Goal: Communication & Community: Participate in discussion

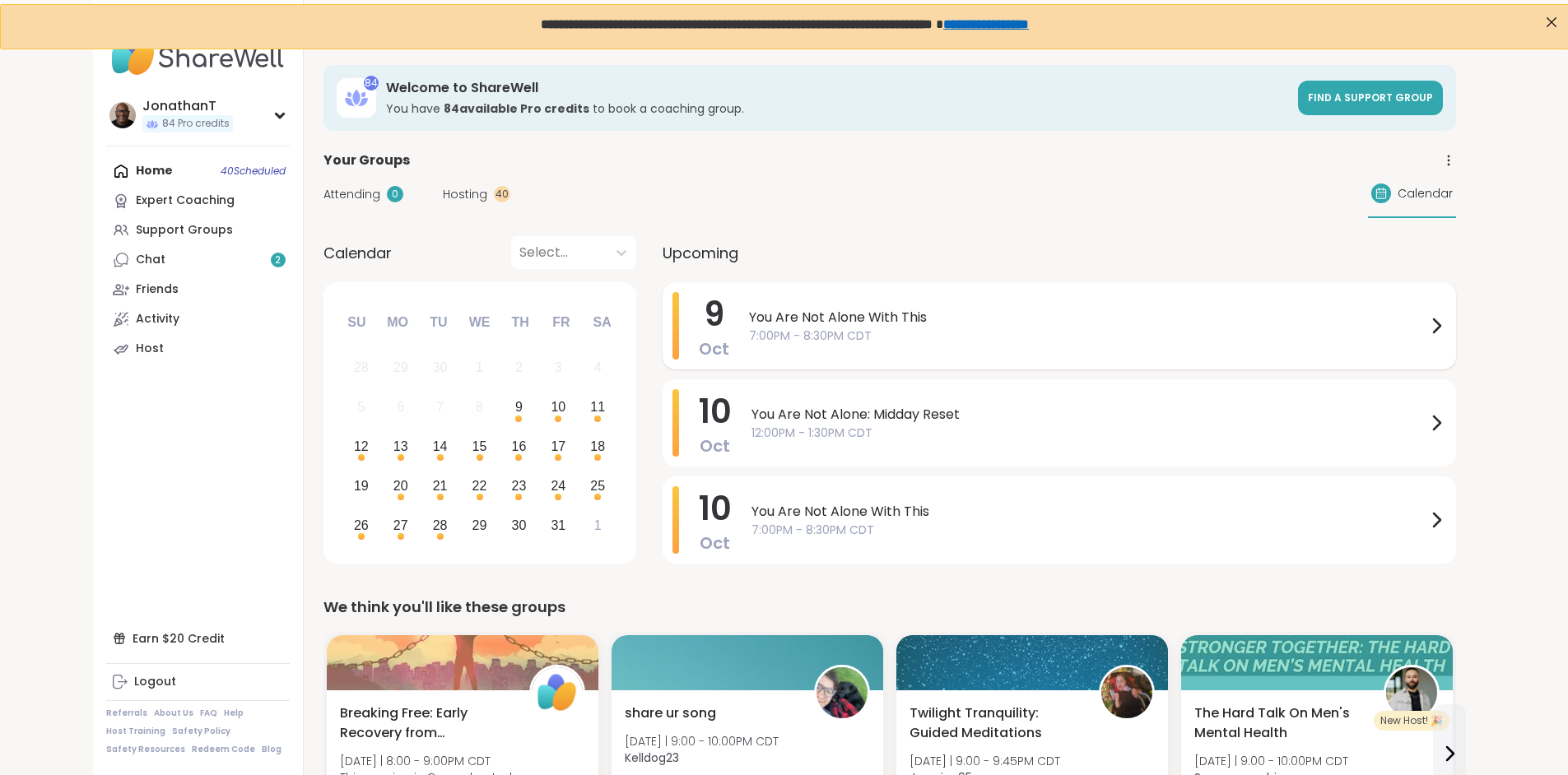
click at [749, 316] on span "You Are Not Alone With This" at bounding box center [1087, 317] width 677 height 20
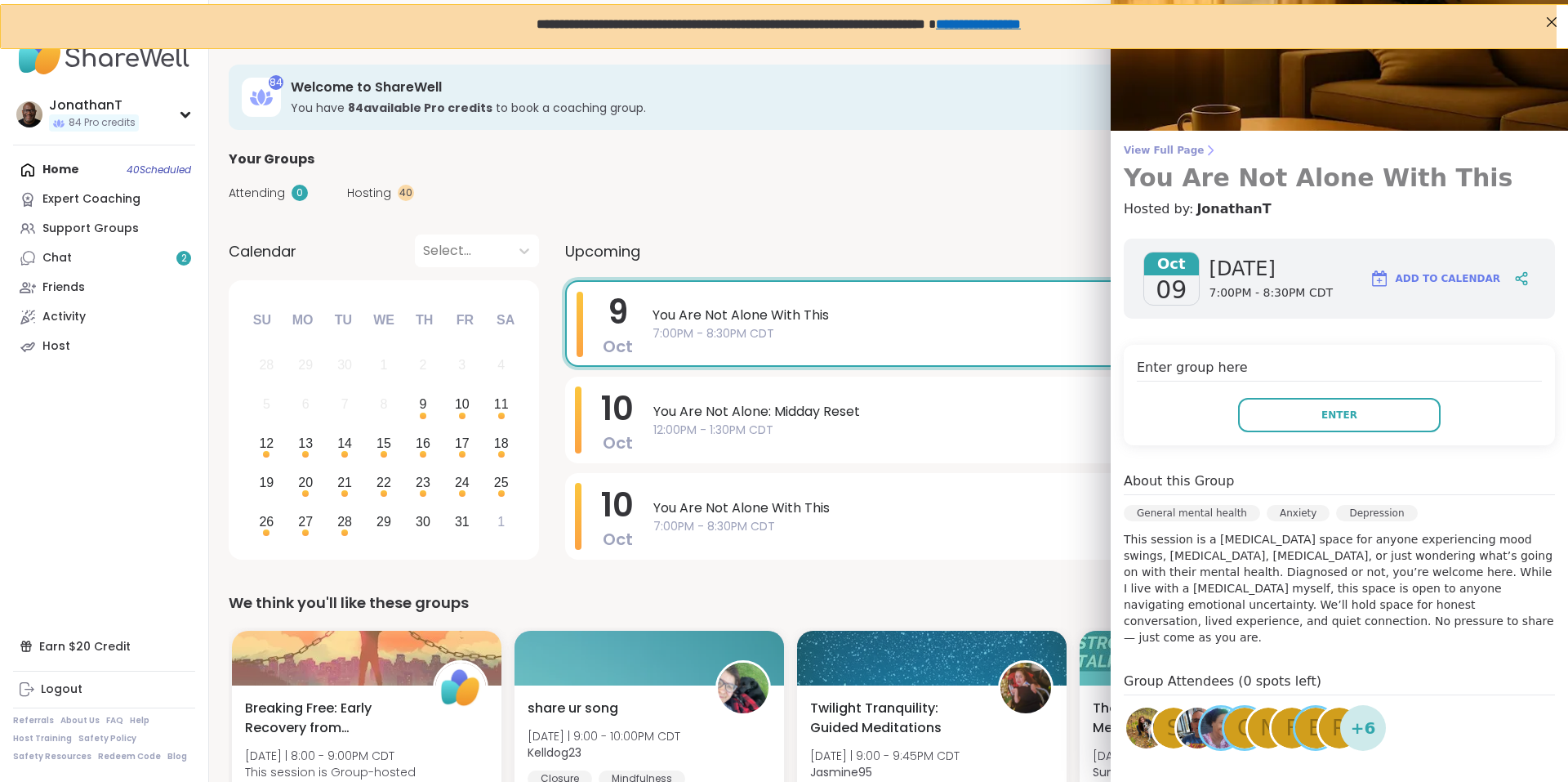
click at [1173, 148] on span "View Full Page" at bounding box center [1339, 150] width 431 height 13
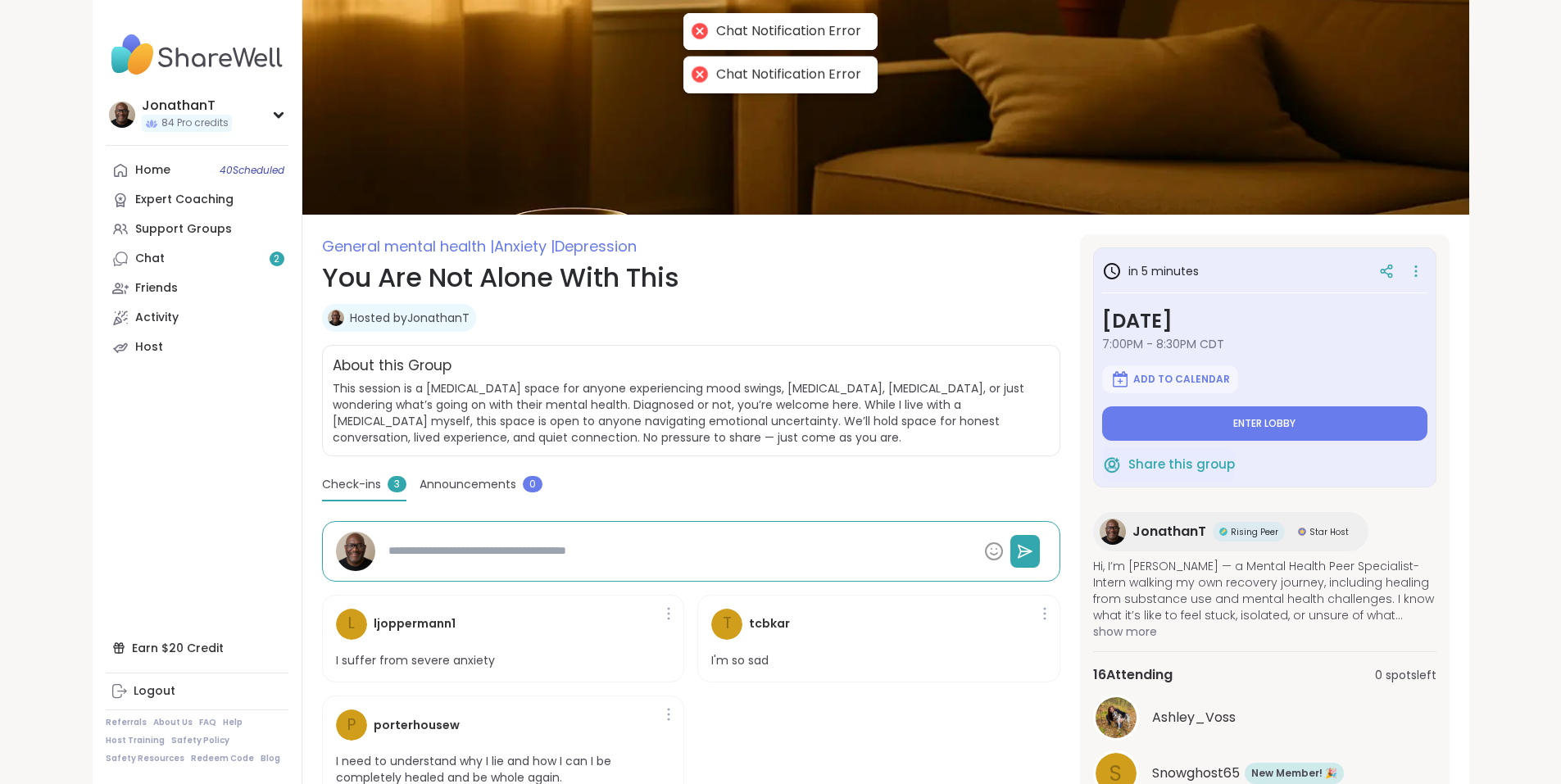
click at [936, 327] on div "Hosted by JonathanT" at bounding box center [691, 318] width 738 height 28
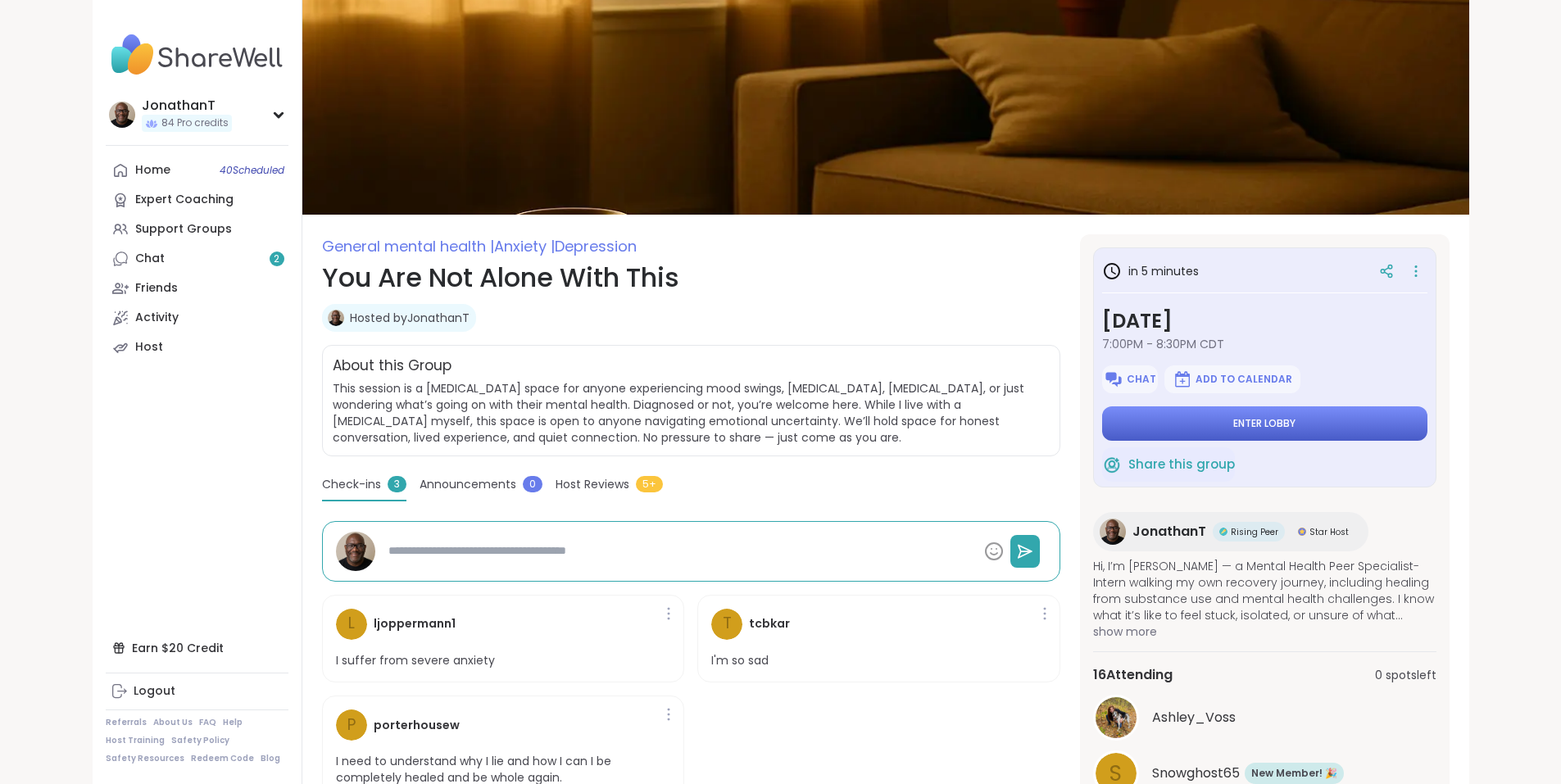
click at [1266, 428] on button "Enter lobby" at bounding box center [1264, 423] width 325 height 34
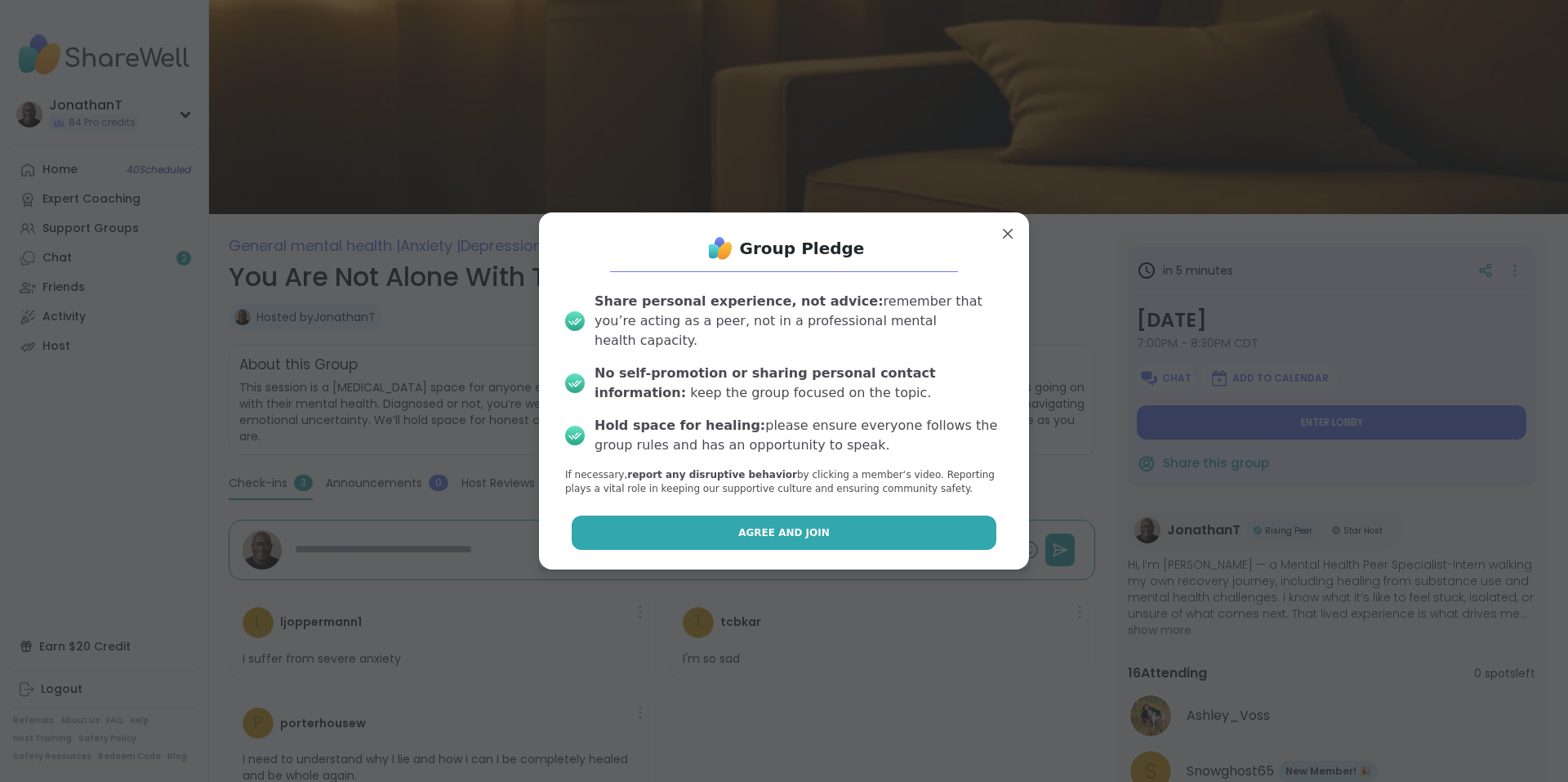
click at [751, 515] on button "Agree and Join" at bounding box center [784, 532] width 425 height 34
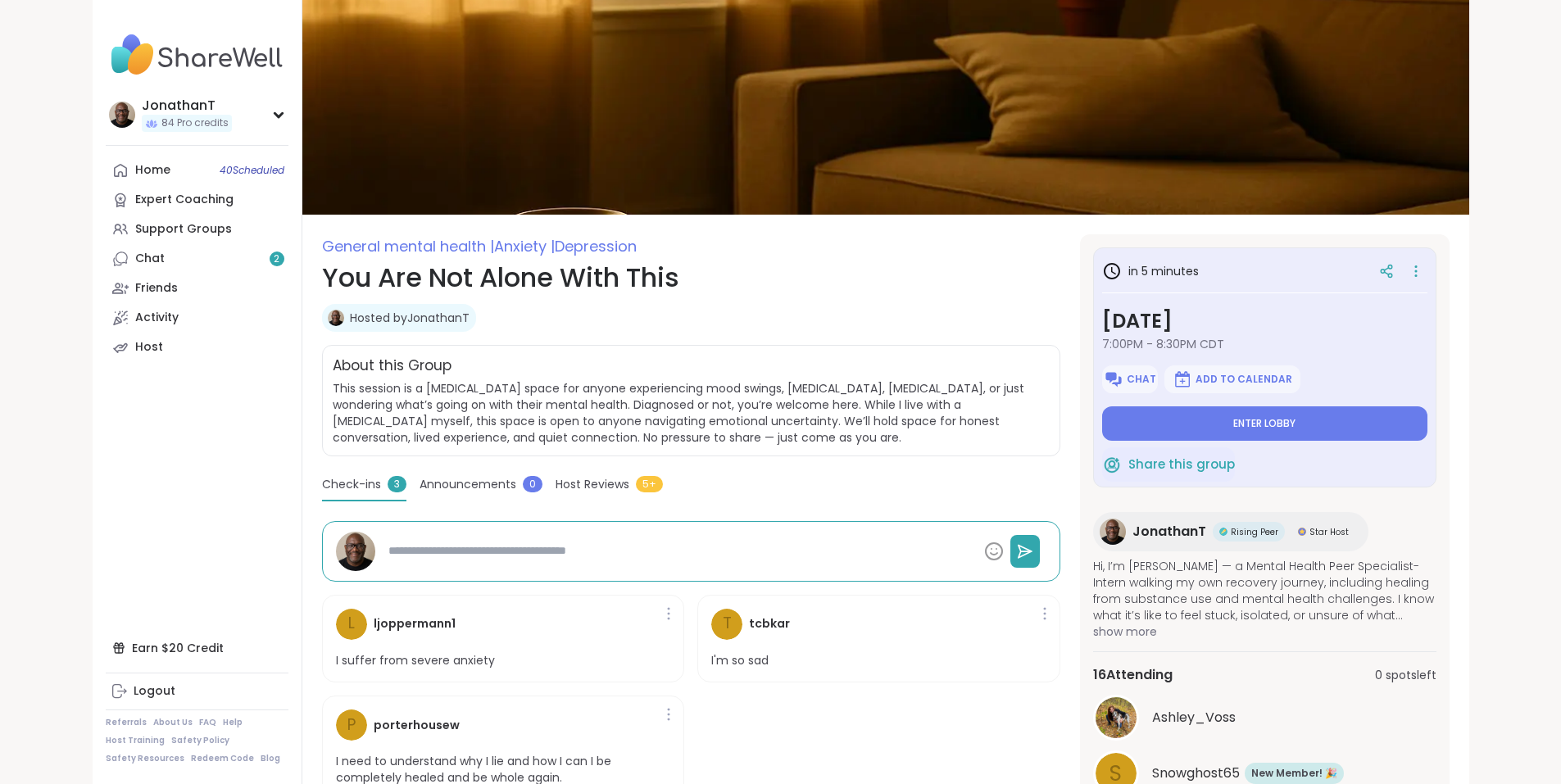
type textarea "*"
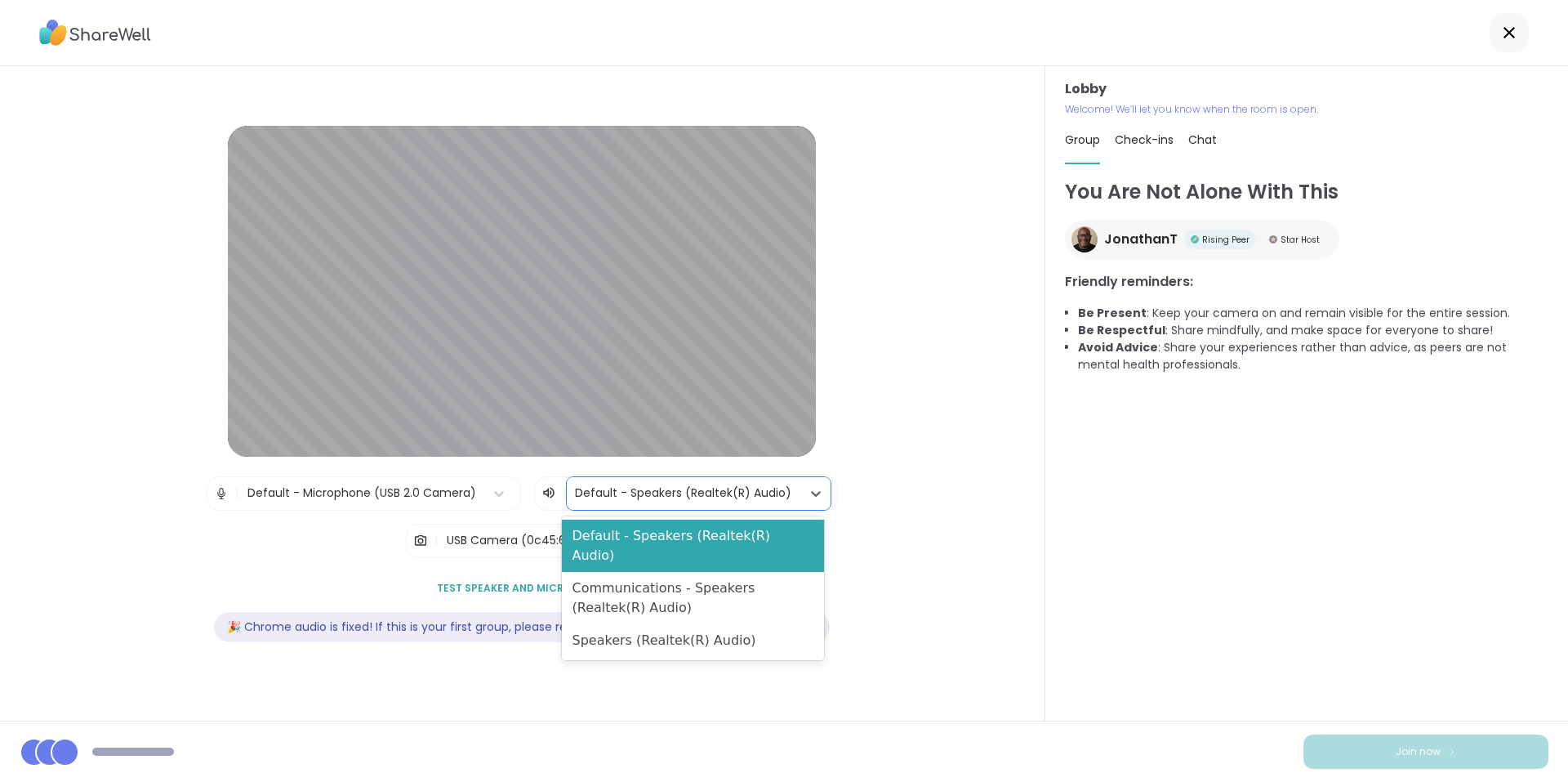
click at [730, 488] on div at bounding box center [684, 493] width 218 height 21
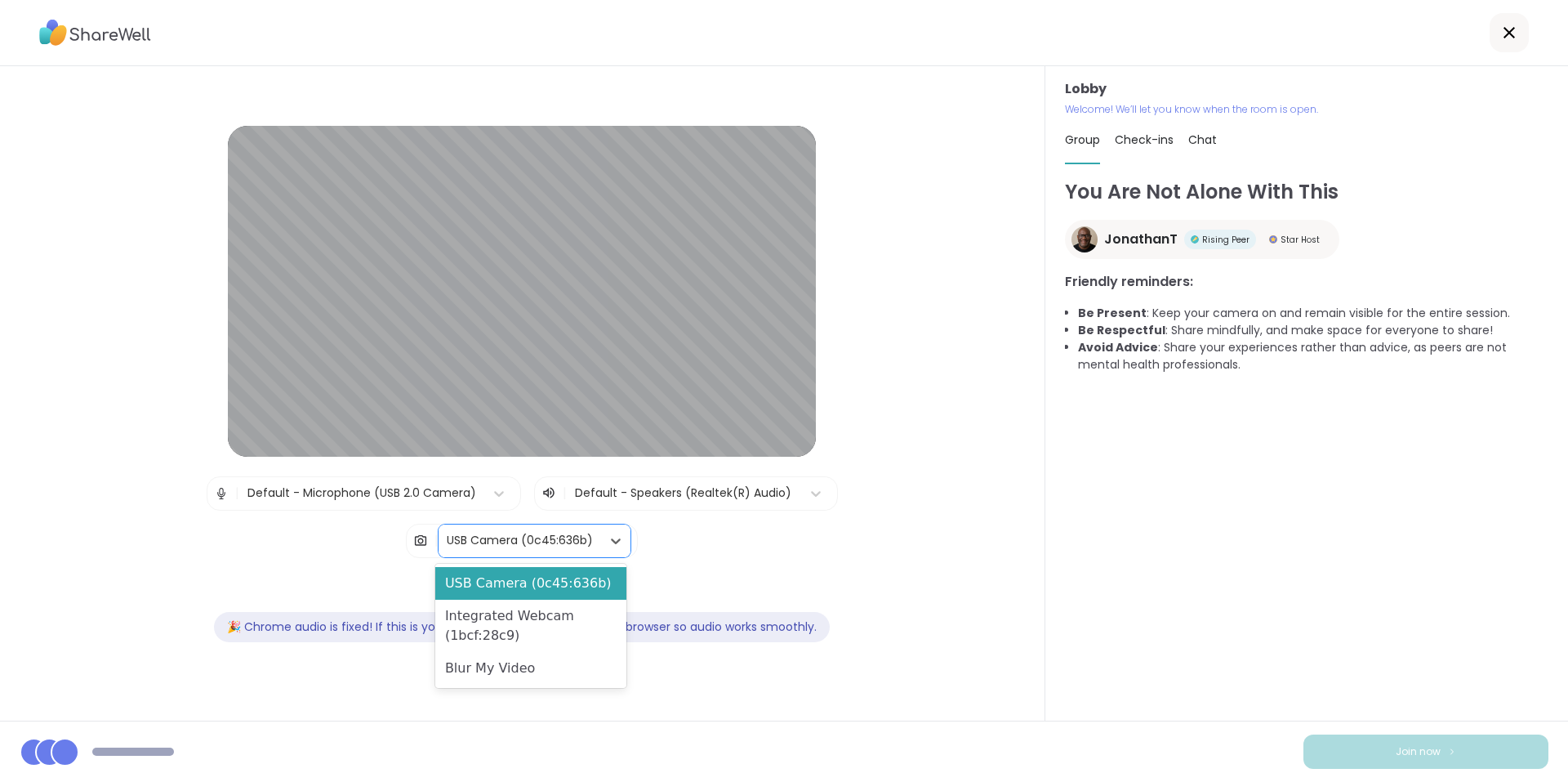
click at [469, 546] on div "USB Camera (0c45:636b)" at bounding box center [520, 540] width 146 height 17
click at [471, 659] on div "Blur My Video" at bounding box center [530, 668] width 191 height 32
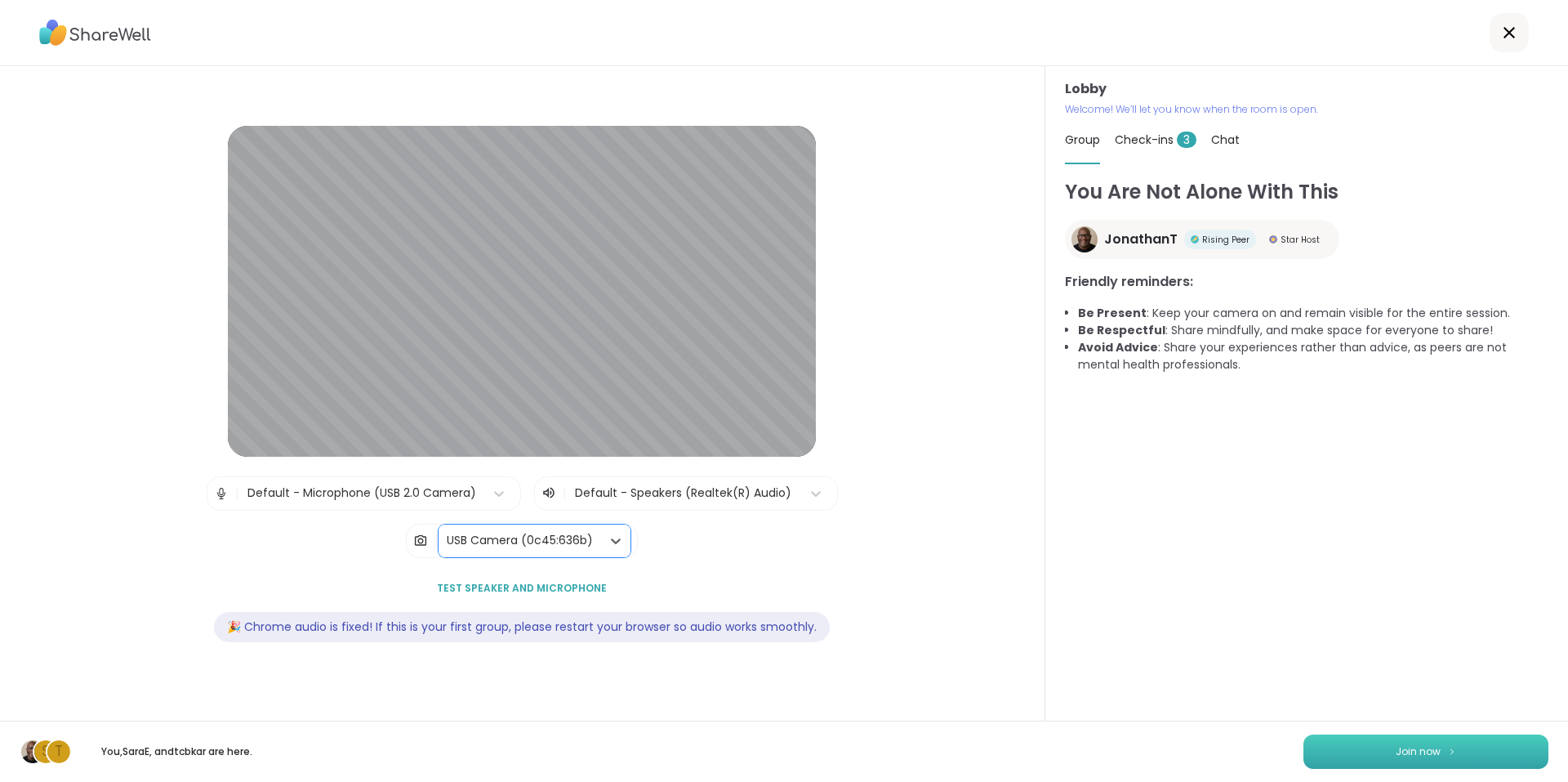
click at [1378, 749] on button "Join now" at bounding box center [1425, 751] width 245 height 34
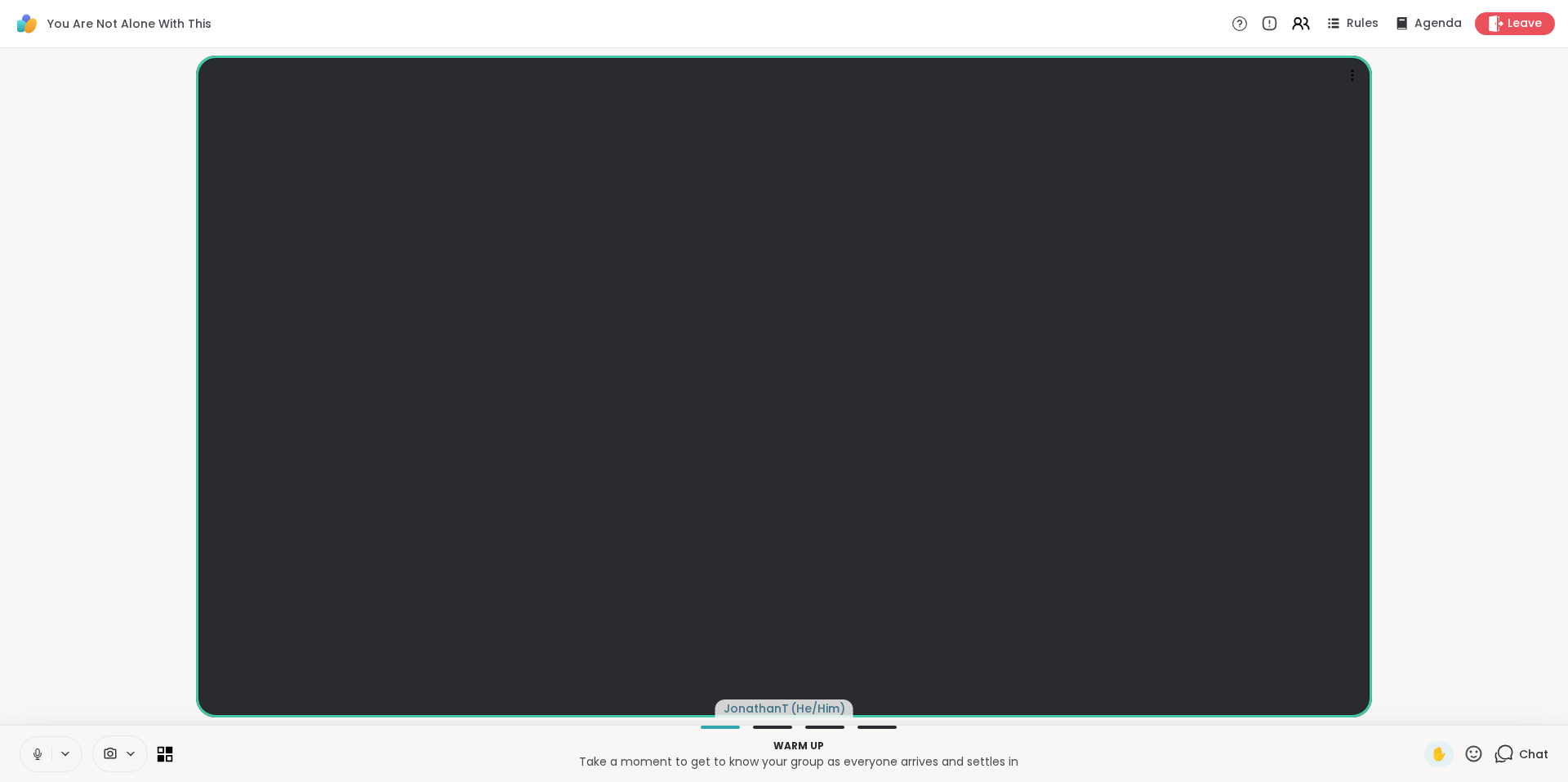
click at [163, 755] on icon at bounding box center [162, 758] width 7 height 7
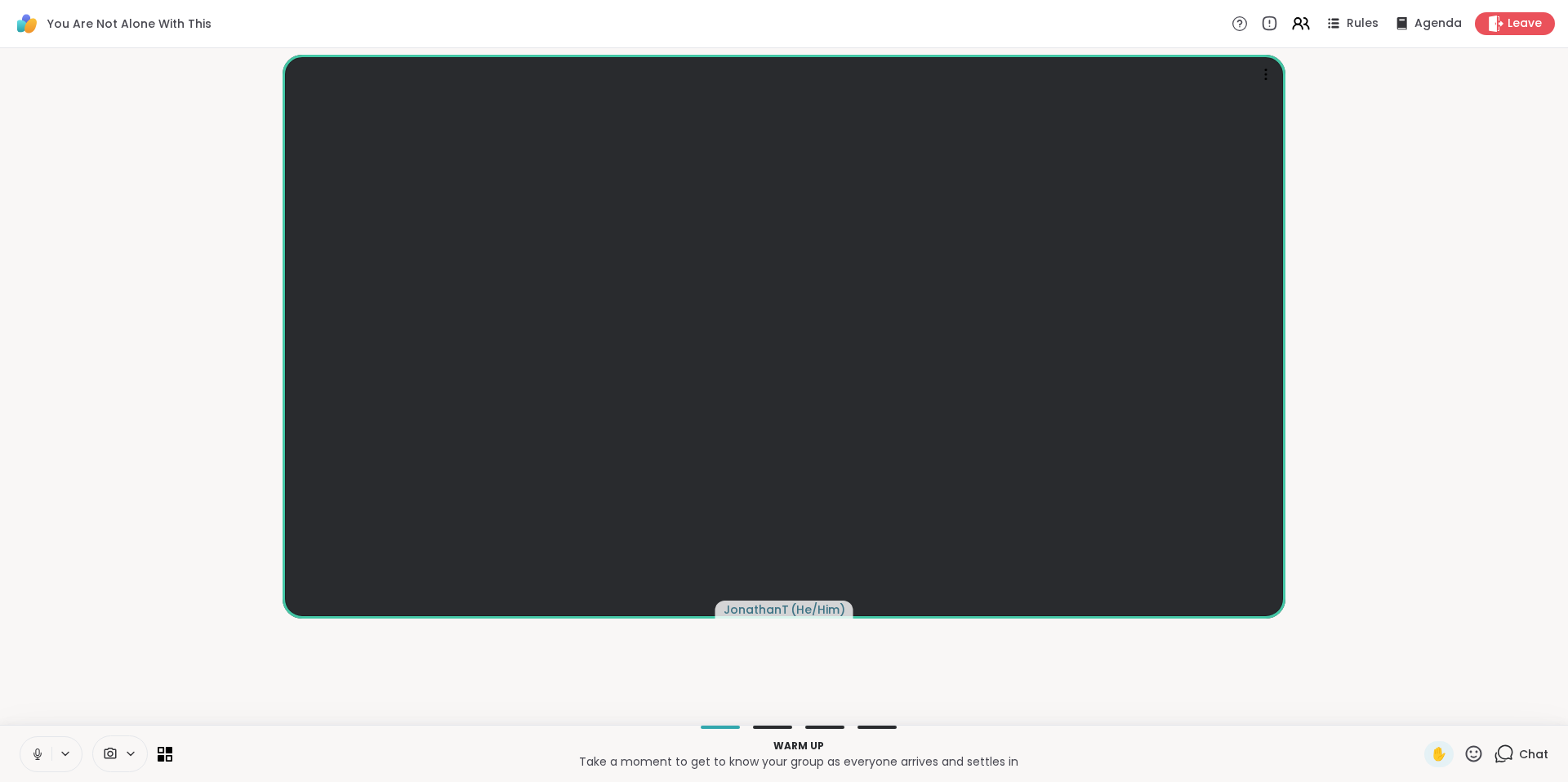
click at [1494, 749] on icon at bounding box center [1503, 753] width 21 height 21
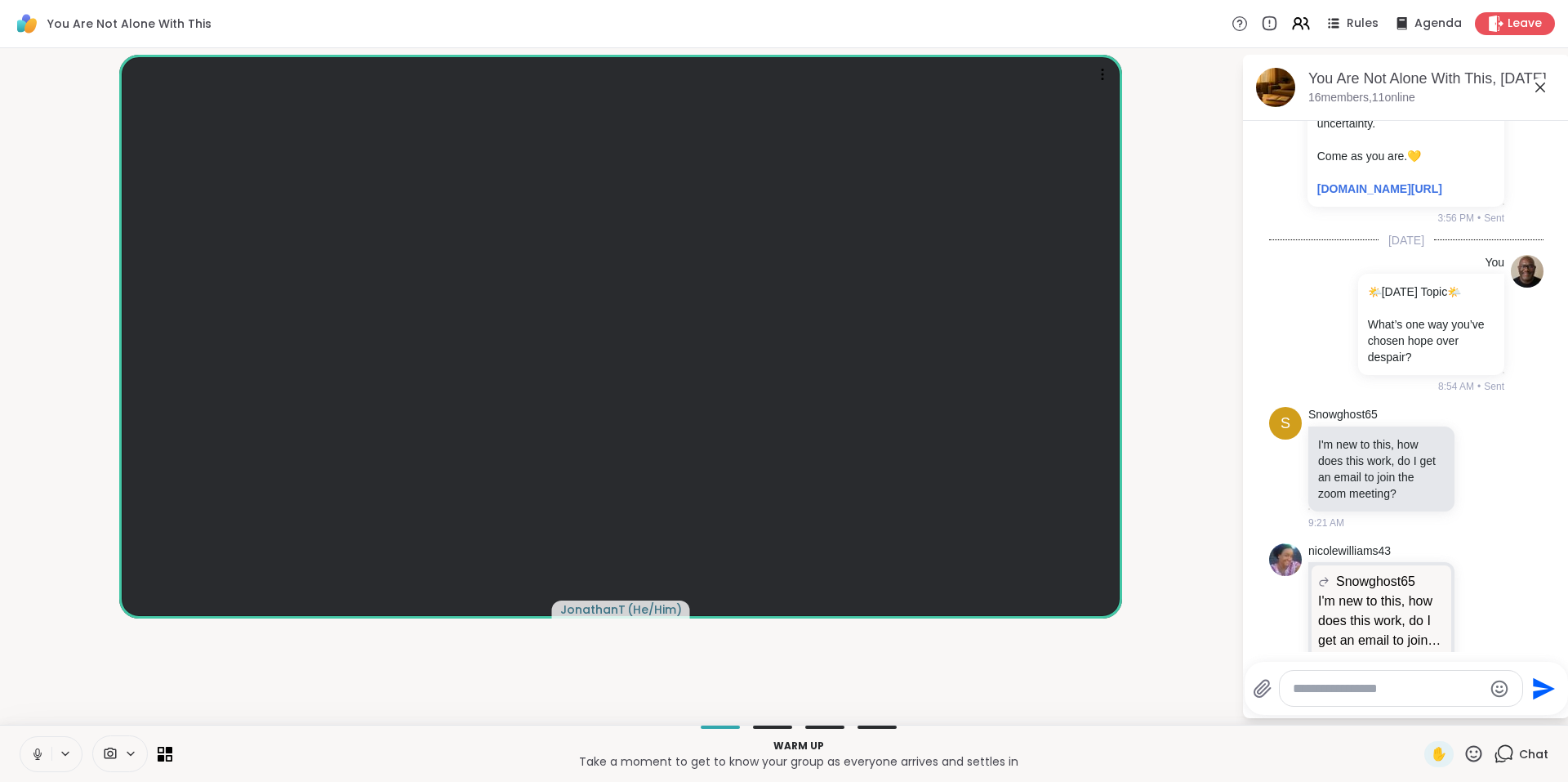
scroll to position [774, 0]
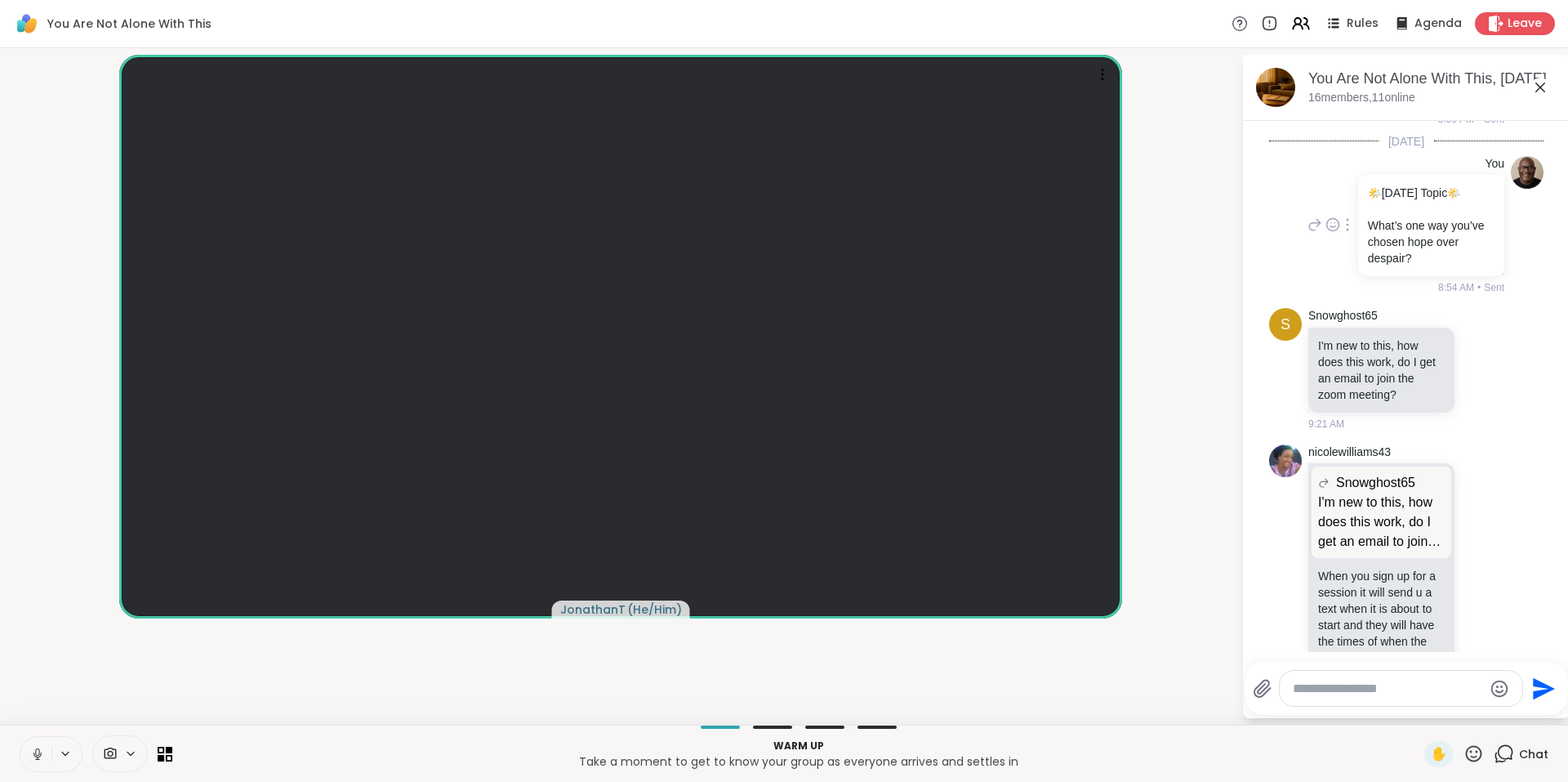
click at [1347, 231] on icon at bounding box center [1348, 224] width 2 height 12
click at [1331, 257] on icon at bounding box center [1338, 249] width 16 height 16
click at [1349, 686] on textarea "Type your message" at bounding box center [1388, 689] width 190 height 16
paste textarea "**********"
type textarea "**********"
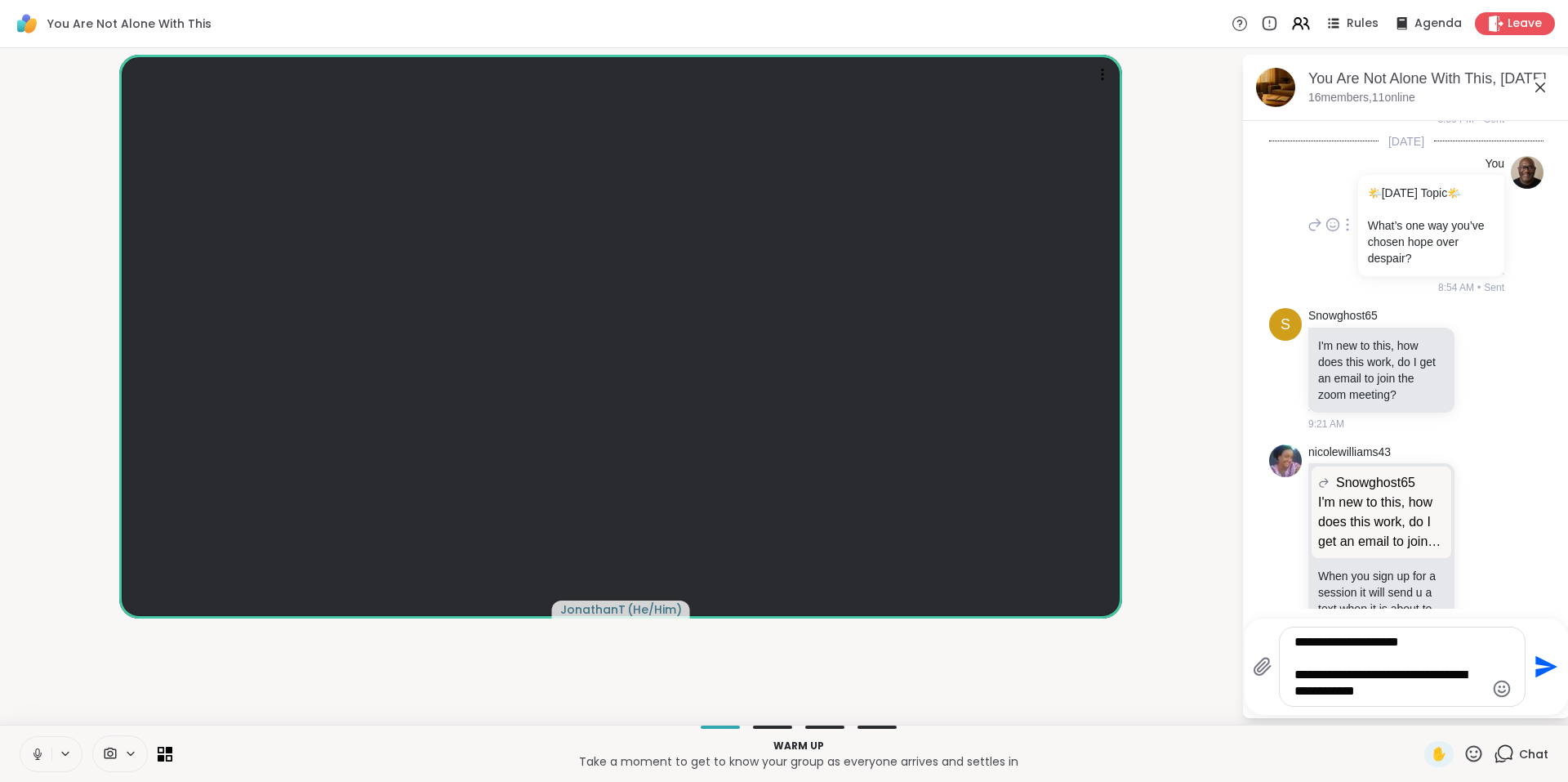
click at [1543, 662] on icon "Send" at bounding box center [1546, 667] width 22 height 22
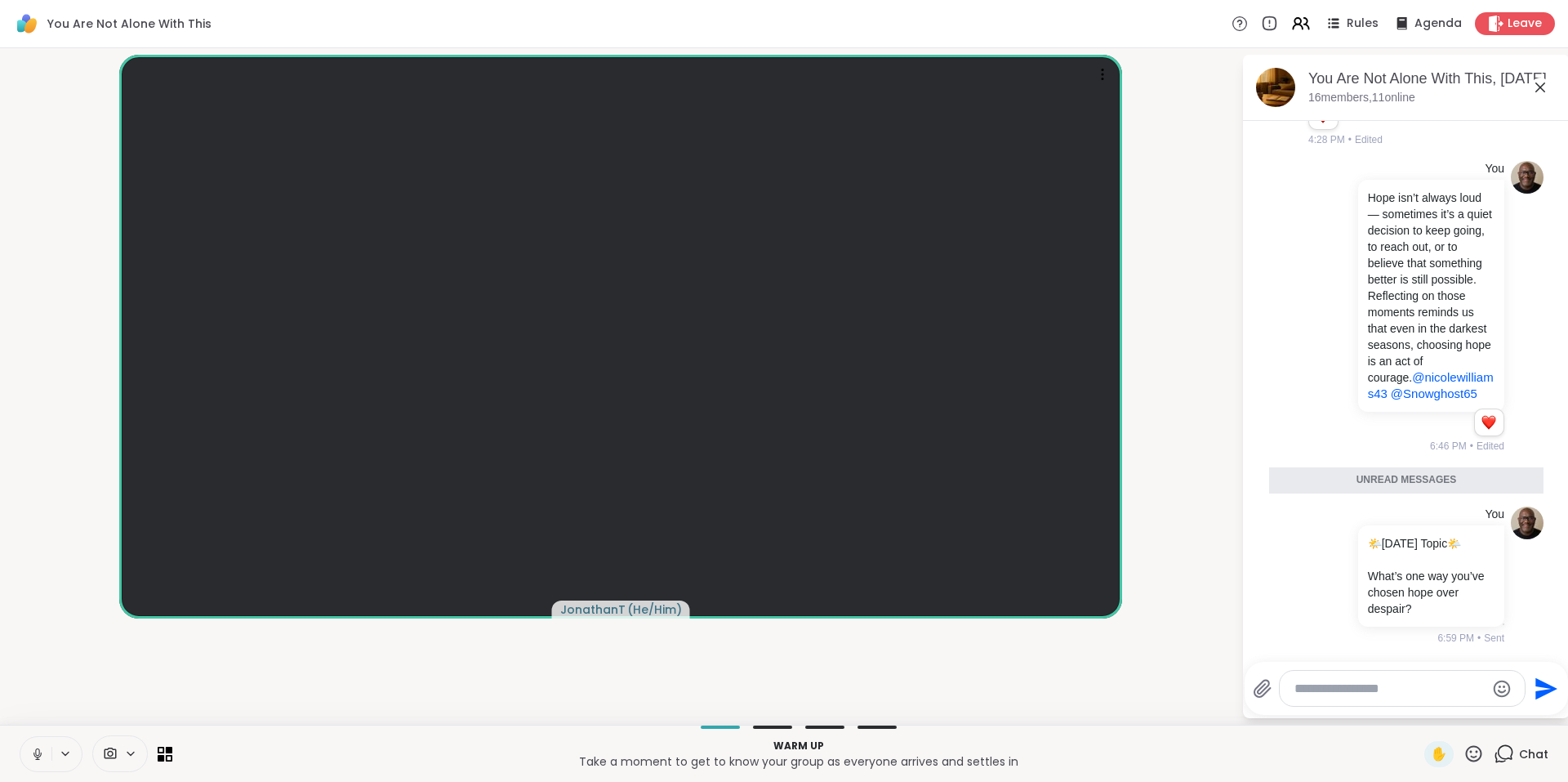
scroll to position [3387, 0]
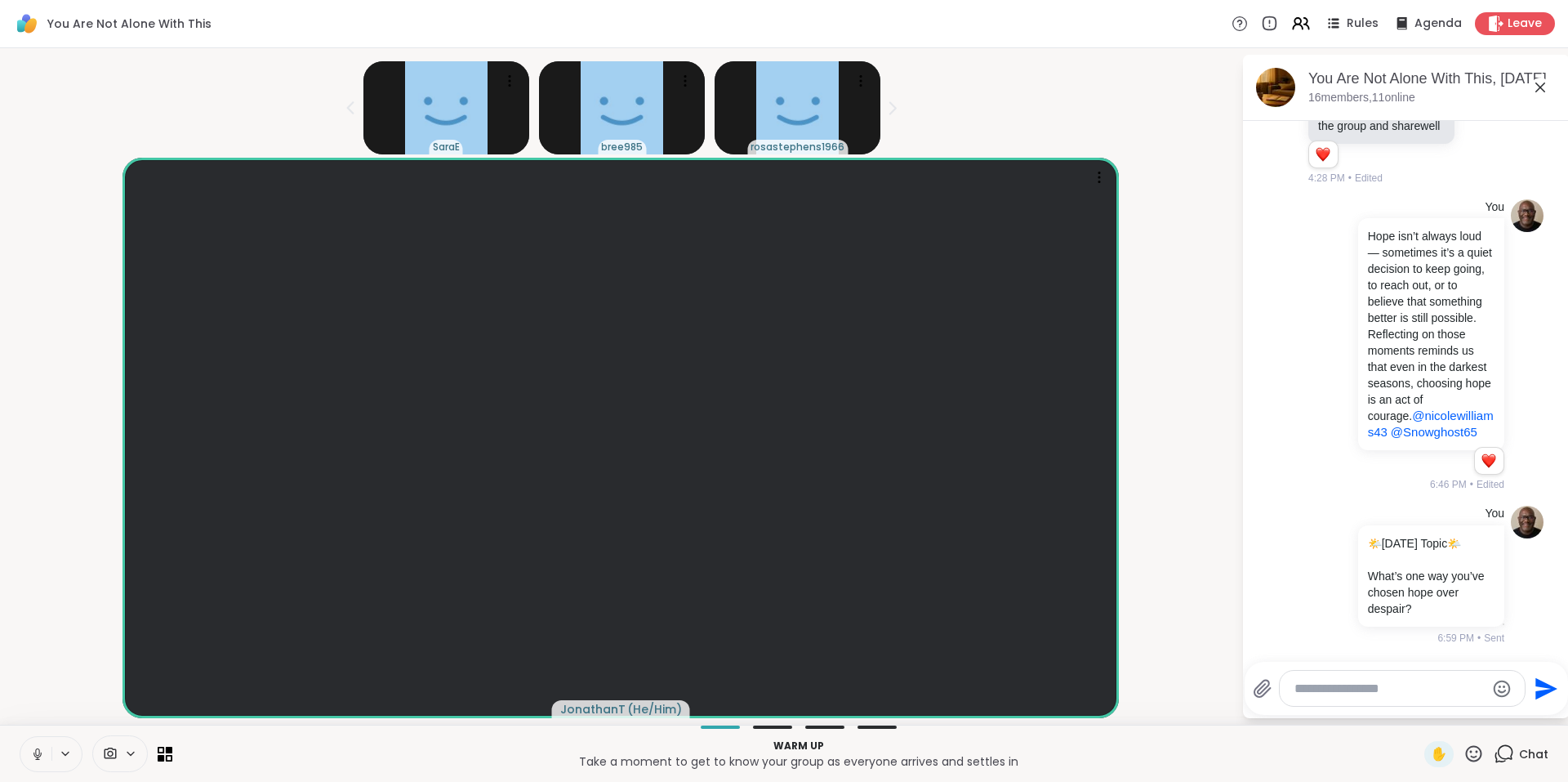
click at [1536, 84] on icon at bounding box center [1540, 87] width 20 height 20
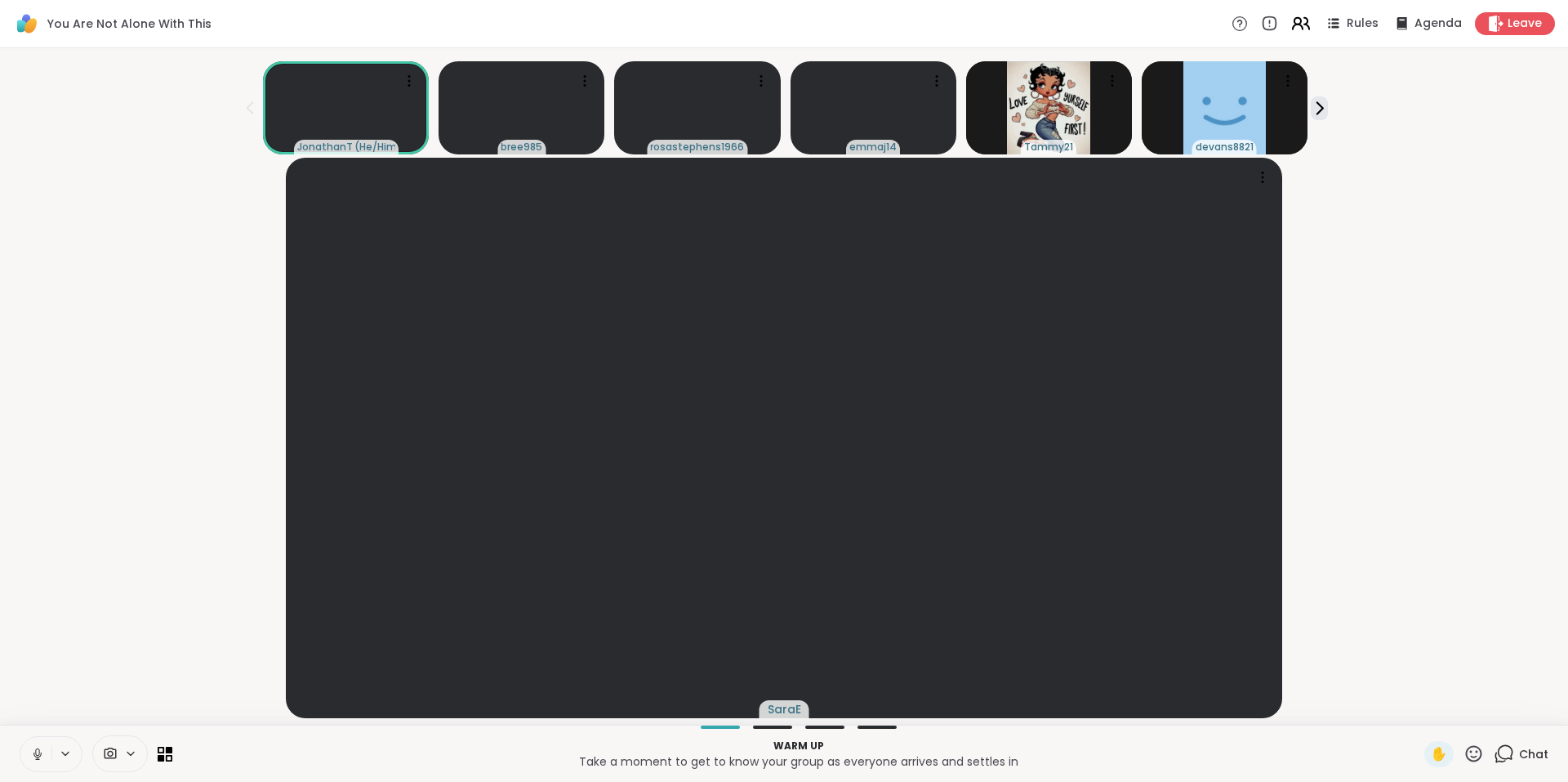
click at [1291, 22] on icon at bounding box center [1301, 23] width 21 height 21
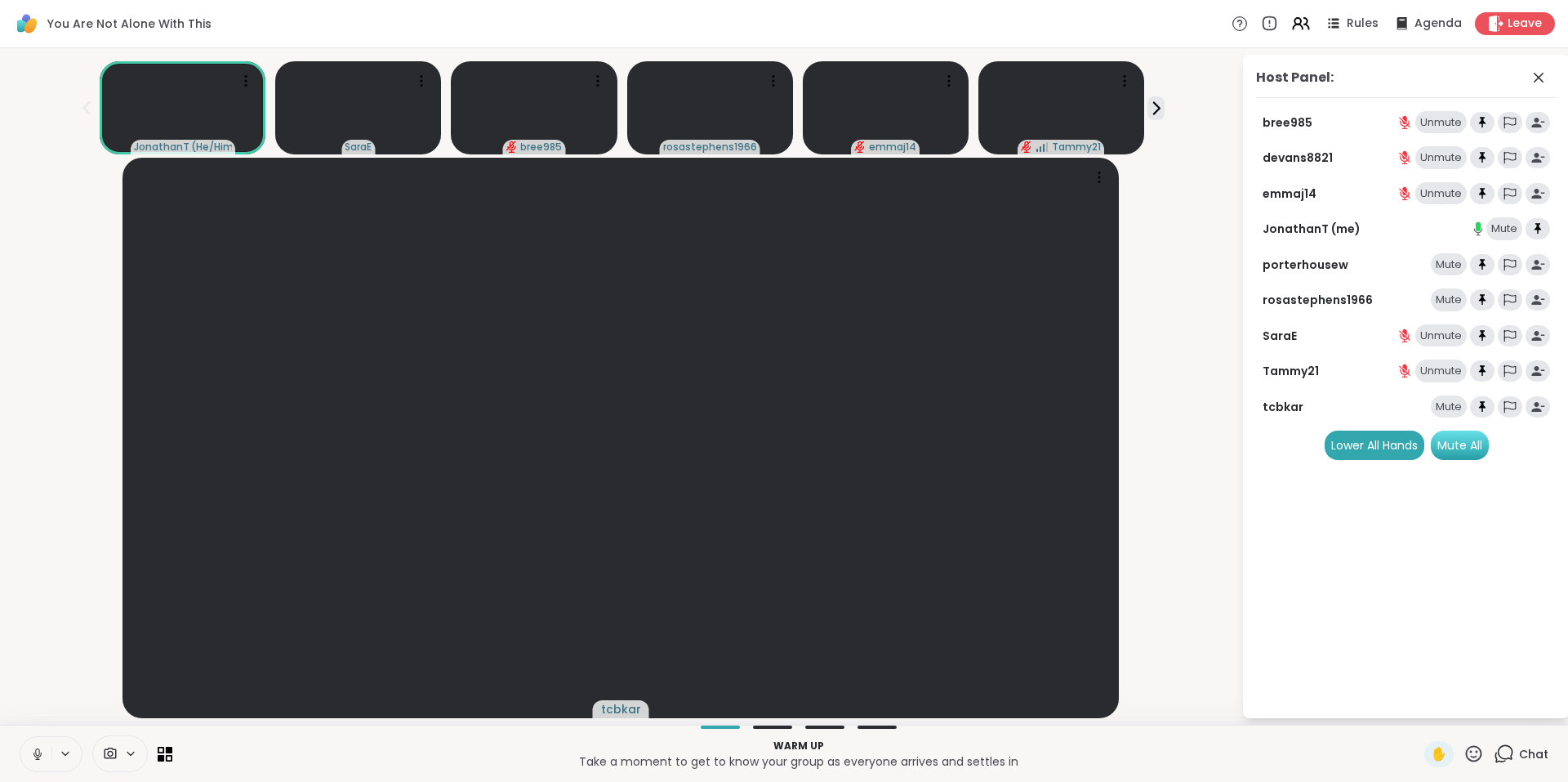
click at [1471, 444] on div "Mute All" at bounding box center [1459, 445] width 58 height 30
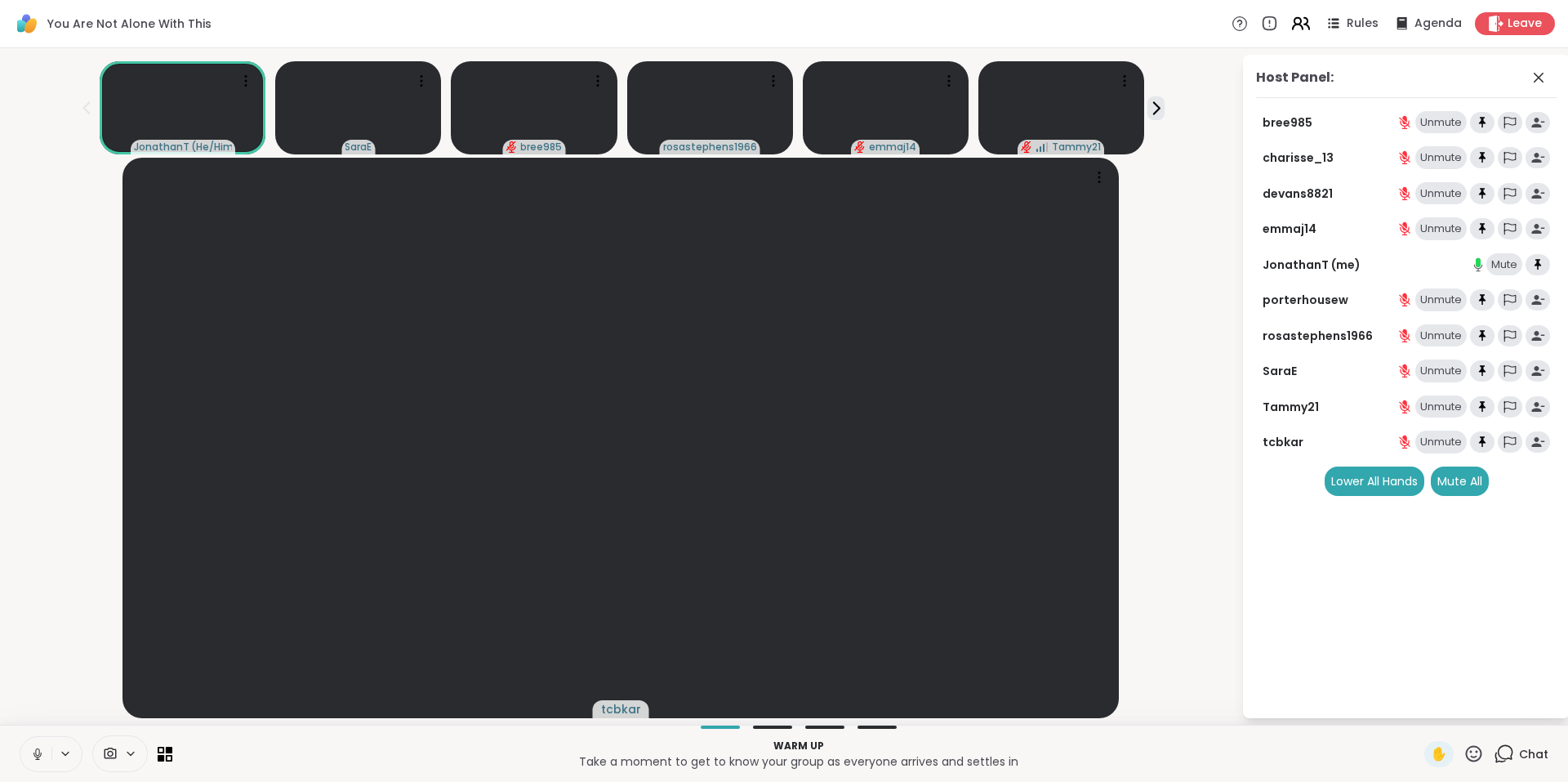
click at [1292, 28] on icon at bounding box center [1301, 23] width 21 height 21
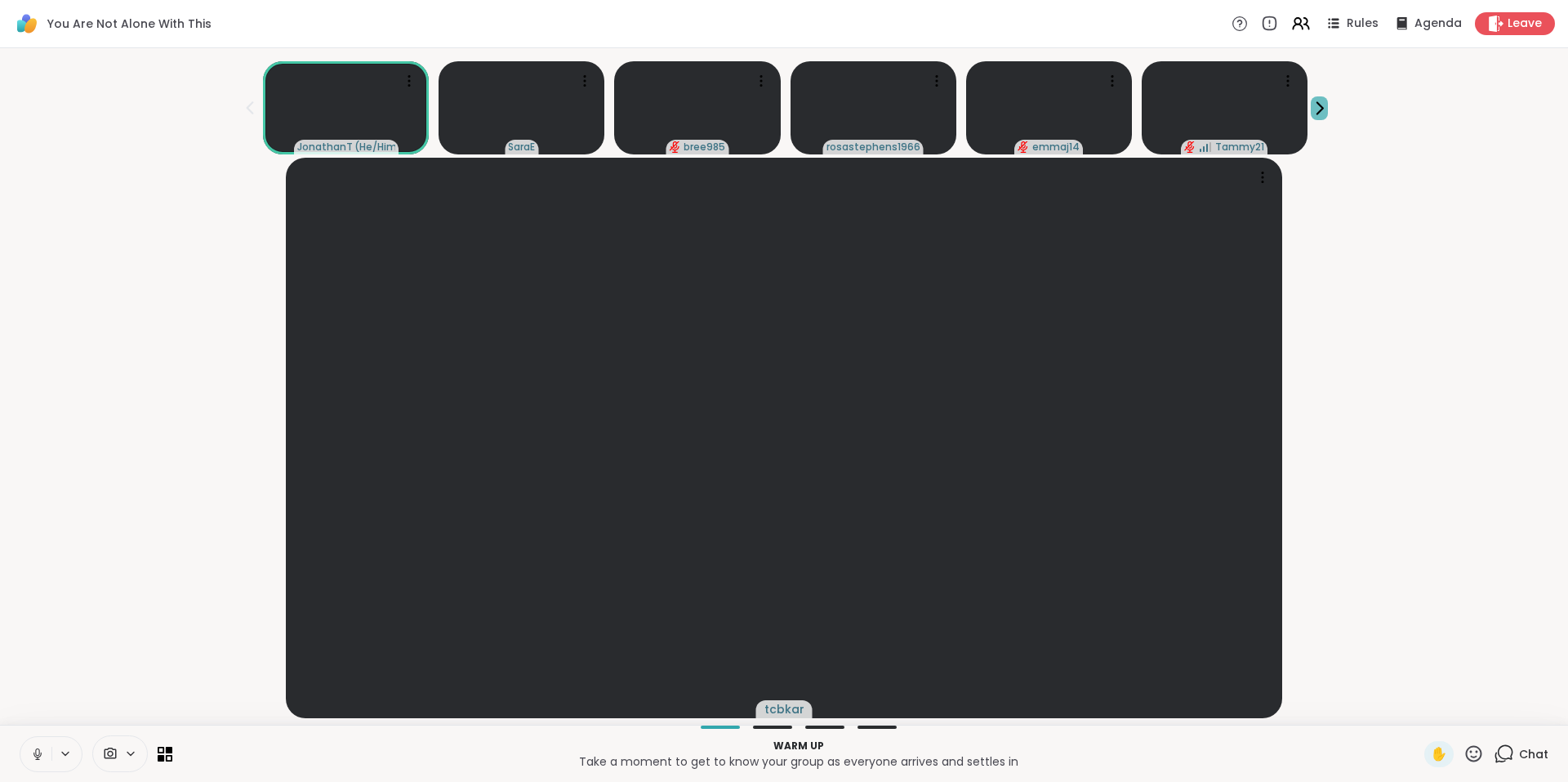
click at [1323, 105] on icon at bounding box center [1319, 108] width 17 height 17
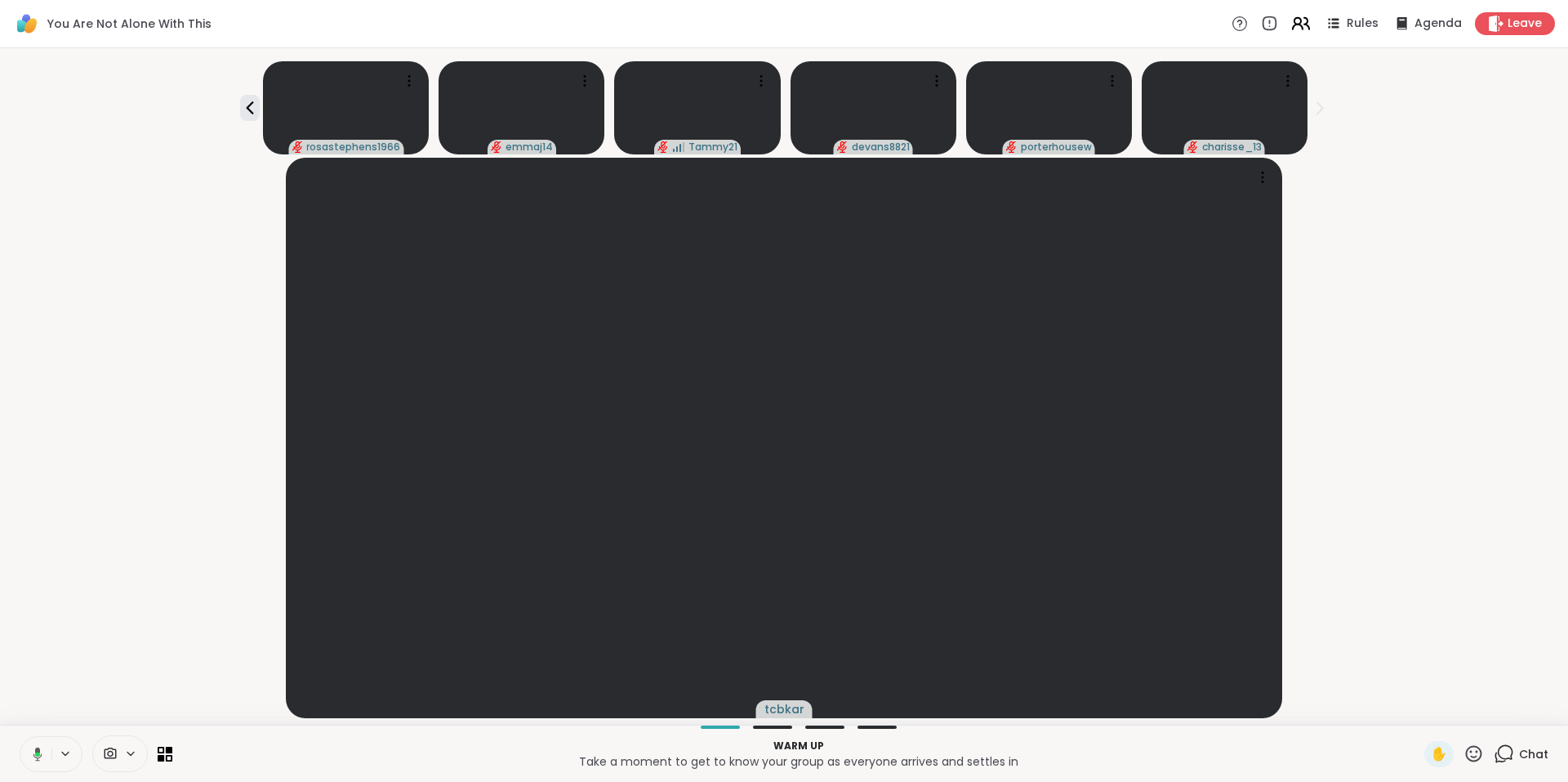
click at [1294, 23] on icon at bounding box center [1301, 23] width 21 height 21
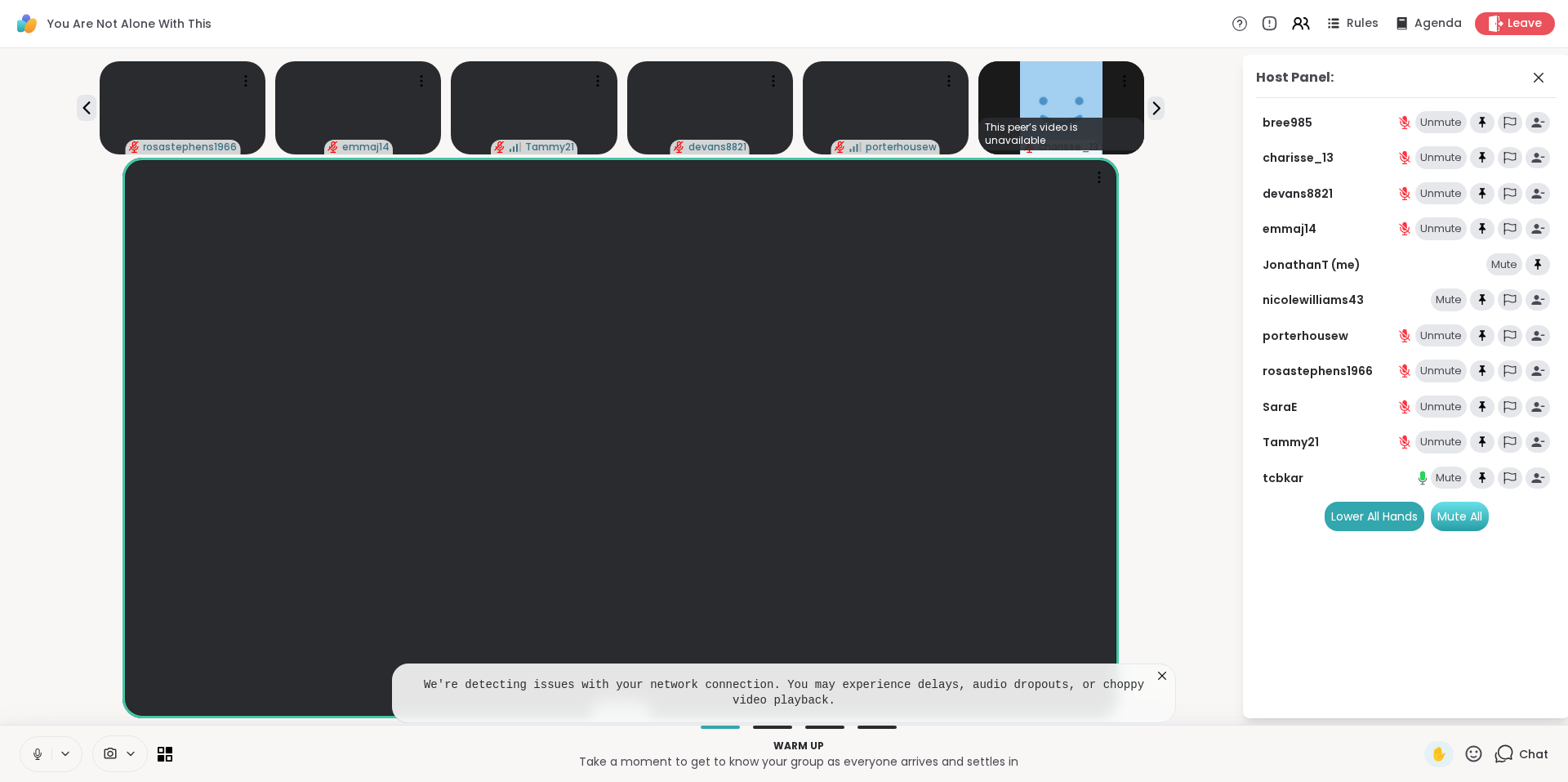
click at [1448, 523] on div "Mute All" at bounding box center [1459, 516] width 58 height 30
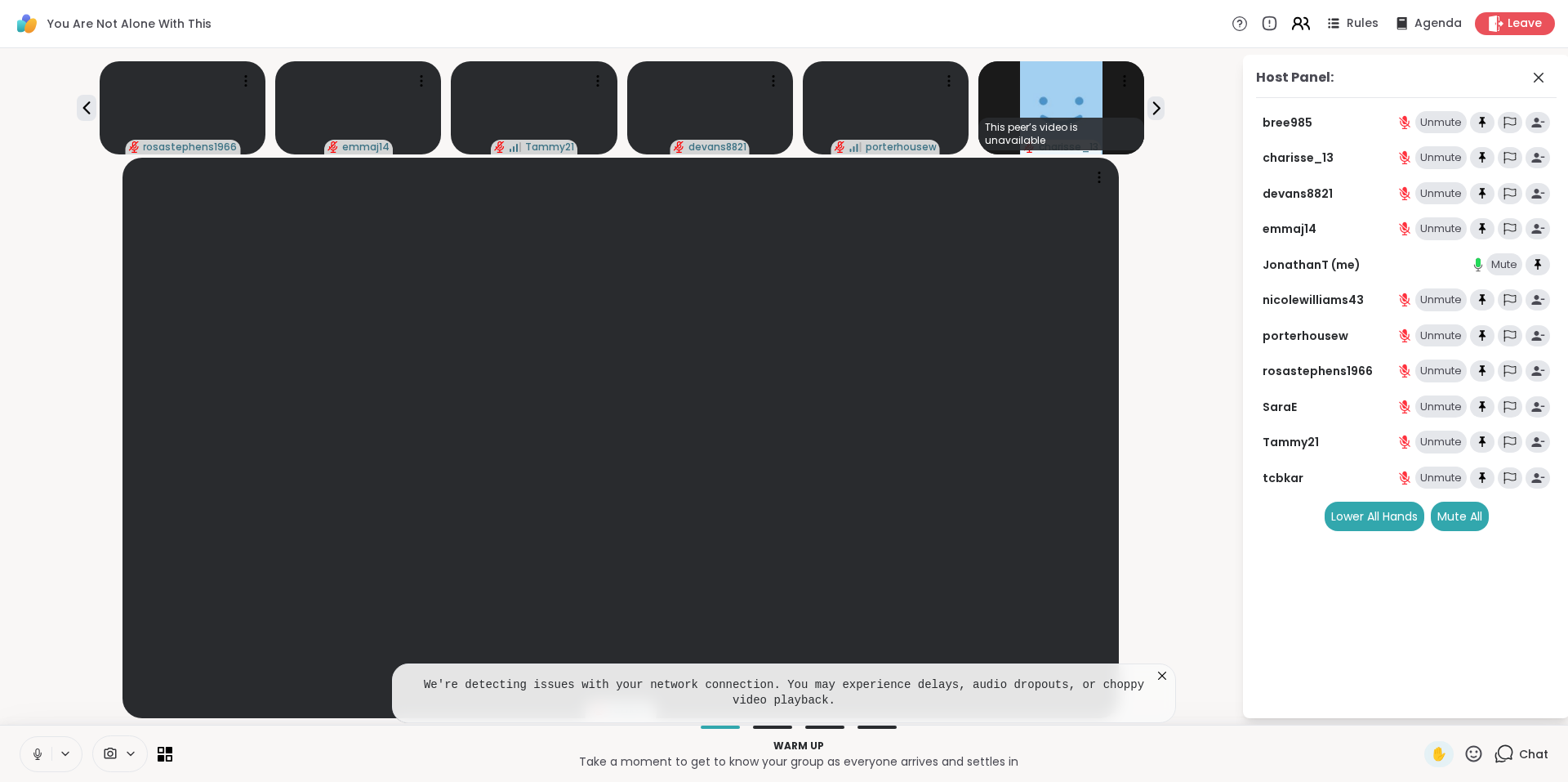
click at [1294, 19] on icon at bounding box center [1301, 23] width 21 height 21
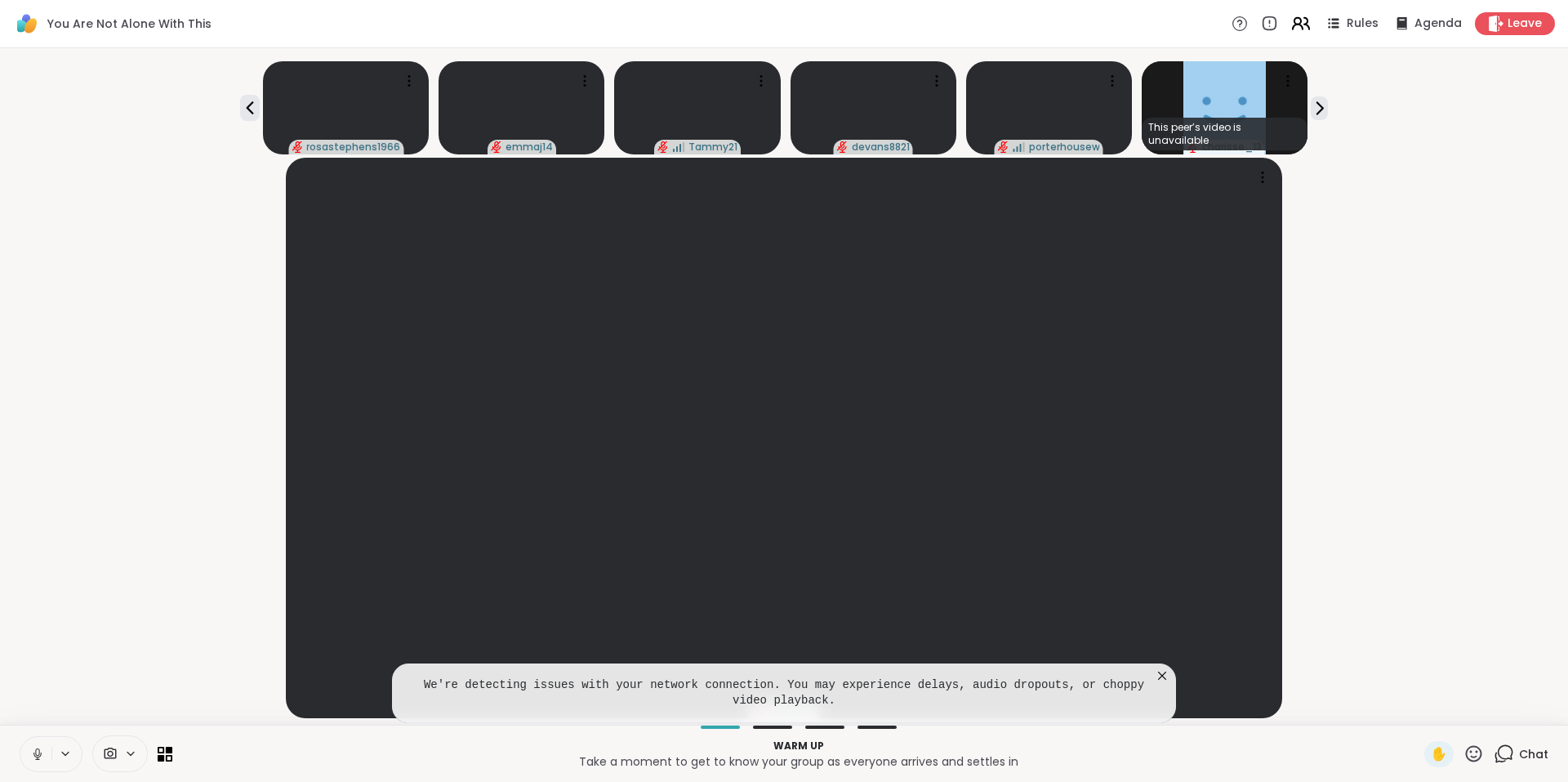
click at [1294, 19] on icon at bounding box center [1301, 23] width 21 height 21
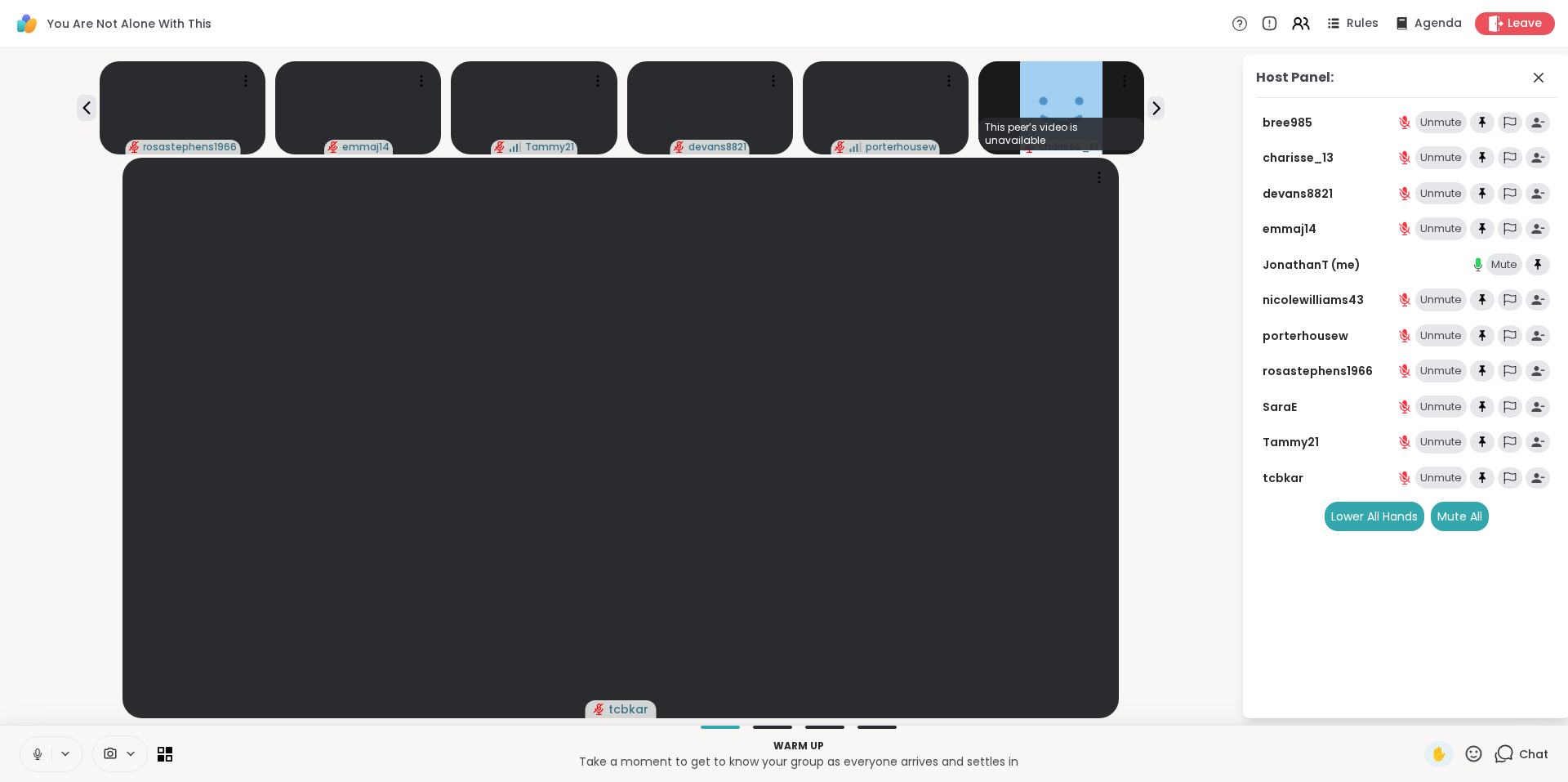
click at [1494, 749] on icon at bounding box center [1503, 753] width 21 height 21
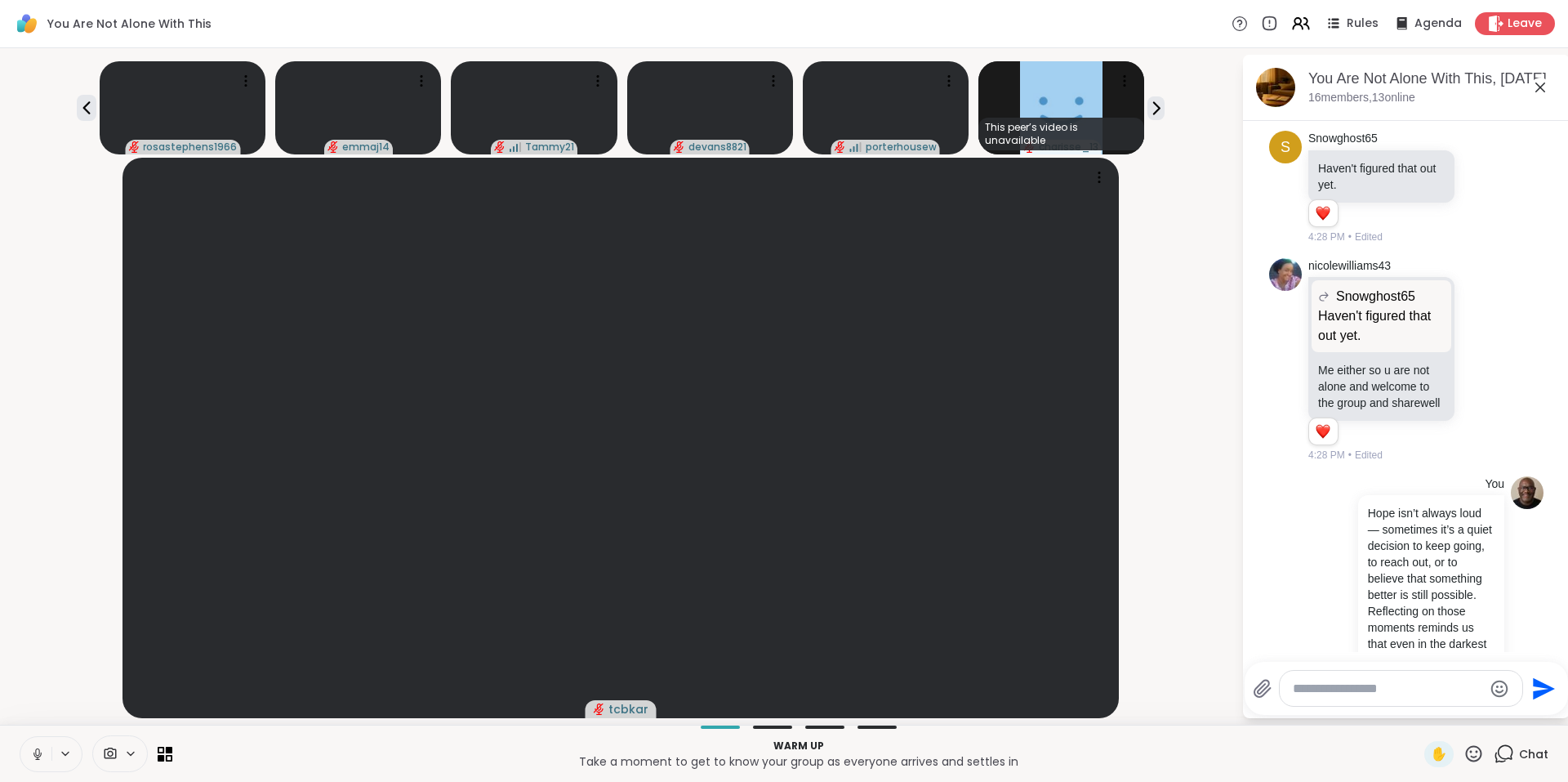
scroll to position [2826, 0]
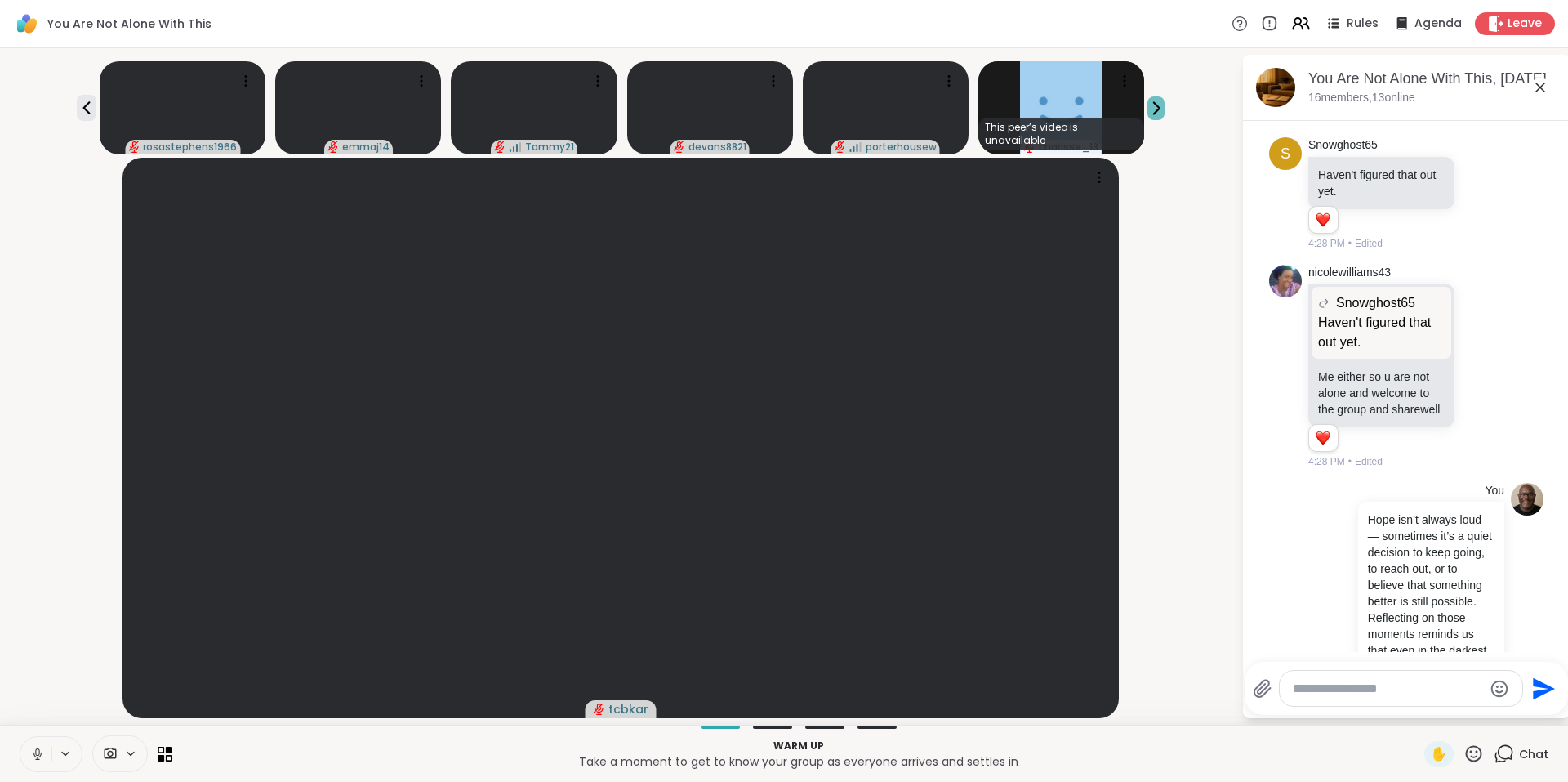
click at [1159, 115] on icon at bounding box center [1156, 108] width 17 height 17
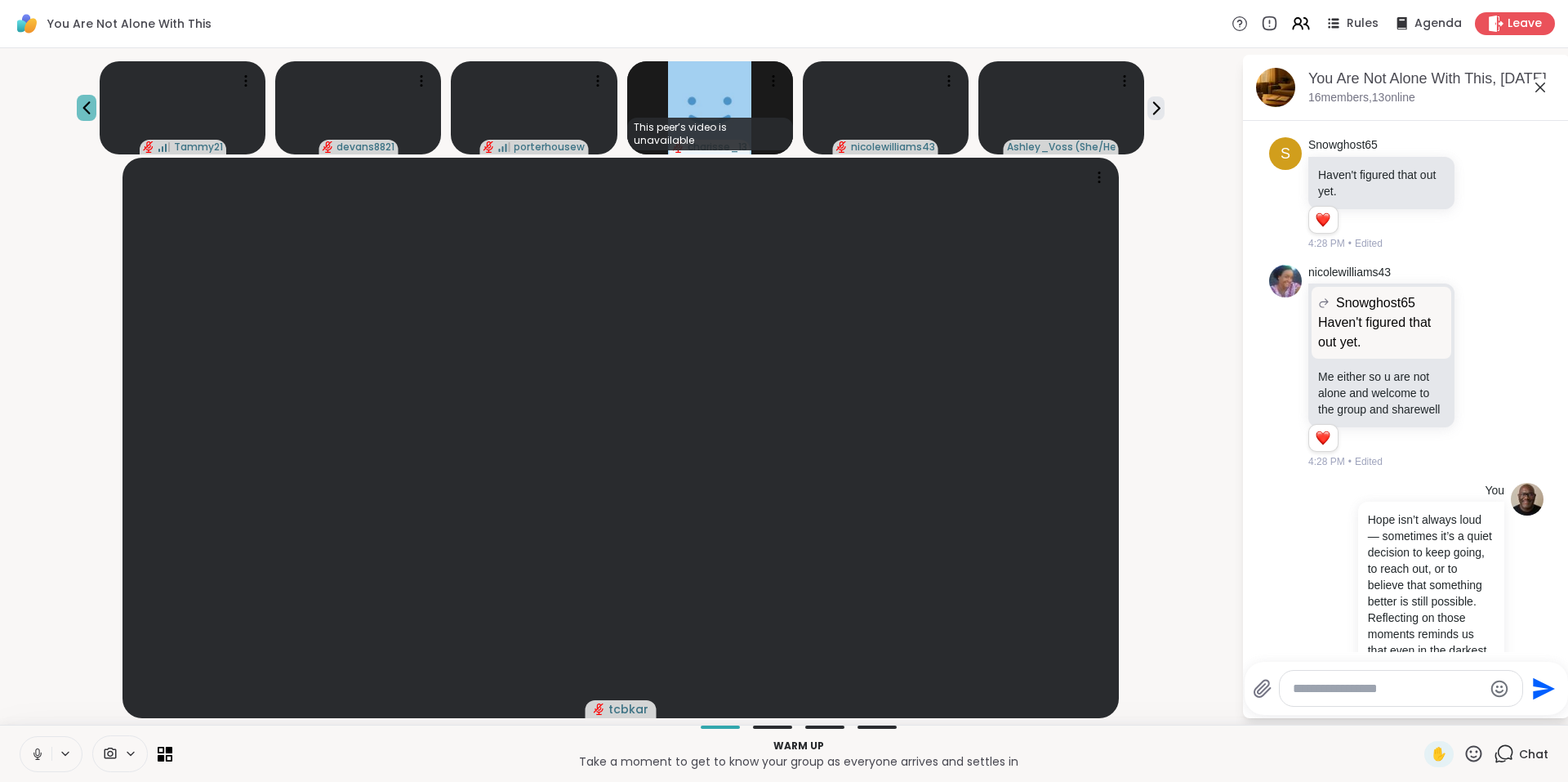
click at [87, 113] on icon at bounding box center [86, 108] width 7 height 13
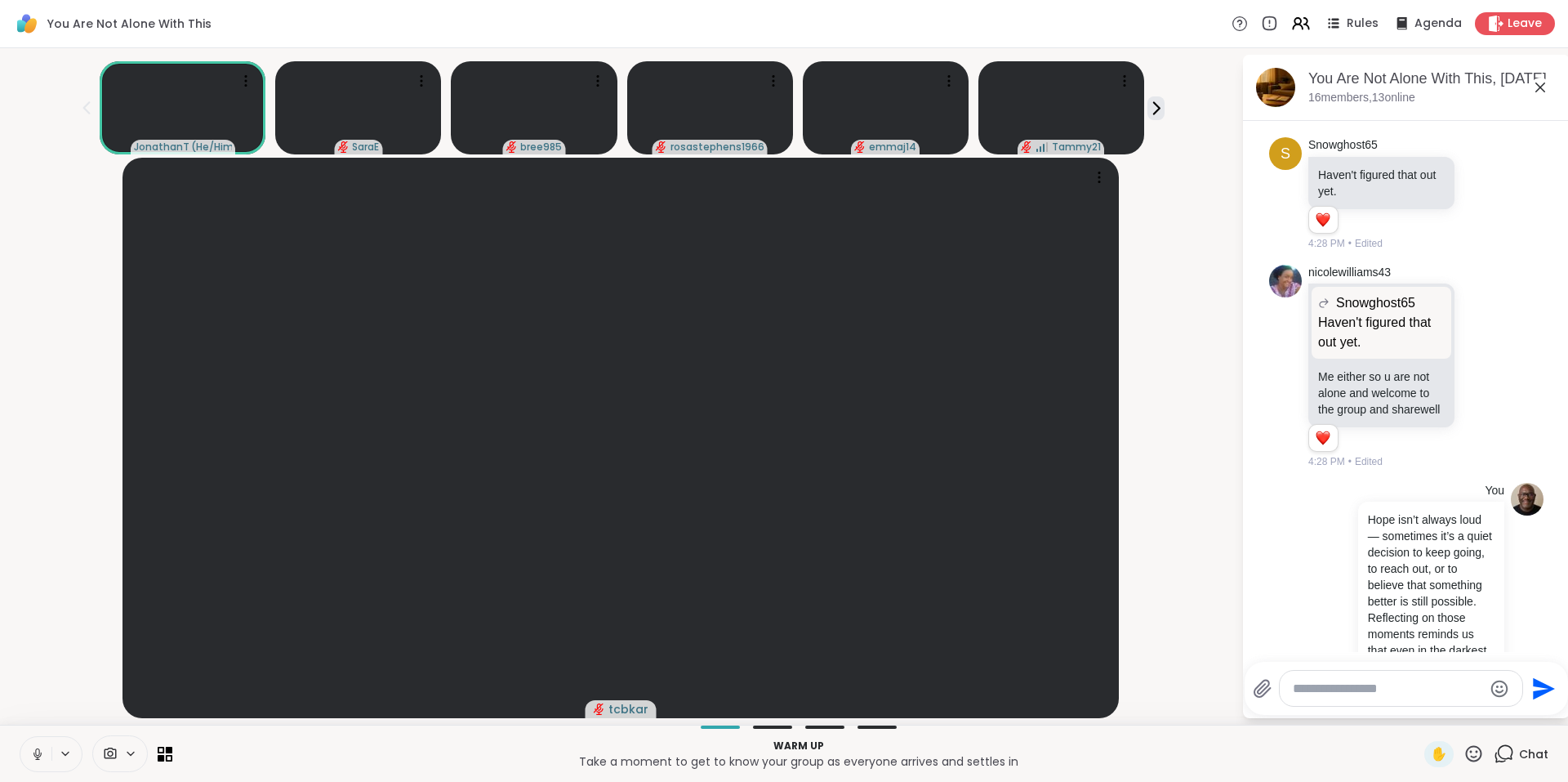
click at [87, 113] on icon at bounding box center [86, 108] width 7 height 13
click at [1538, 87] on icon at bounding box center [1540, 87] width 20 height 20
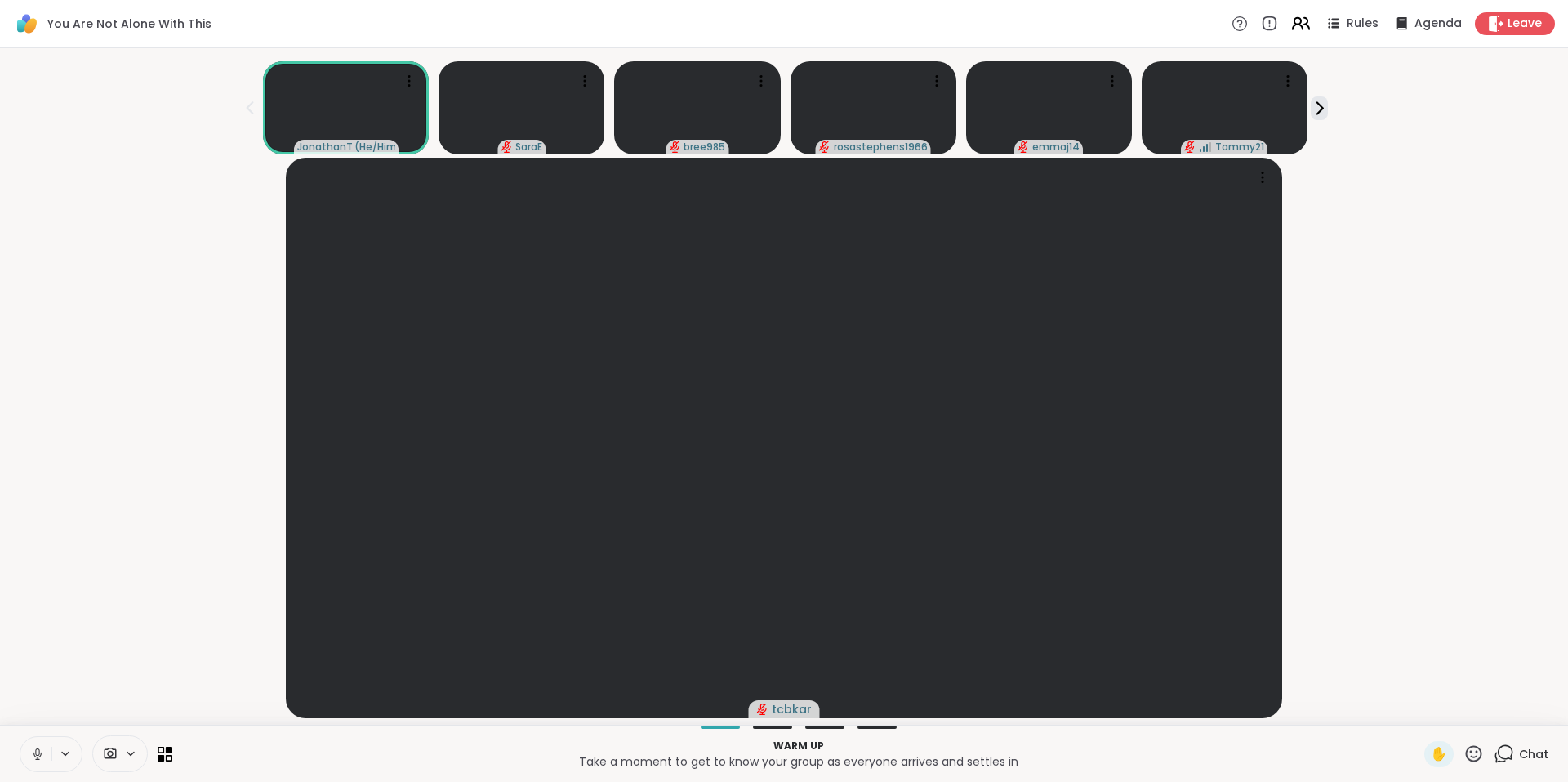
click at [1293, 26] on icon at bounding box center [1301, 23] width 21 height 21
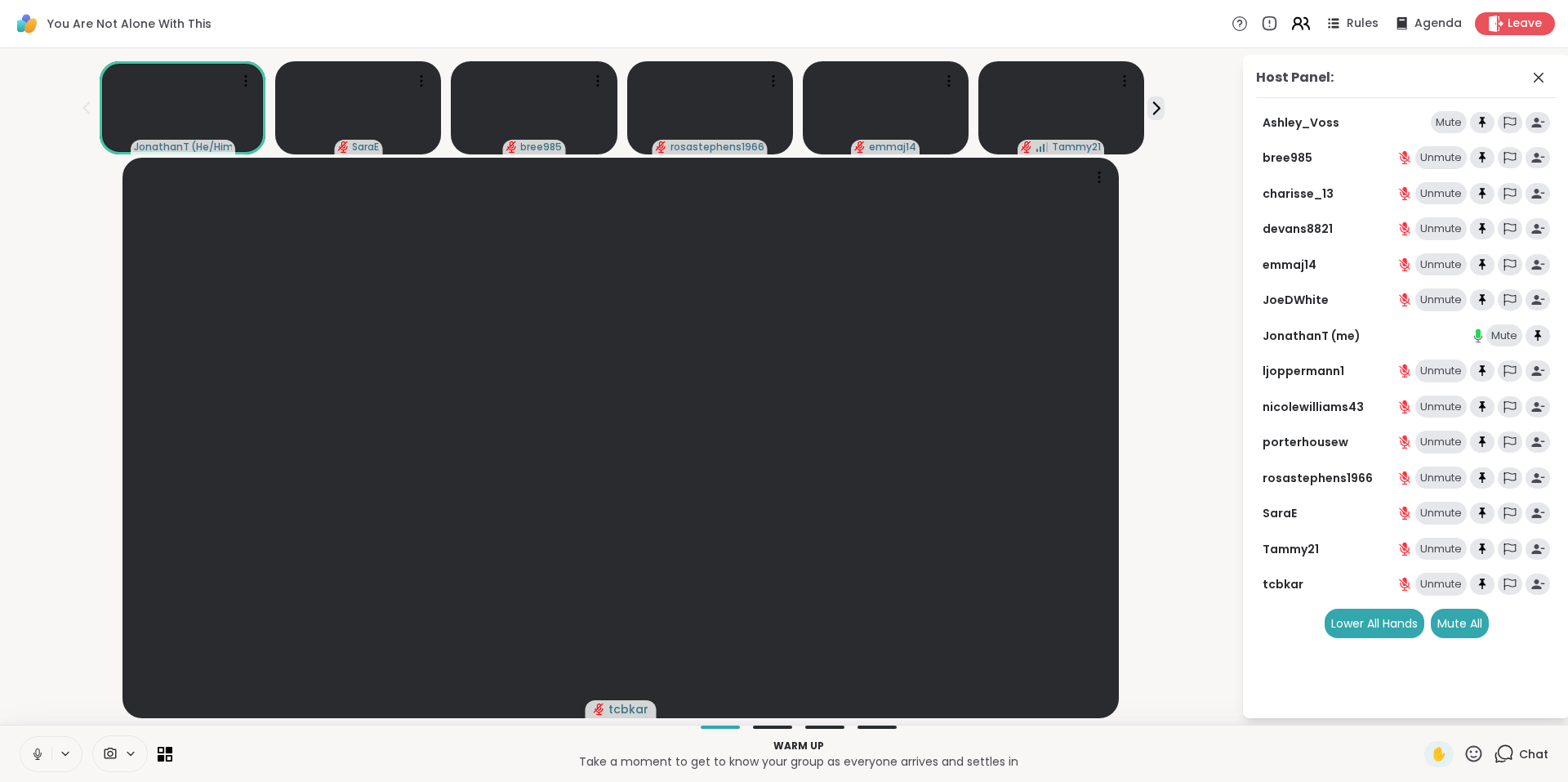
click at [1295, 22] on icon at bounding box center [1301, 23] width 21 height 21
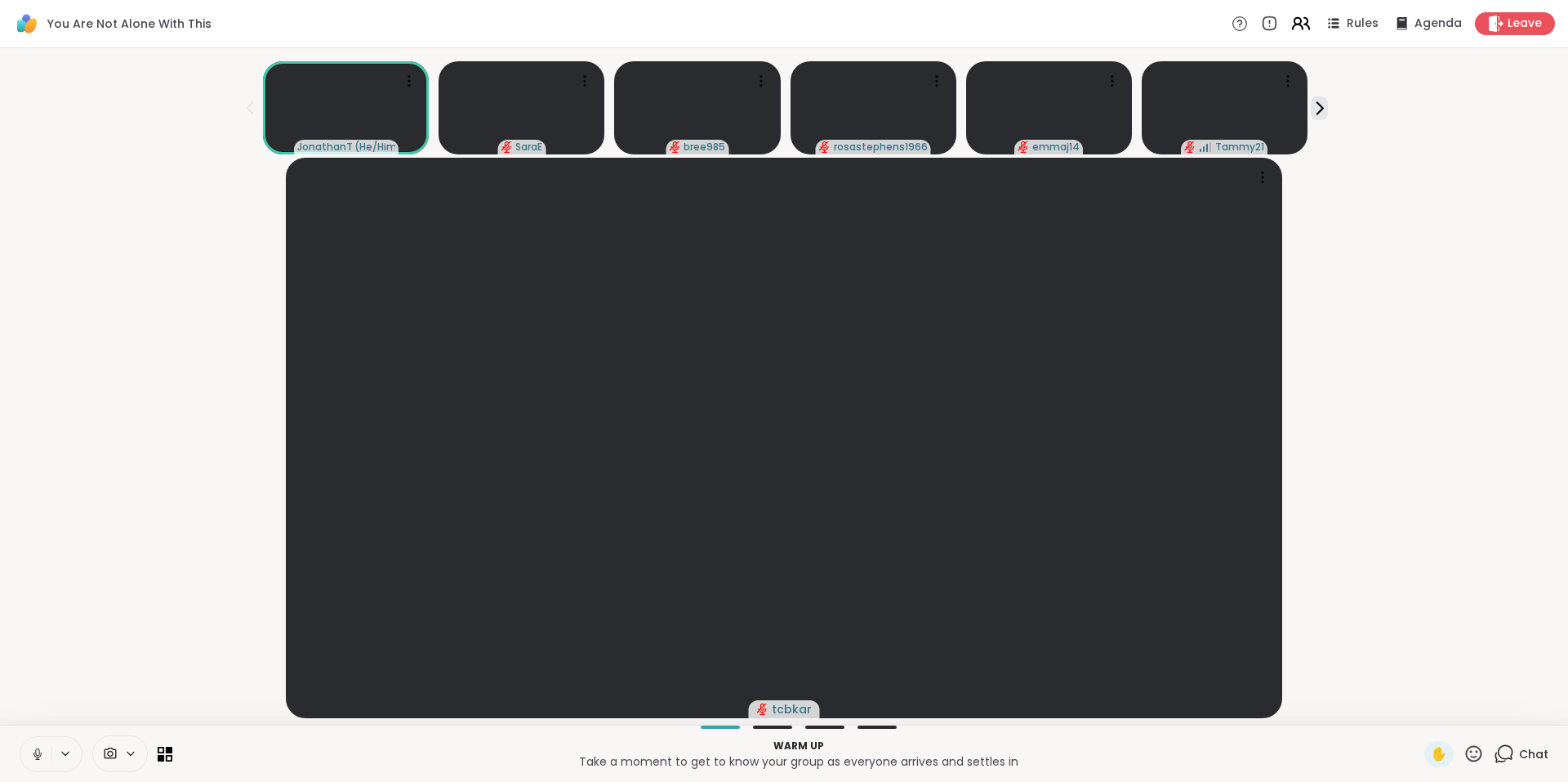
click at [1295, 22] on icon at bounding box center [1301, 23] width 21 height 21
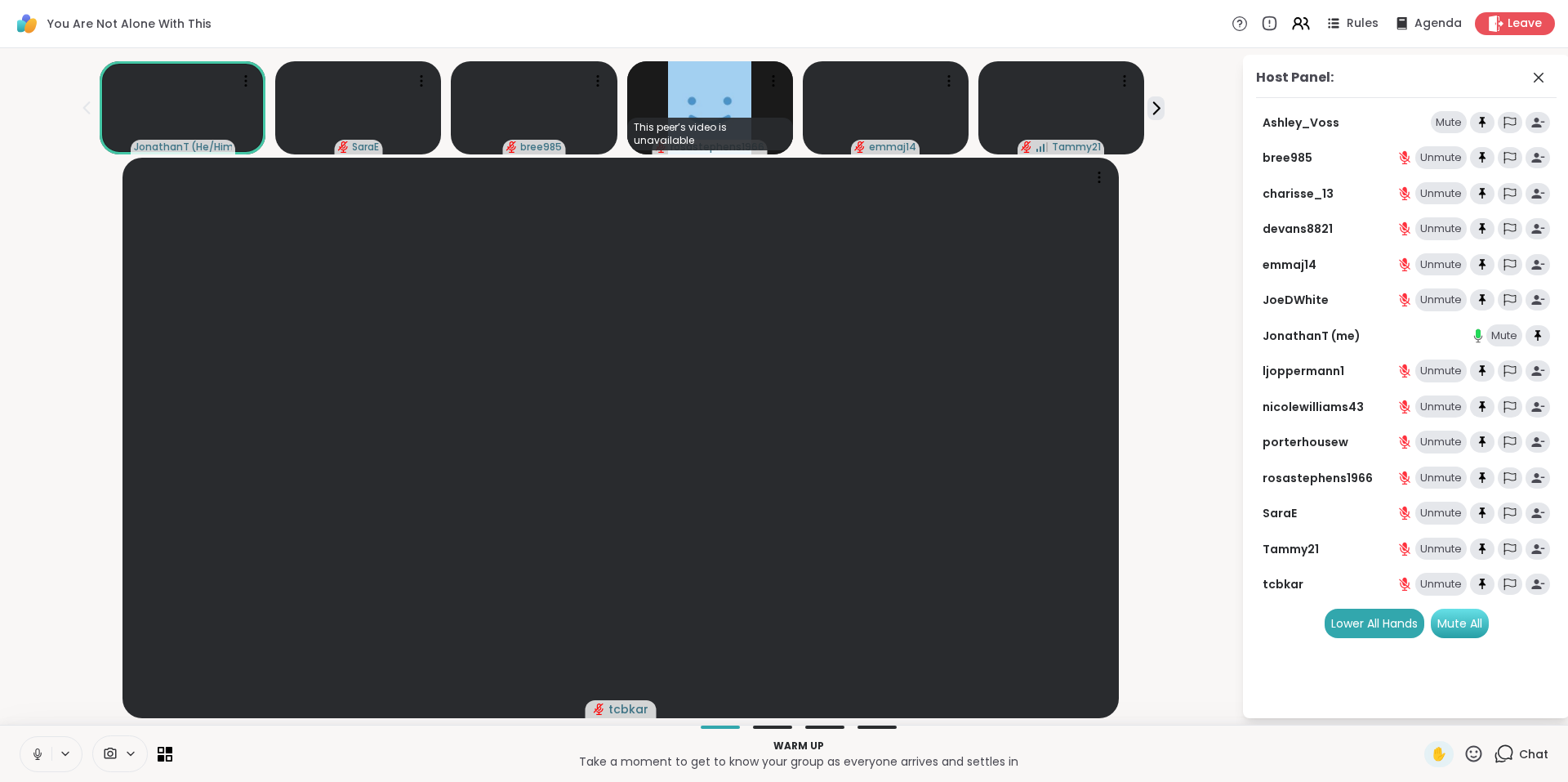
click at [1469, 616] on div "Mute All" at bounding box center [1459, 623] width 58 height 30
click at [1157, 104] on icon at bounding box center [1156, 108] width 17 height 17
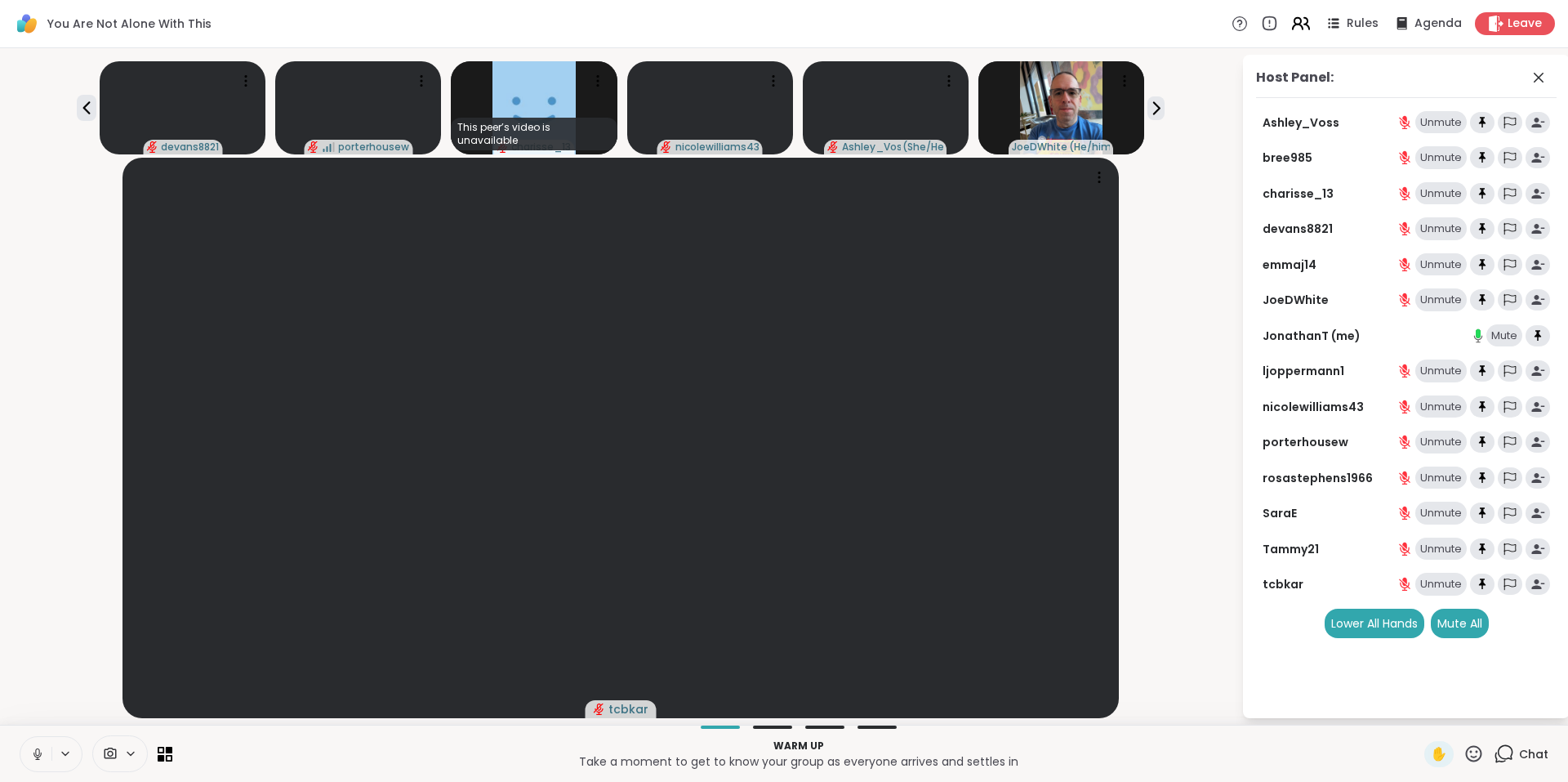
click at [1291, 17] on icon at bounding box center [1301, 23] width 21 height 21
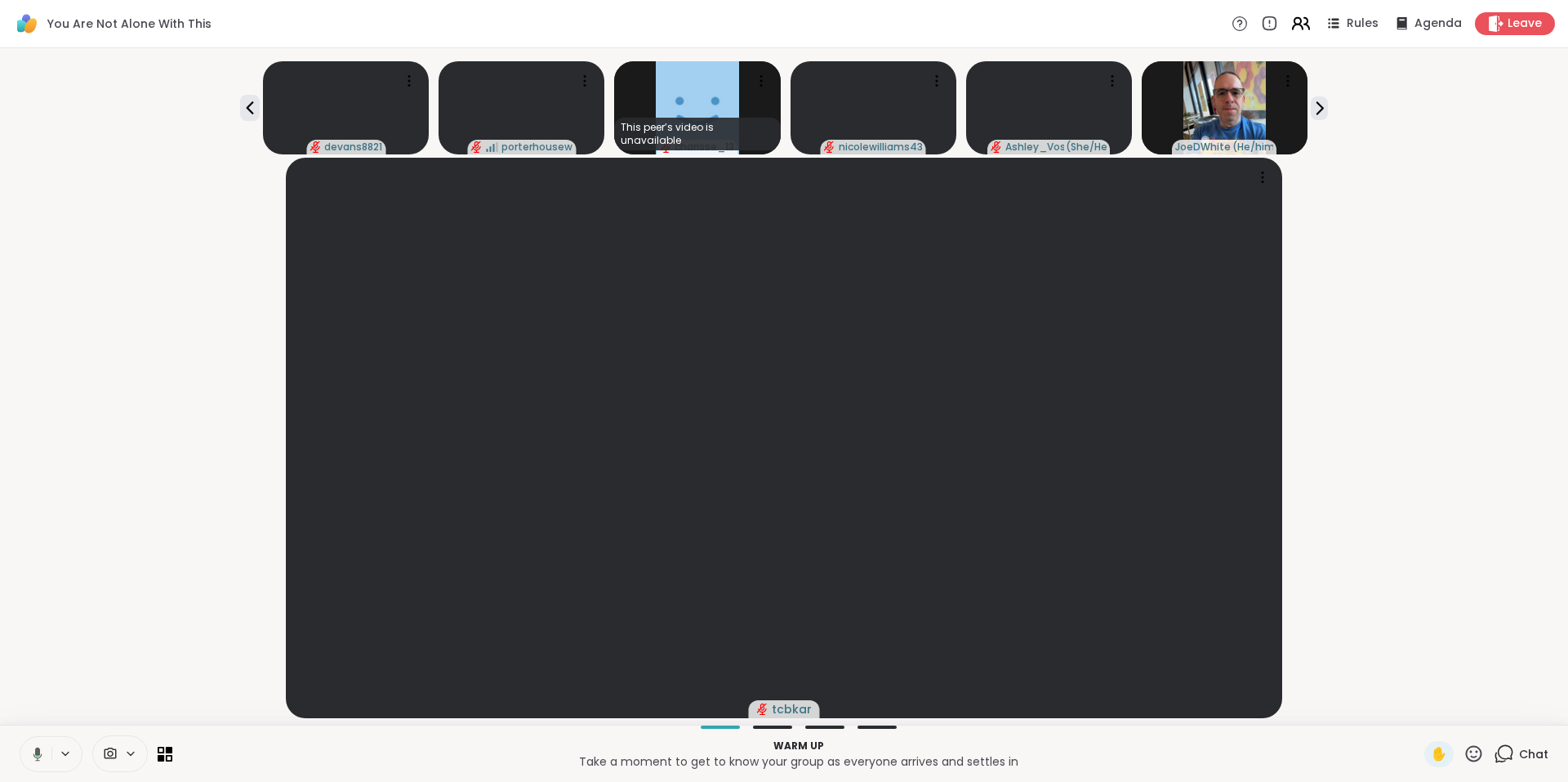
click at [1294, 18] on icon at bounding box center [1297, 21] width 6 height 6
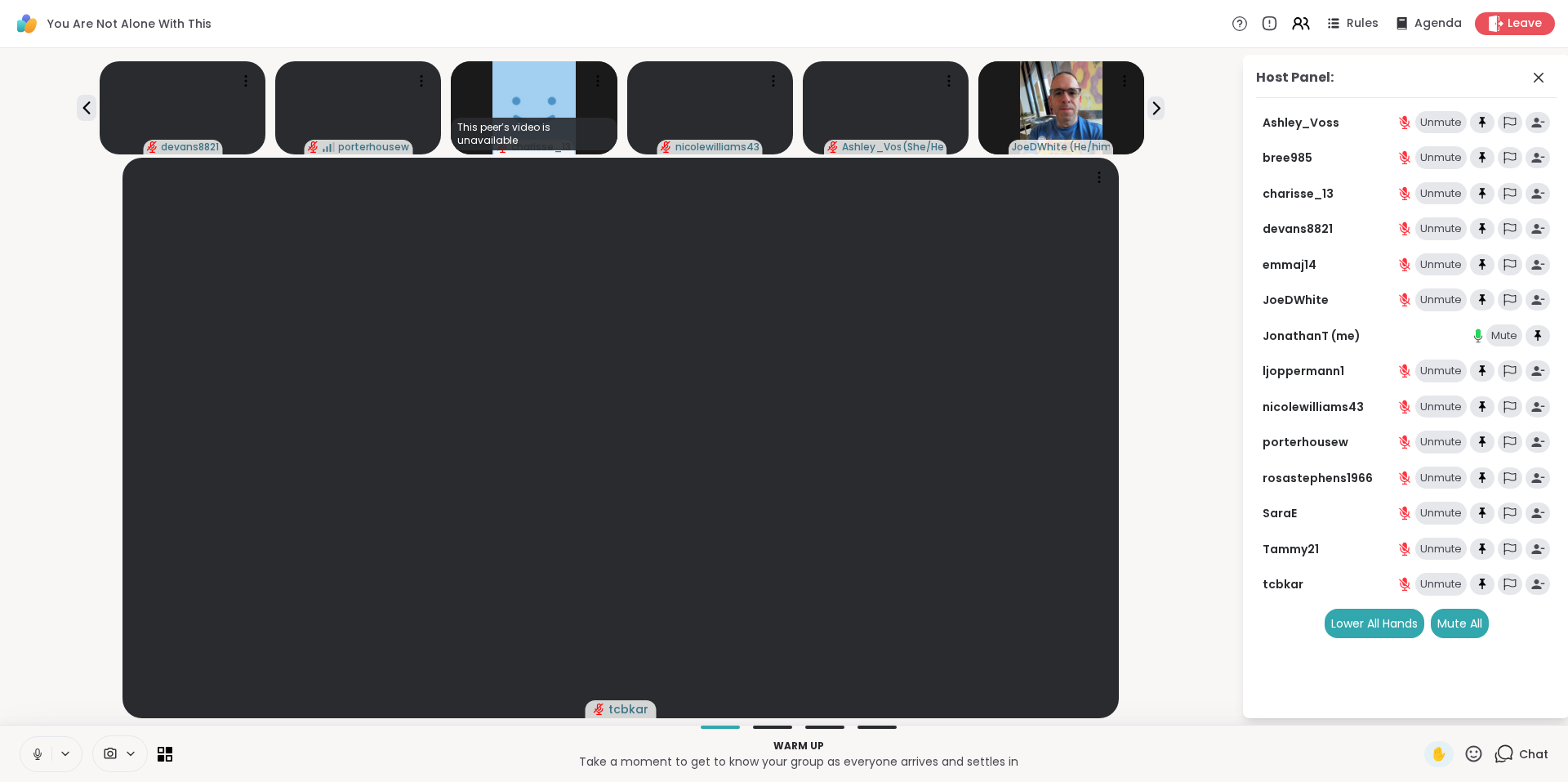
click at [1520, 751] on span "Chat" at bounding box center [1534, 754] width 30 height 16
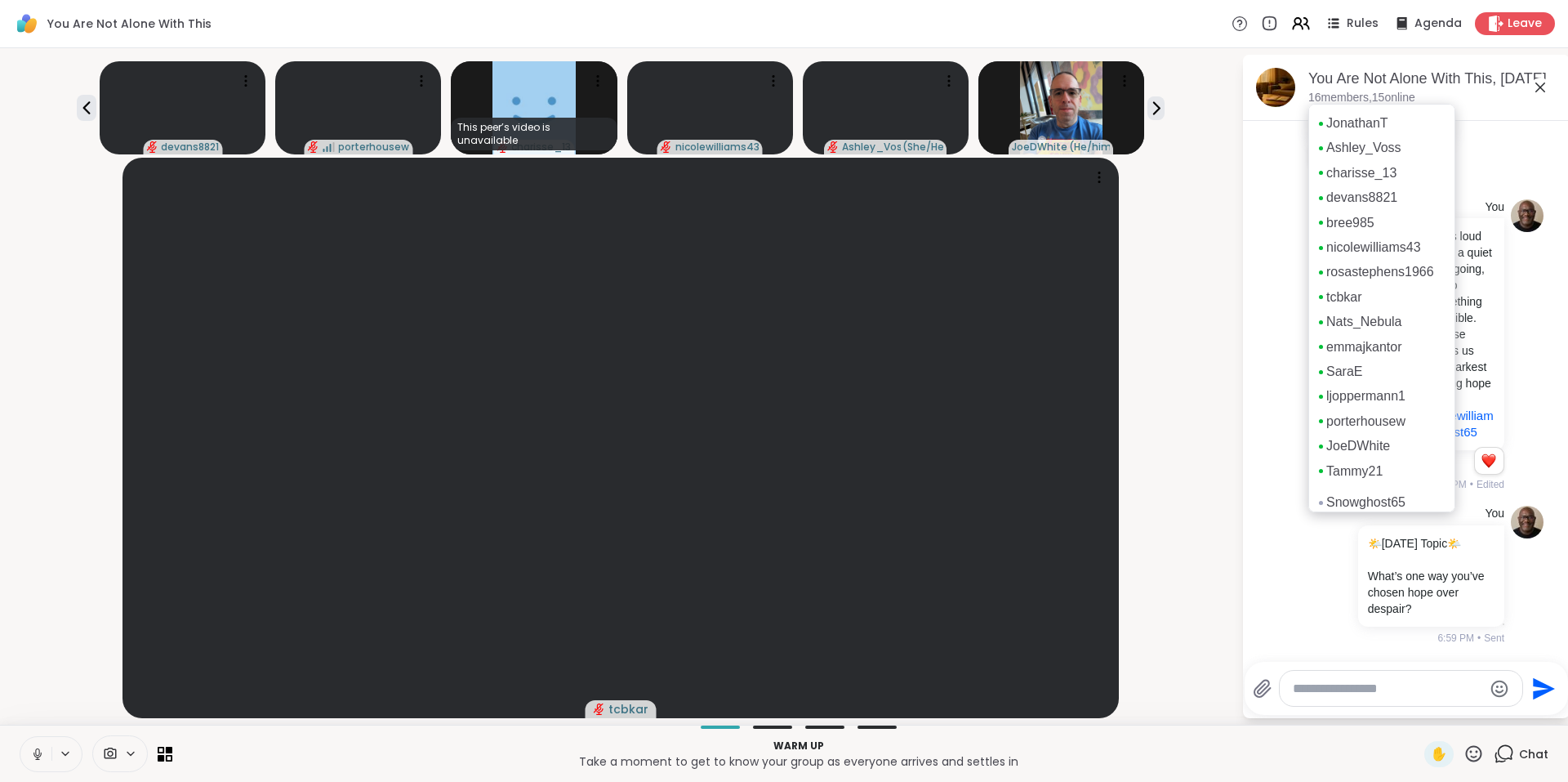
scroll to position [10, 0]
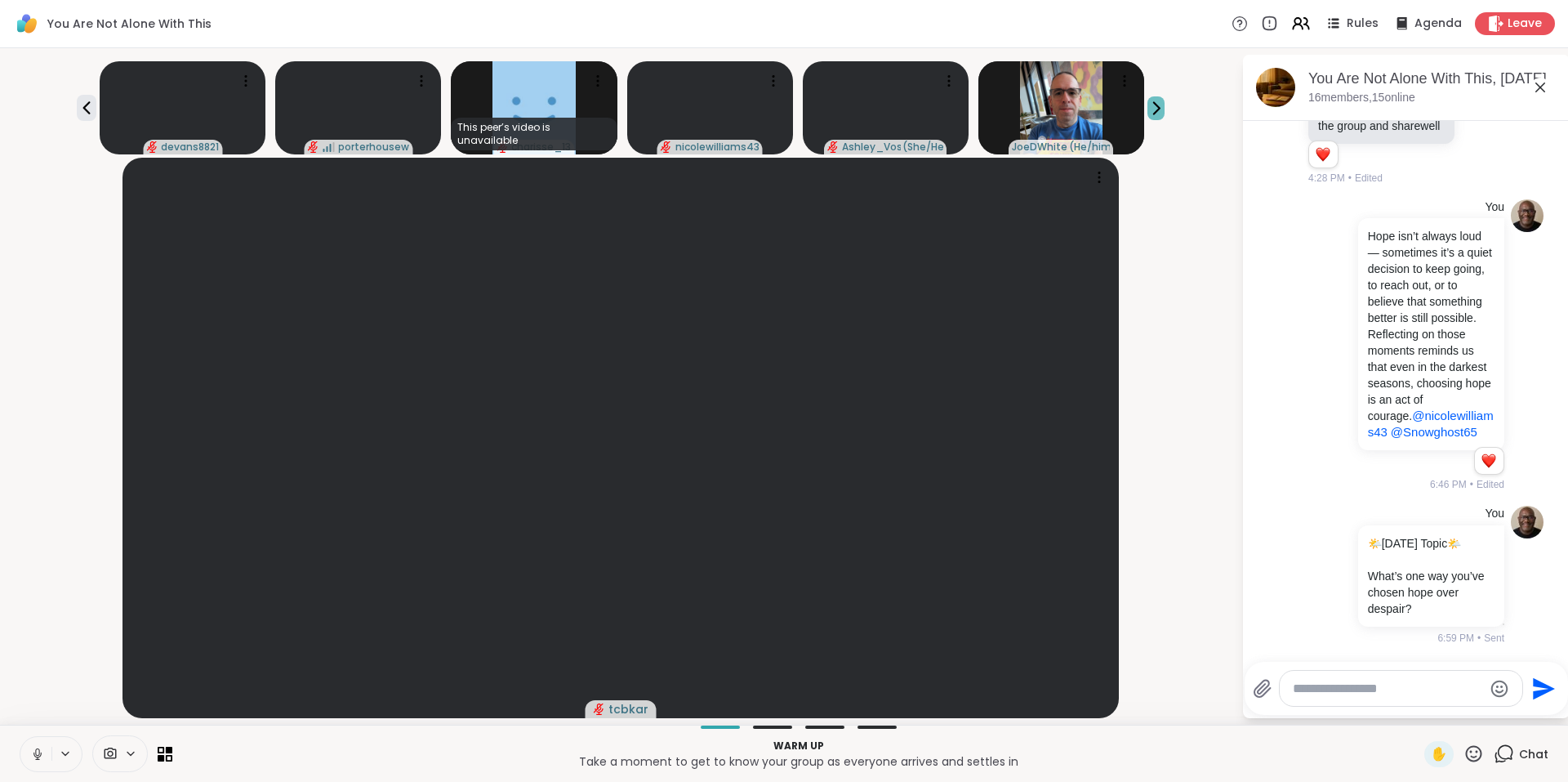
click at [1158, 104] on icon at bounding box center [1156, 108] width 17 height 17
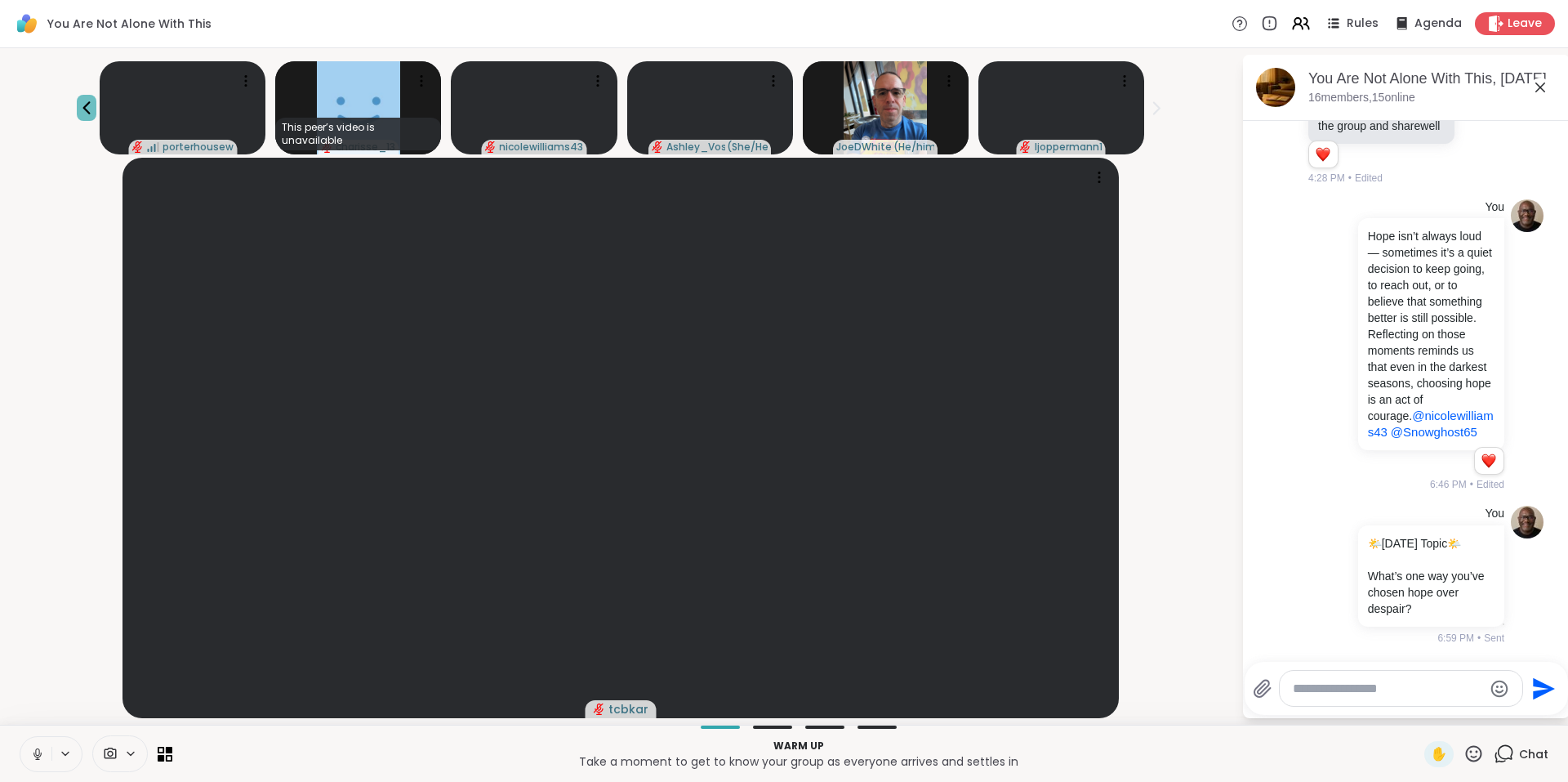
click at [92, 101] on icon at bounding box center [87, 108] width 20 height 20
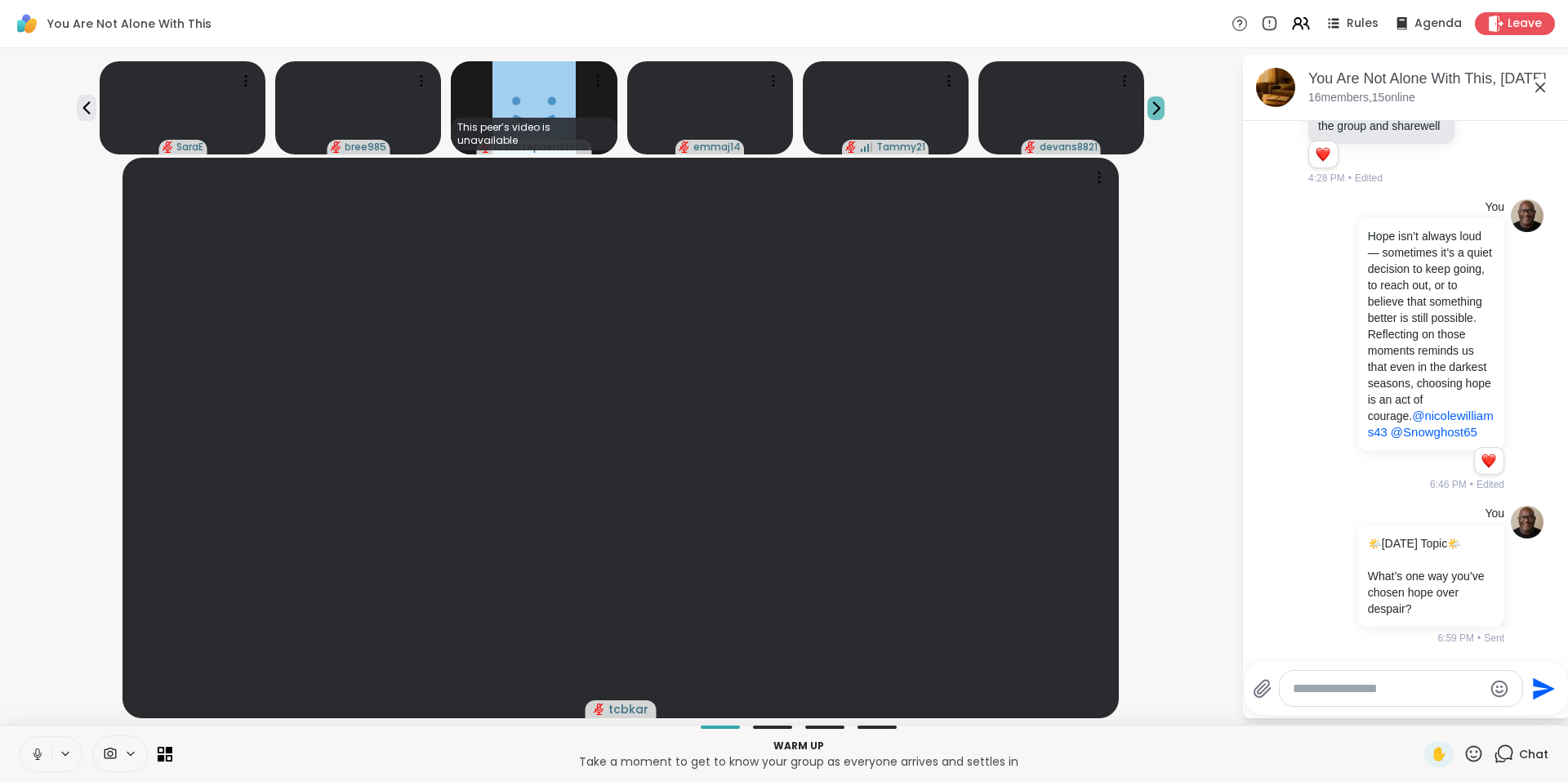
click at [1157, 110] on icon at bounding box center [1157, 108] width 5 height 12
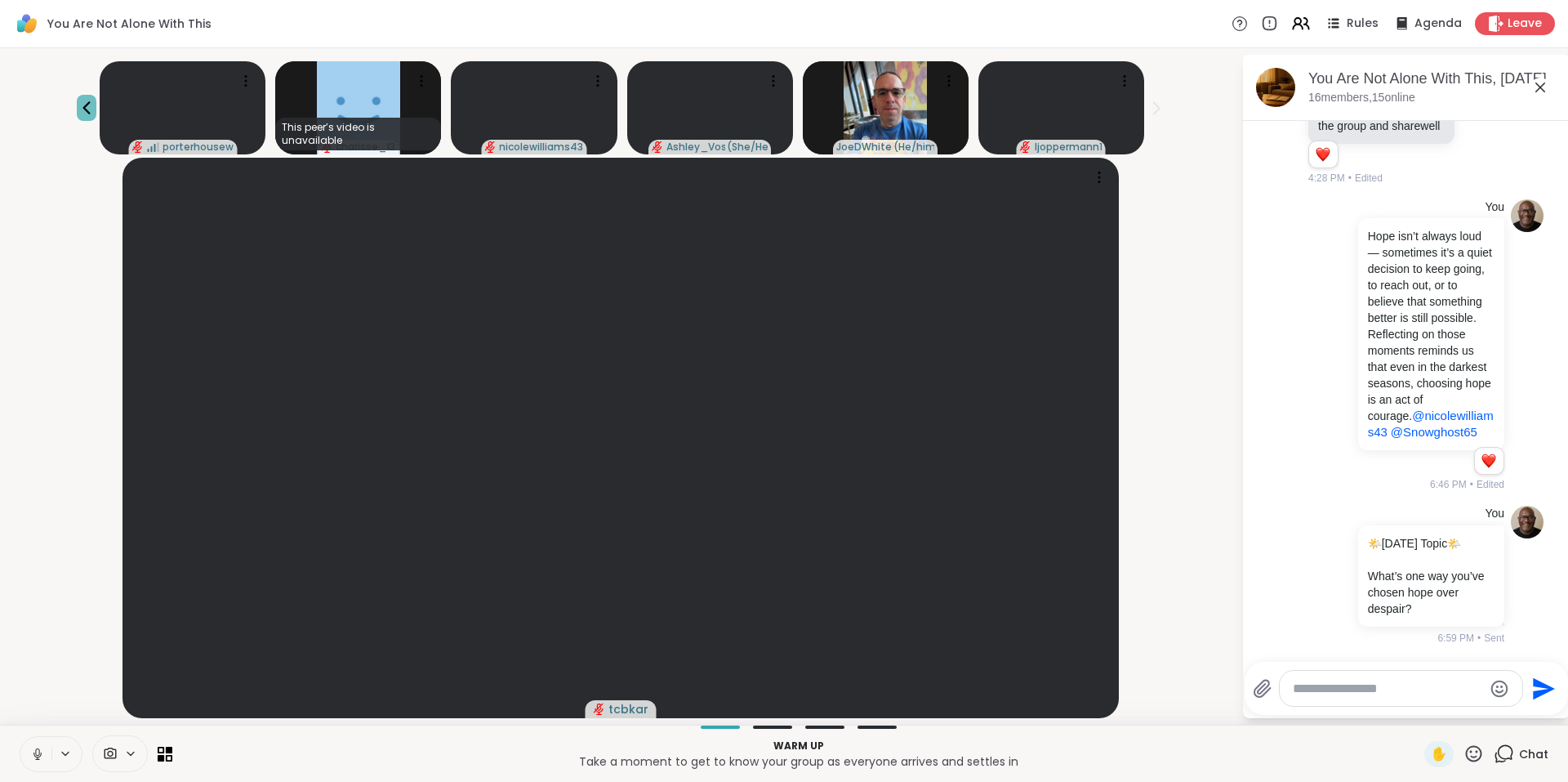
click at [88, 111] on icon at bounding box center [86, 108] width 7 height 13
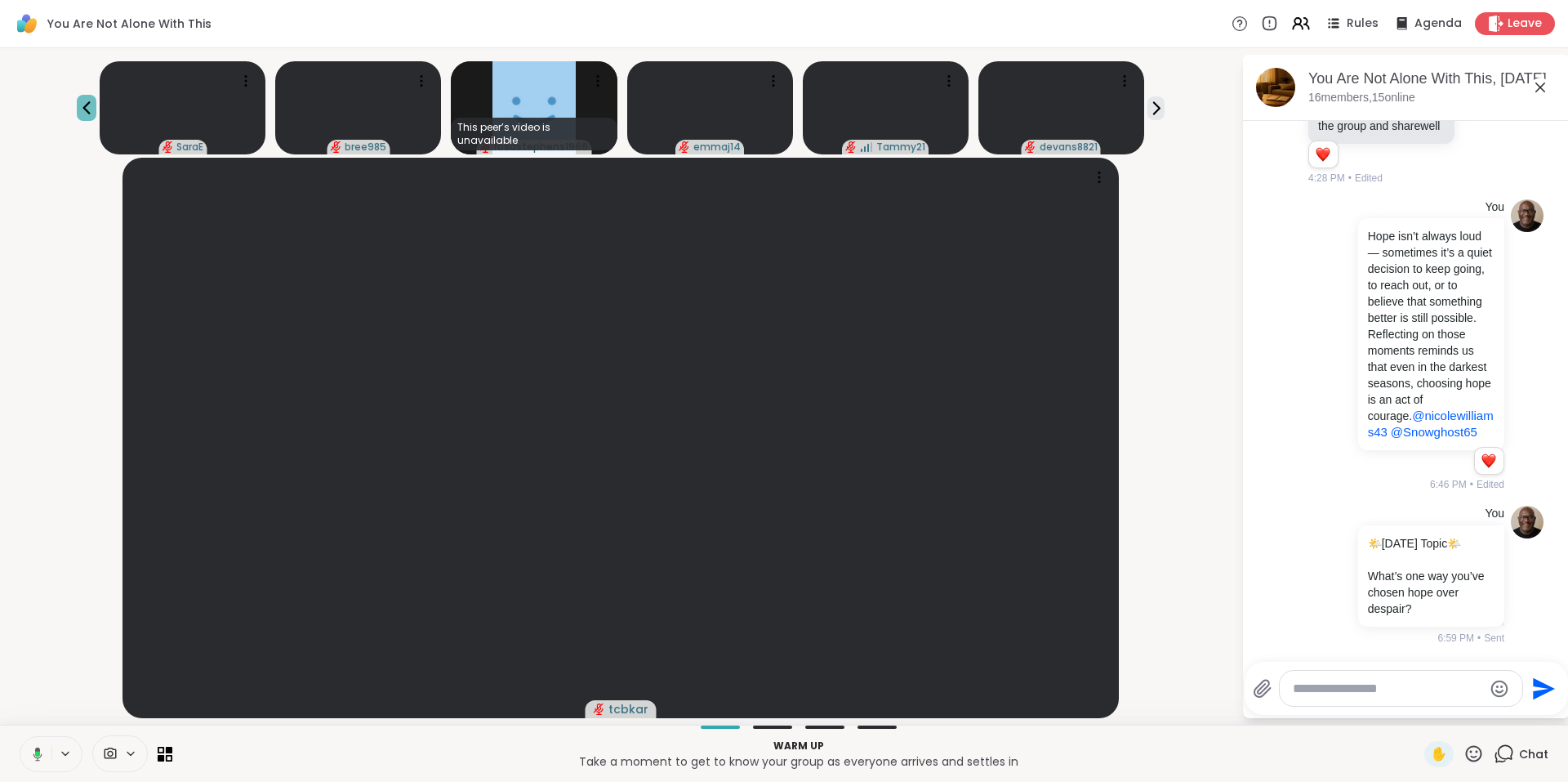
click at [88, 111] on icon at bounding box center [86, 108] width 7 height 13
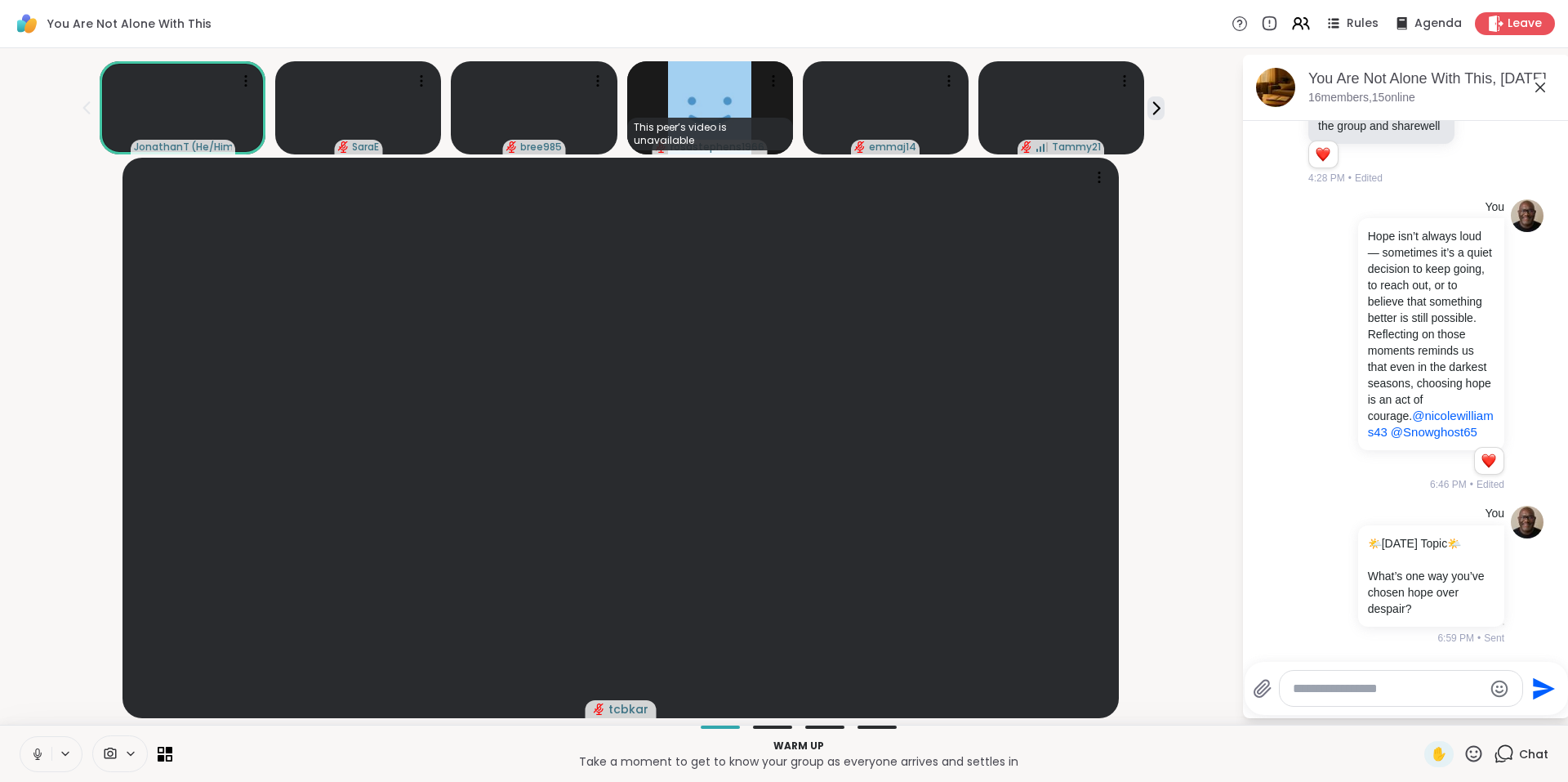
click at [1540, 85] on icon at bounding box center [1540, 87] width 20 height 20
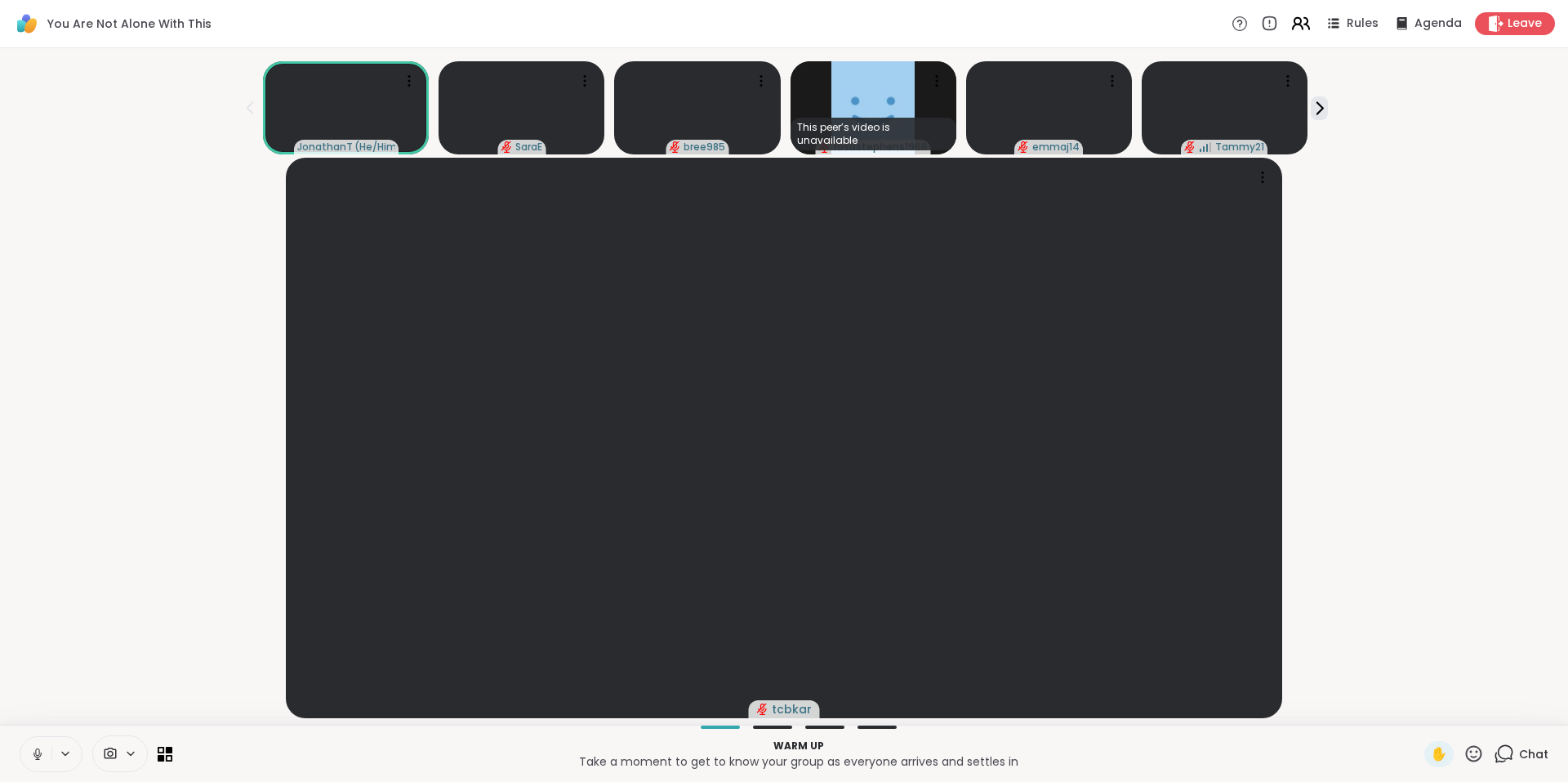
click at [1293, 27] on icon at bounding box center [1298, 26] width 10 height 4
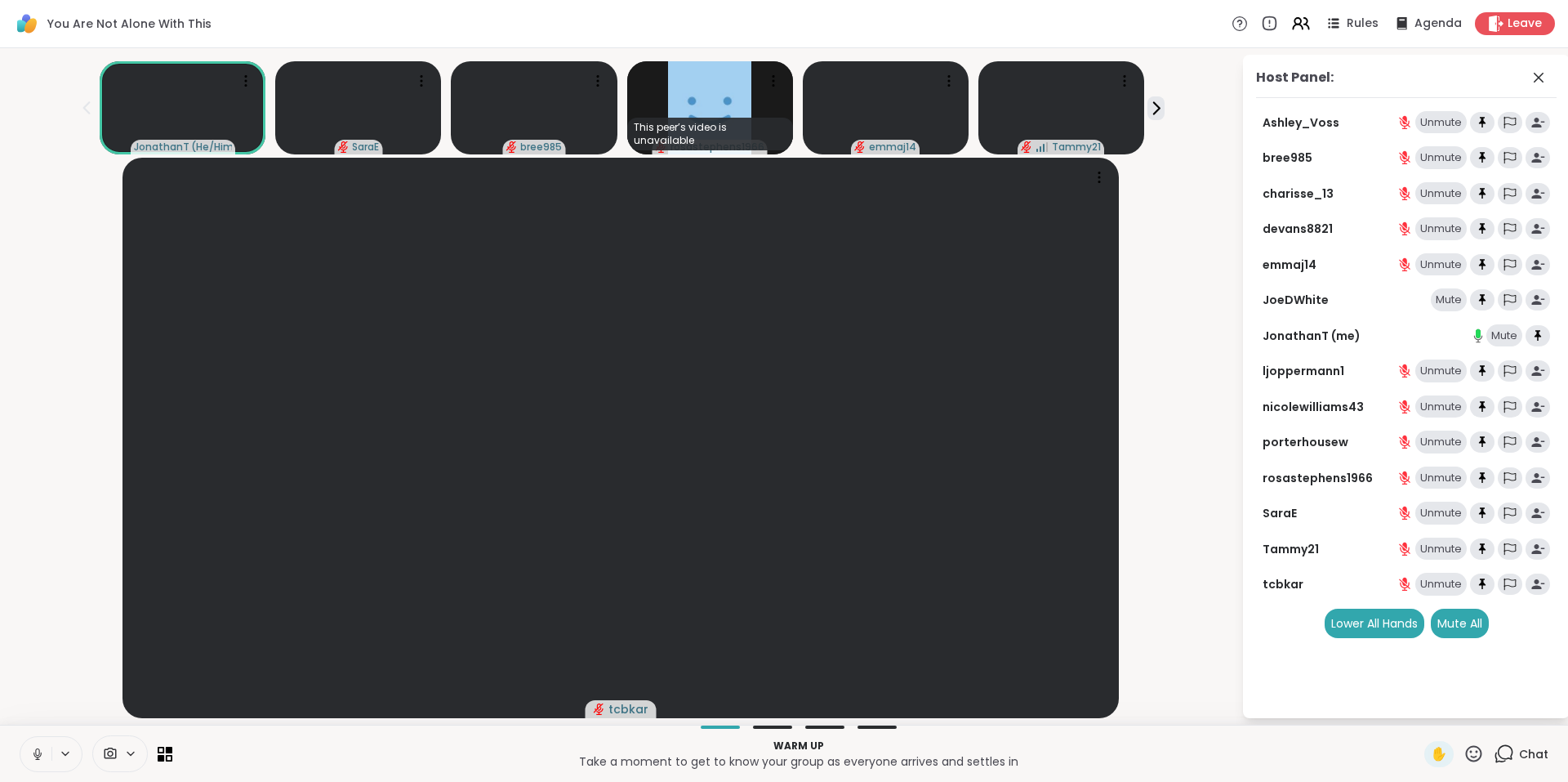
click at [1502, 754] on icon at bounding box center [1505, 752] width 15 height 14
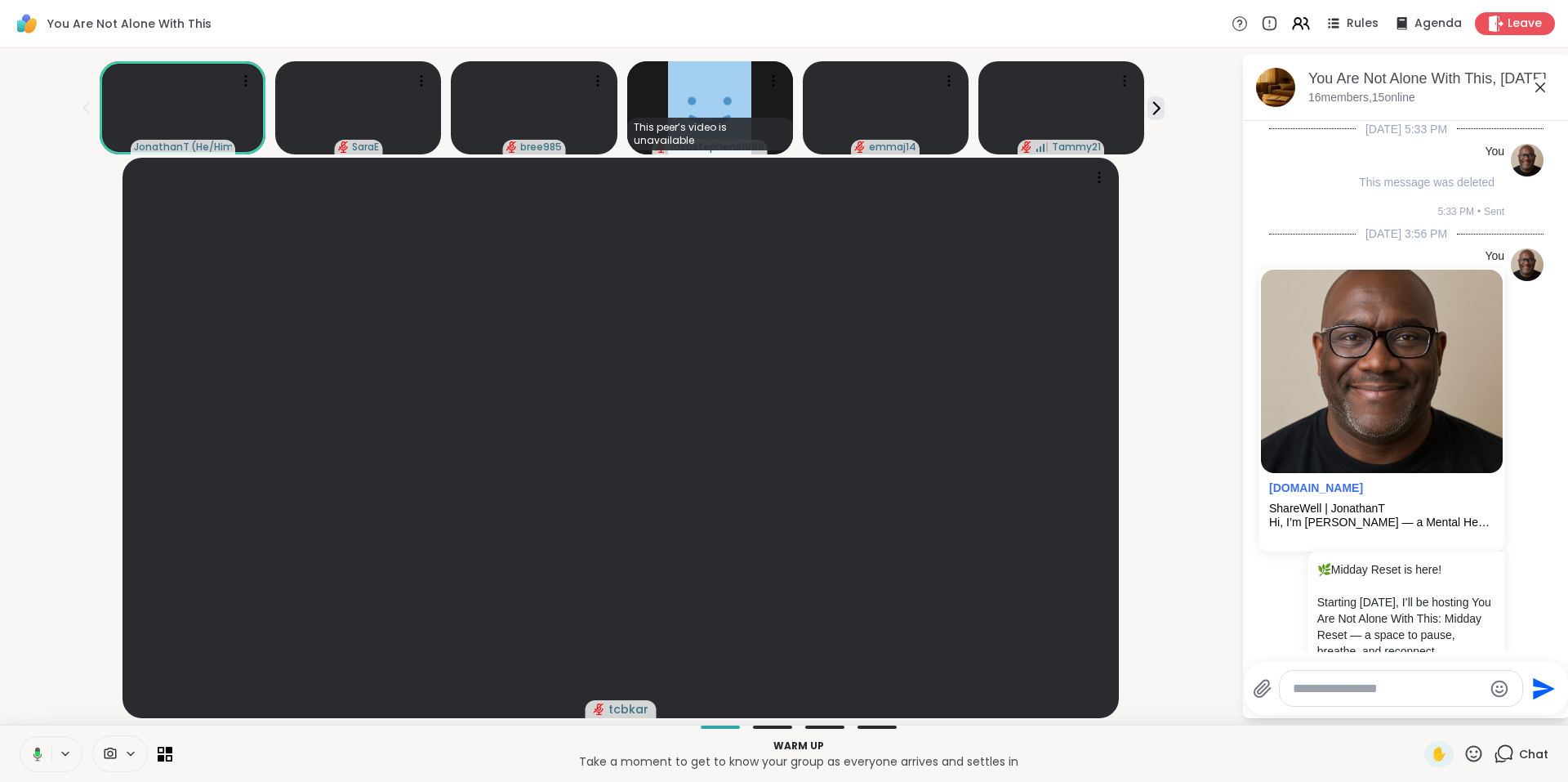
scroll to position [3387, 0]
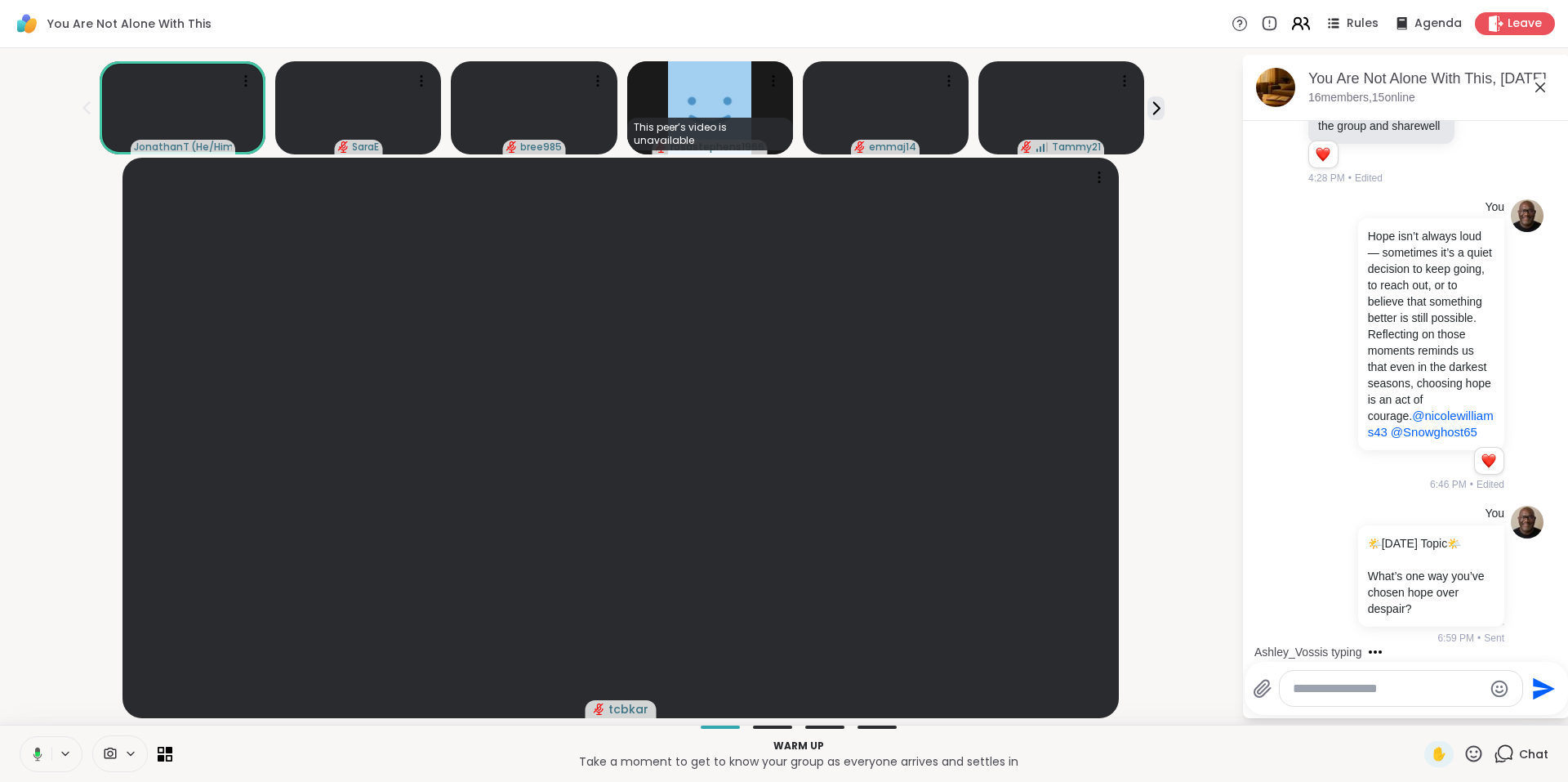
click at [1294, 28] on icon at bounding box center [1301, 23] width 21 height 21
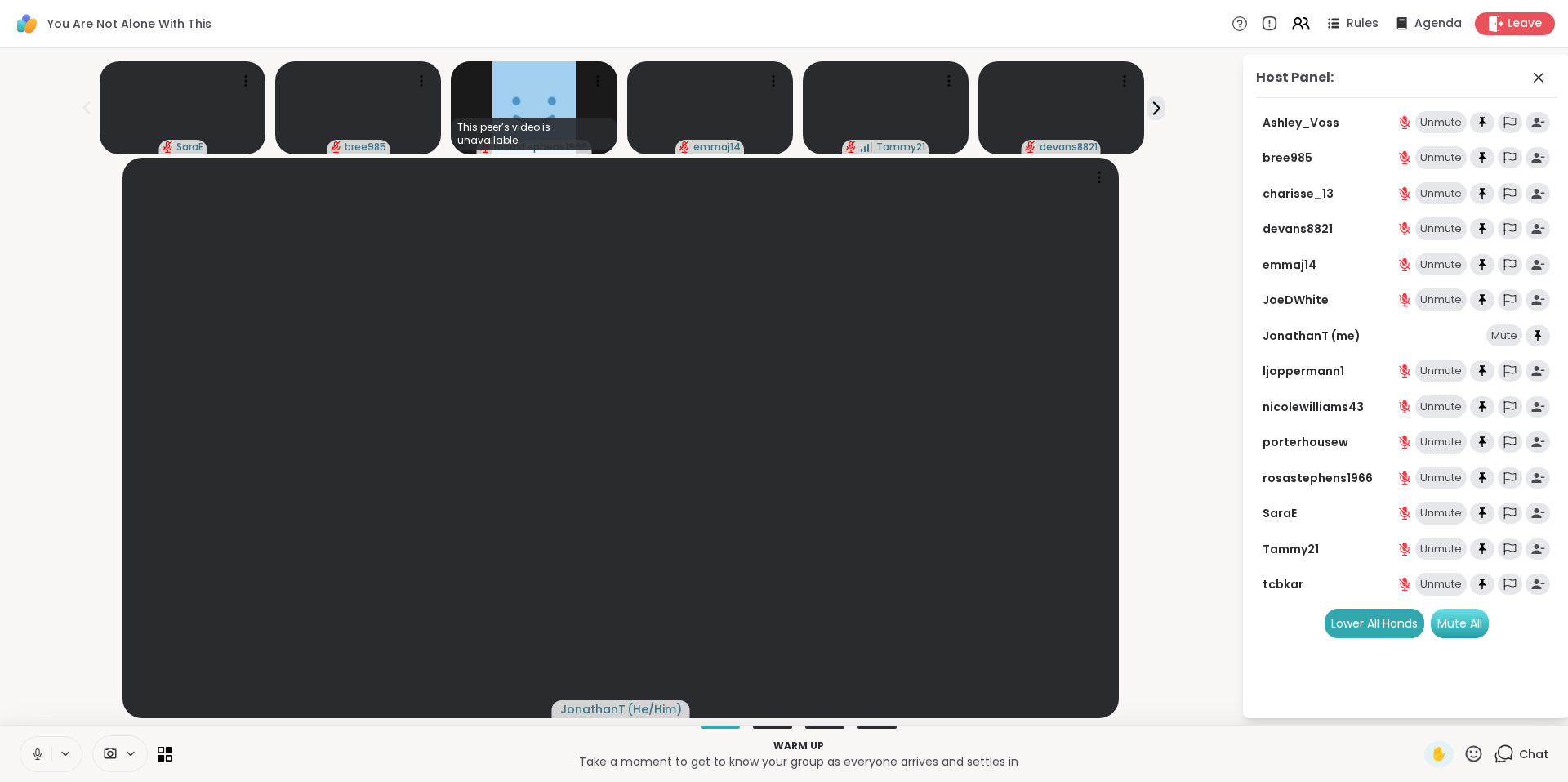
click at [1461, 624] on div "Mute All" at bounding box center [1459, 623] width 58 height 30
click at [1330, 26] on icon at bounding box center [1334, 27] width 8 height 3
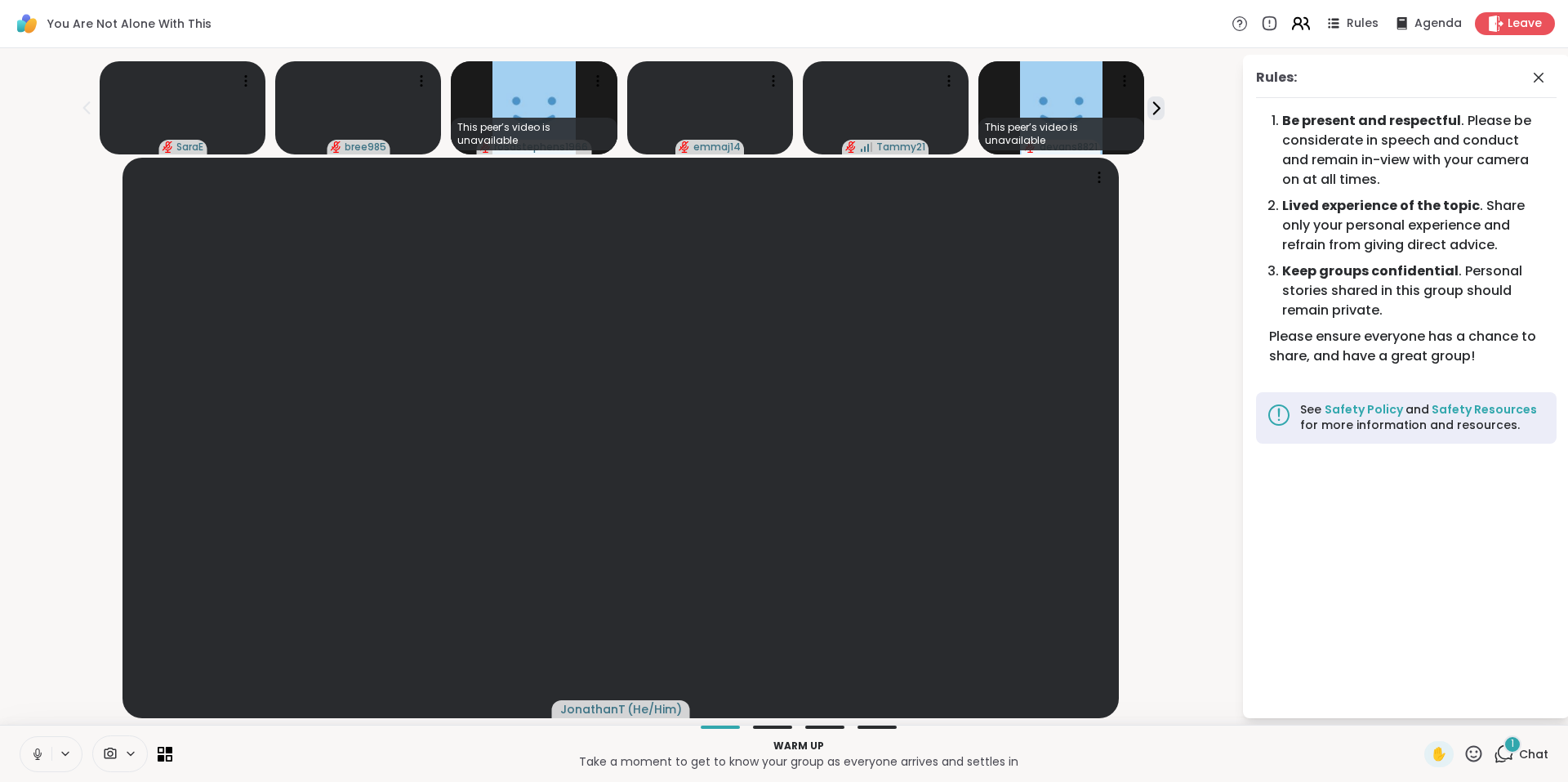
click at [1291, 26] on icon at bounding box center [1301, 23] width 21 height 21
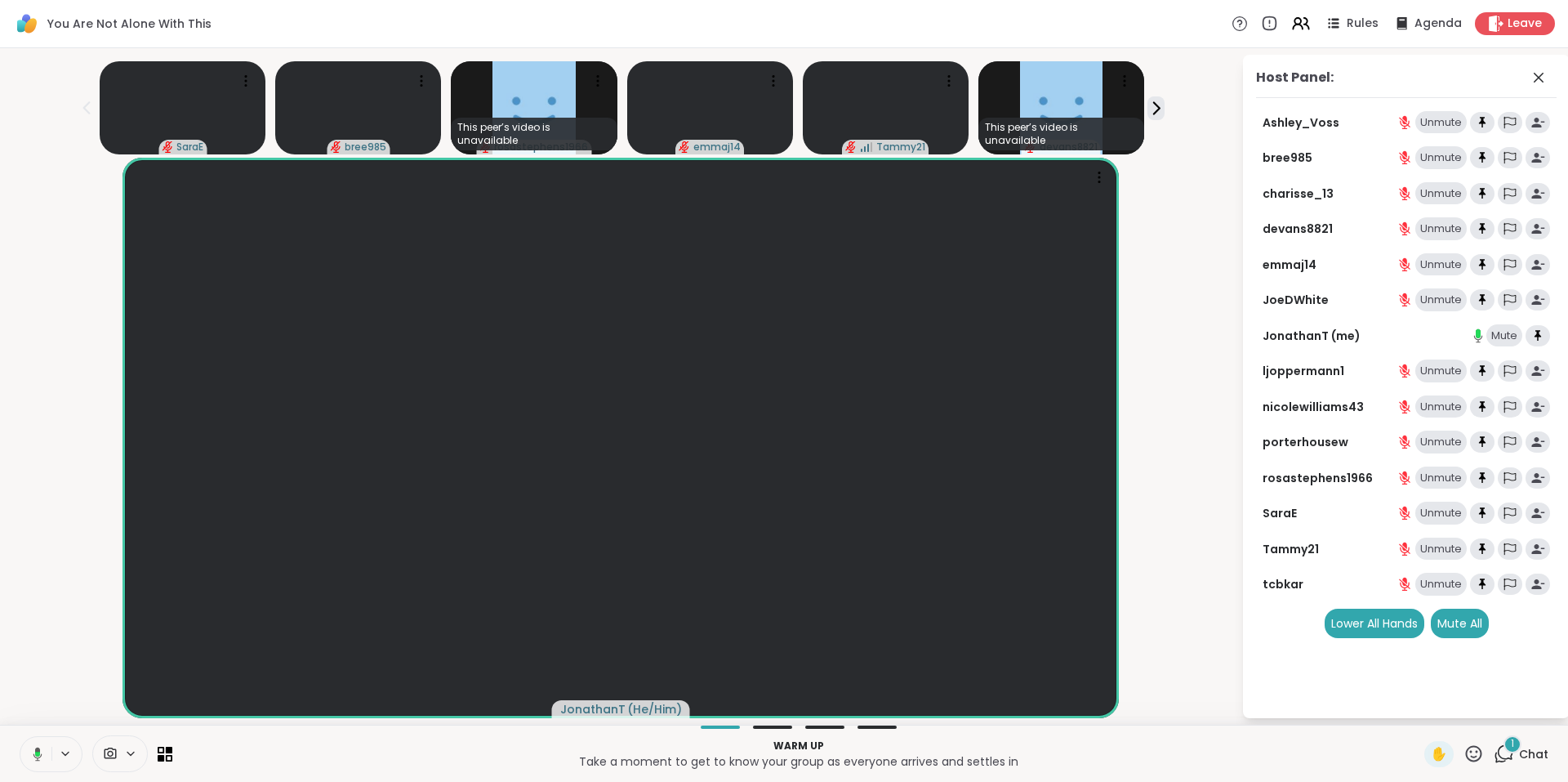
click at [1503, 746] on div "1" at bounding box center [1512, 744] width 18 height 18
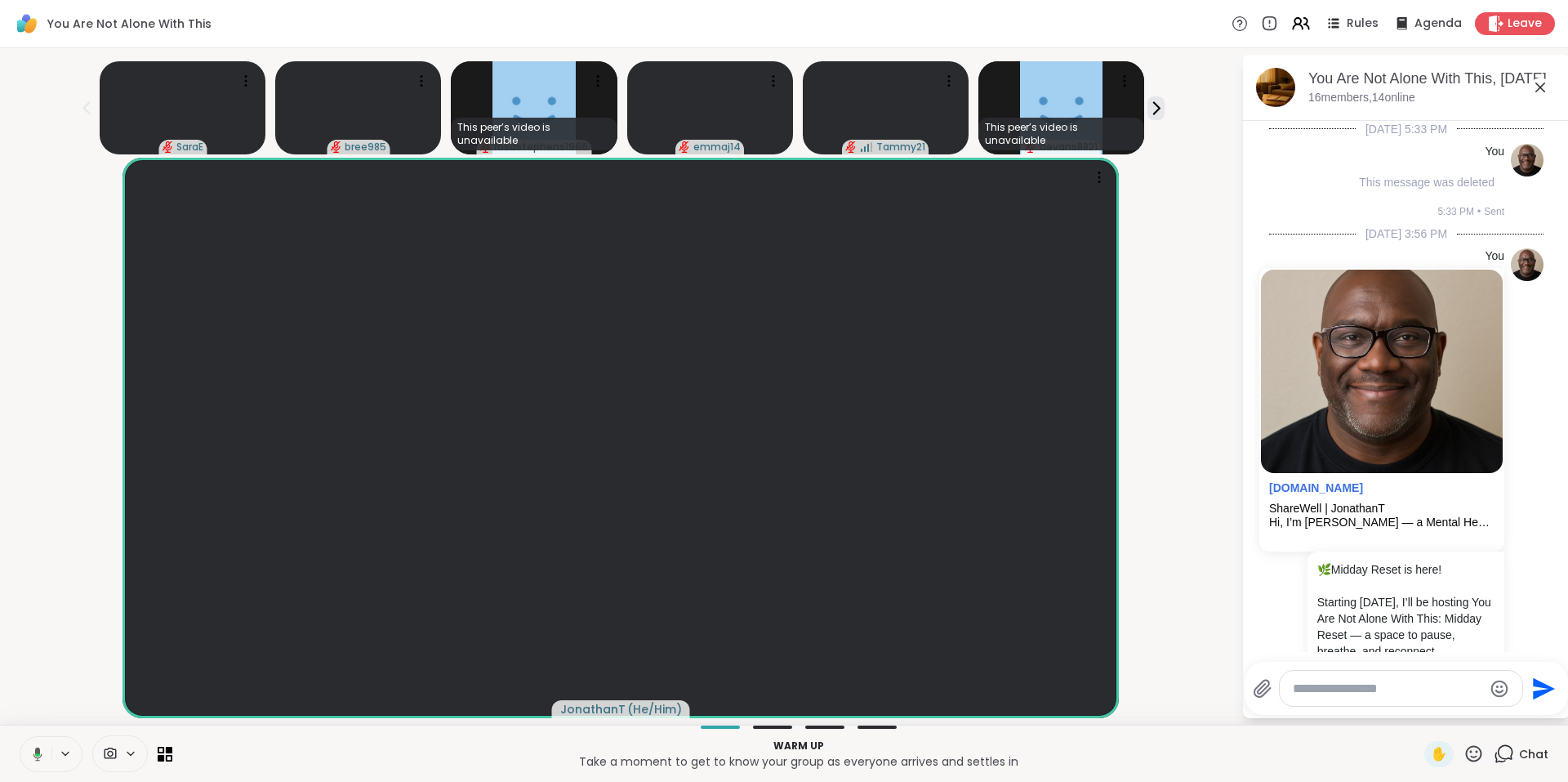
scroll to position [3563, 0]
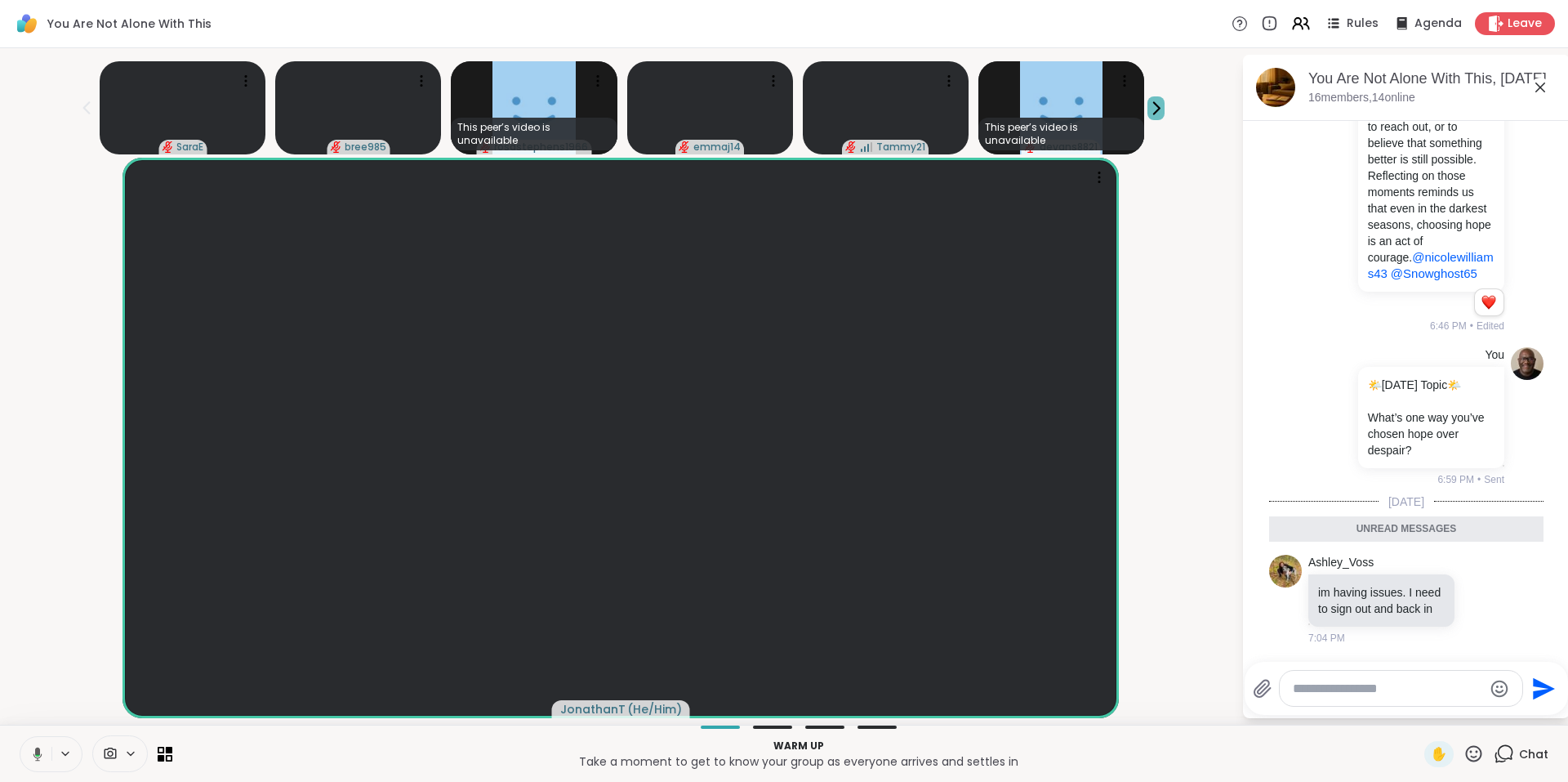
click at [1148, 100] on icon at bounding box center [1156, 108] width 17 height 17
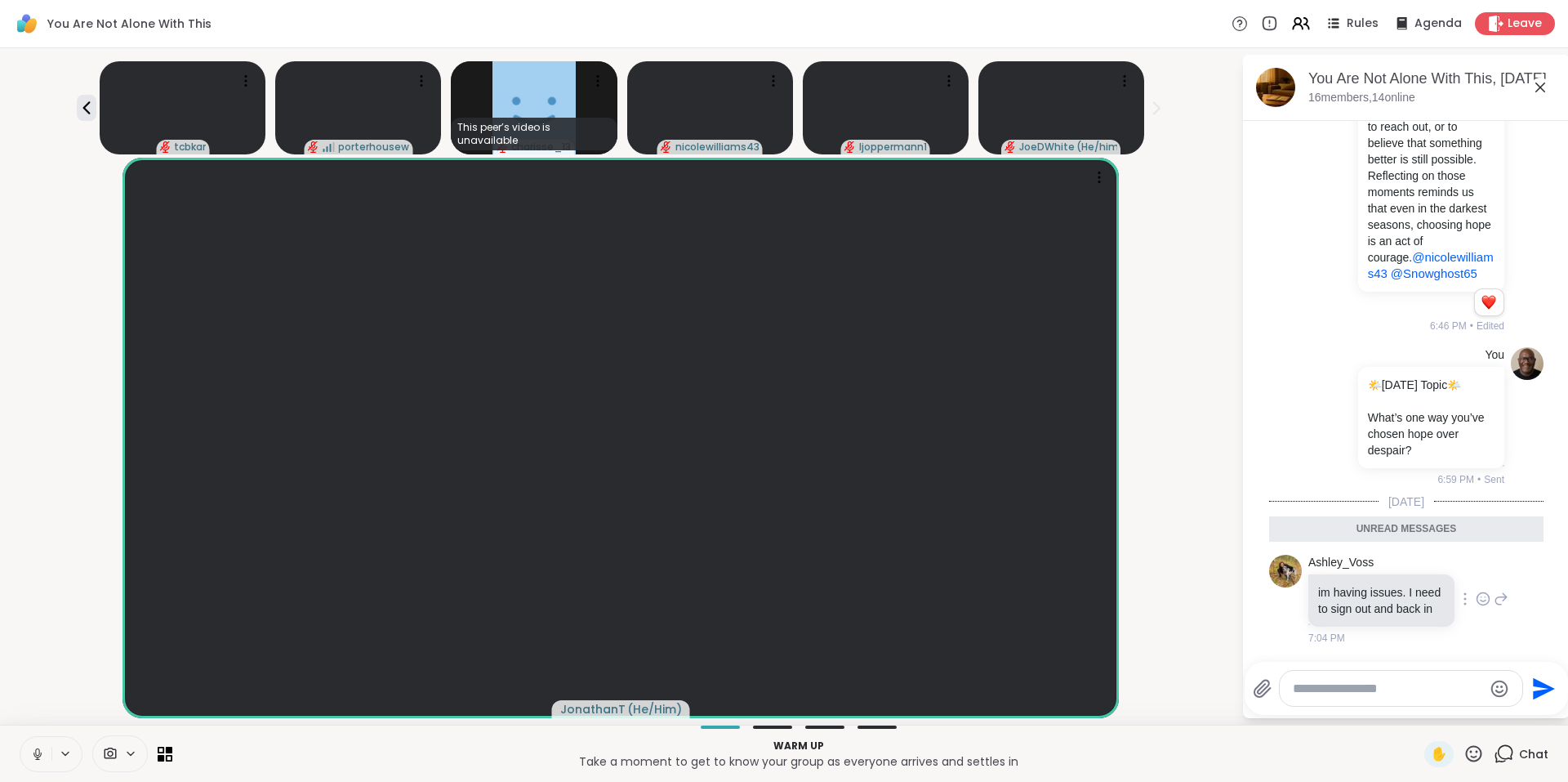
click at [1458, 593] on div at bounding box center [1465, 599] width 14 height 20
click at [1476, 591] on icon at bounding box center [1483, 599] width 14 height 16
click at [1440, 570] on div "Select Reaction: Thumbs up" at bounding box center [1447, 573] width 14 height 14
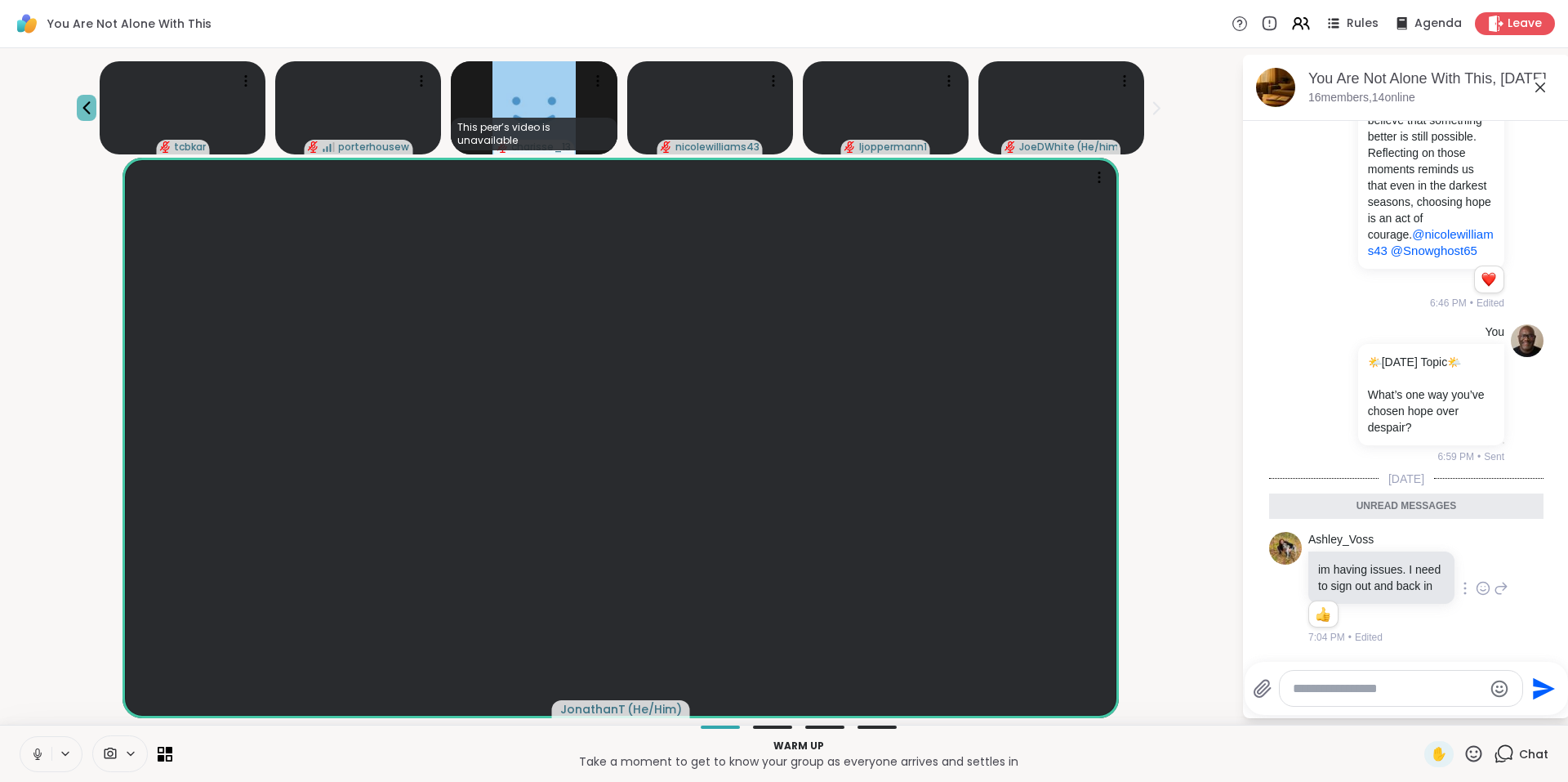
click at [96, 98] on icon at bounding box center [87, 108] width 20 height 20
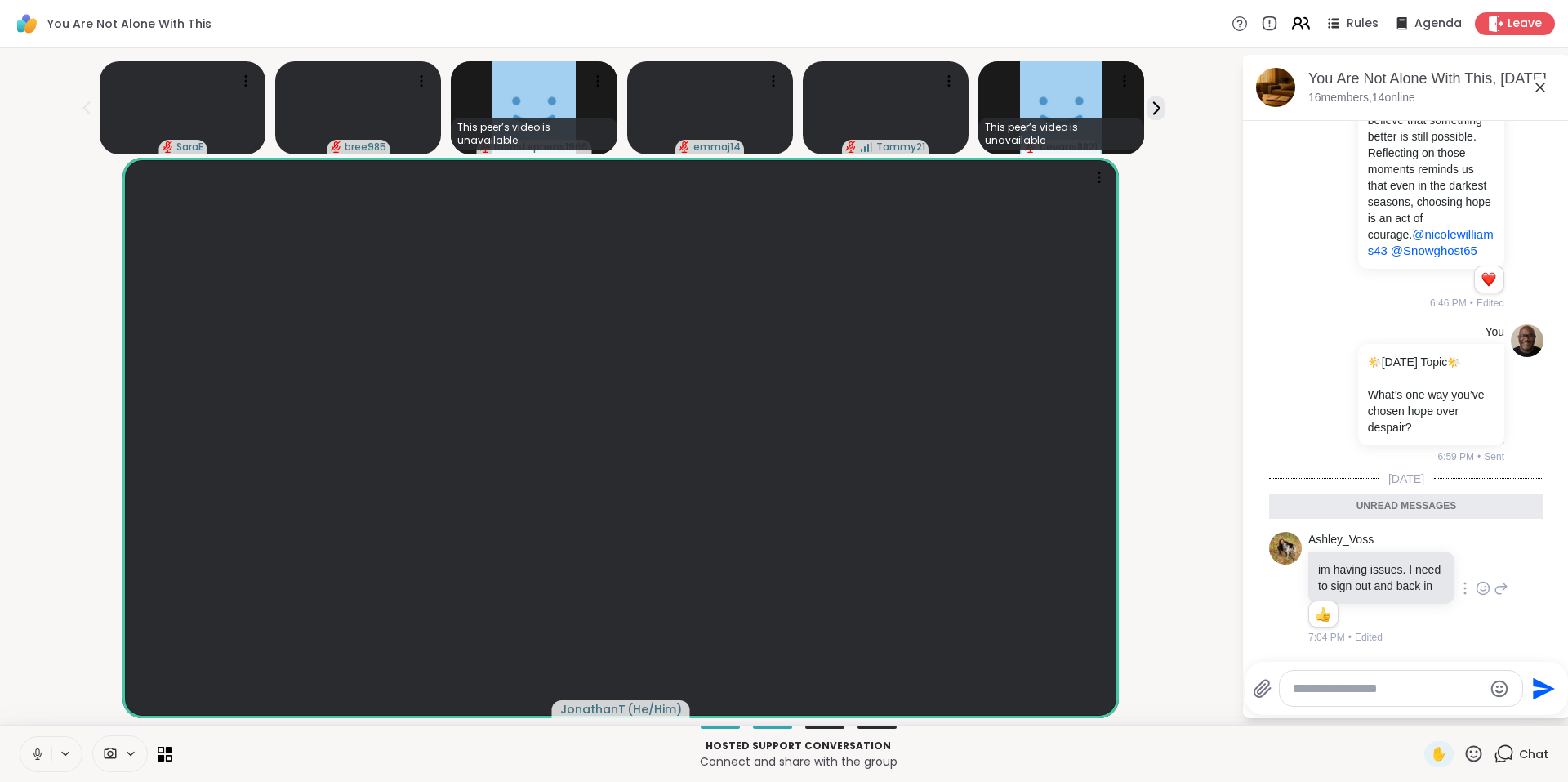
click at [1294, 23] on icon at bounding box center [1297, 21] width 6 height 6
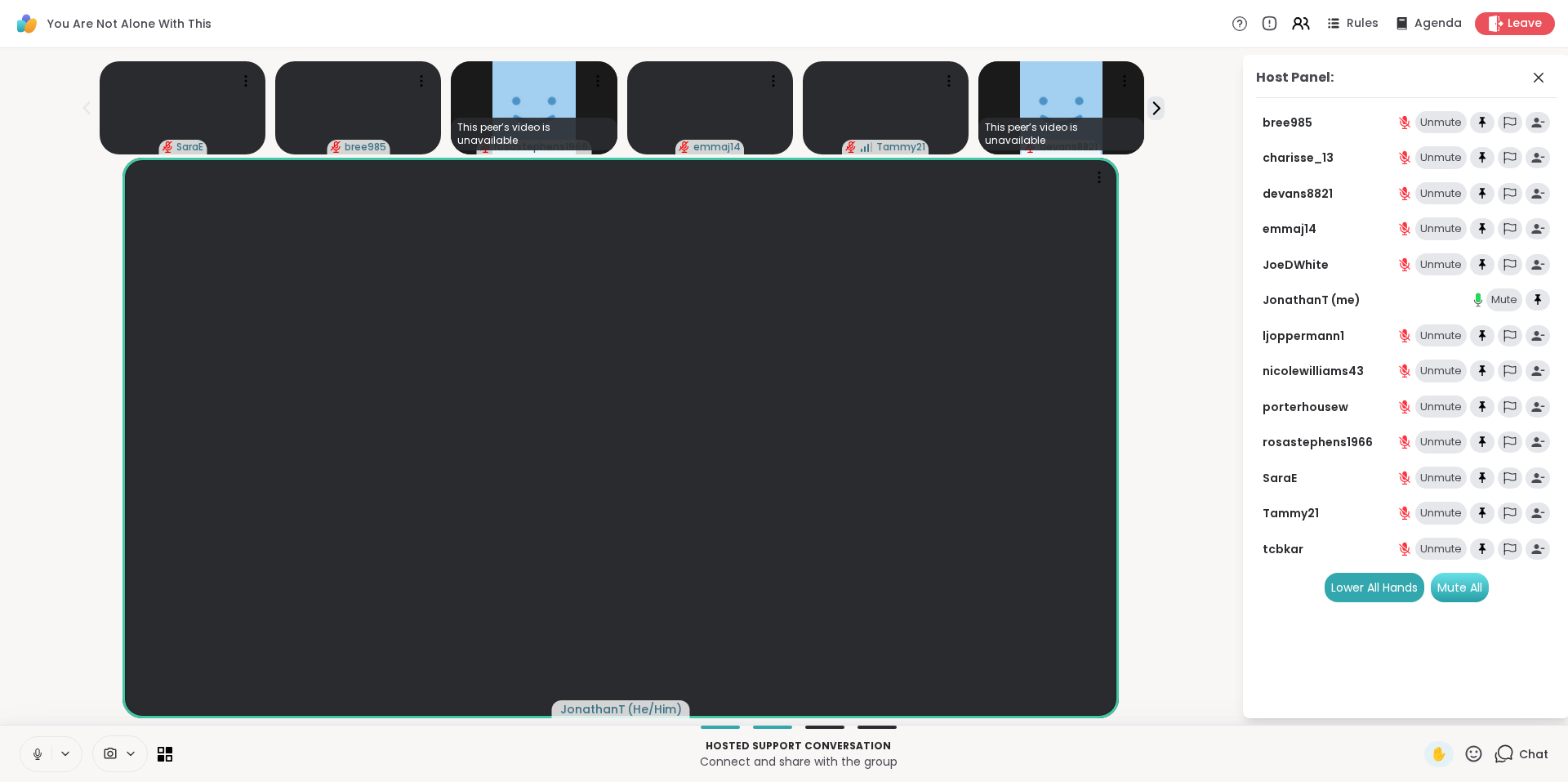
click at [1454, 584] on div "Mute All" at bounding box center [1459, 587] width 58 height 30
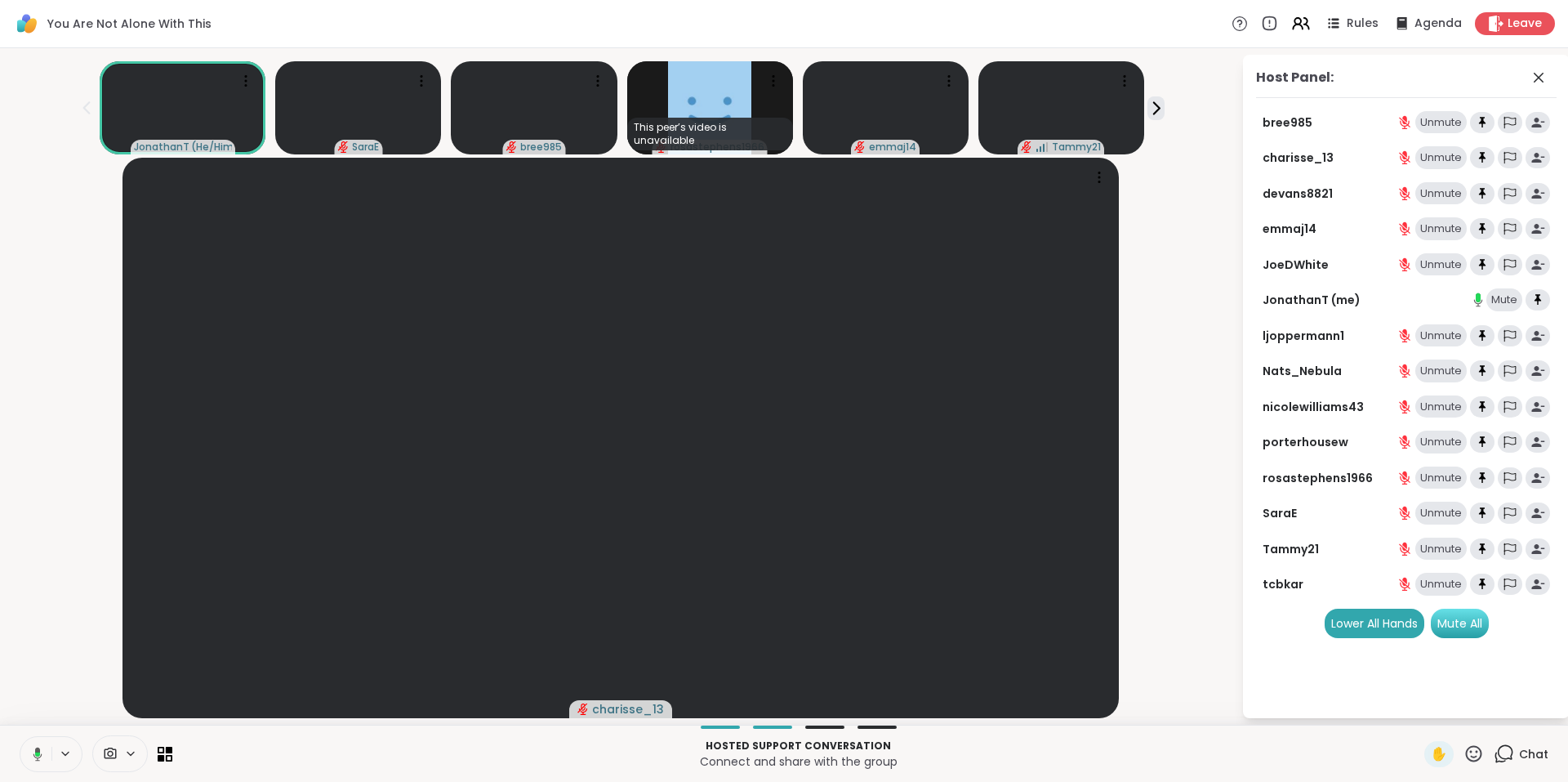
click at [1461, 613] on div "Mute All" at bounding box center [1459, 623] width 58 height 30
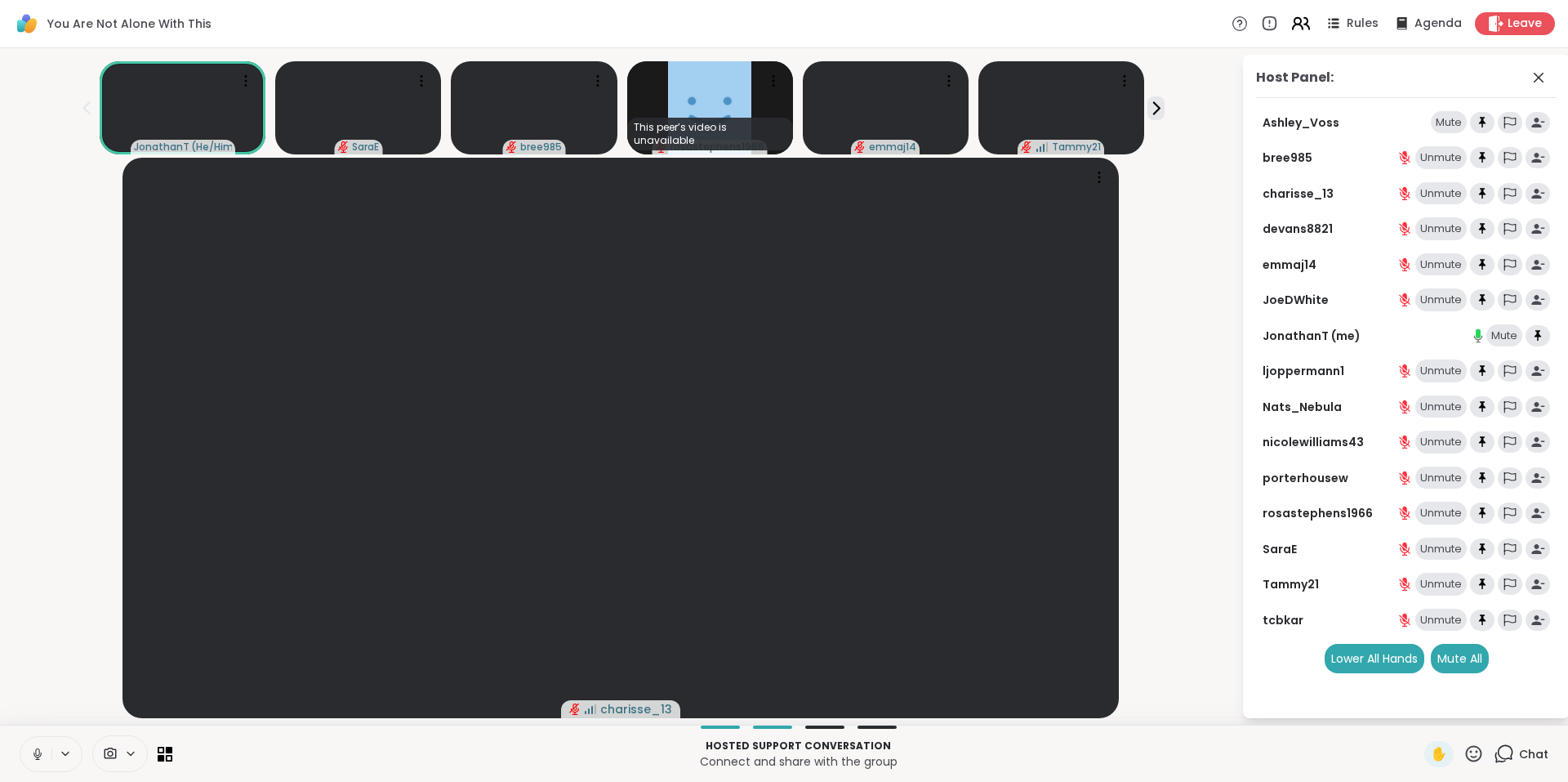
click at [1294, 22] on icon at bounding box center [1297, 21] width 6 height 6
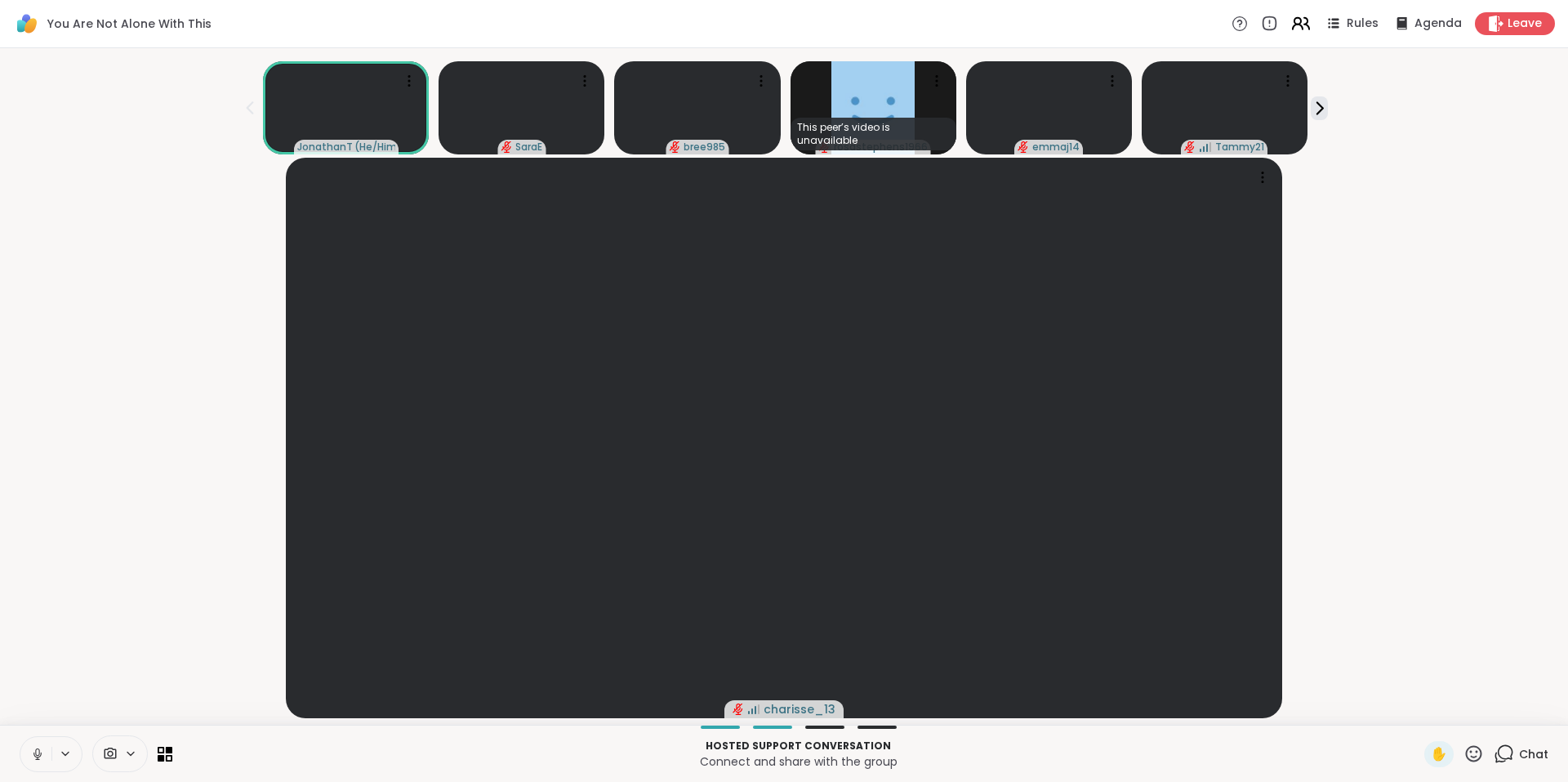
click at [1293, 22] on icon at bounding box center [1301, 23] width 21 height 21
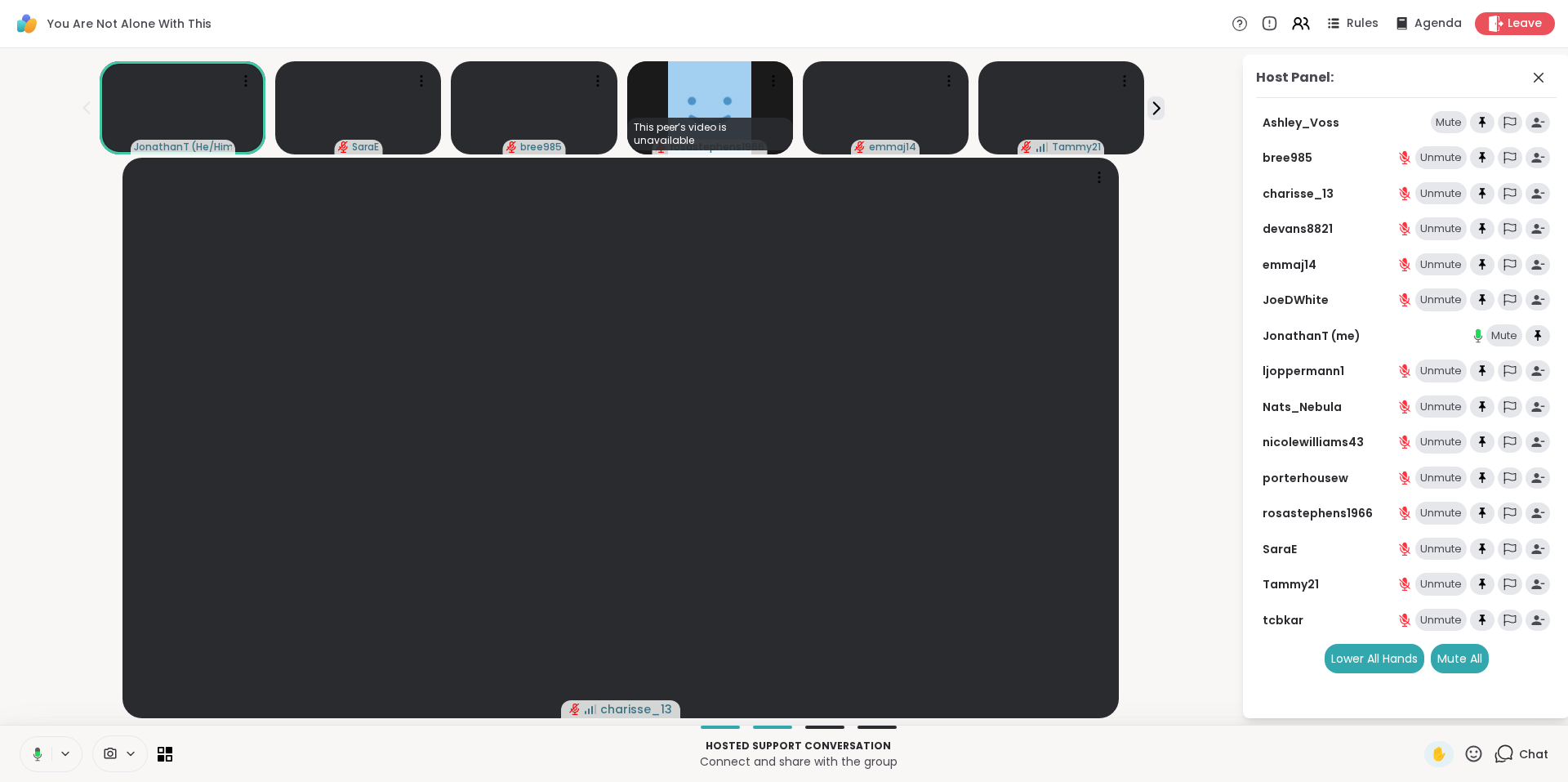
click at [1494, 755] on icon at bounding box center [1503, 753] width 21 height 21
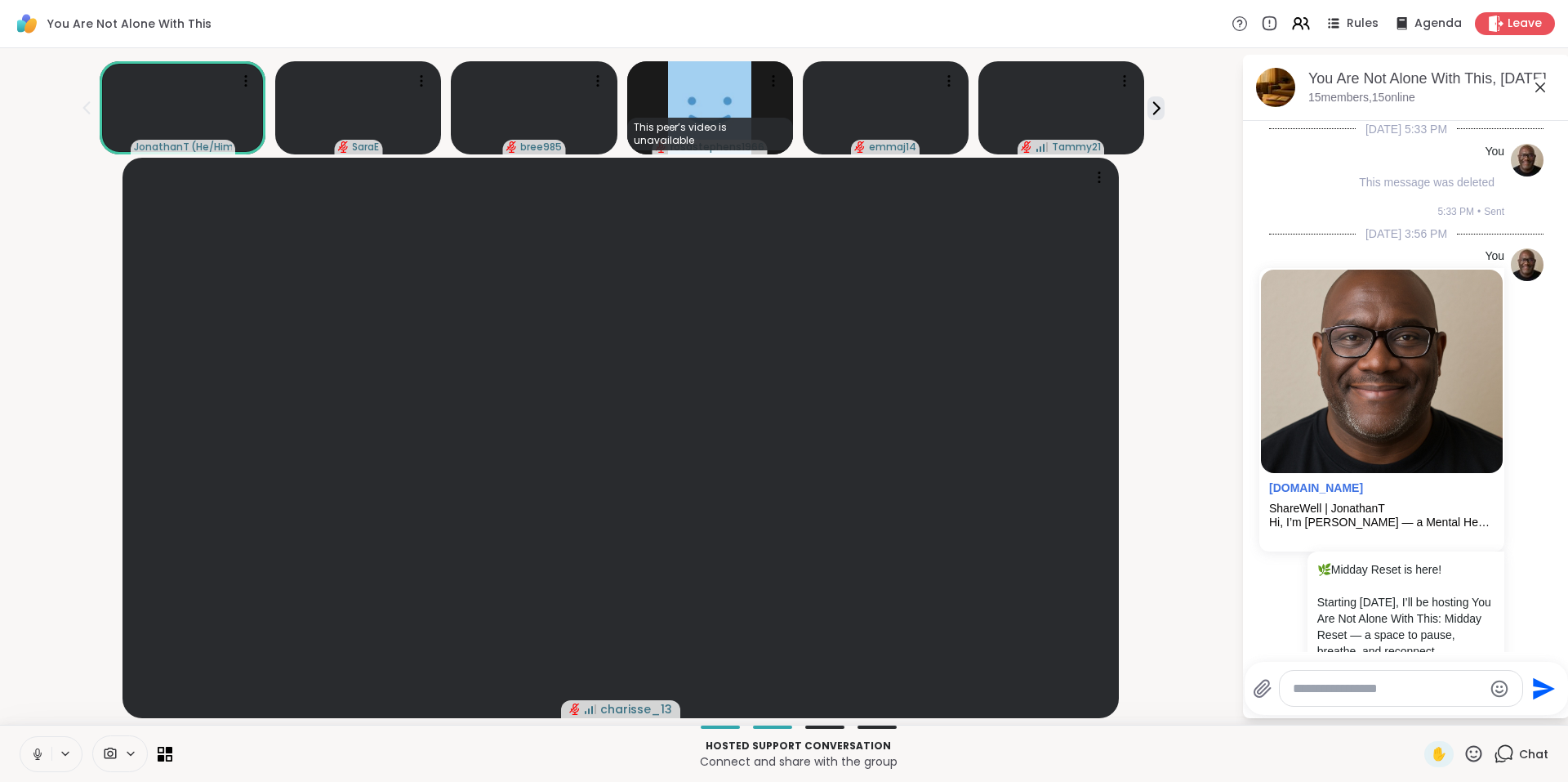
scroll to position [3530, 0]
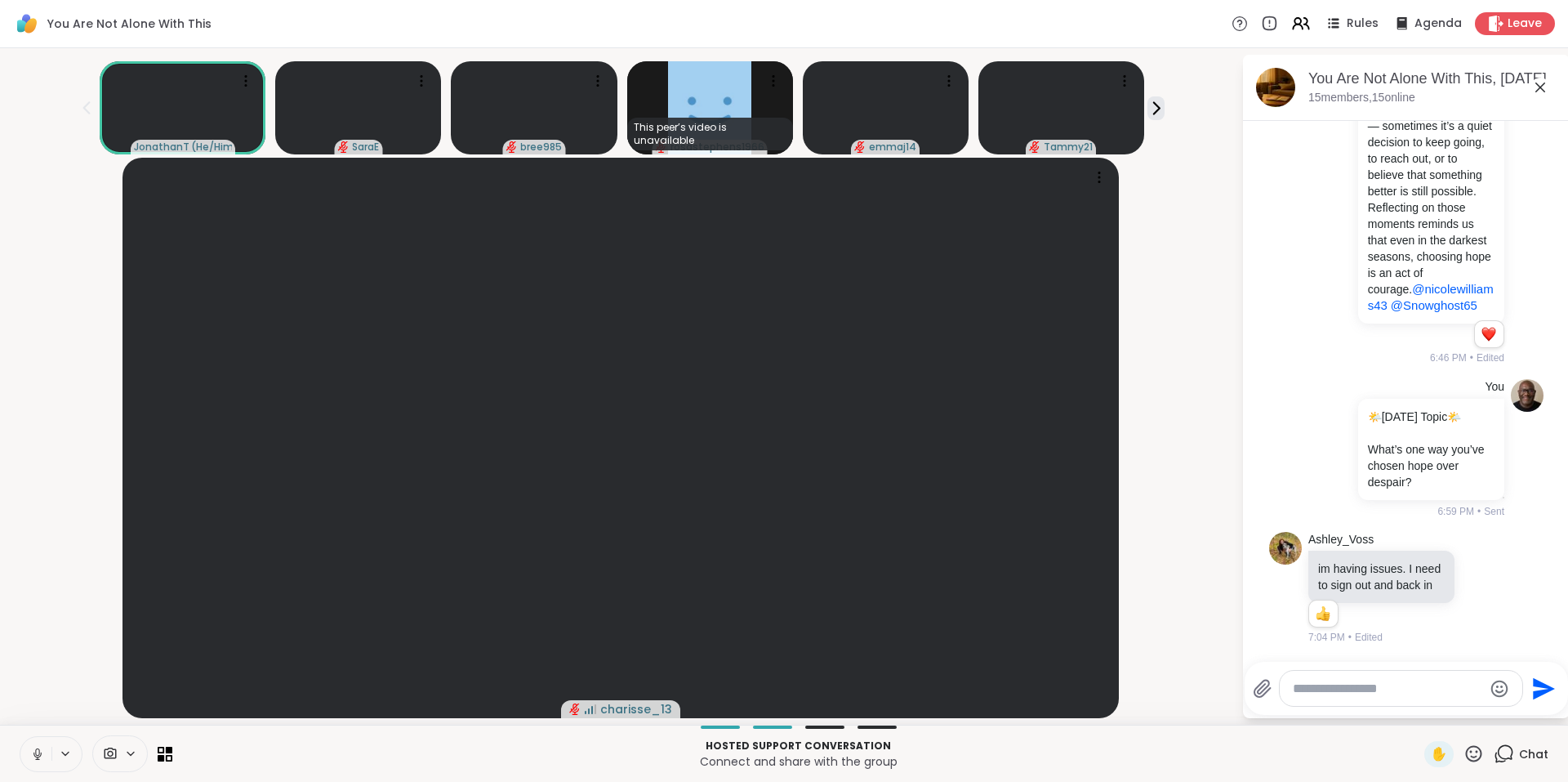
click at [1543, 92] on icon at bounding box center [1540, 87] width 20 height 20
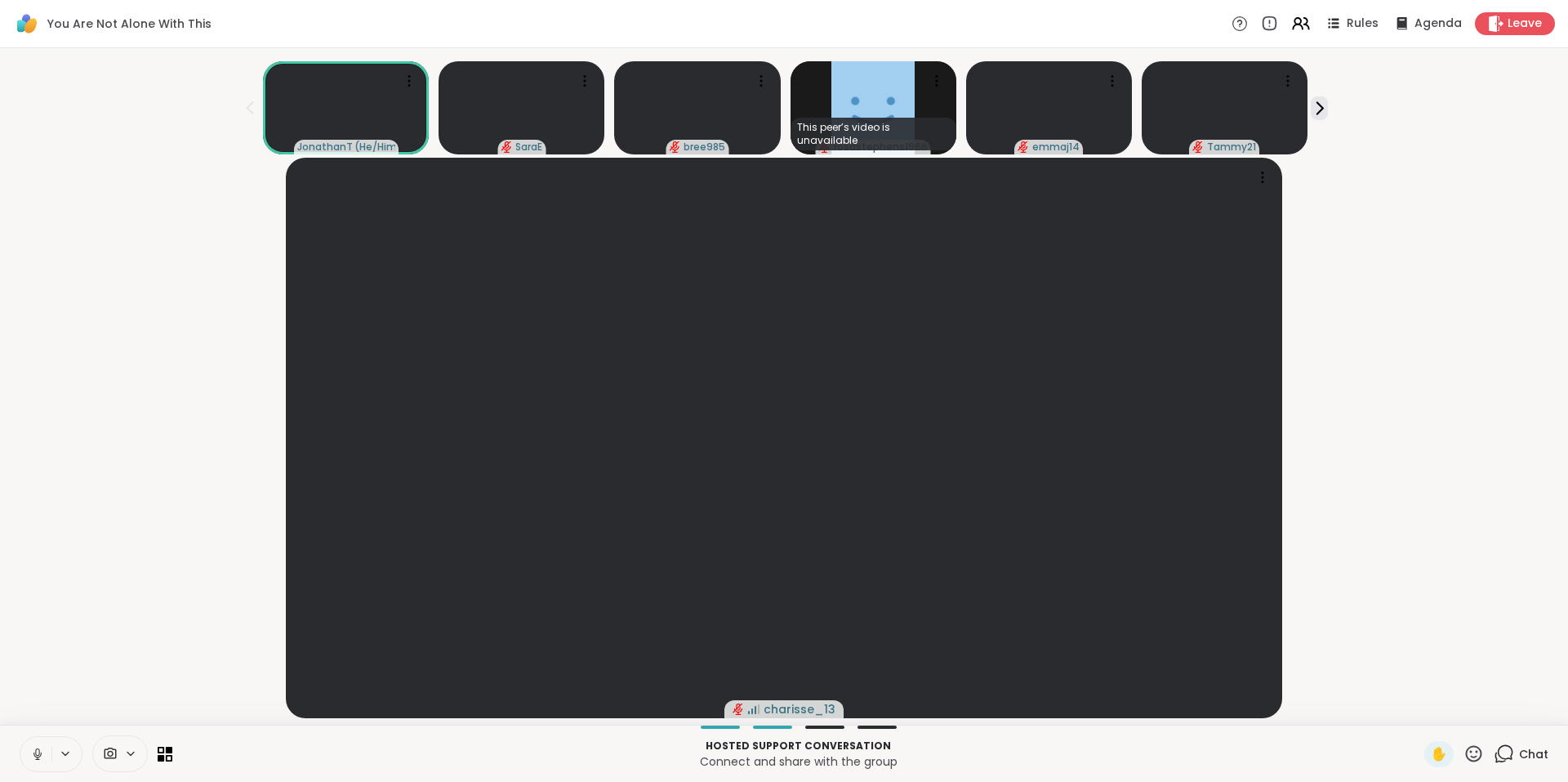
click at [1494, 757] on icon at bounding box center [1503, 753] width 21 height 21
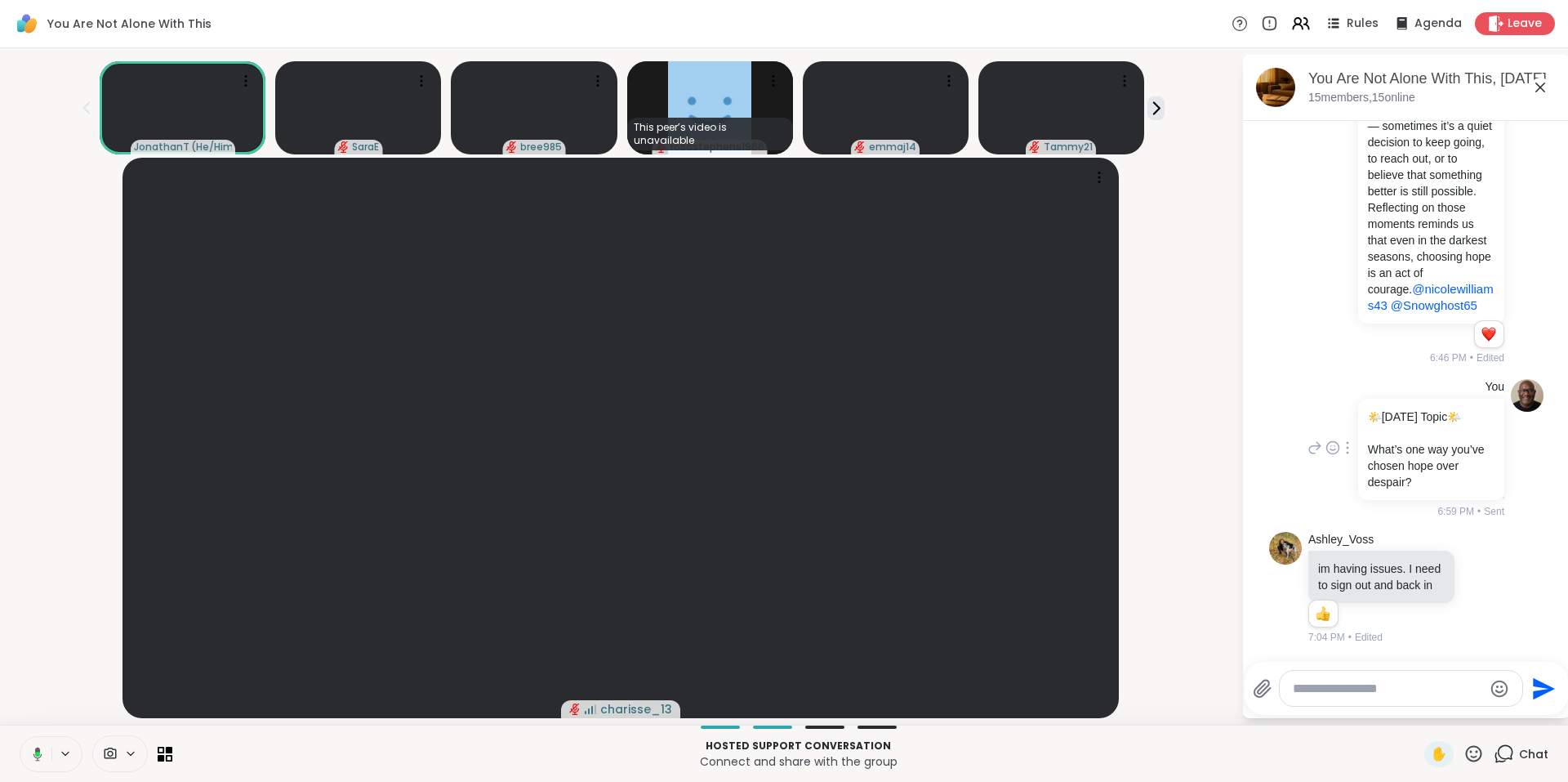
click at [1347, 442] on icon at bounding box center [1348, 447] width 2 height 12
click at [1320, 463] on icon at bounding box center [1328, 471] width 16 height 16
click at [1349, 697] on div at bounding box center [1401, 688] width 242 height 35
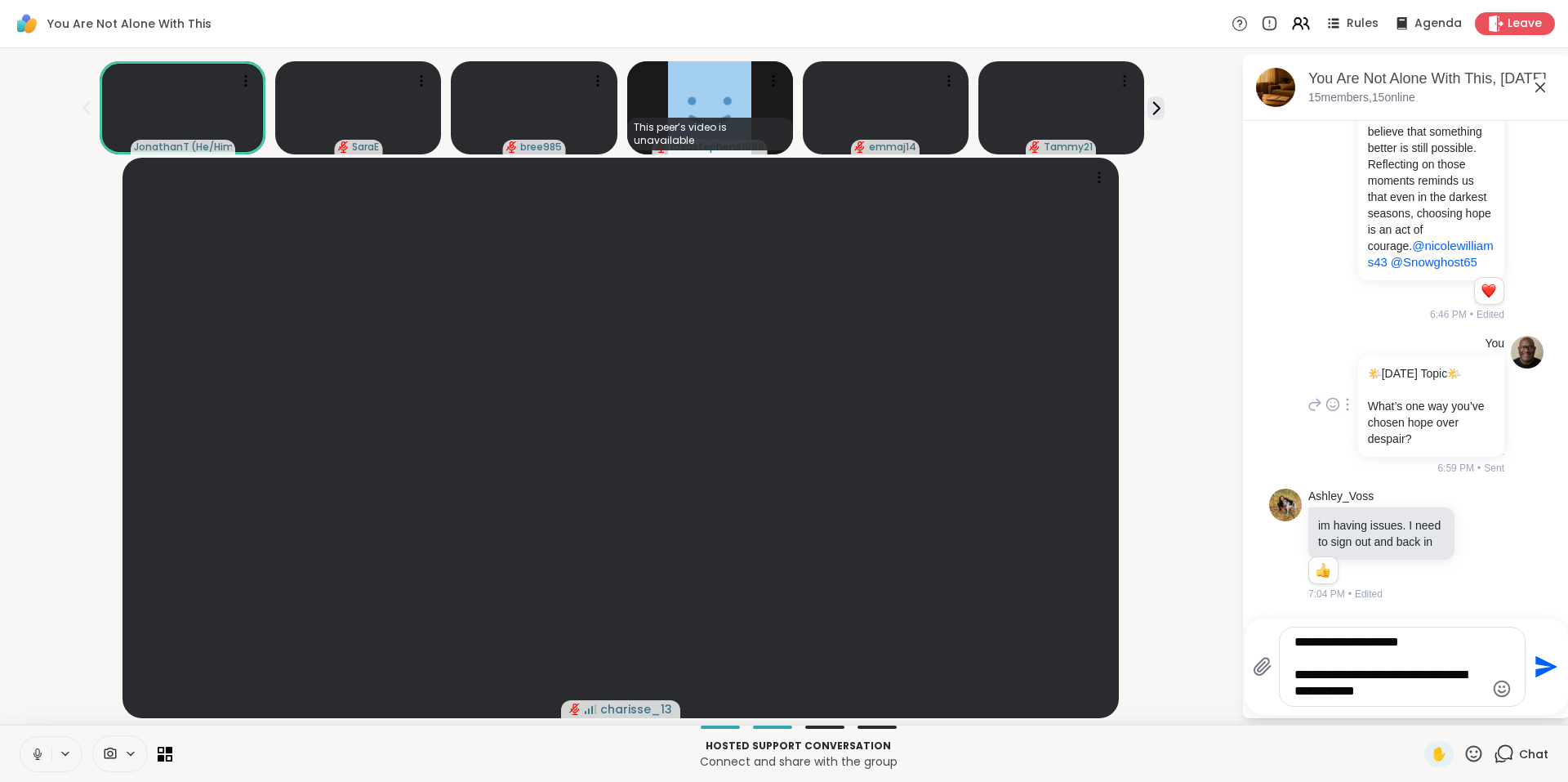
type textarea "**********"
click at [1537, 666] on icon "Send" at bounding box center [1544, 666] width 26 height 26
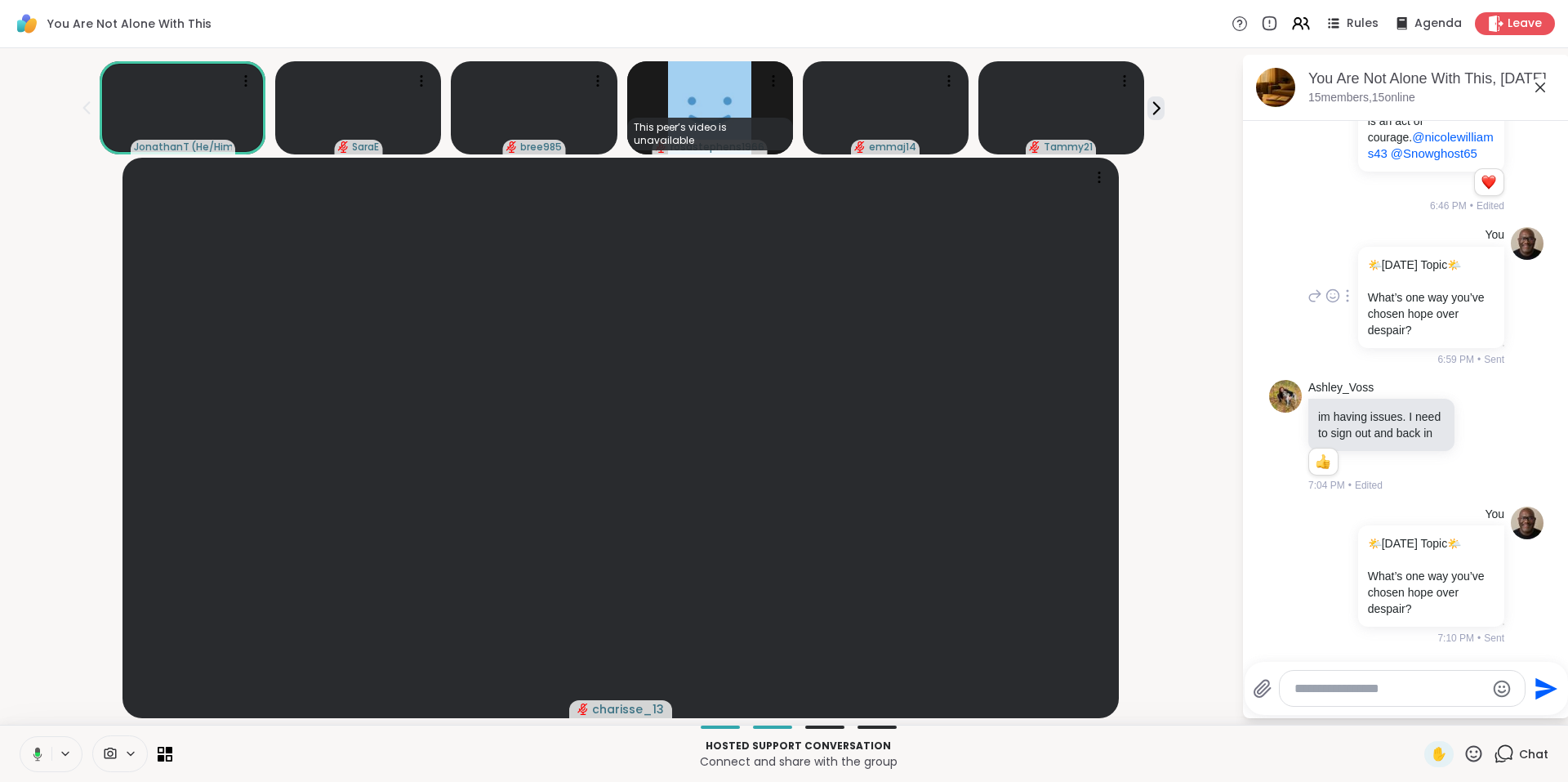
scroll to position [3682, 0]
click at [1546, 87] on icon at bounding box center [1540, 87] width 20 height 20
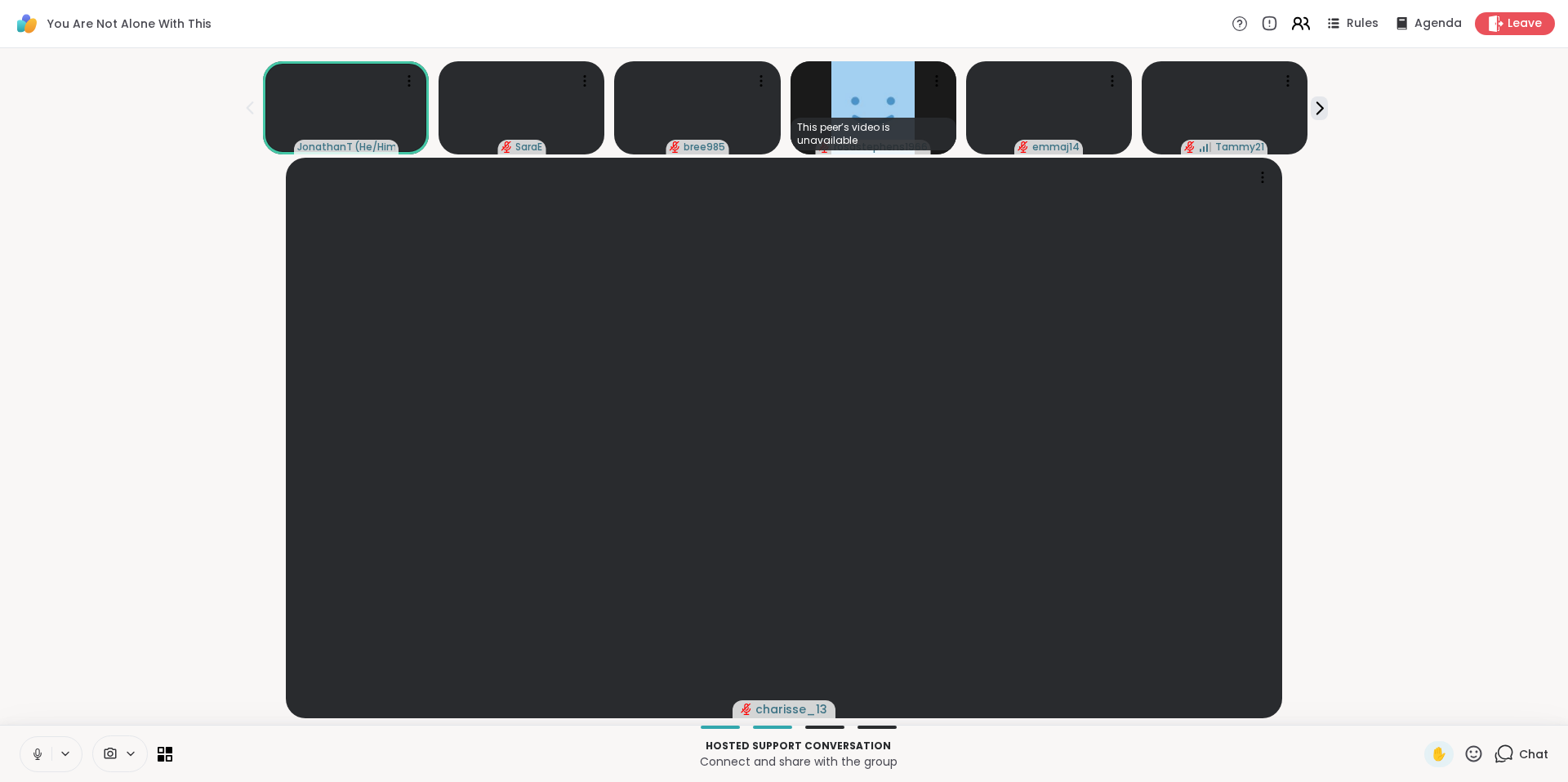
click at [1291, 23] on icon at bounding box center [1301, 23] width 21 height 21
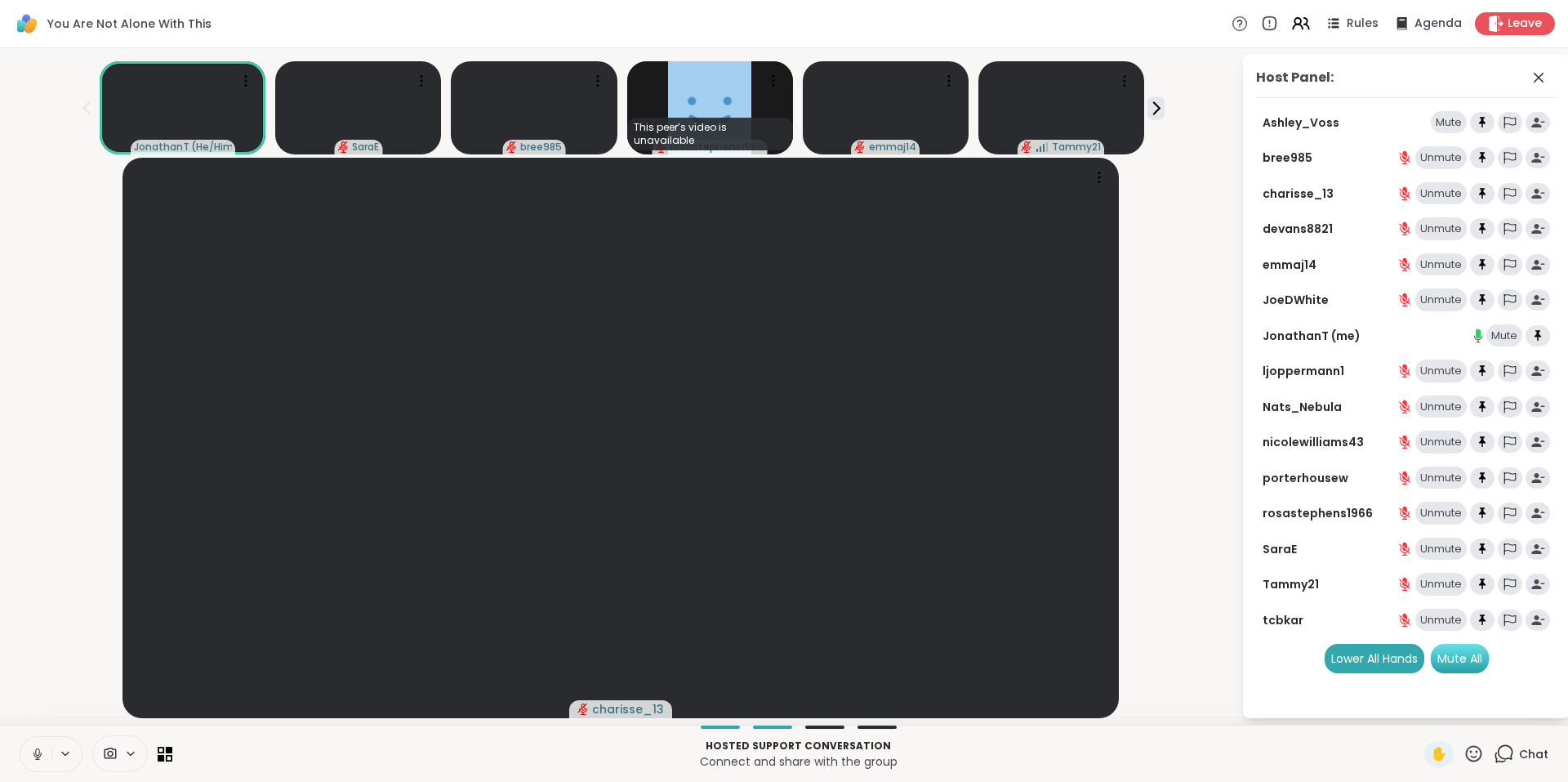
click at [1474, 650] on div "Mute All" at bounding box center [1459, 658] width 58 height 30
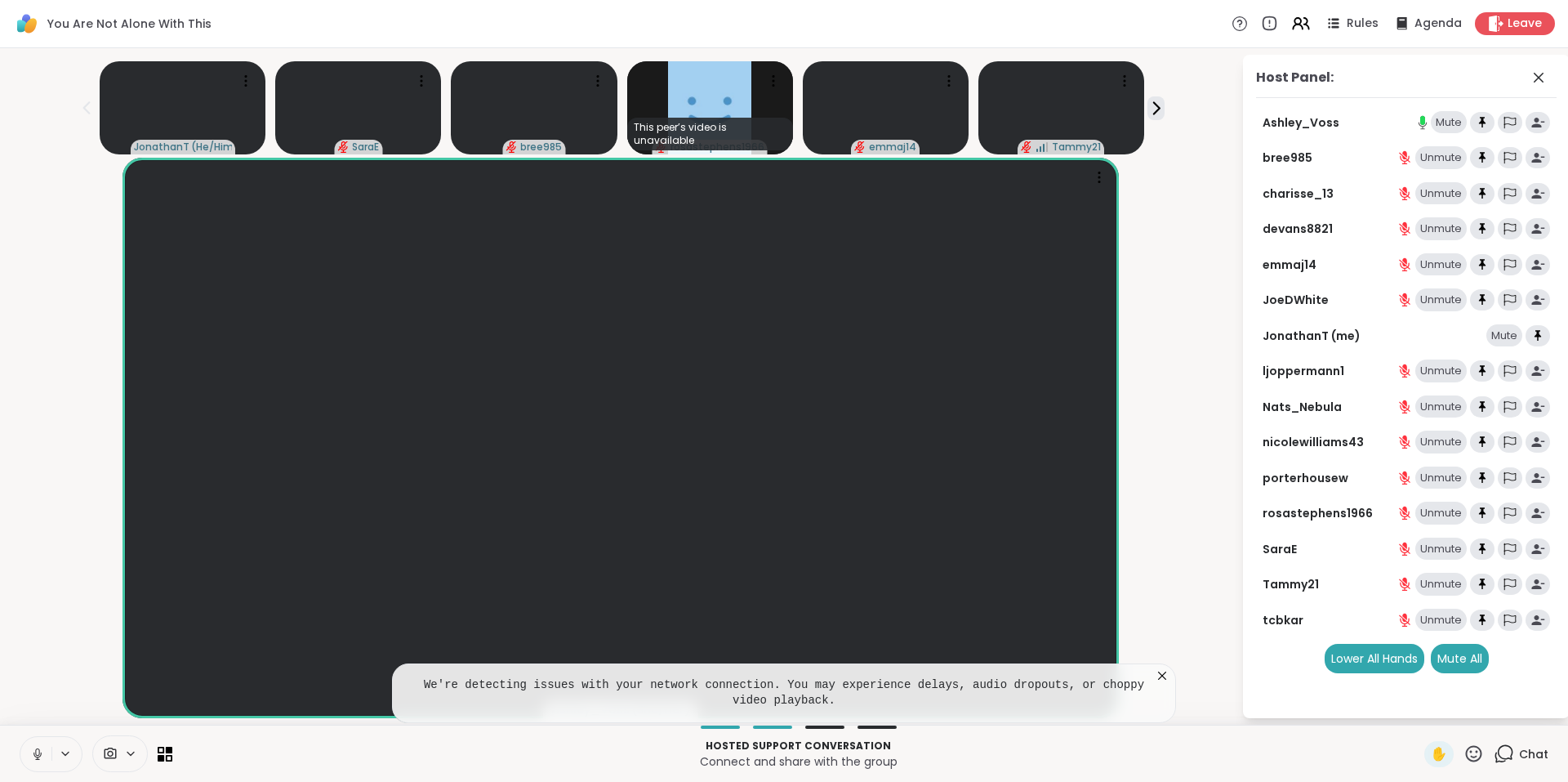
click at [1160, 678] on icon at bounding box center [1161, 675] width 8 height 8
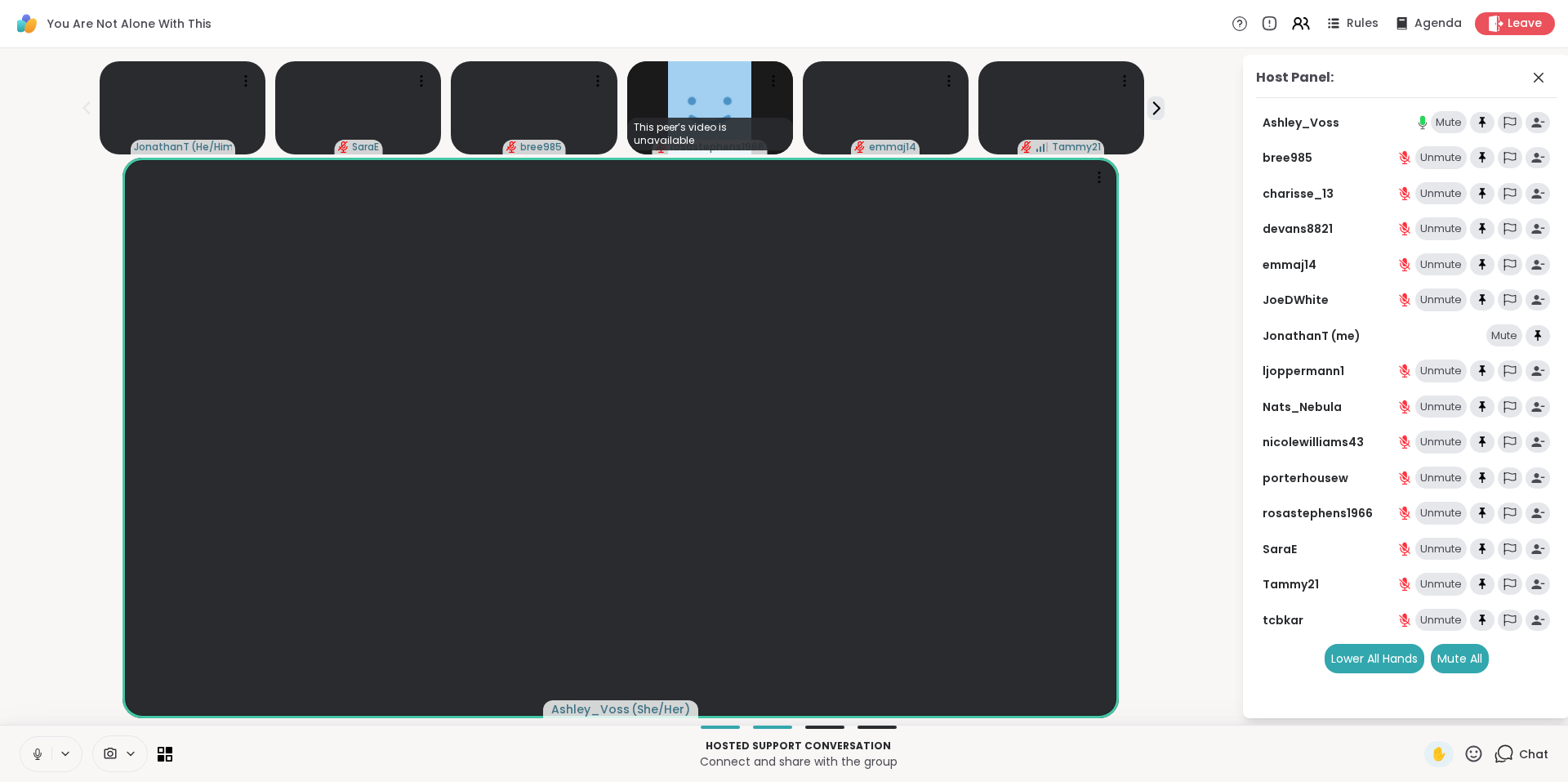
click at [1464, 752] on icon at bounding box center [1474, 753] width 21 height 21
click at [1418, 706] on span "❤️" at bounding box center [1426, 711] width 16 height 20
click at [1464, 755] on icon at bounding box center [1474, 753] width 21 height 21
click at [1418, 705] on span "❤️" at bounding box center [1426, 711] width 16 height 20
click at [1494, 747] on icon at bounding box center [1503, 753] width 21 height 21
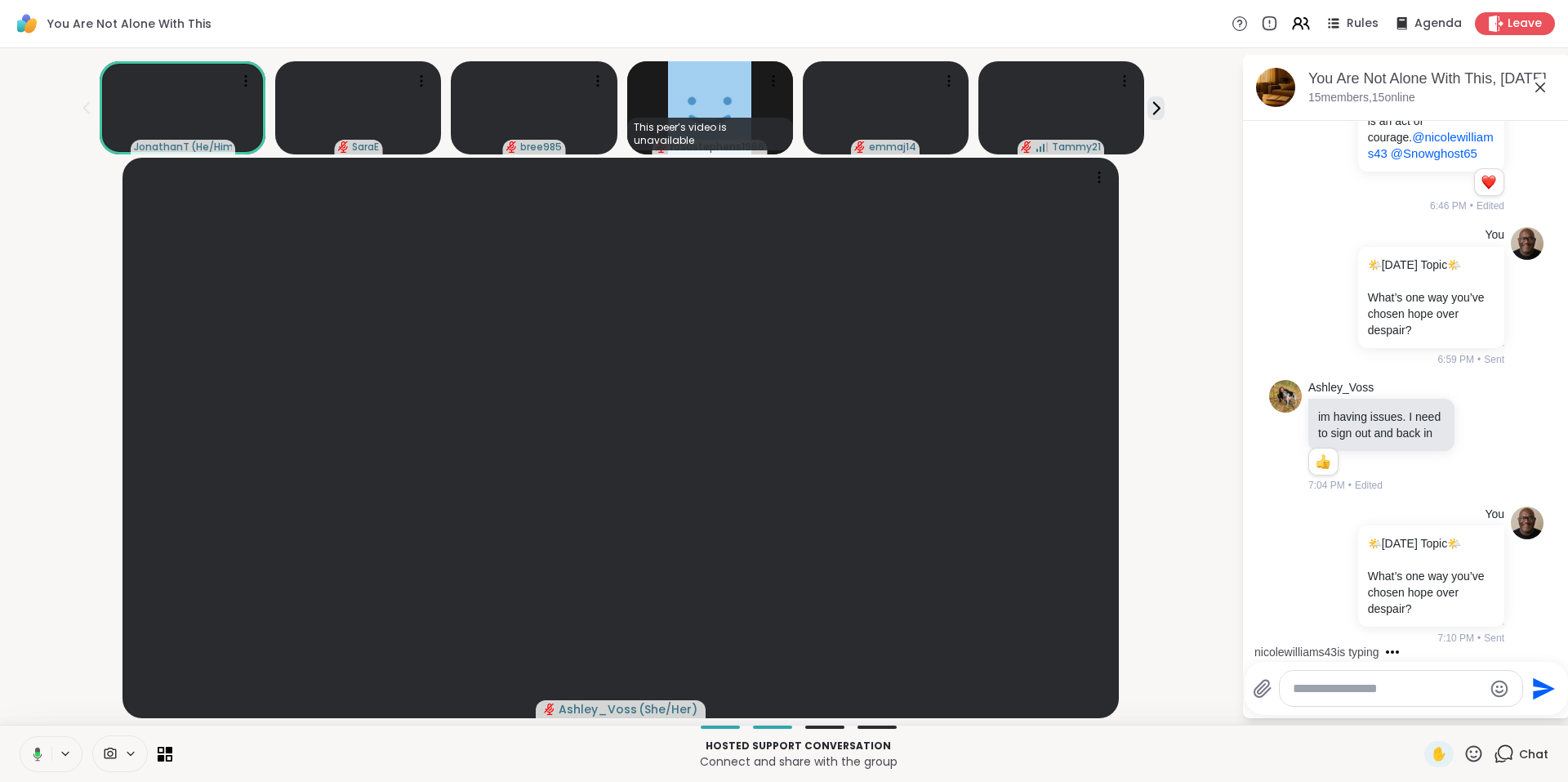
click at [1540, 89] on icon at bounding box center [1540, 87] width 20 height 20
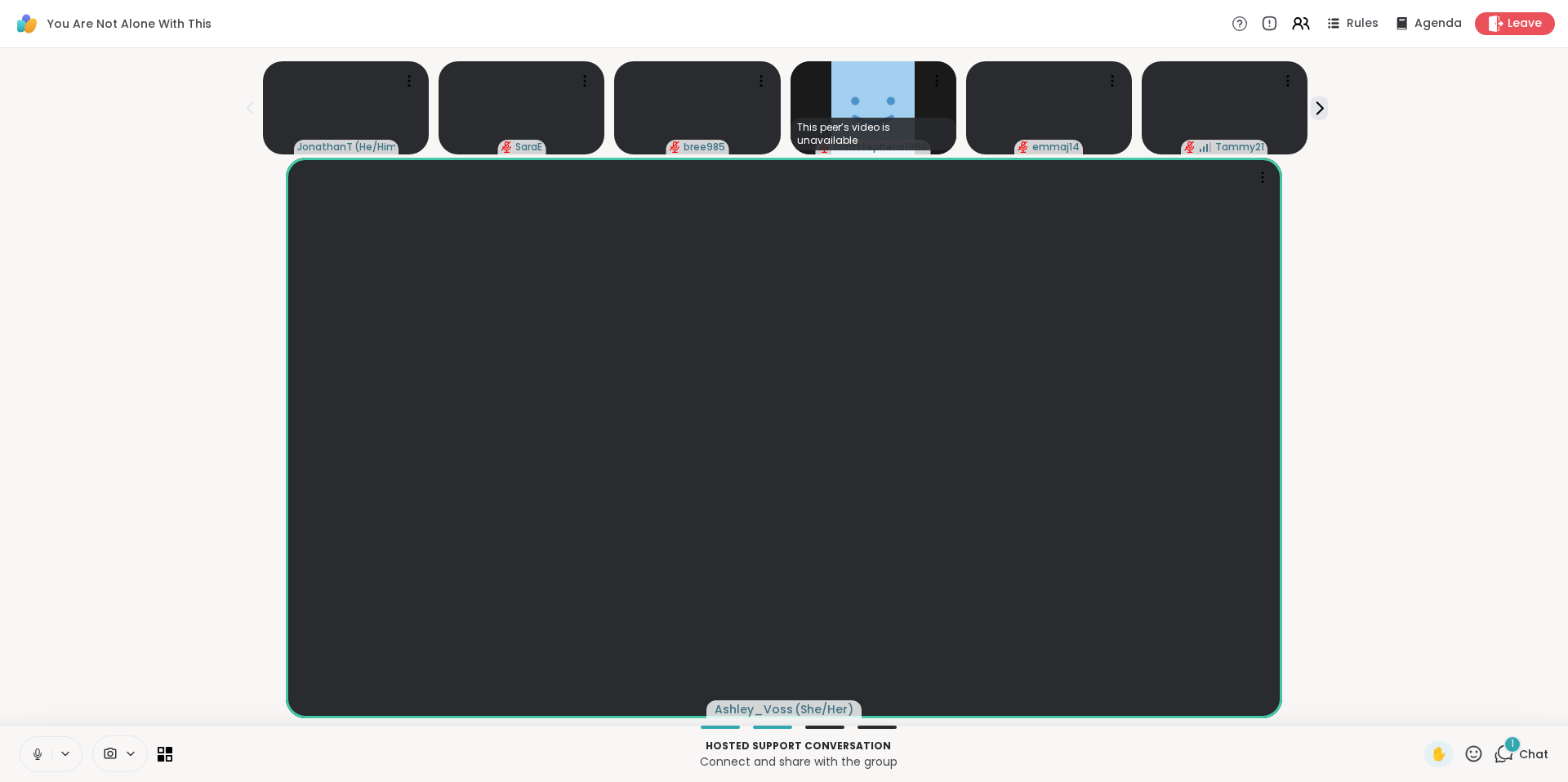
click at [1496, 752] on icon at bounding box center [1503, 753] width 21 height 21
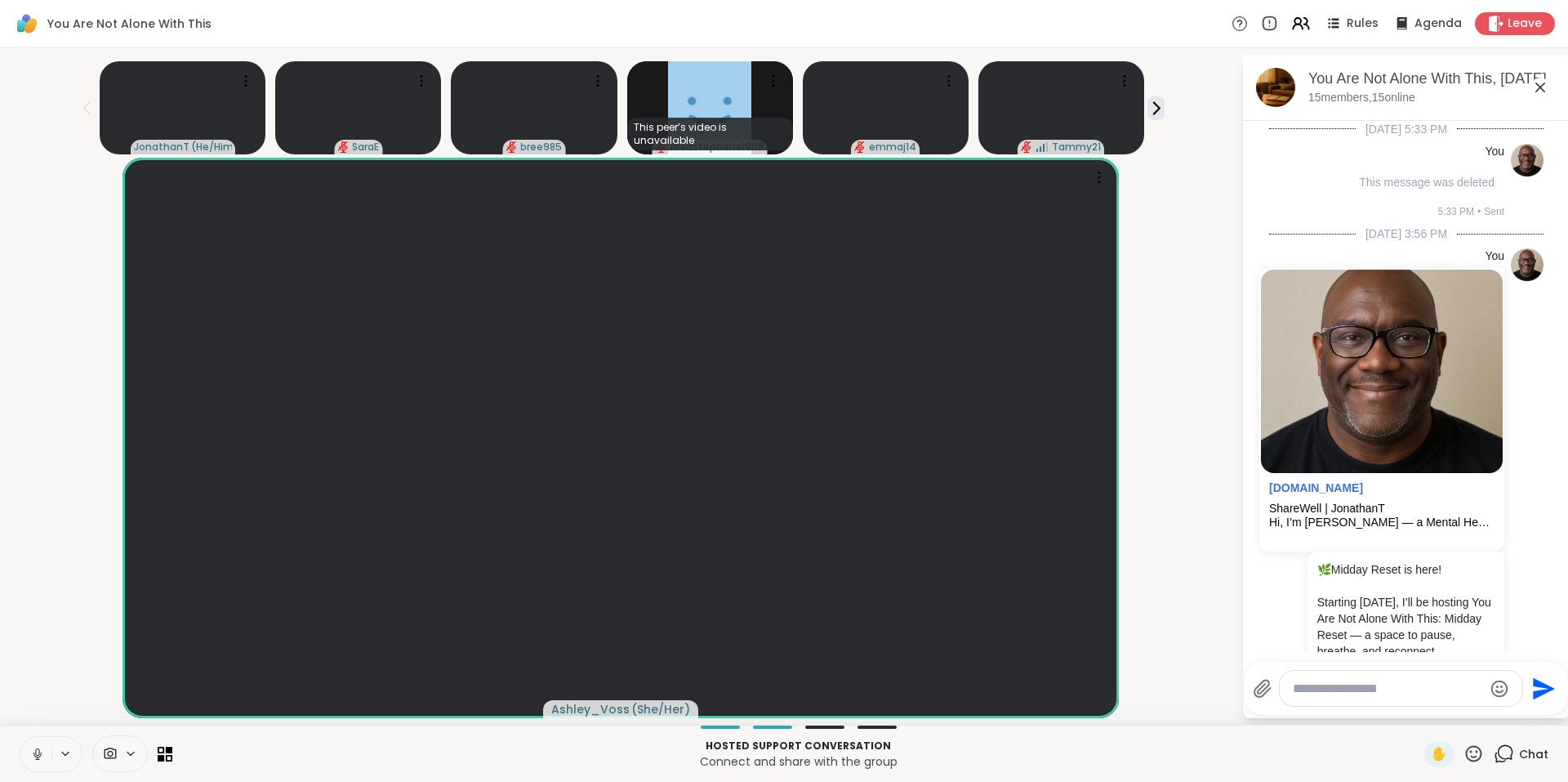
scroll to position [3891, 0]
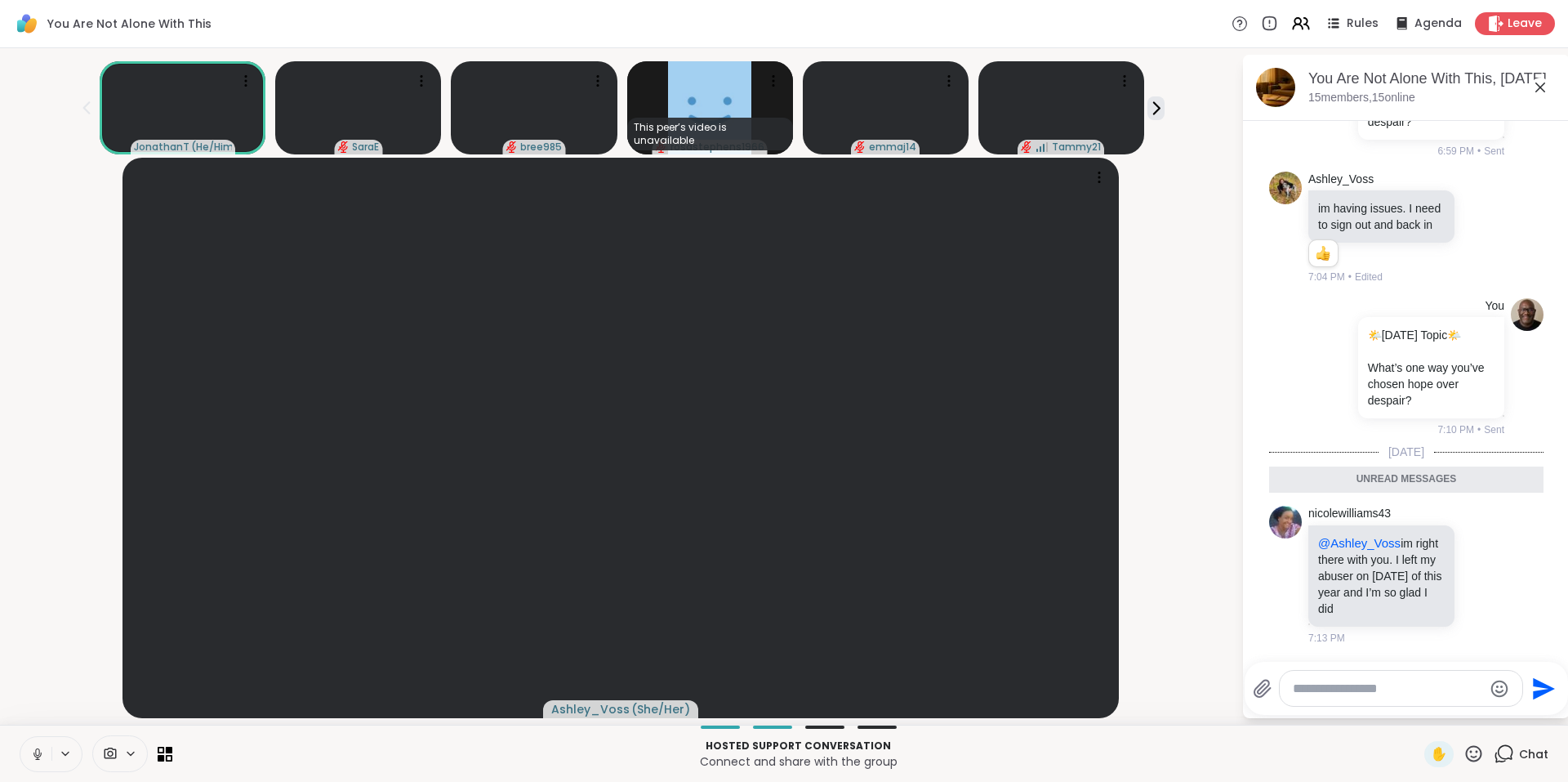
click at [1466, 755] on icon at bounding box center [1474, 753] width 21 height 21
click at [1418, 712] on span "❤️" at bounding box center [1426, 711] width 16 height 20
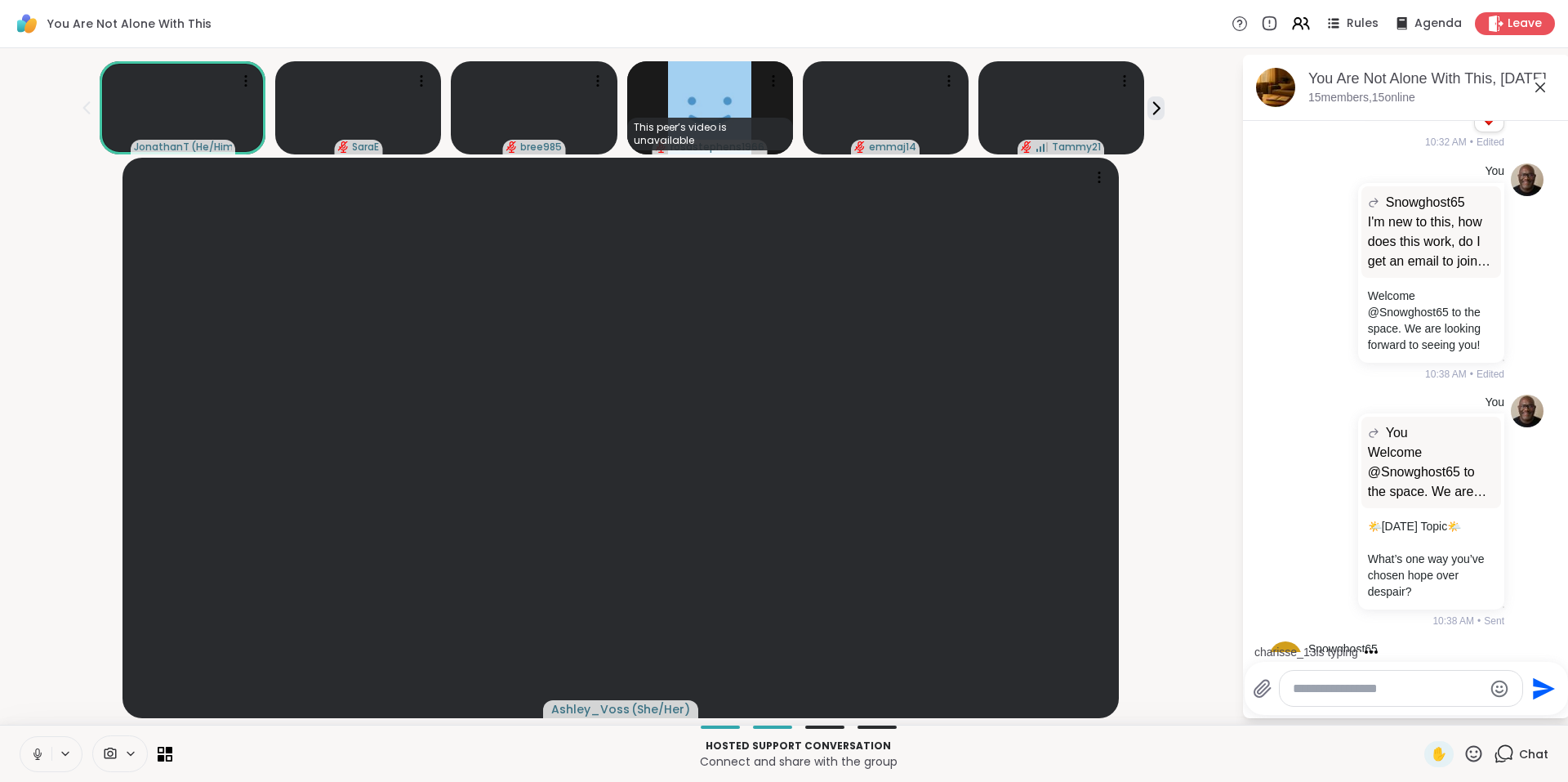
scroll to position [2423, 0]
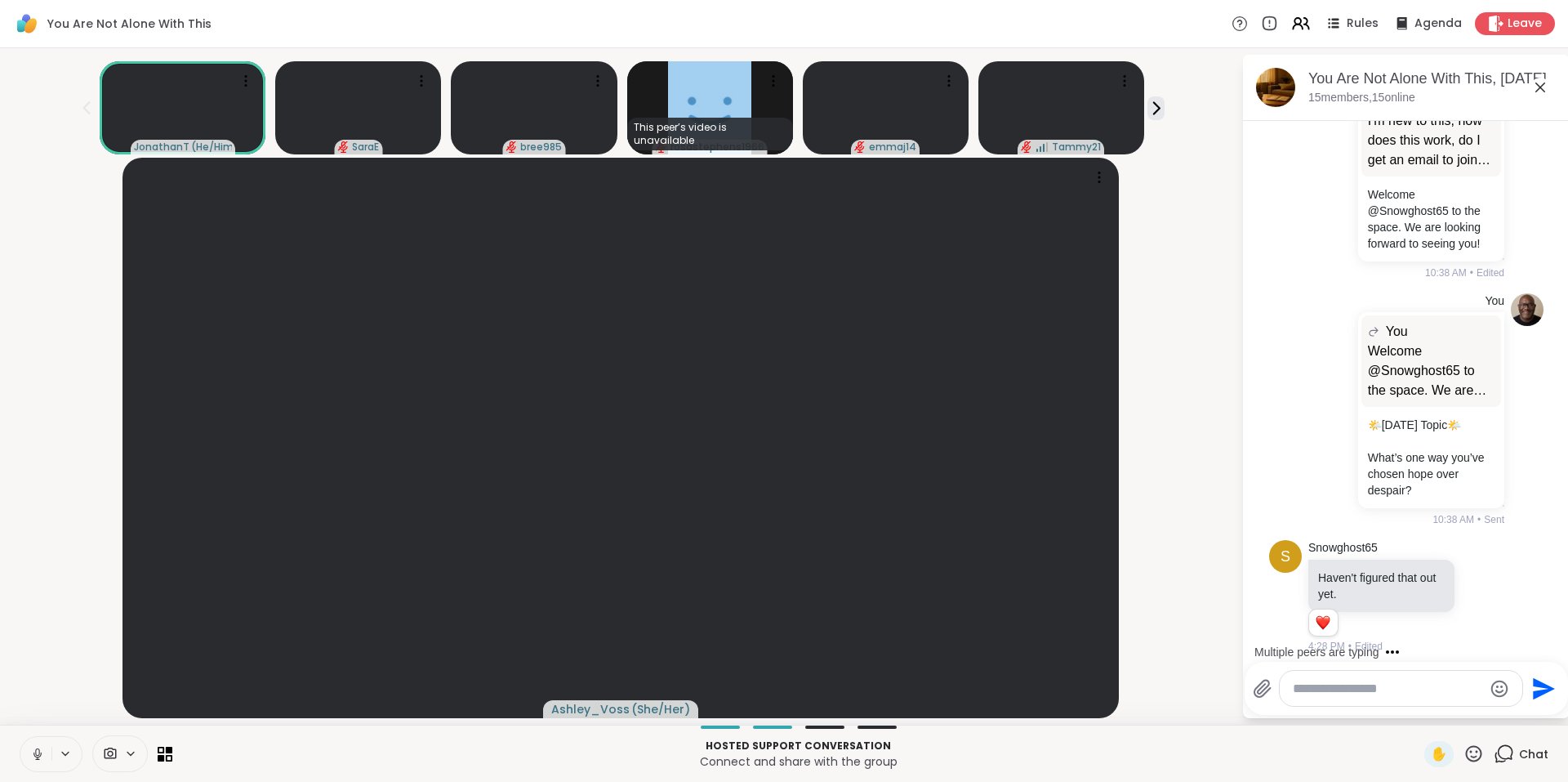
click at [1494, 754] on icon at bounding box center [1503, 753] width 21 height 21
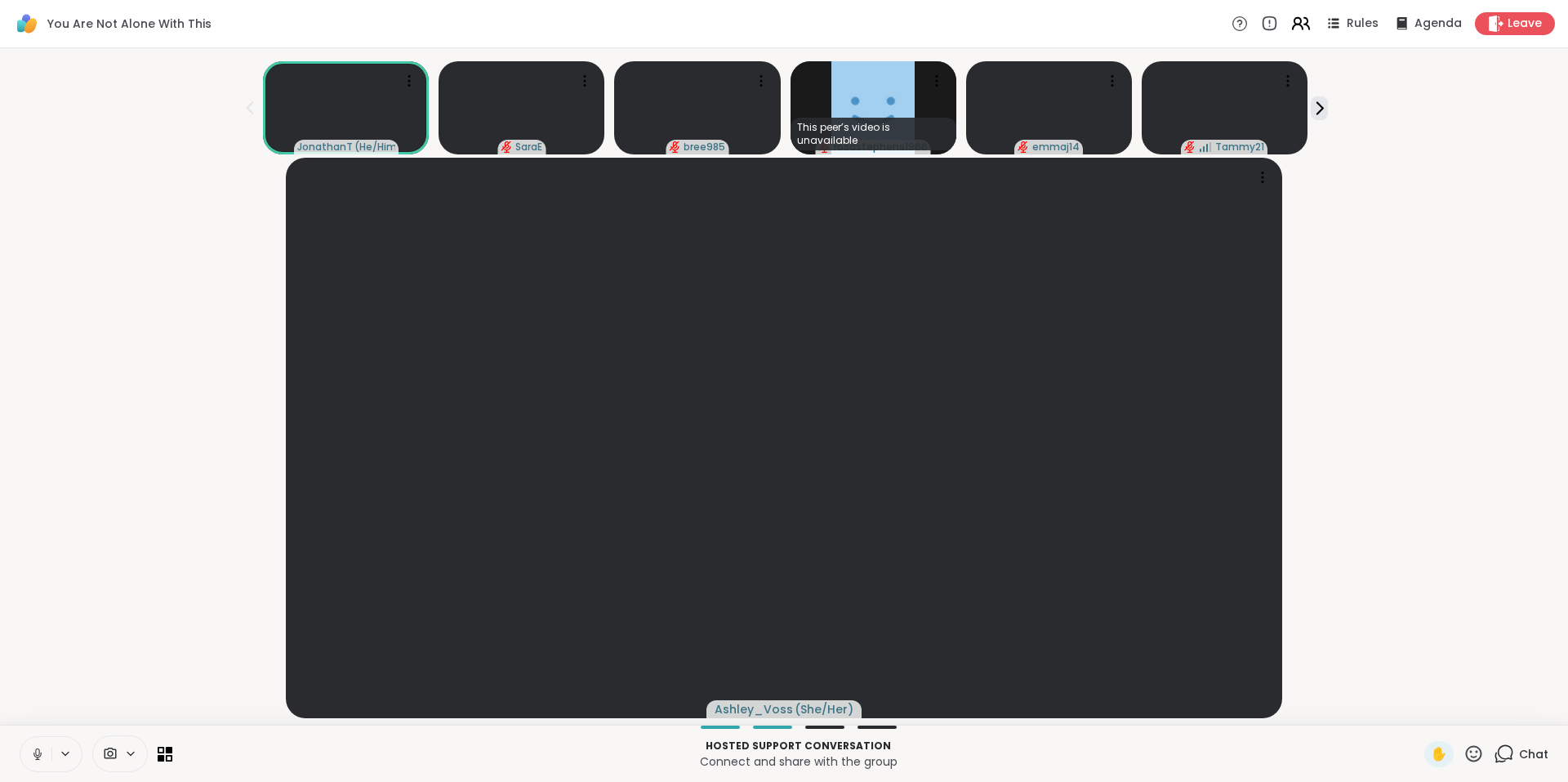
click at [1297, 20] on icon at bounding box center [1301, 23] width 21 height 21
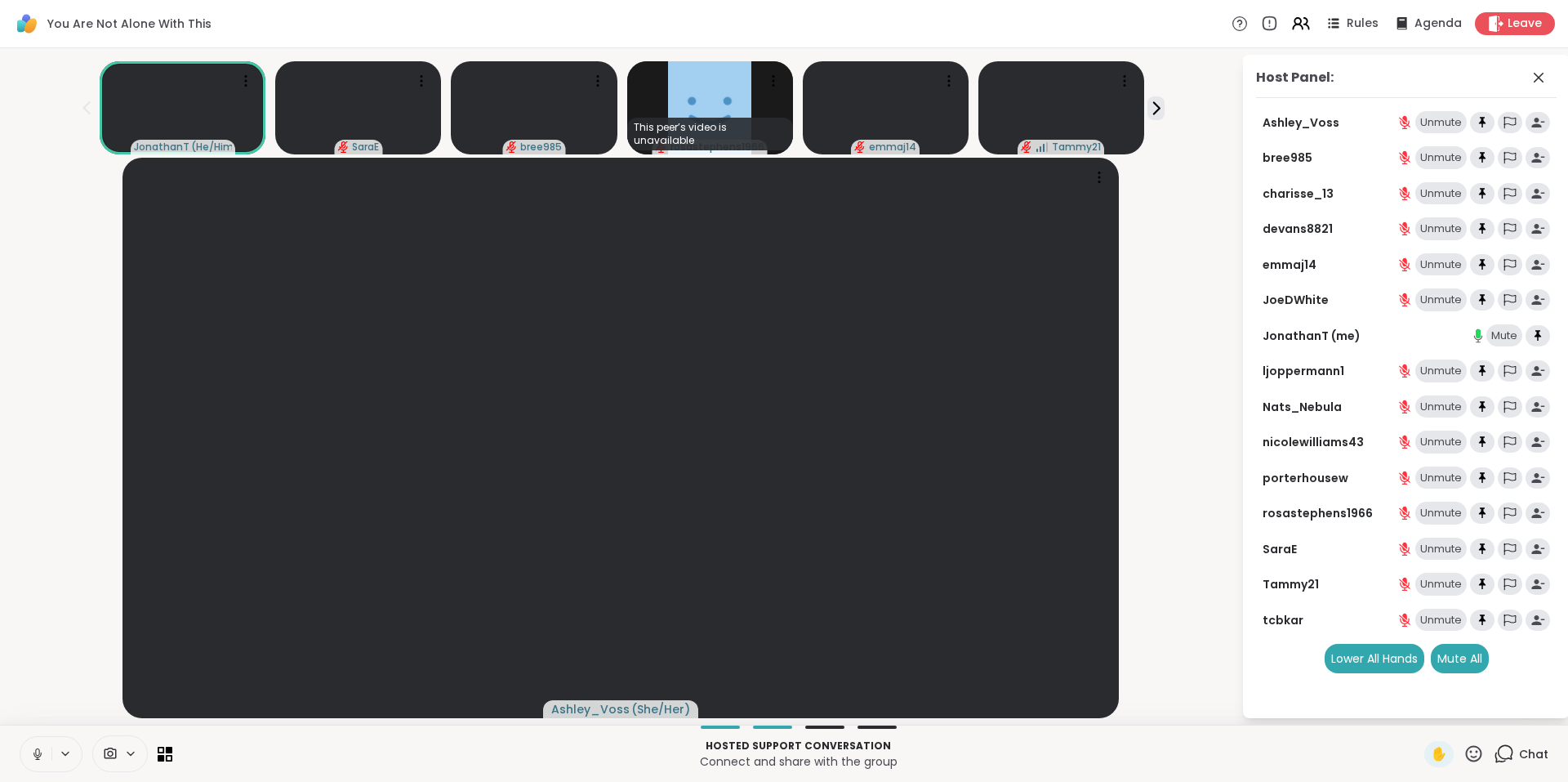
click at [1494, 748] on icon at bounding box center [1503, 753] width 21 height 21
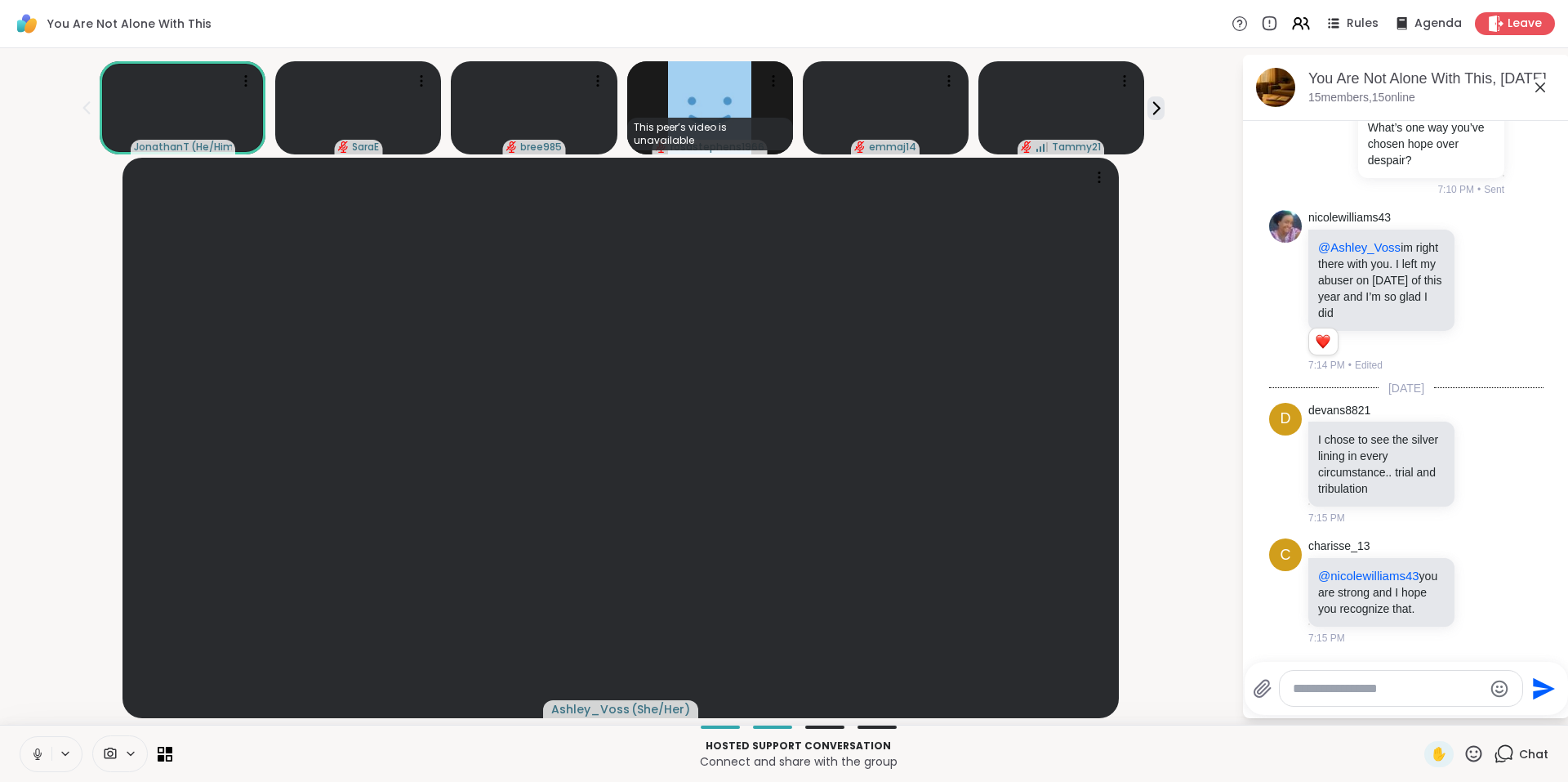
scroll to position [4132, 0]
click at [1148, 104] on icon at bounding box center [1156, 108] width 17 height 17
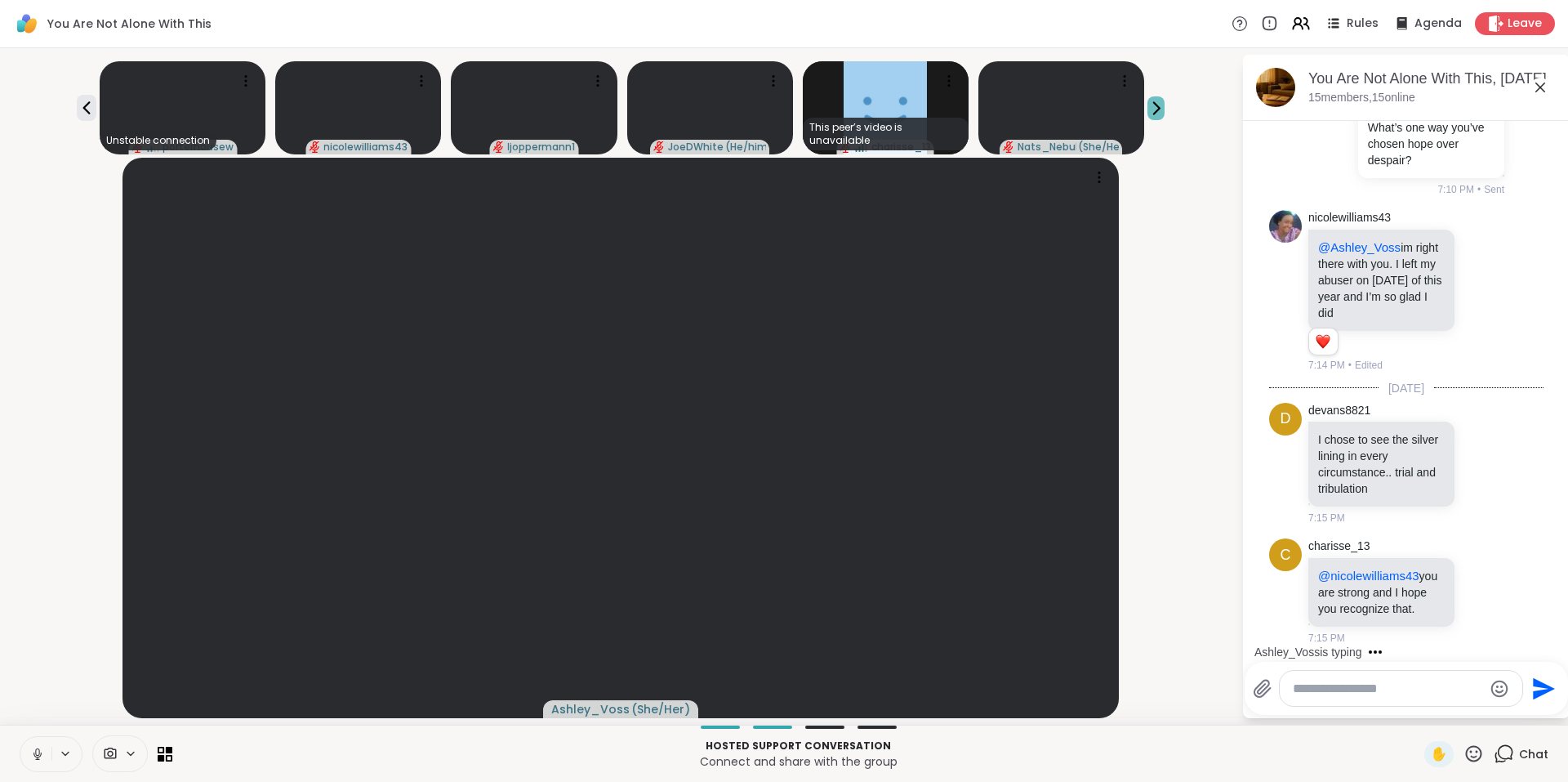
click at [1148, 102] on icon at bounding box center [1156, 108] width 17 height 17
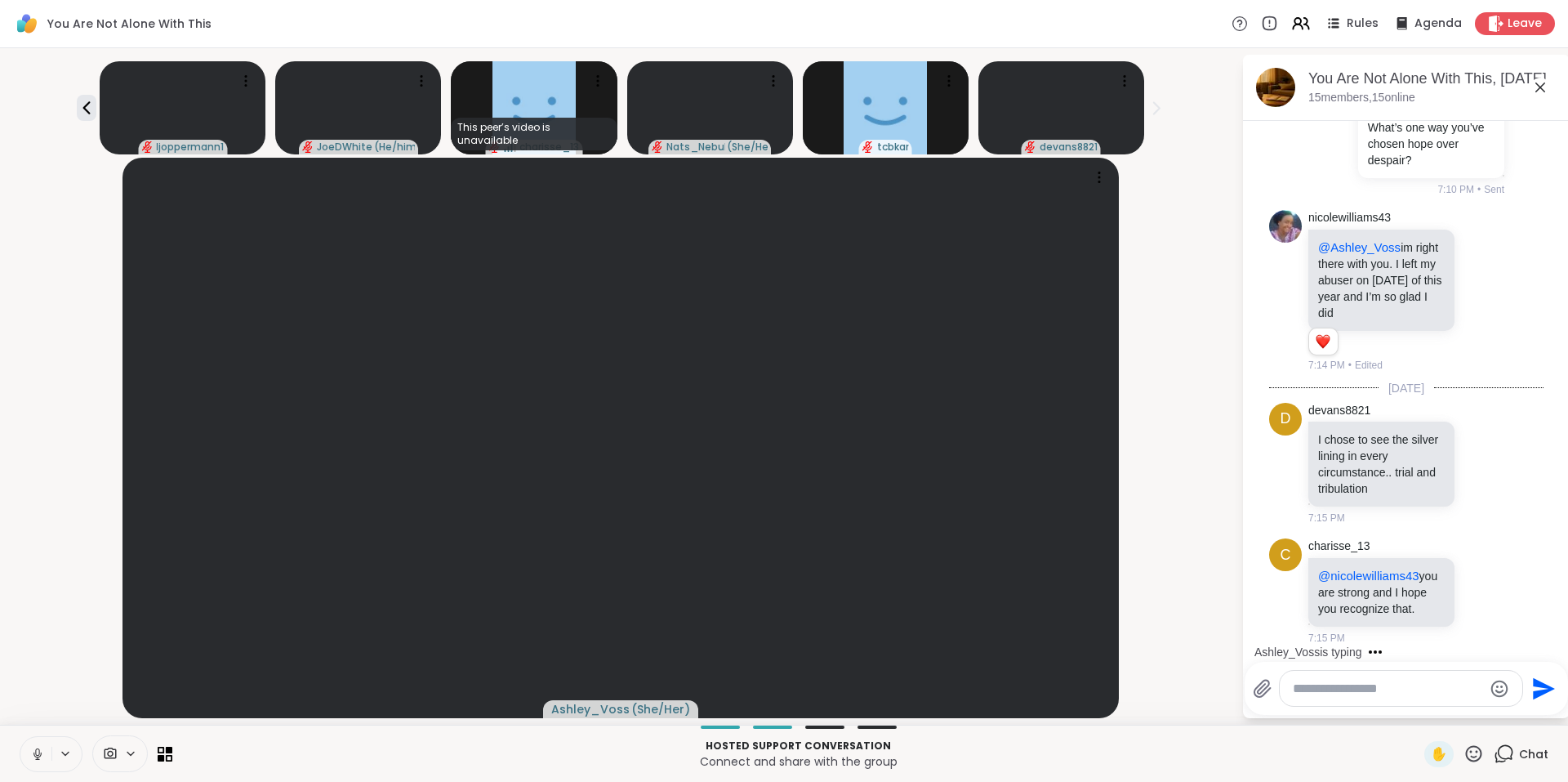
click at [1494, 750] on icon at bounding box center [1503, 753] width 21 height 21
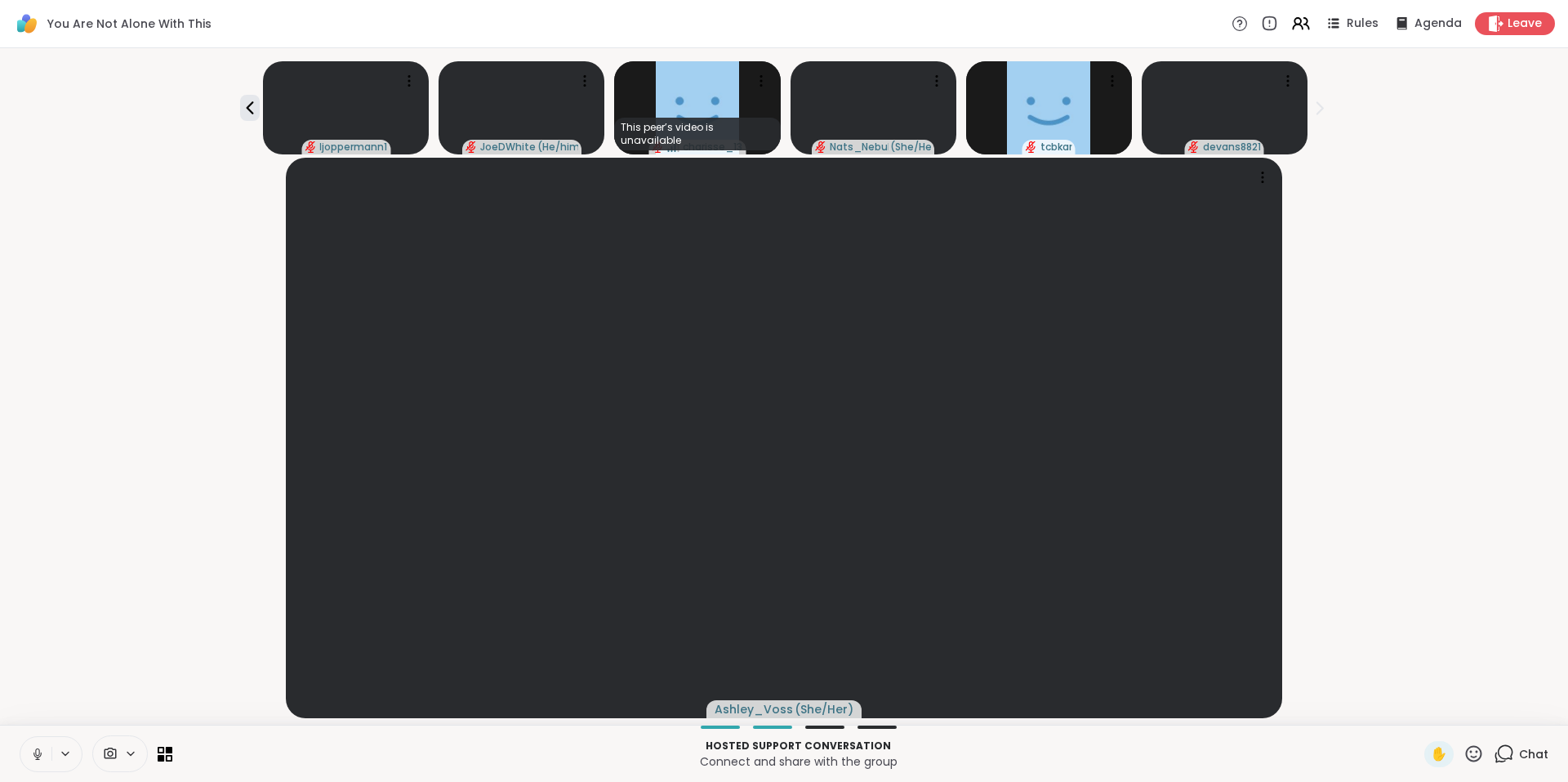
click at [1494, 751] on icon at bounding box center [1503, 753] width 21 height 21
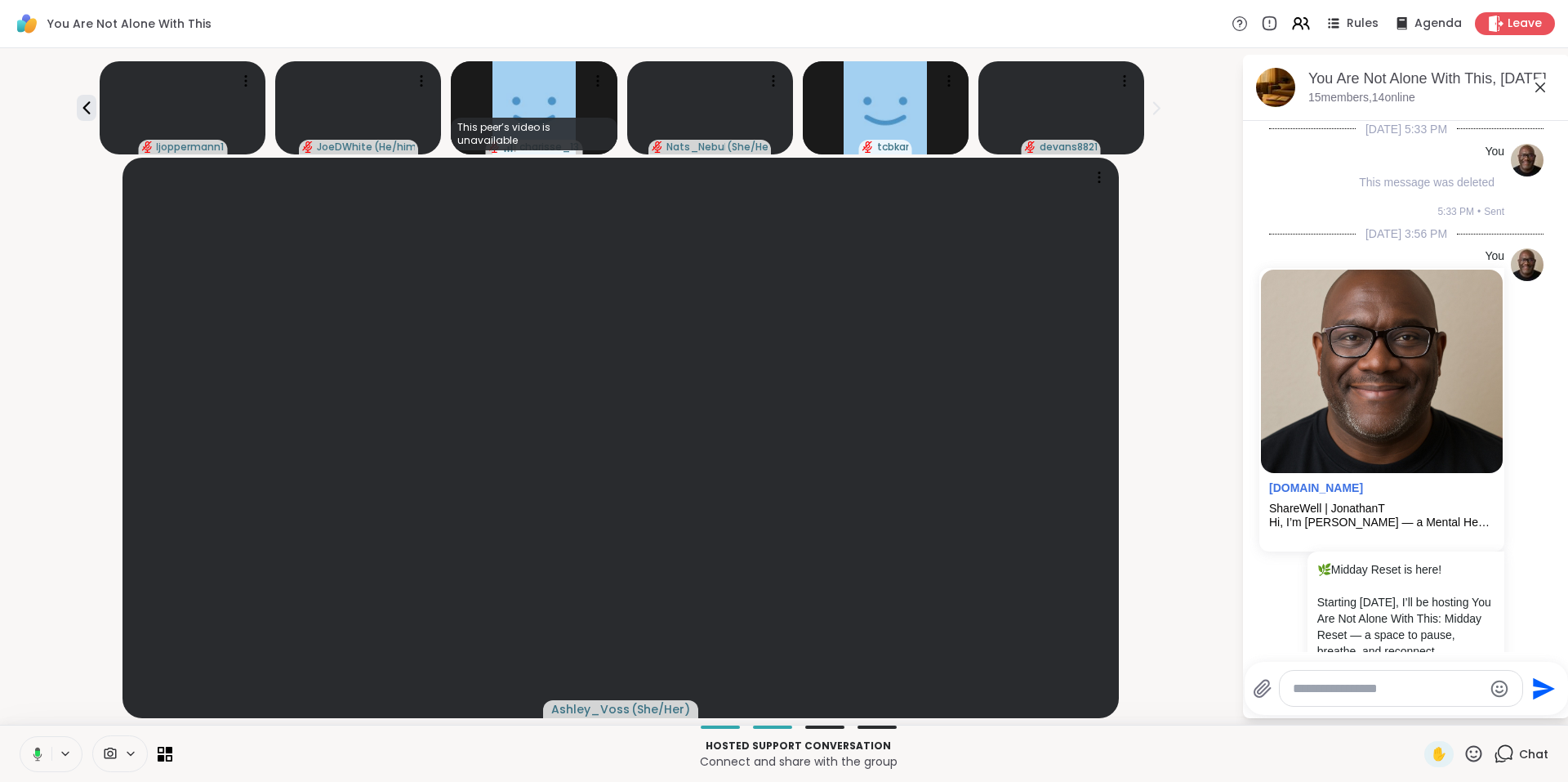
scroll to position [4131, 0]
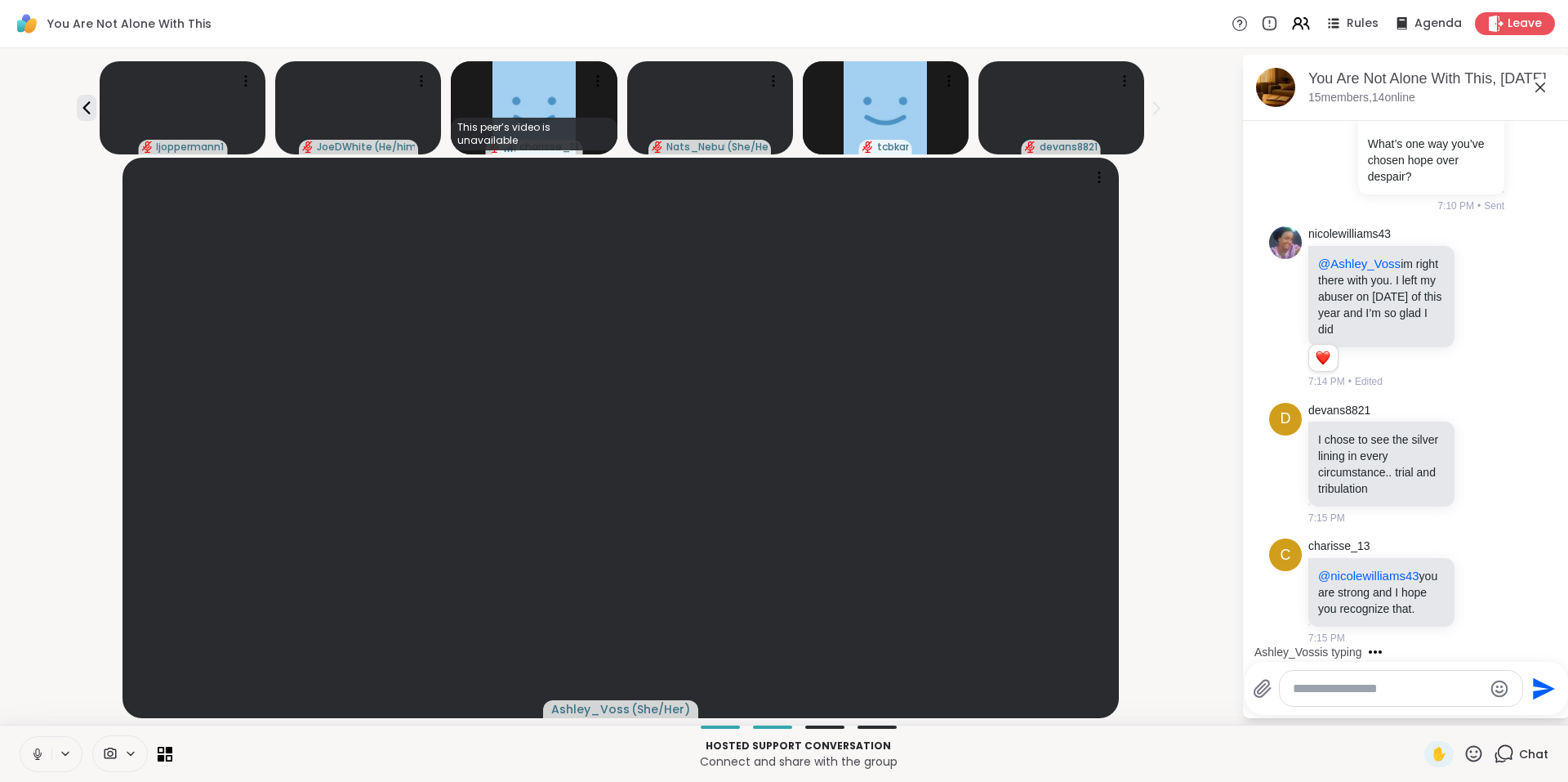
click at [1494, 755] on icon at bounding box center [1503, 753] width 21 height 21
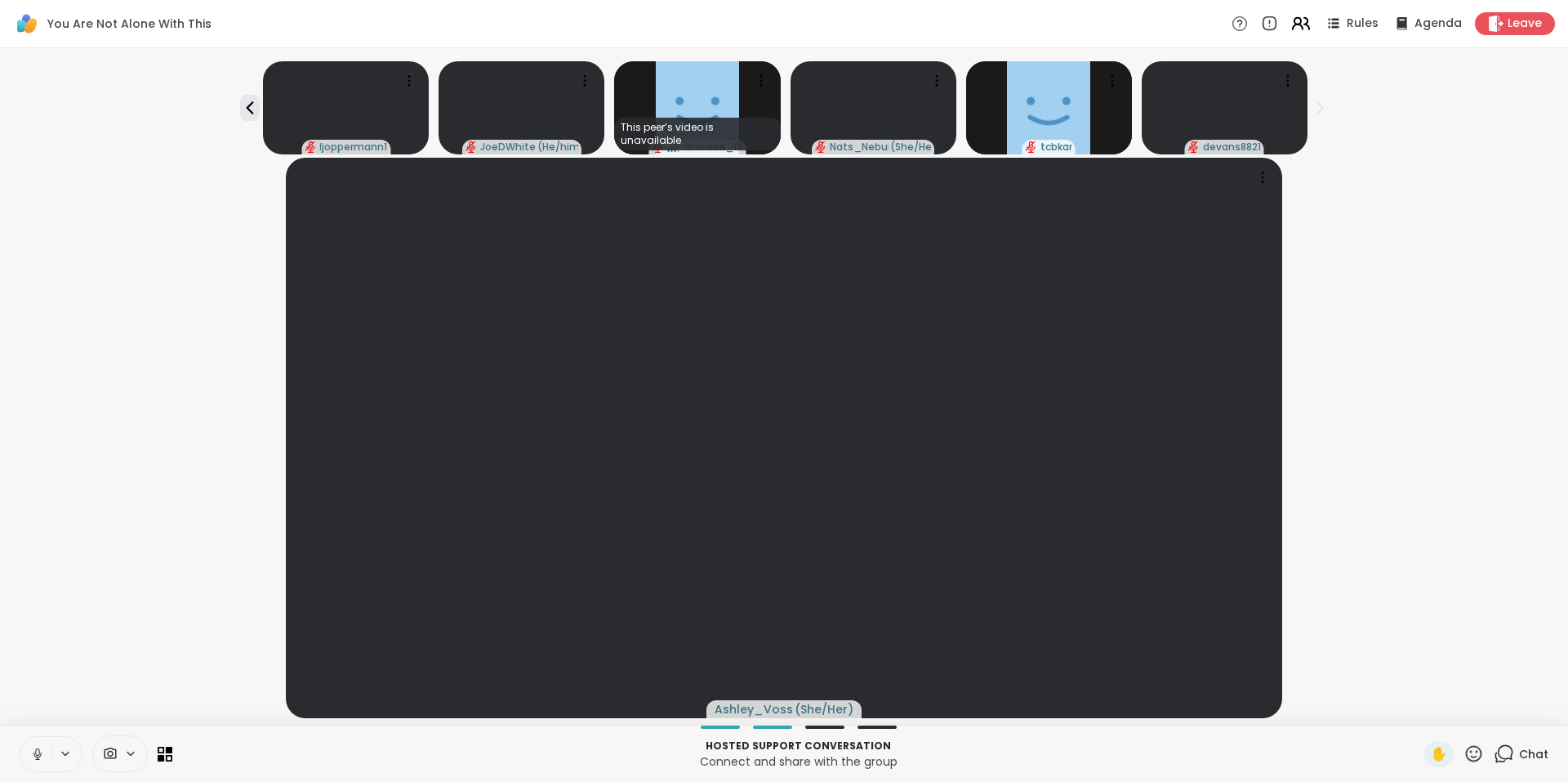
click at [1291, 20] on icon at bounding box center [1301, 23] width 21 height 21
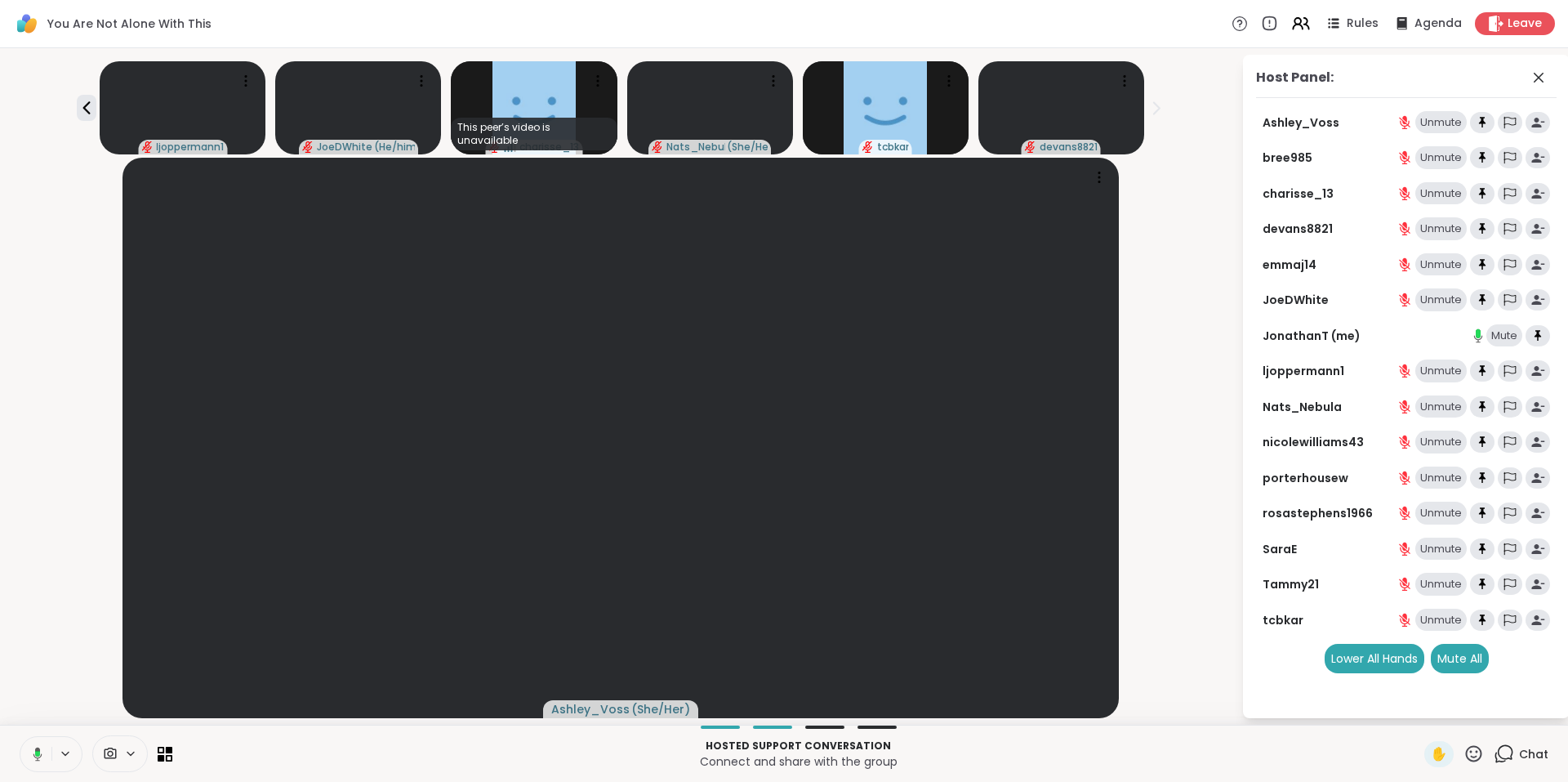
click at [1494, 755] on icon at bounding box center [1503, 753] width 21 height 21
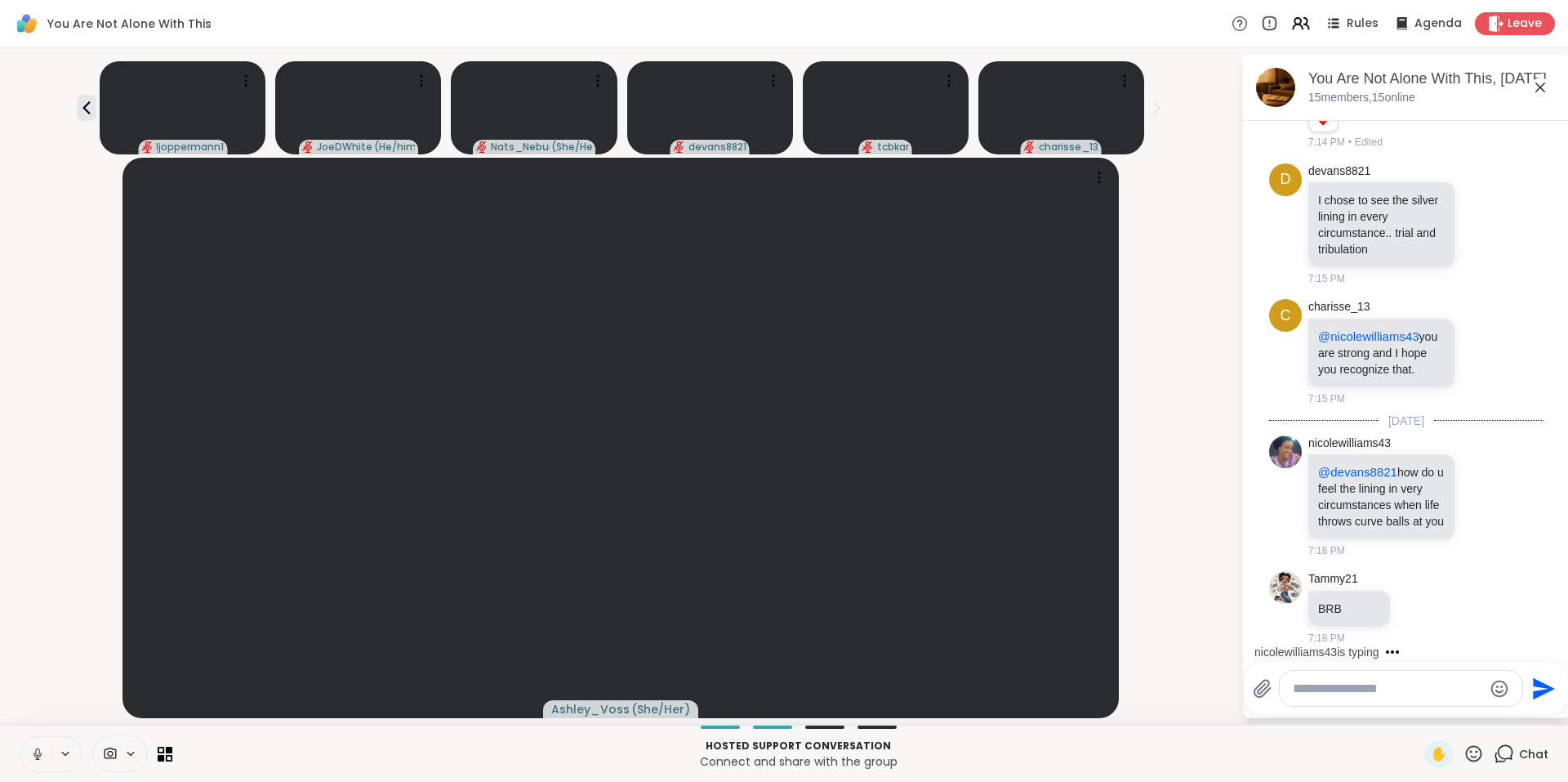
scroll to position [4585, 0]
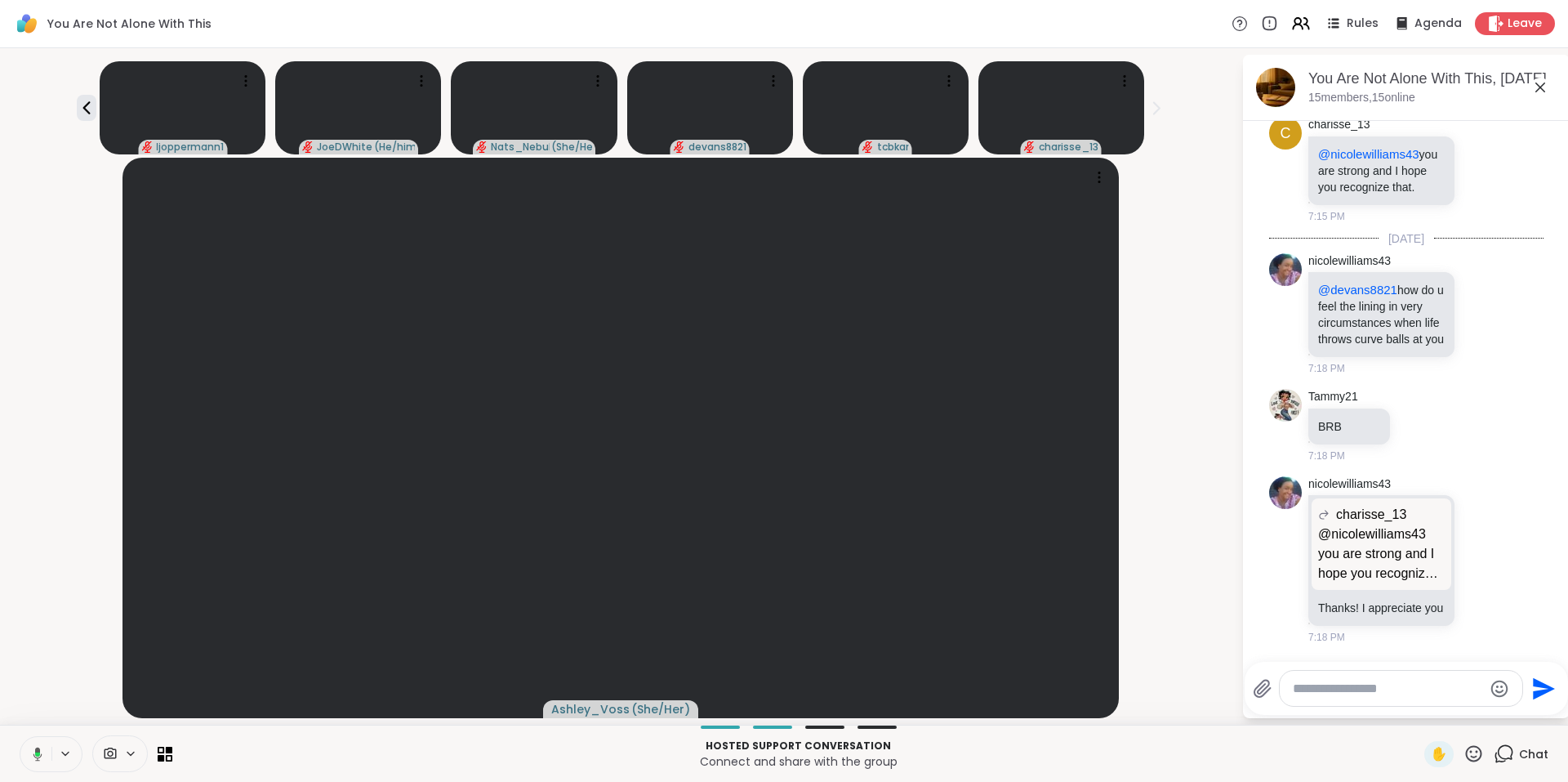
click at [1497, 753] on icon at bounding box center [1503, 753] width 21 height 21
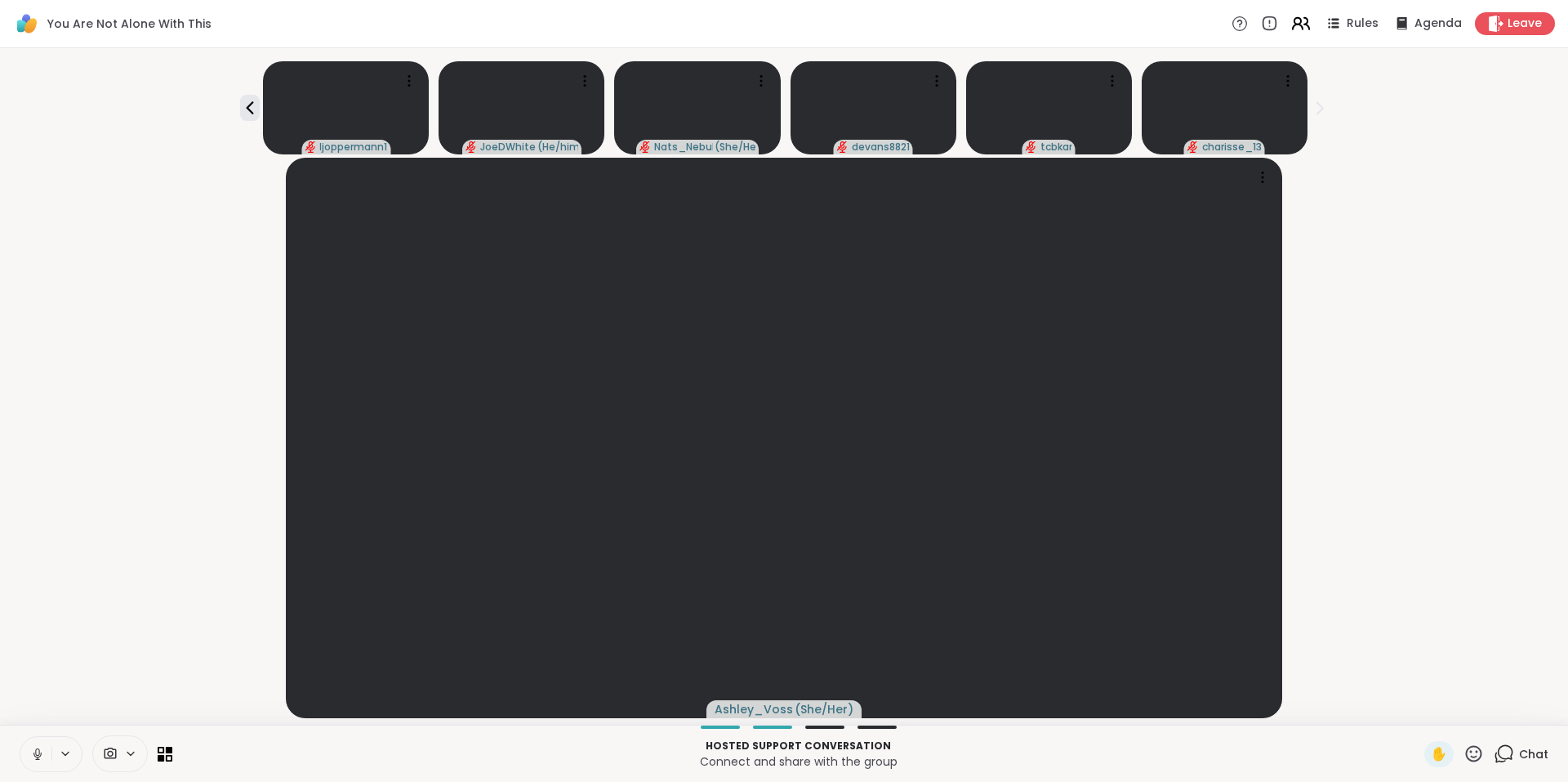
click at [1295, 19] on icon at bounding box center [1301, 23] width 21 height 21
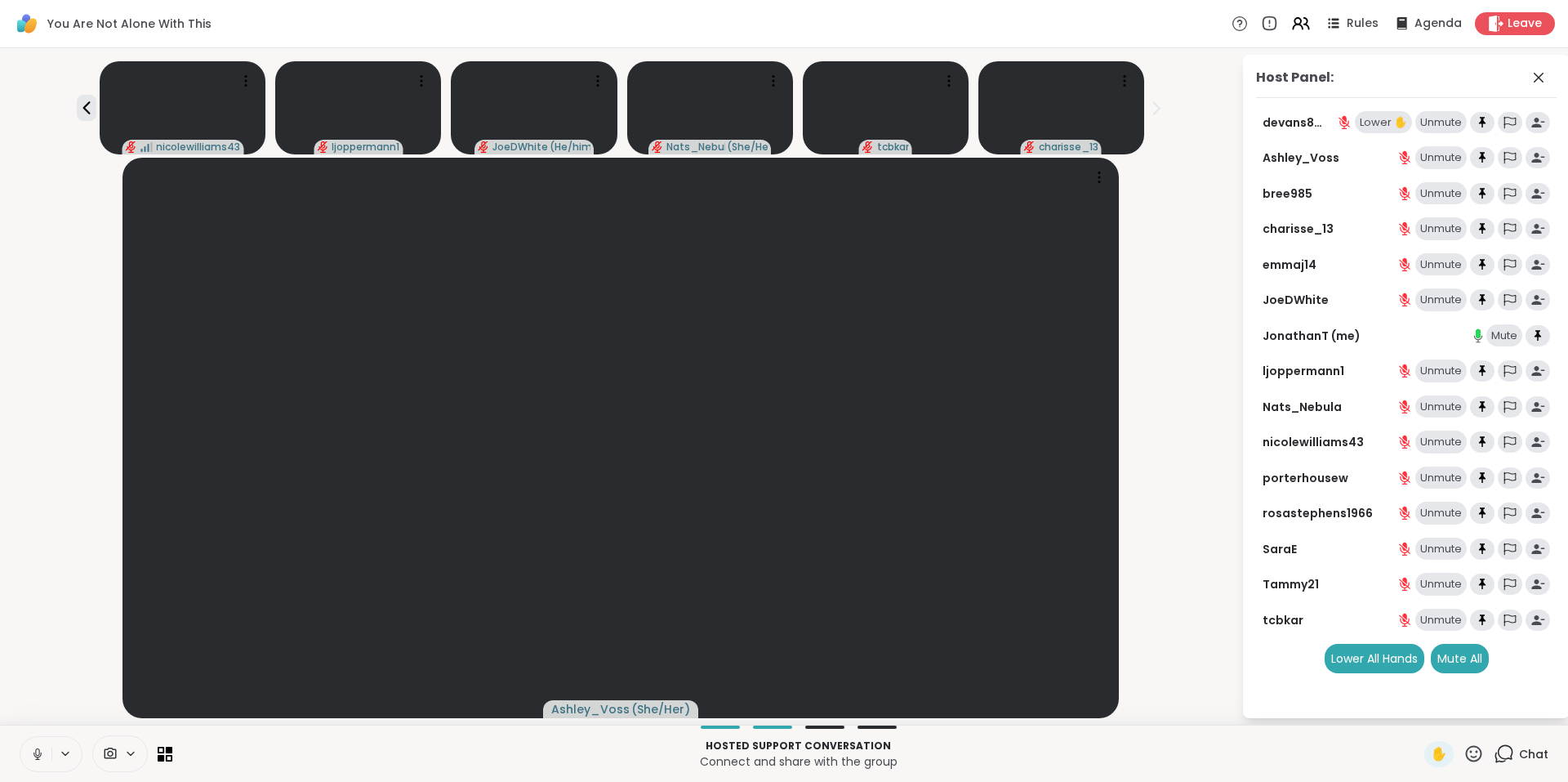
click at [1496, 752] on icon at bounding box center [1503, 753] width 21 height 21
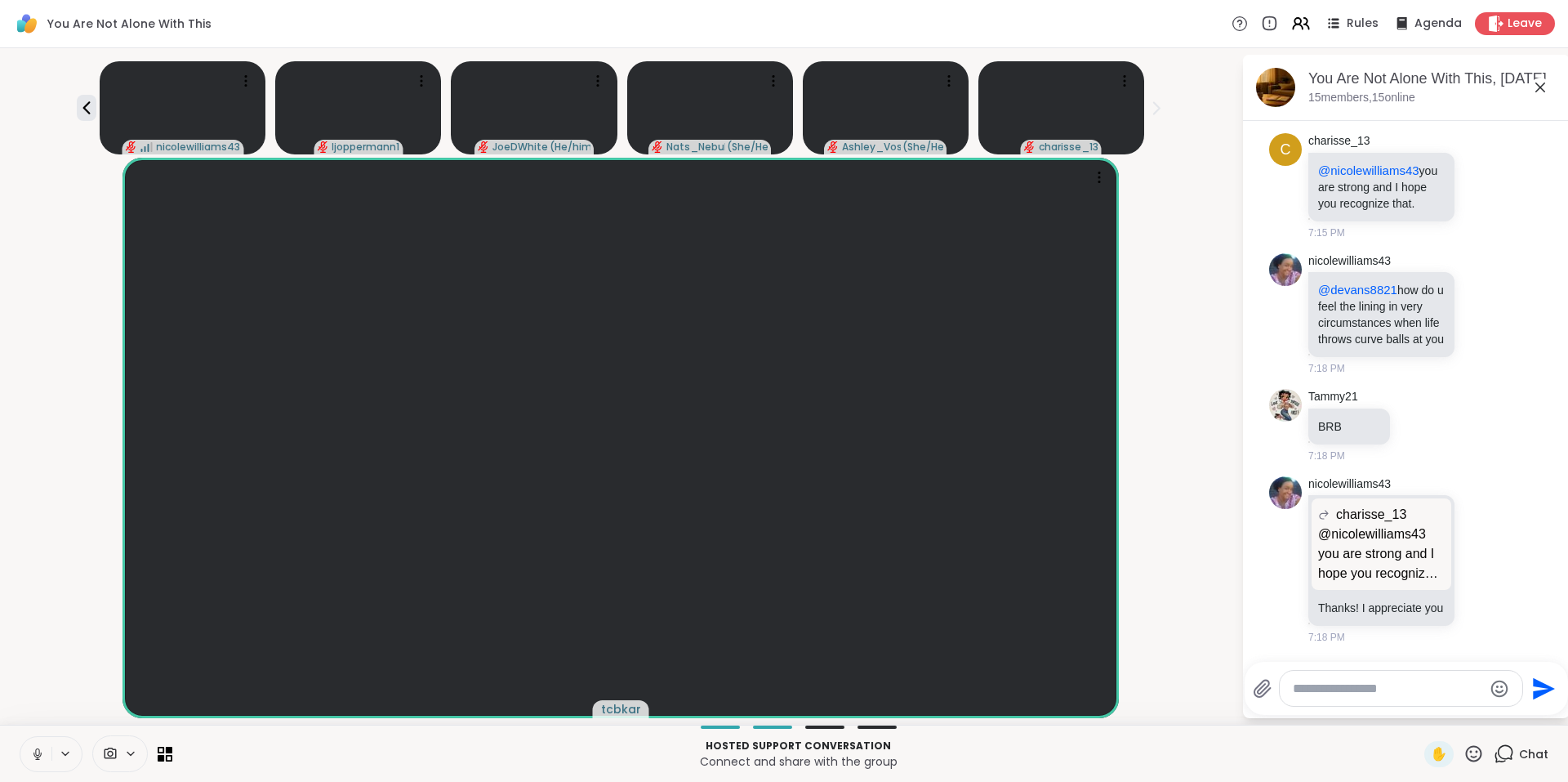
scroll to position [4568, 0]
click at [1466, 758] on icon at bounding box center [1474, 753] width 16 height 16
click at [1499, 753] on icon at bounding box center [1503, 753] width 21 height 21
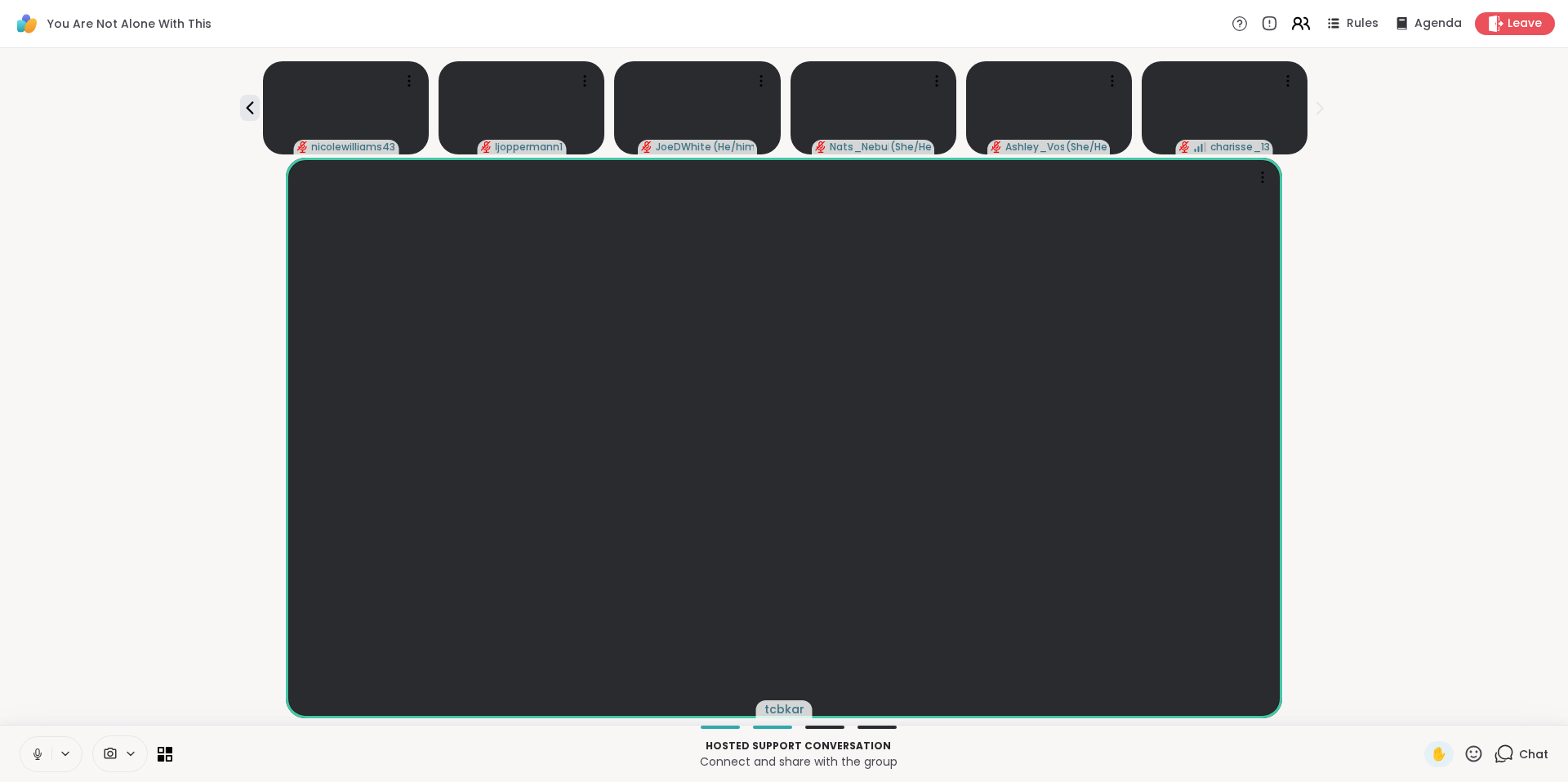
click at [1293, 22] on icon at bounding box center [1301, 23] width 21 height 21
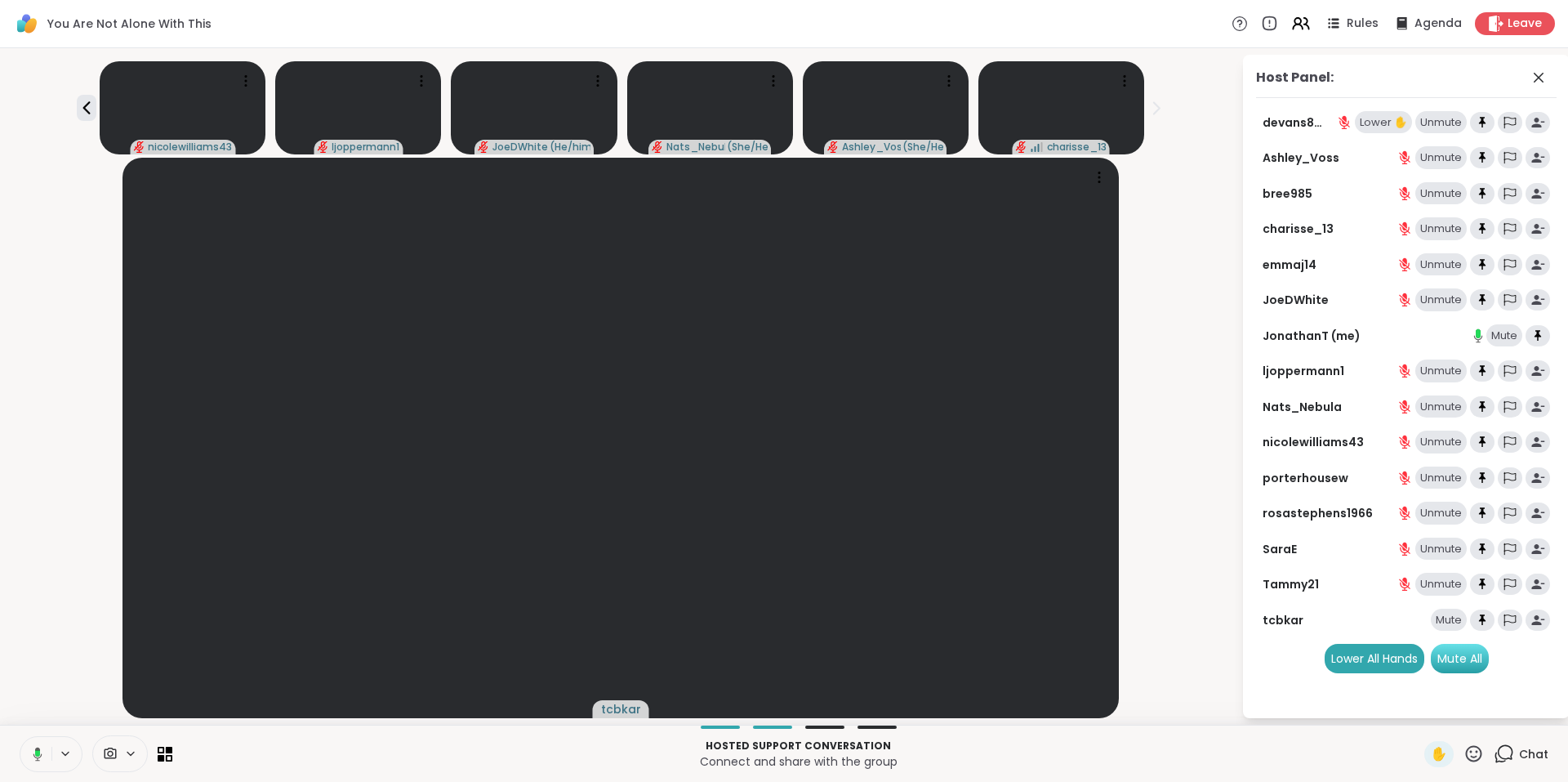
click at [1453, 661] on div "Mute All" at bounding box center [1459, 658] width 58 height 30
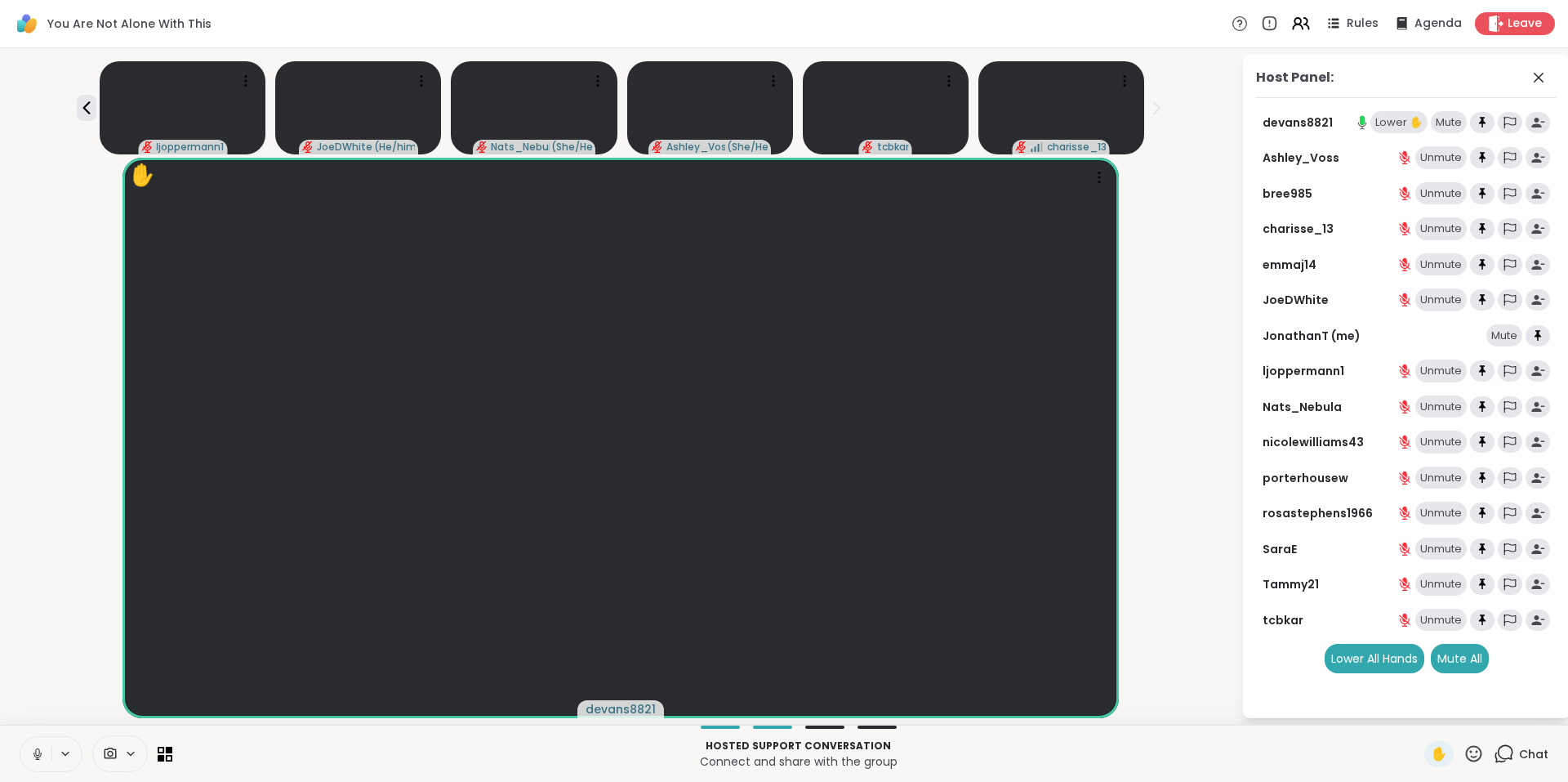
click at [1399, 126] on div "Lower ✋" at bounding box center [1399, 122] width 57 height 22
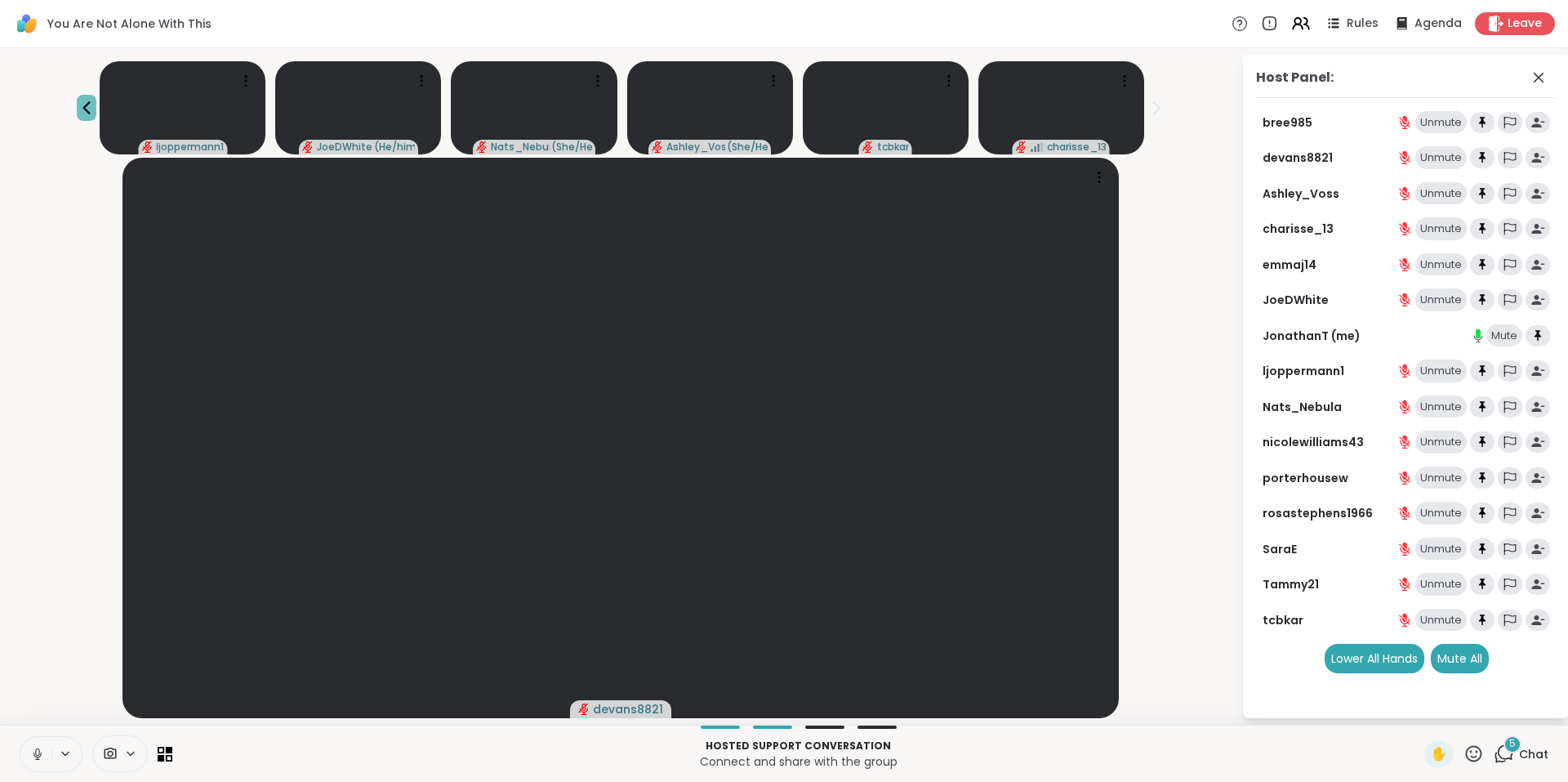
click at [83, 108] on icon at bounding box center [87, 108] width 20 height 20
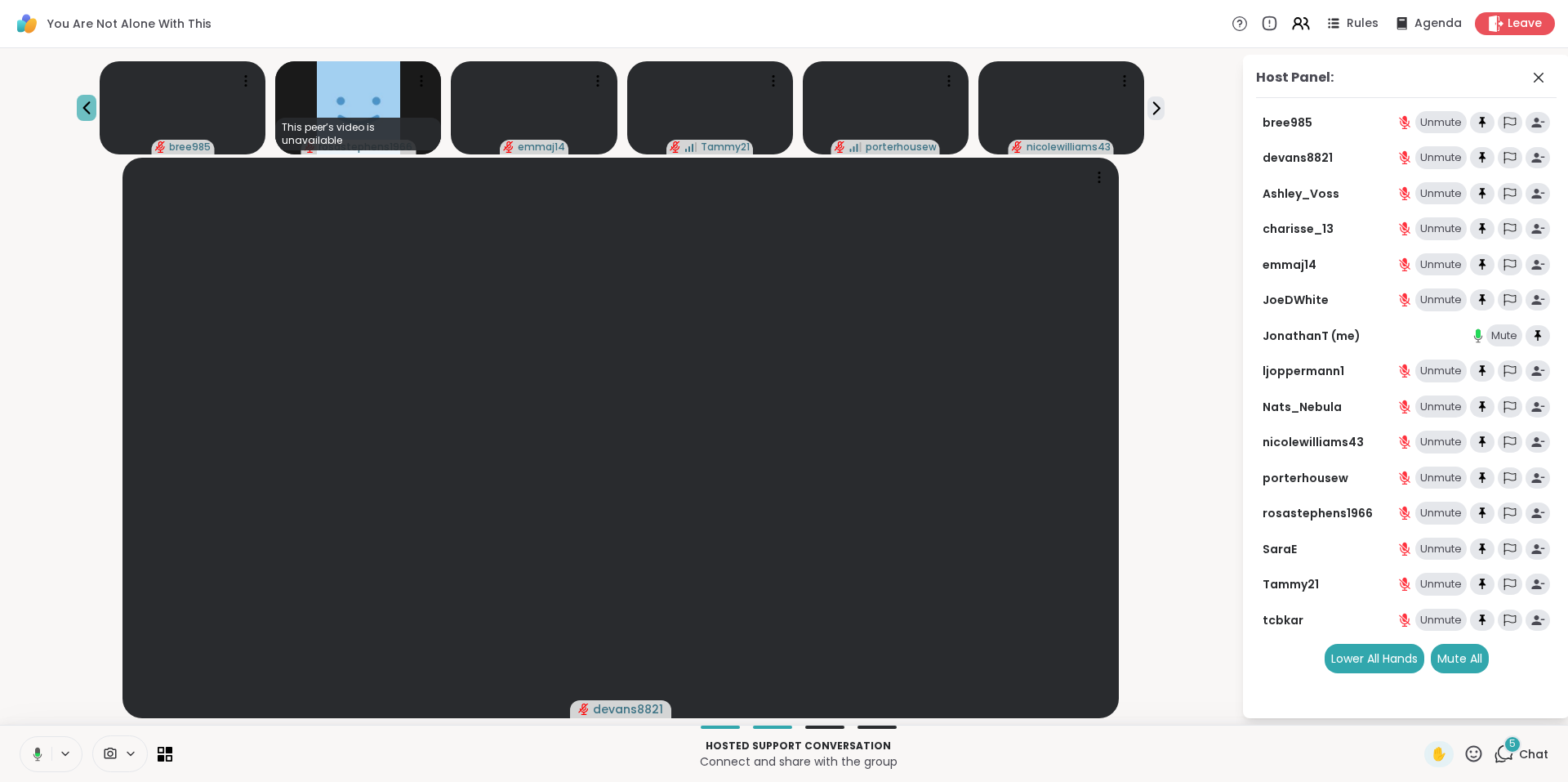
click at [86, 108] on icon at bounding box center [87, 108] width 20 height 20
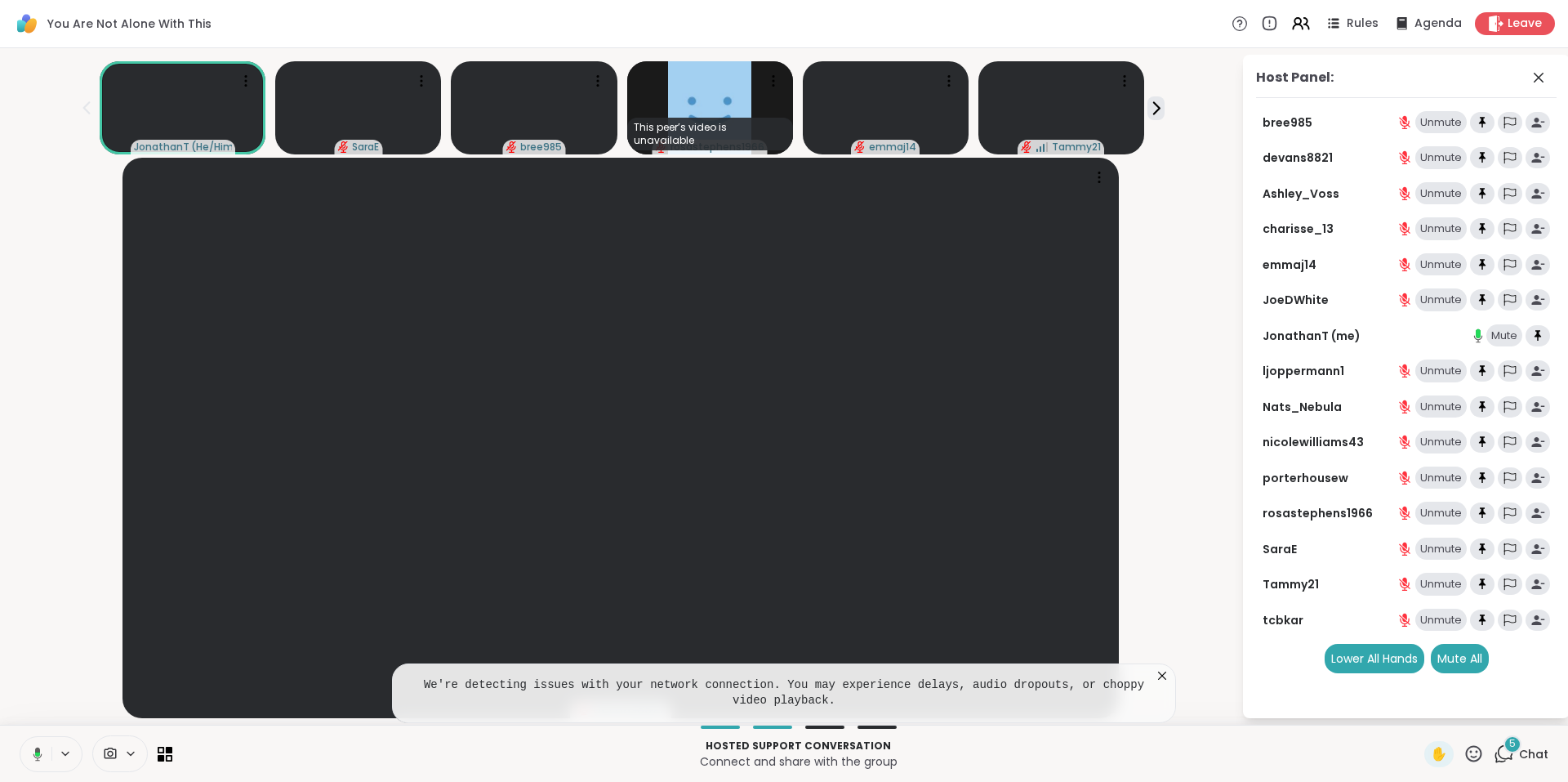
click at [1164, 670] on icon at bounding box center [1162, 675] width 16 height 16
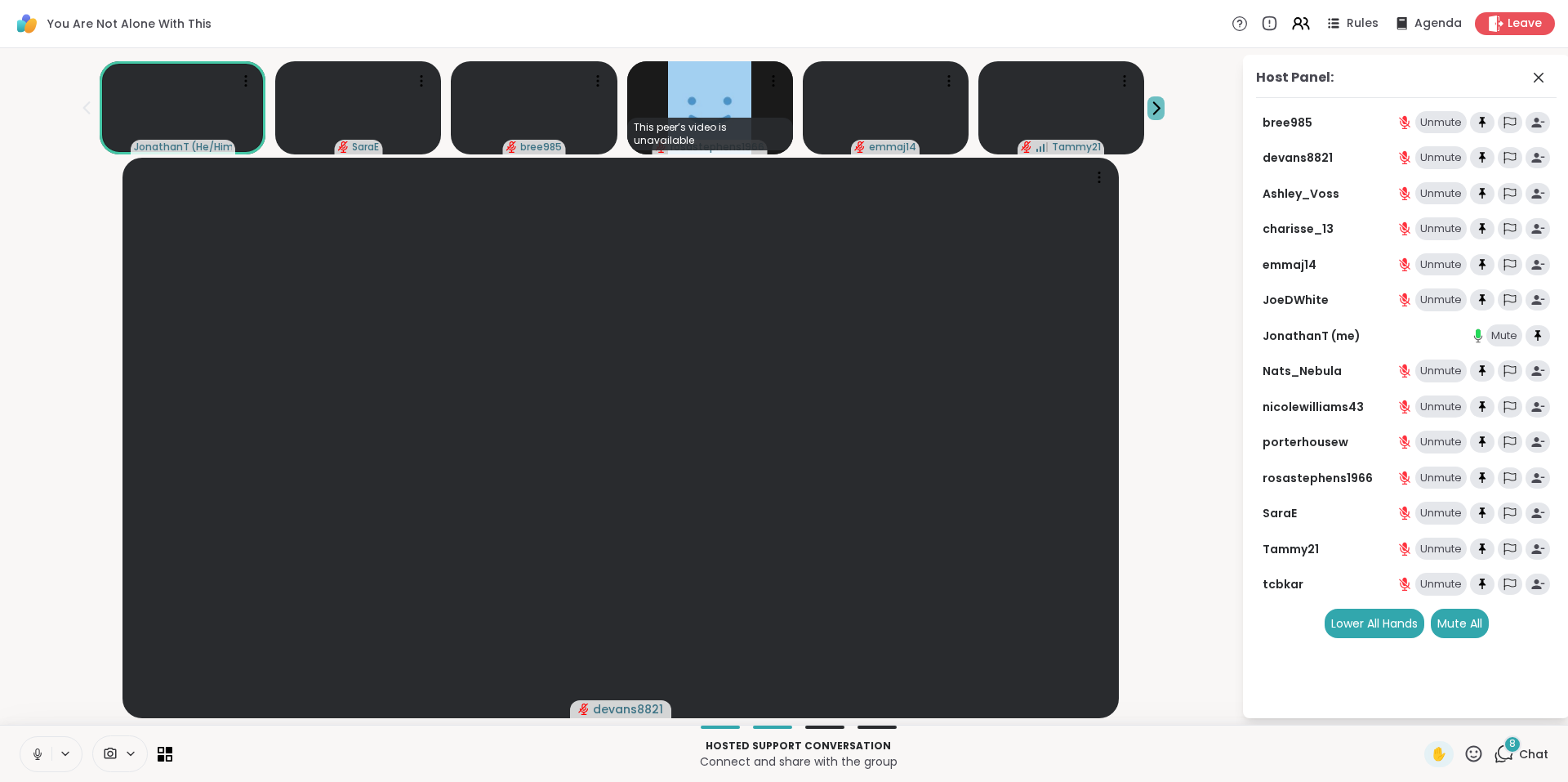
click at [1154, 113] on icon at bounding box center [1157, 108] width 5 height 12
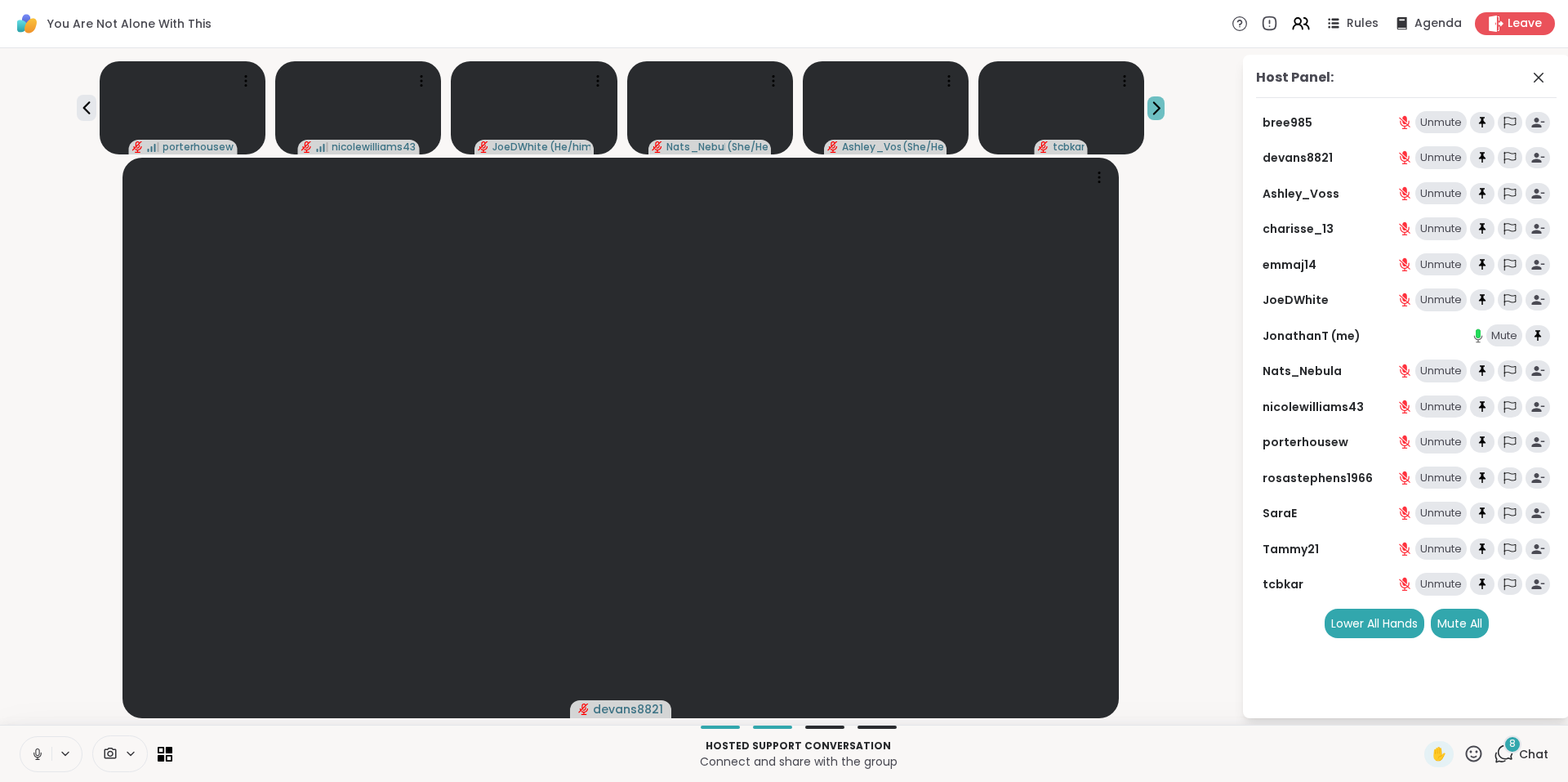
click at [1157, 105] on icon at bounding box center [1157, 108] width 5 height 12
click at [92, 106] on icon at bounding box center [87, 108] width 20 height 20
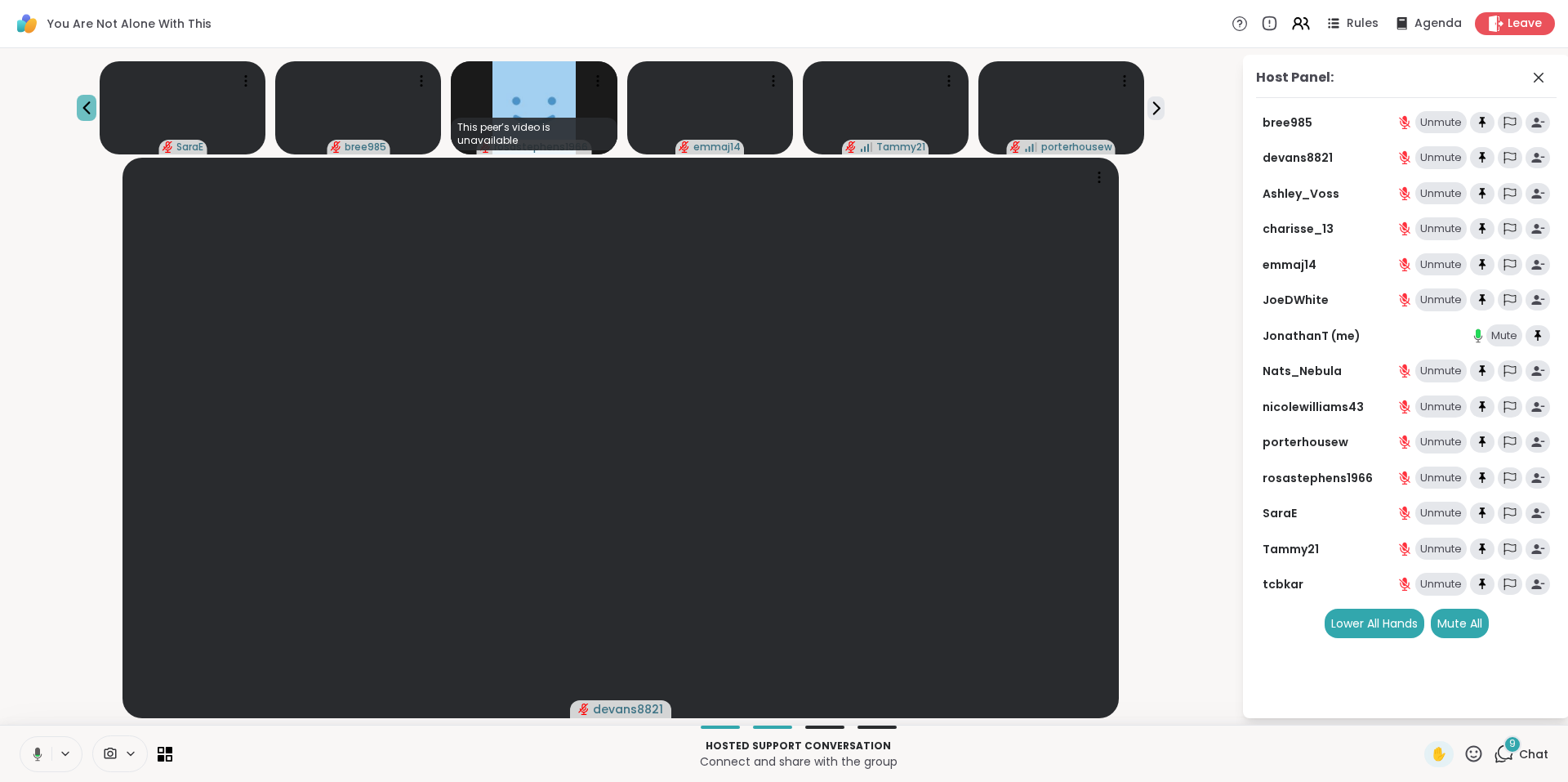
click at [82, 97] on button at bounding box center [87, 108] width 20 height 26
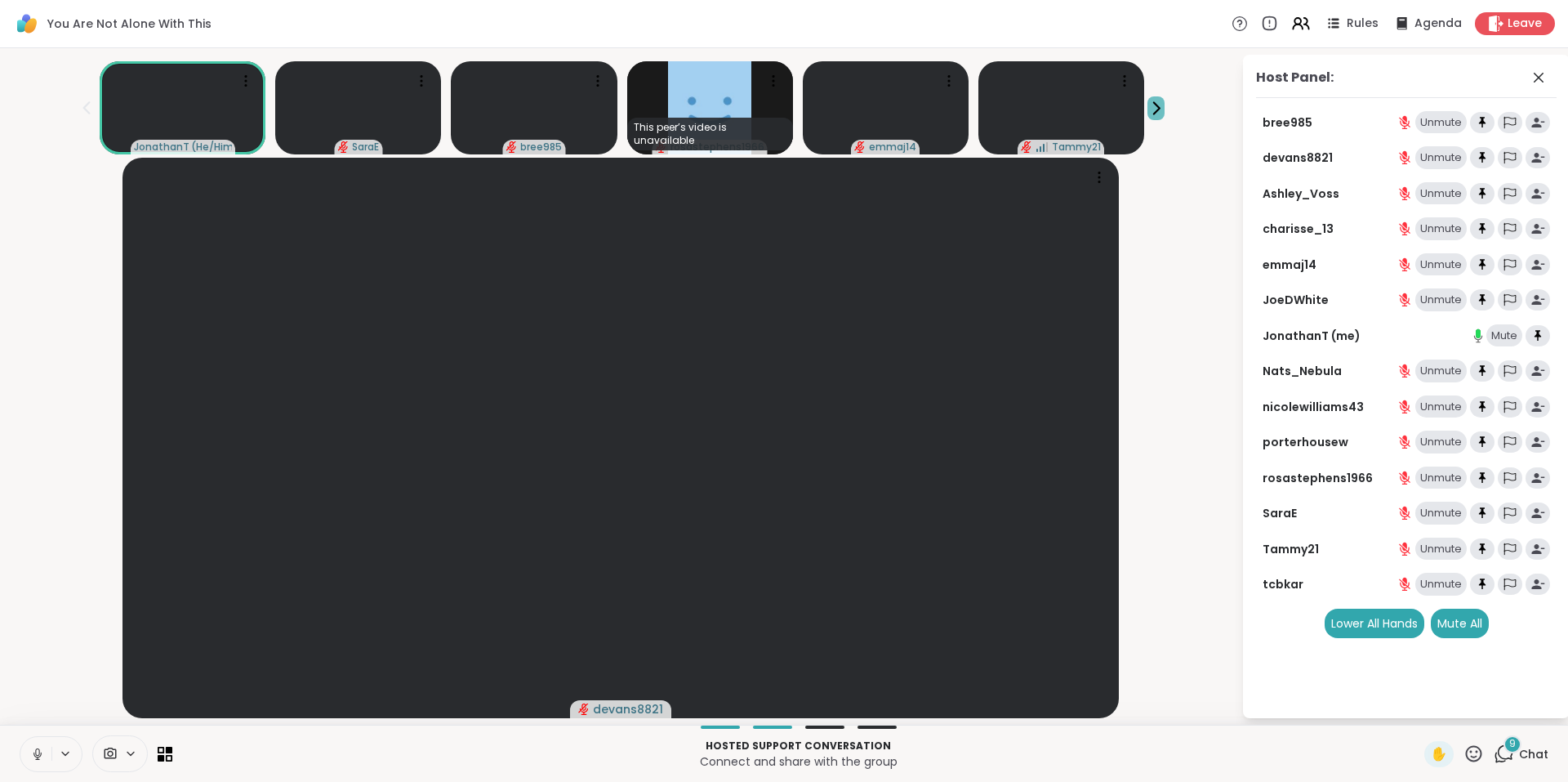
click at [1158, 108] on icon at bounding box center [1156, 108] width 17 height 17
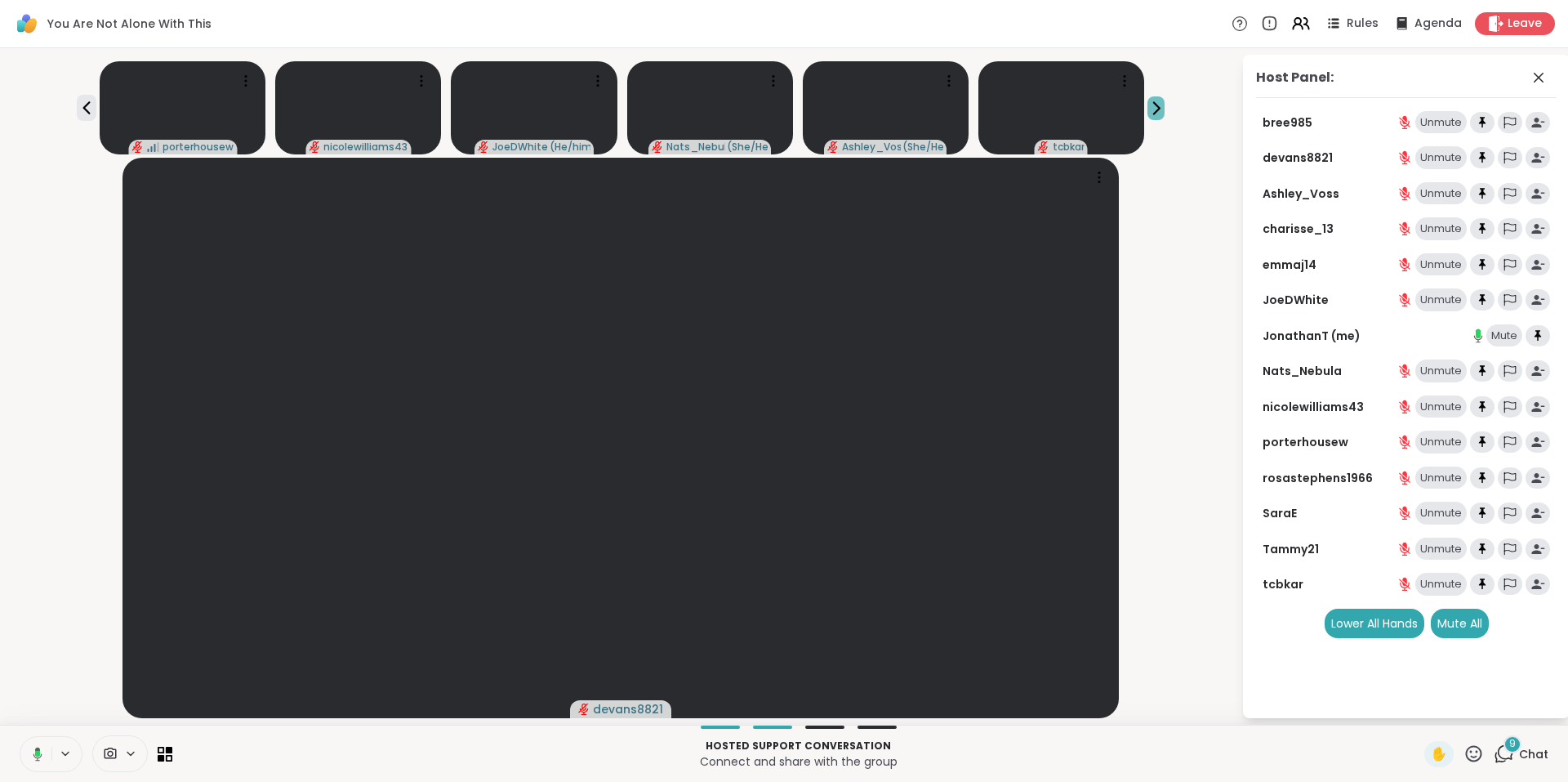
click at [1158, 108] on icon at bounding box center [1156, 108] width 17 height 17
click at [88, 101] on icon at bounding box center [87, 108] width 20 height 20
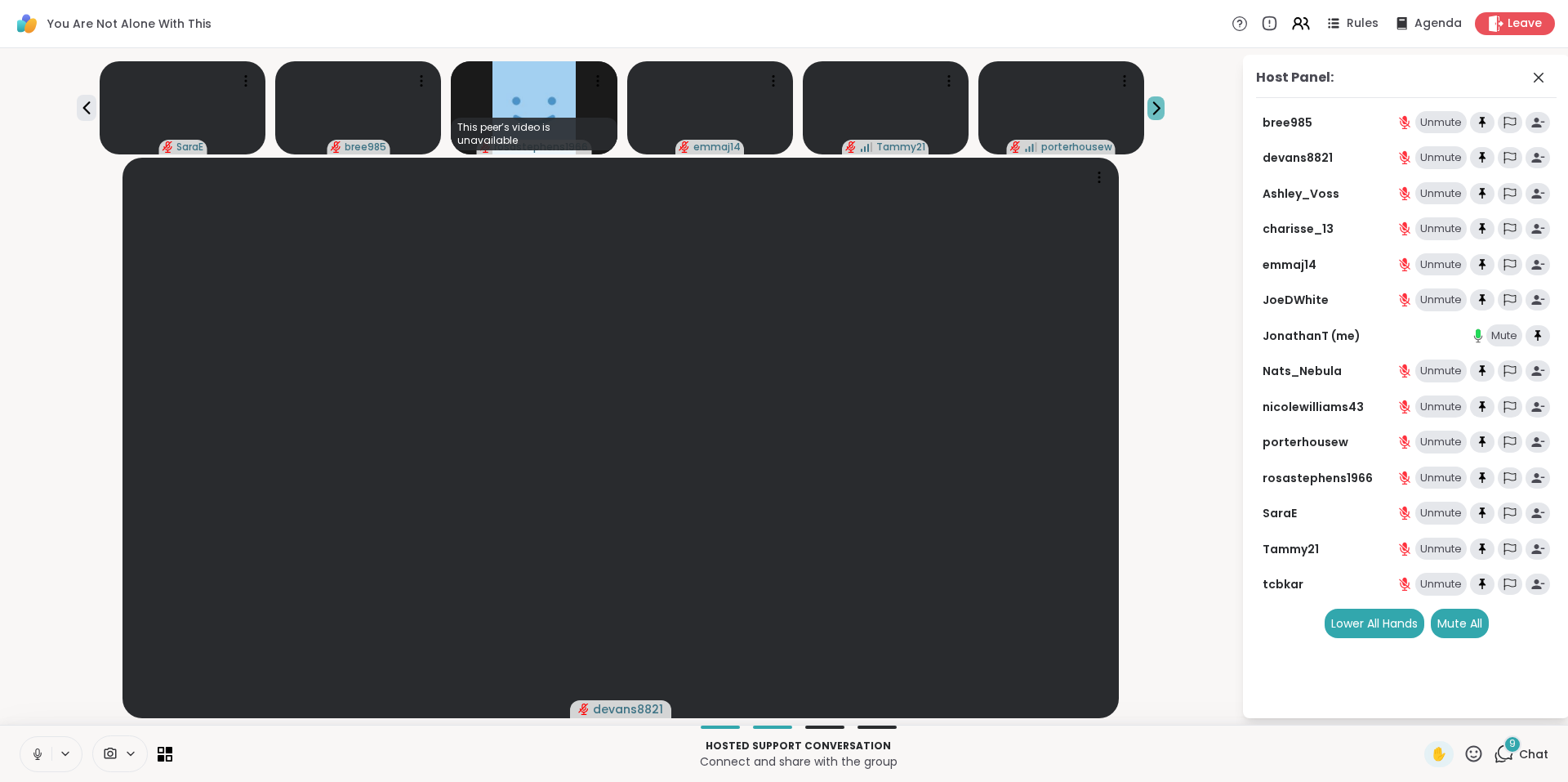
click at [1152, 109] on icon at bounding box center [1156, 108] width 17 height 17
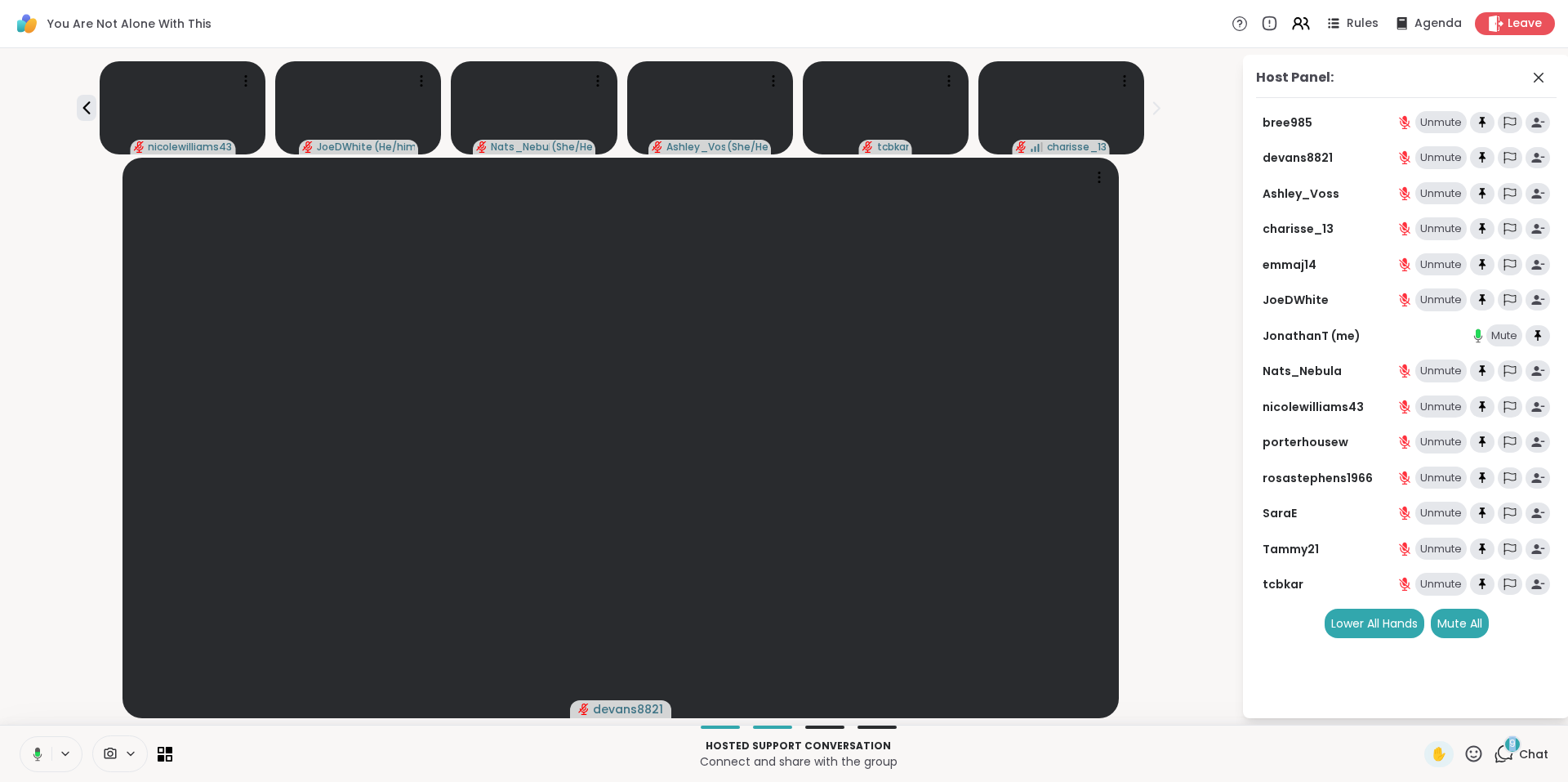
click at [1510, 750] on span "9" at bounding box center [1512, 743] width 6 height 13
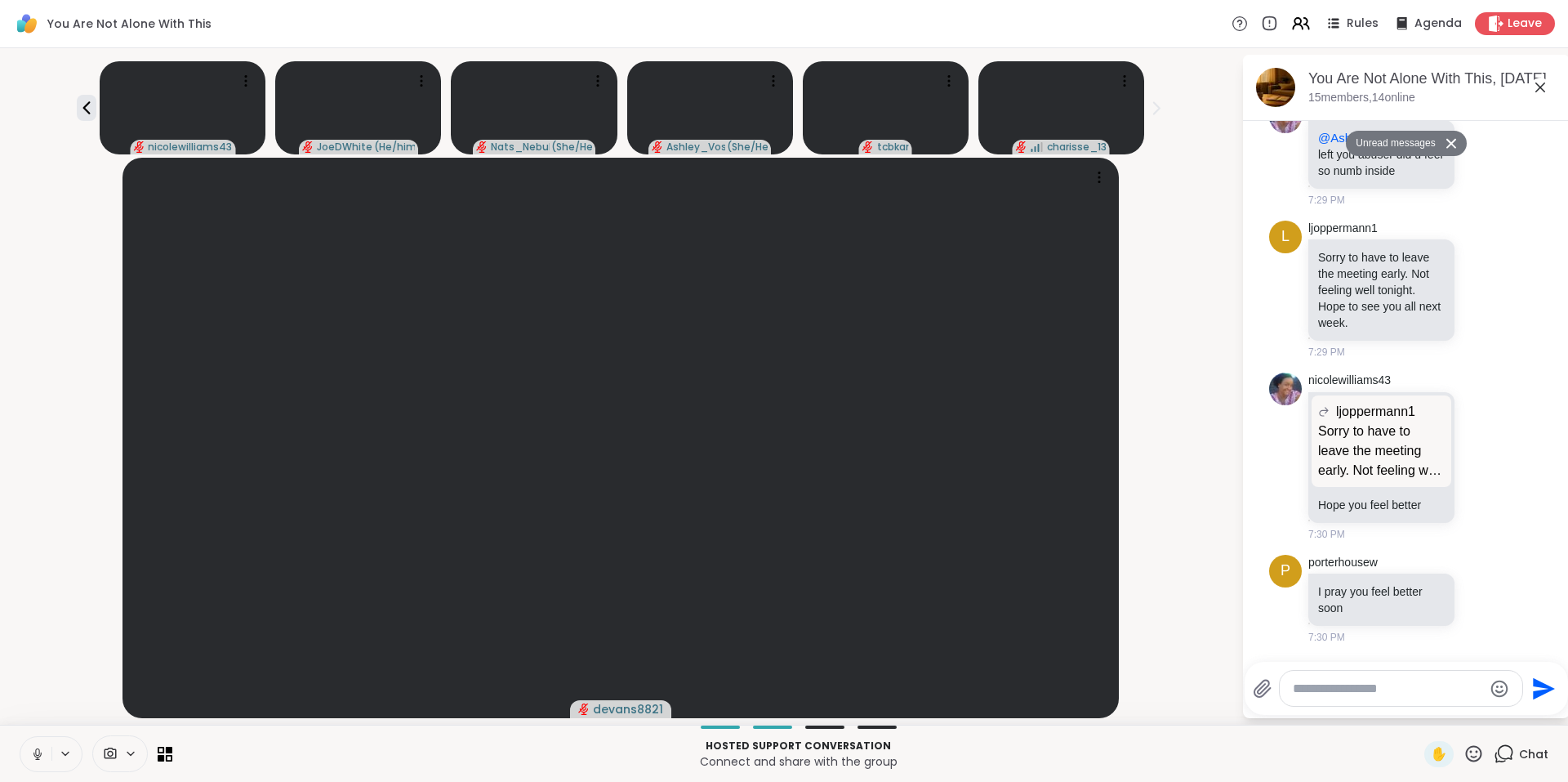
scroll to position [6208, 0]
click at [1481, 292] on icon at bounding box center [1483, 291] width 4 height 2
click at [1476, 270] on div "Select Reaction: Heart" at bounding box center [1483, 263] width 14 height 14
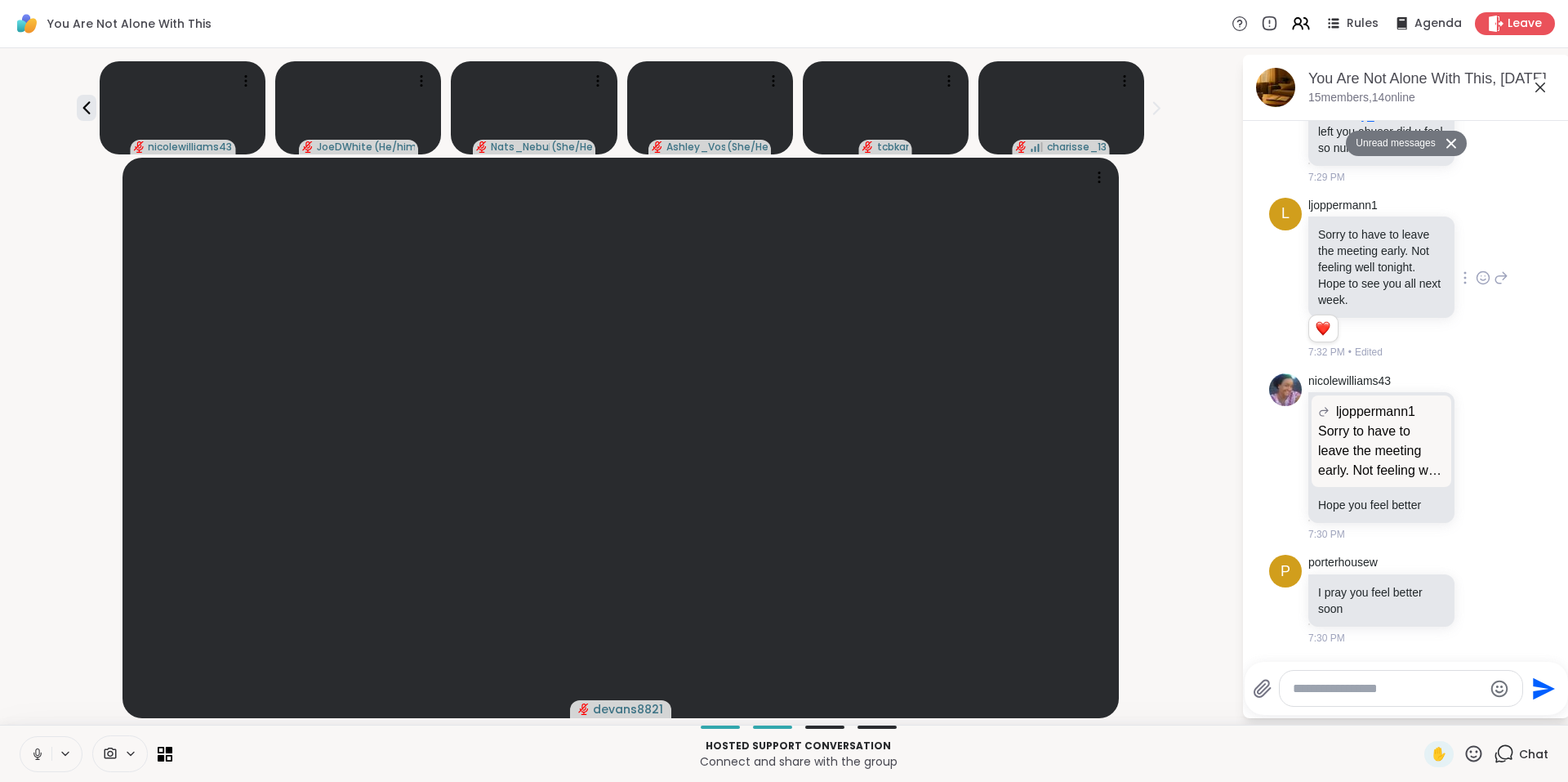
click at [1402, 144] on button "Unread messages" at bounding box center [1393, 144] width 94 height 26
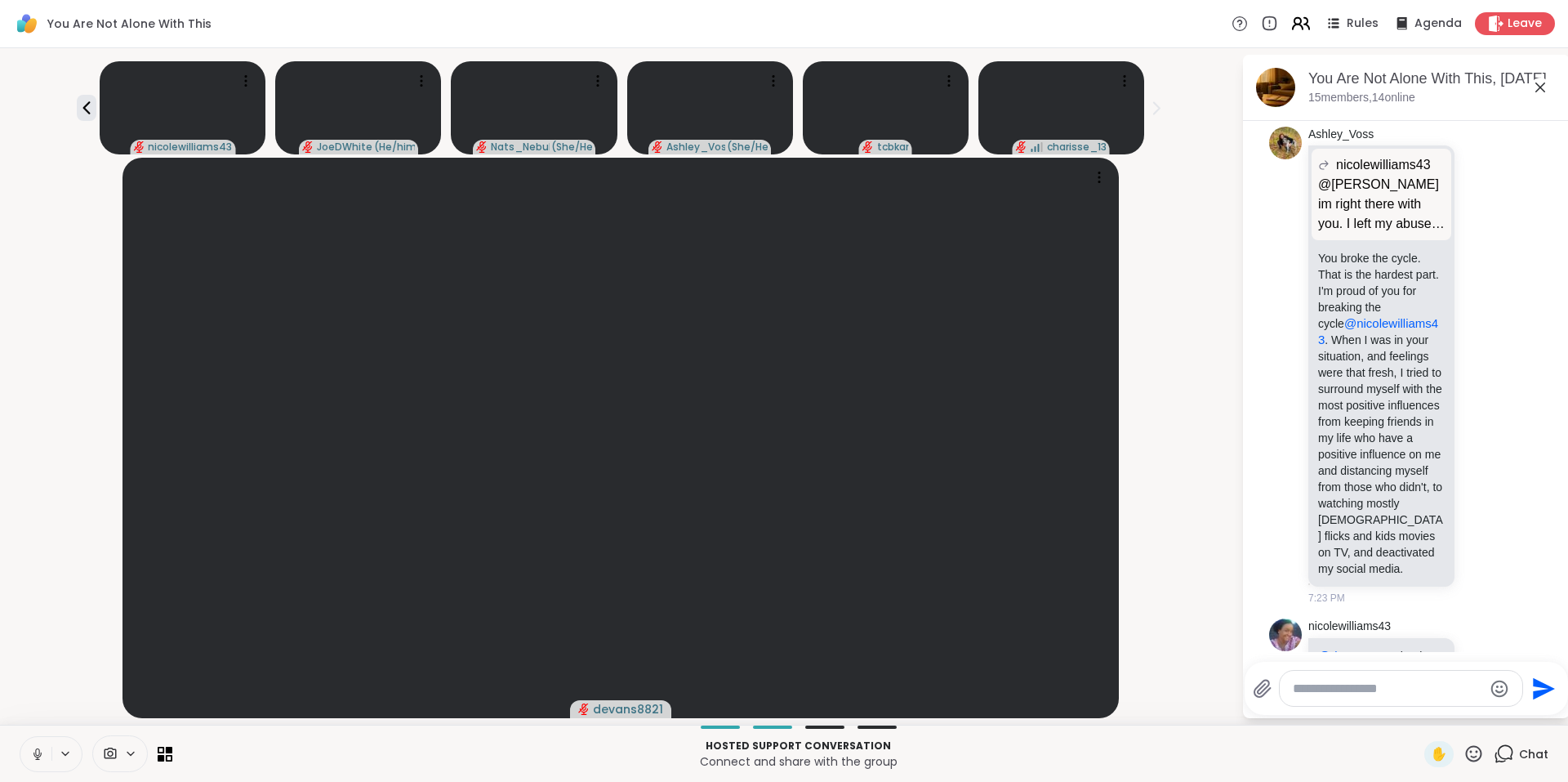
click at [1297, 26] on icon at bounding box center [1301, 23] width 21 height 21
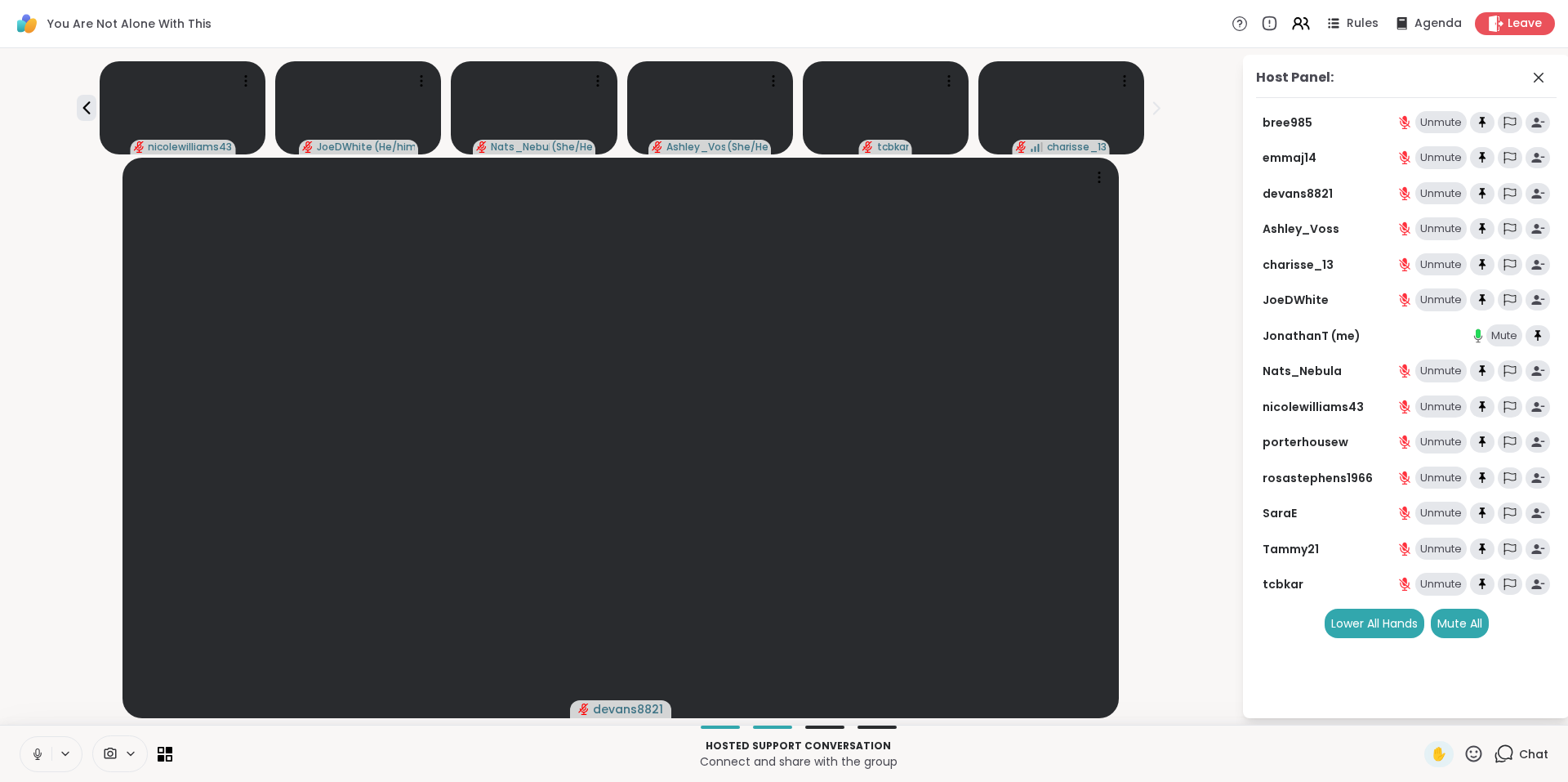
click at [1497, 751] on icon at bounding box center [1503, 753] width 21 height 21
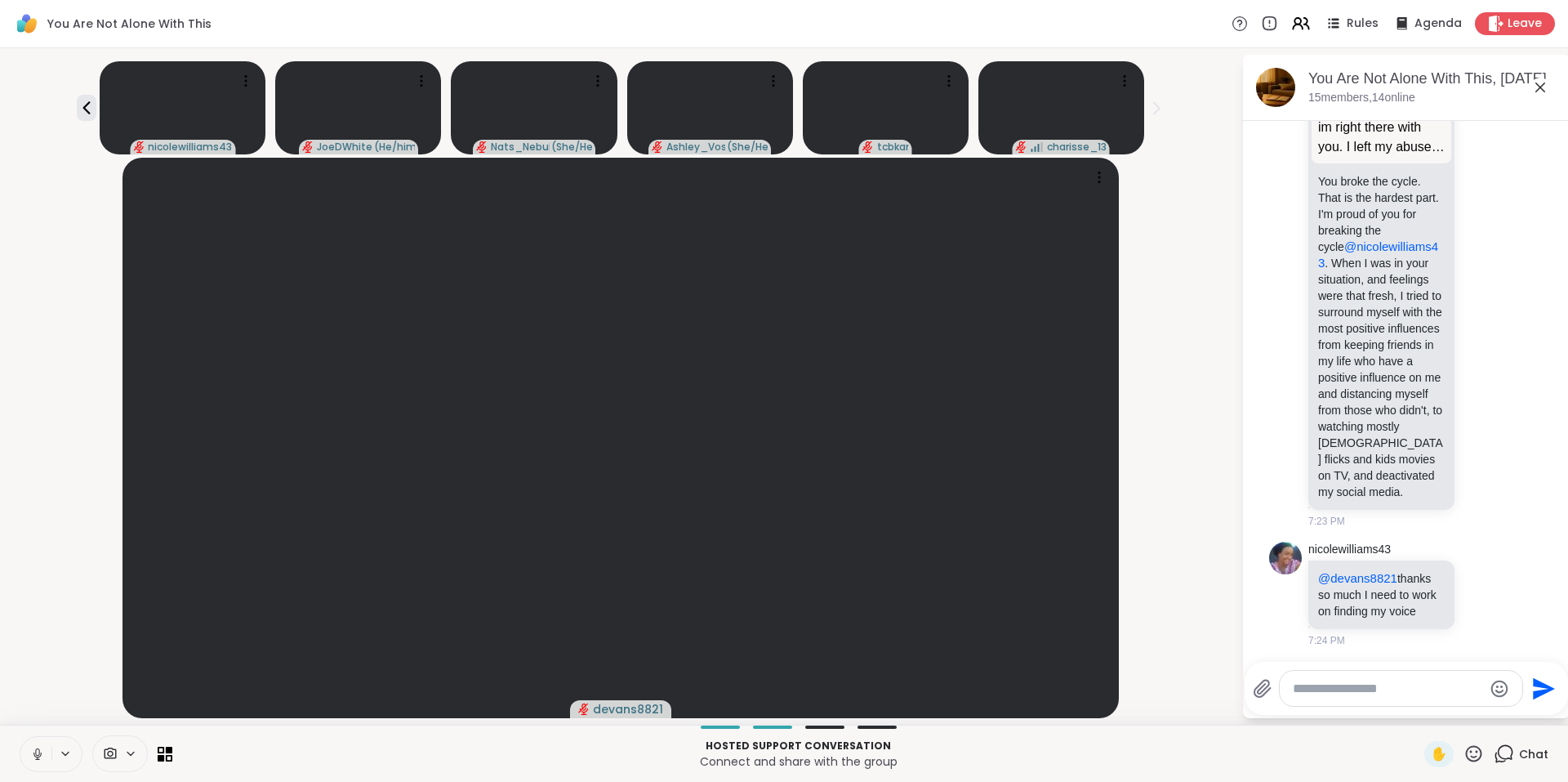
scroll to position [4860, 0]
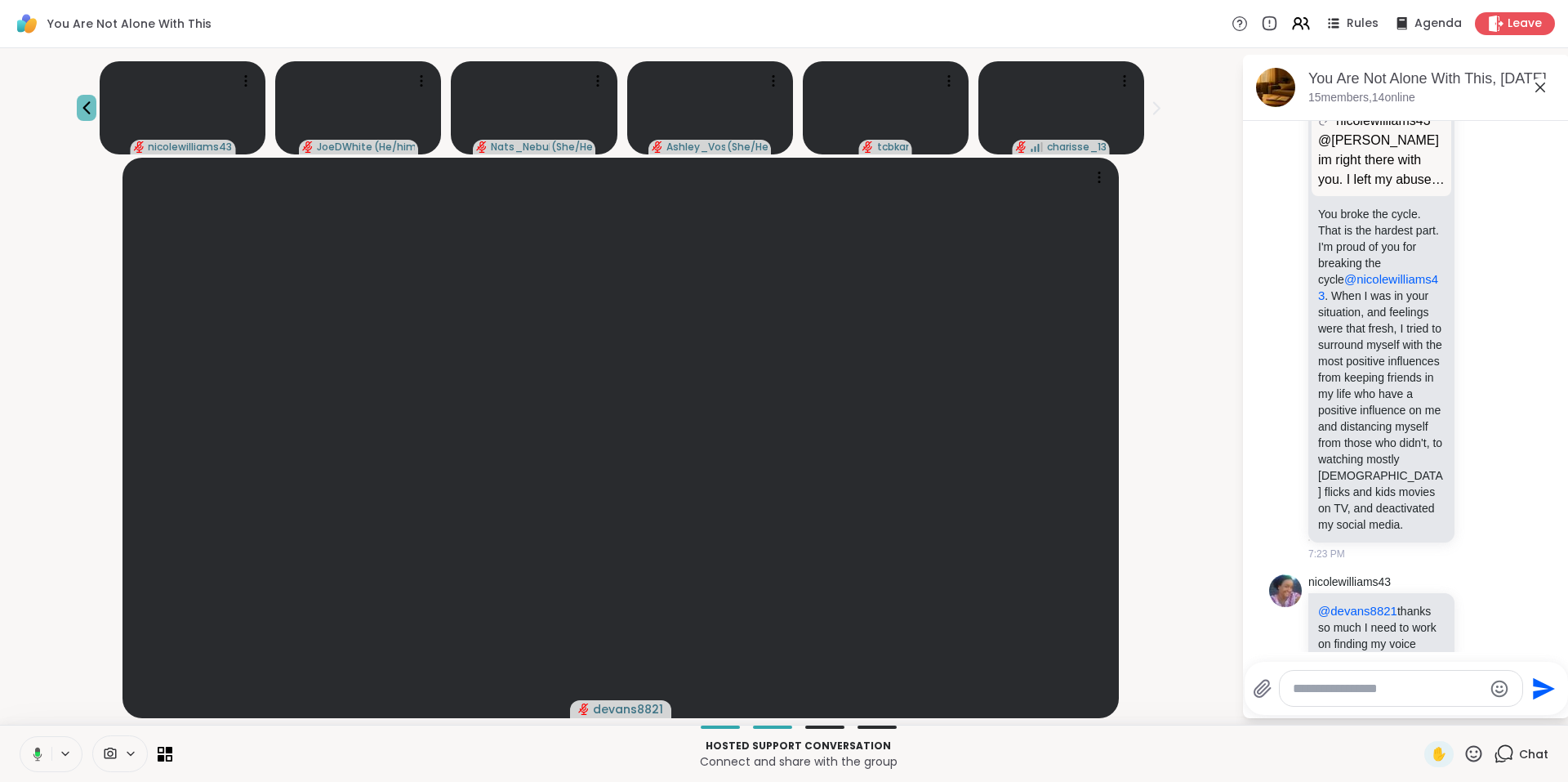
click at [88, 107] on icon at bounding box center [87, 108] width 20 height 20
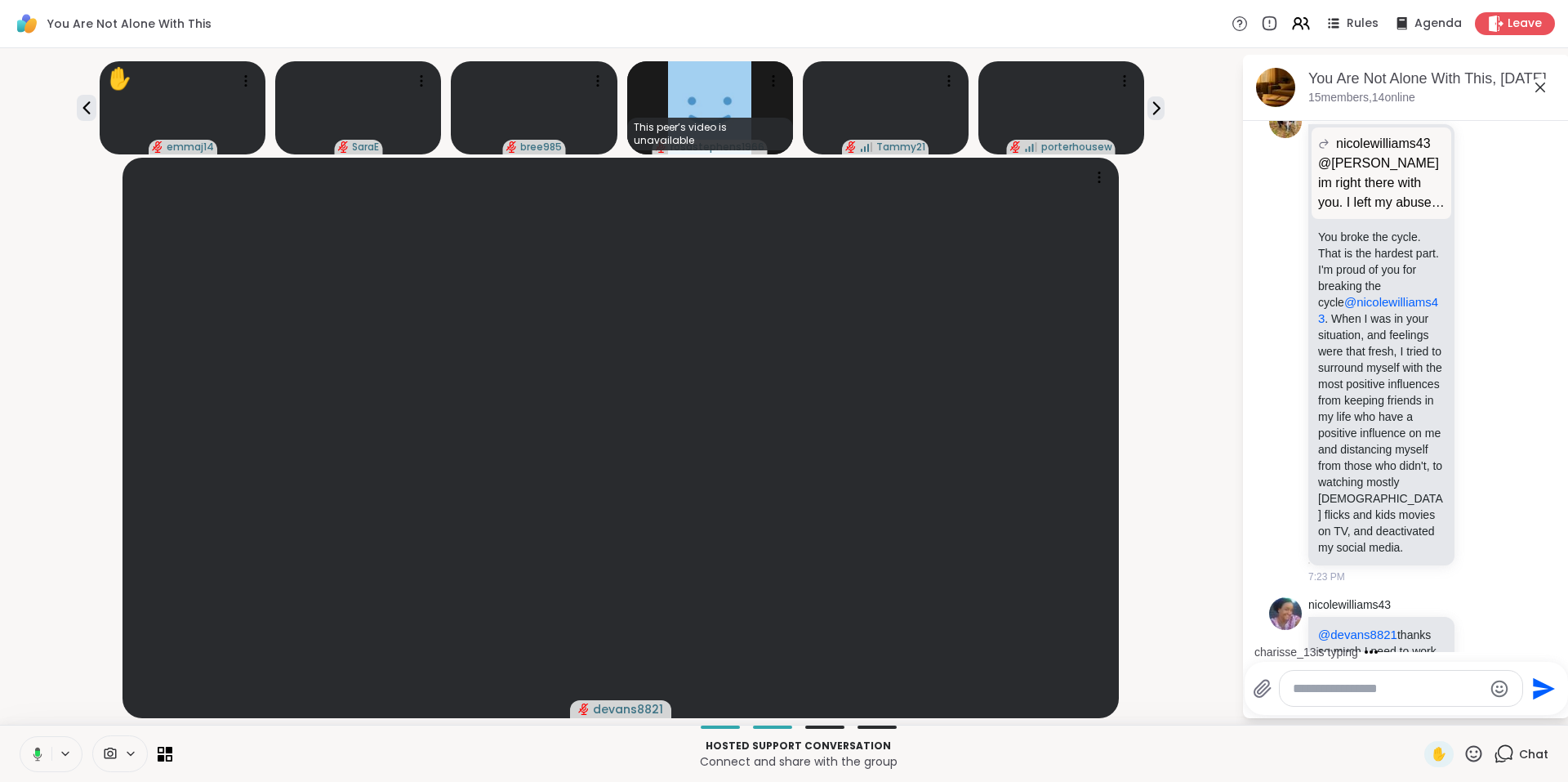
click at [1538, 85] on icon at bounding box center [1540, 87] width 10 height 10
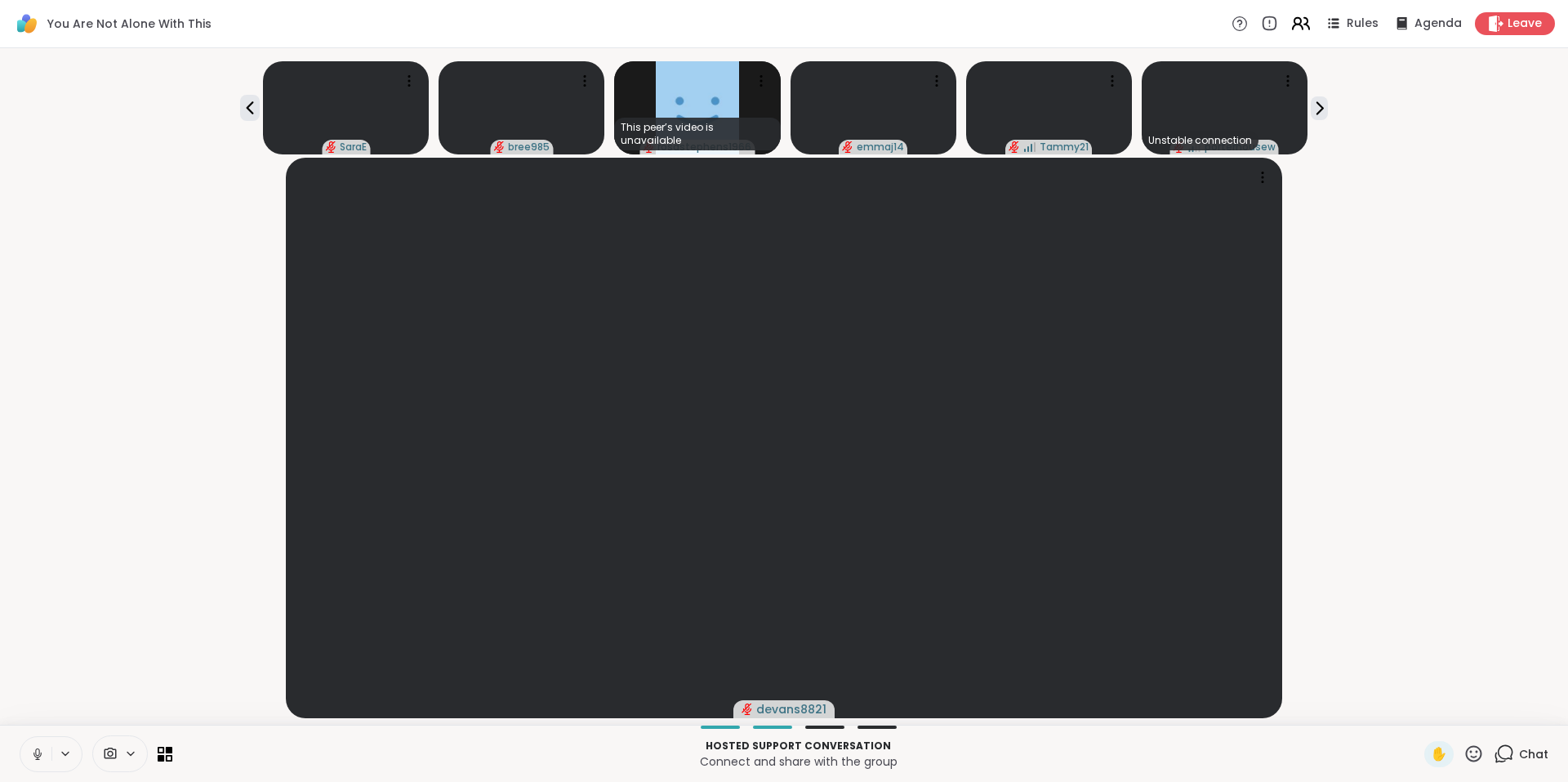
click at [1294, 24] on icon at bounding box center [1301, 23] width 21 height 21
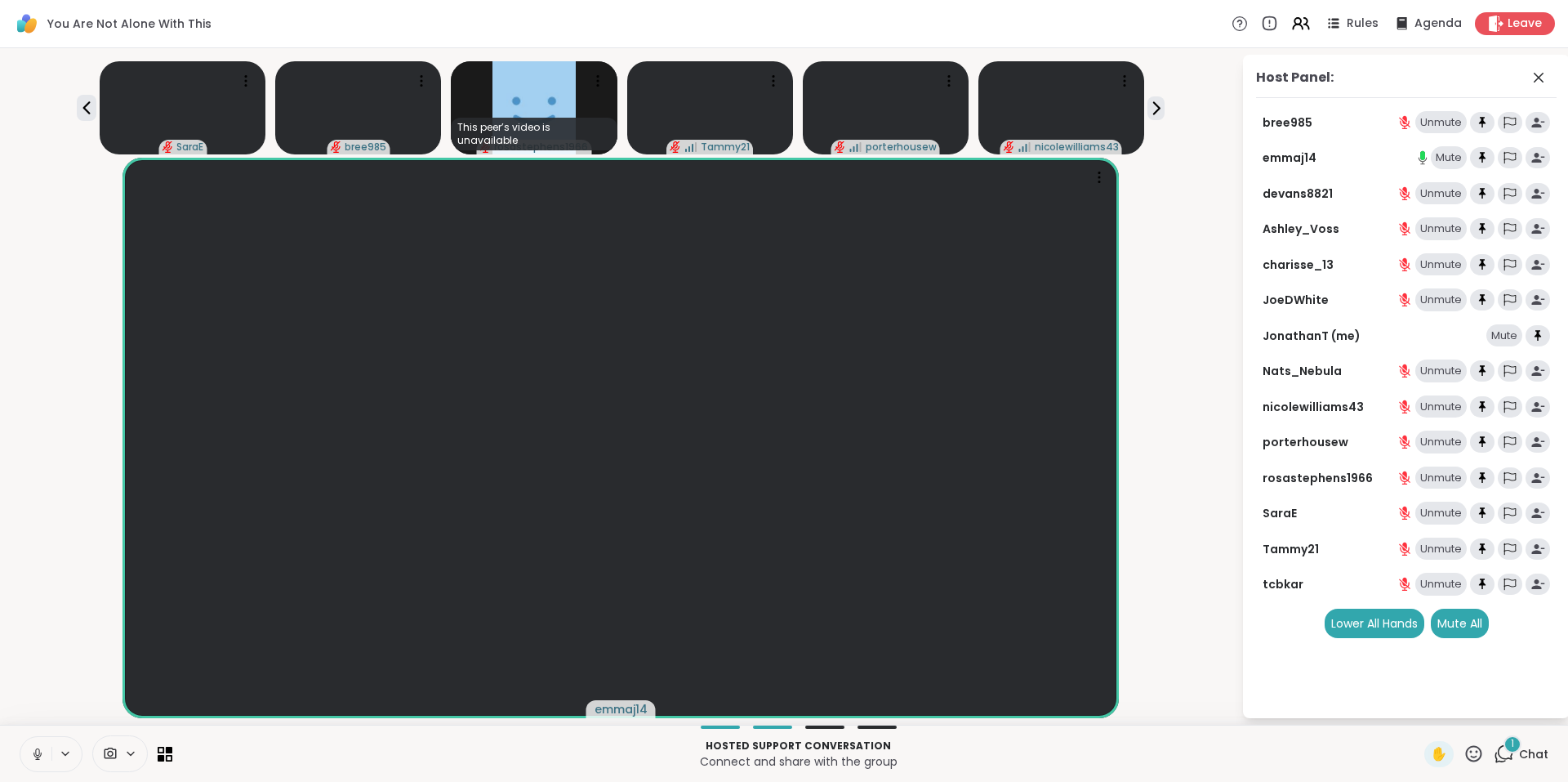
click at [1503, 742] on div "1" at bounding box center [1512, 744] width 18 height 18
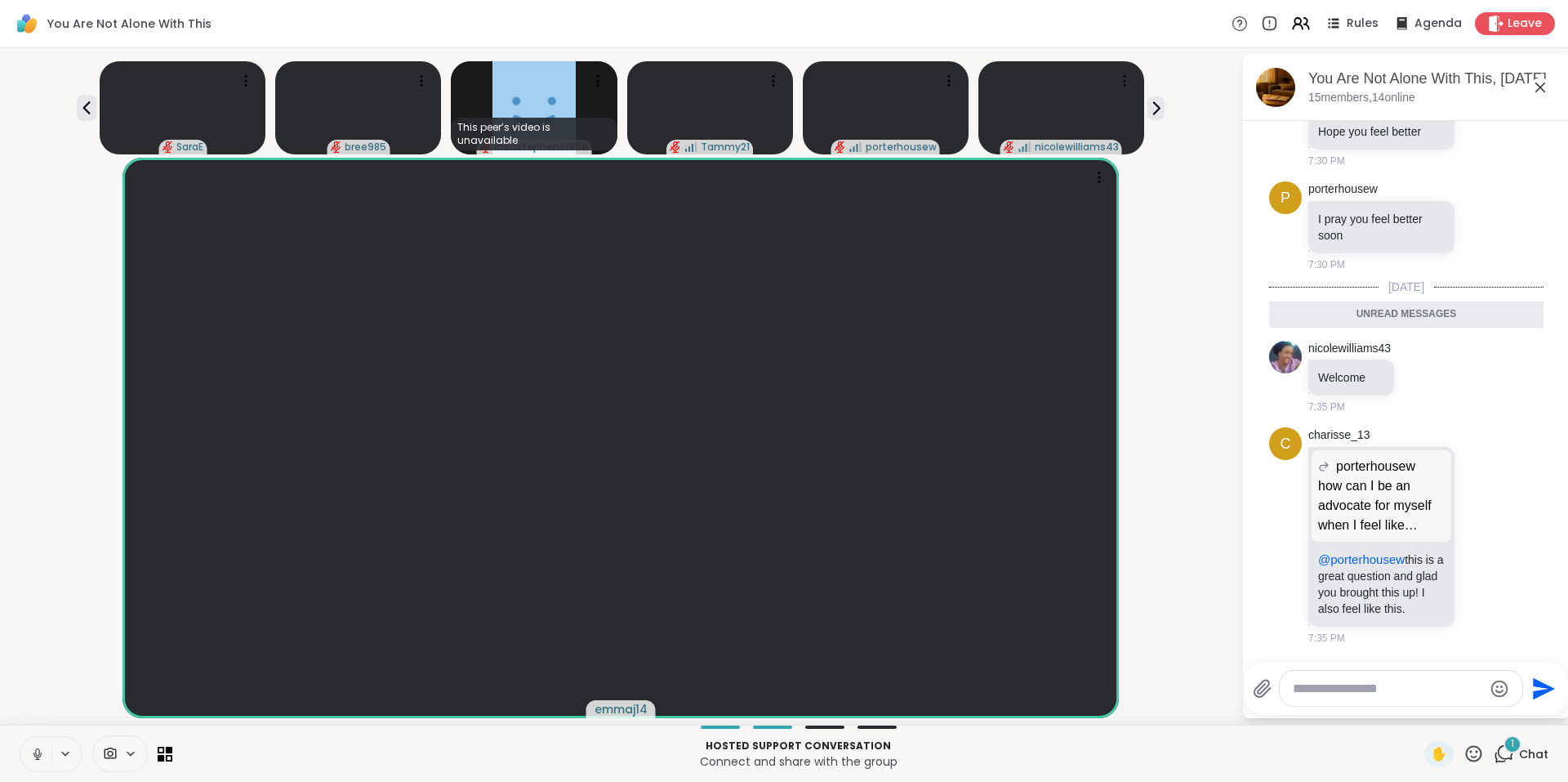
scroll to position [6638, 0]
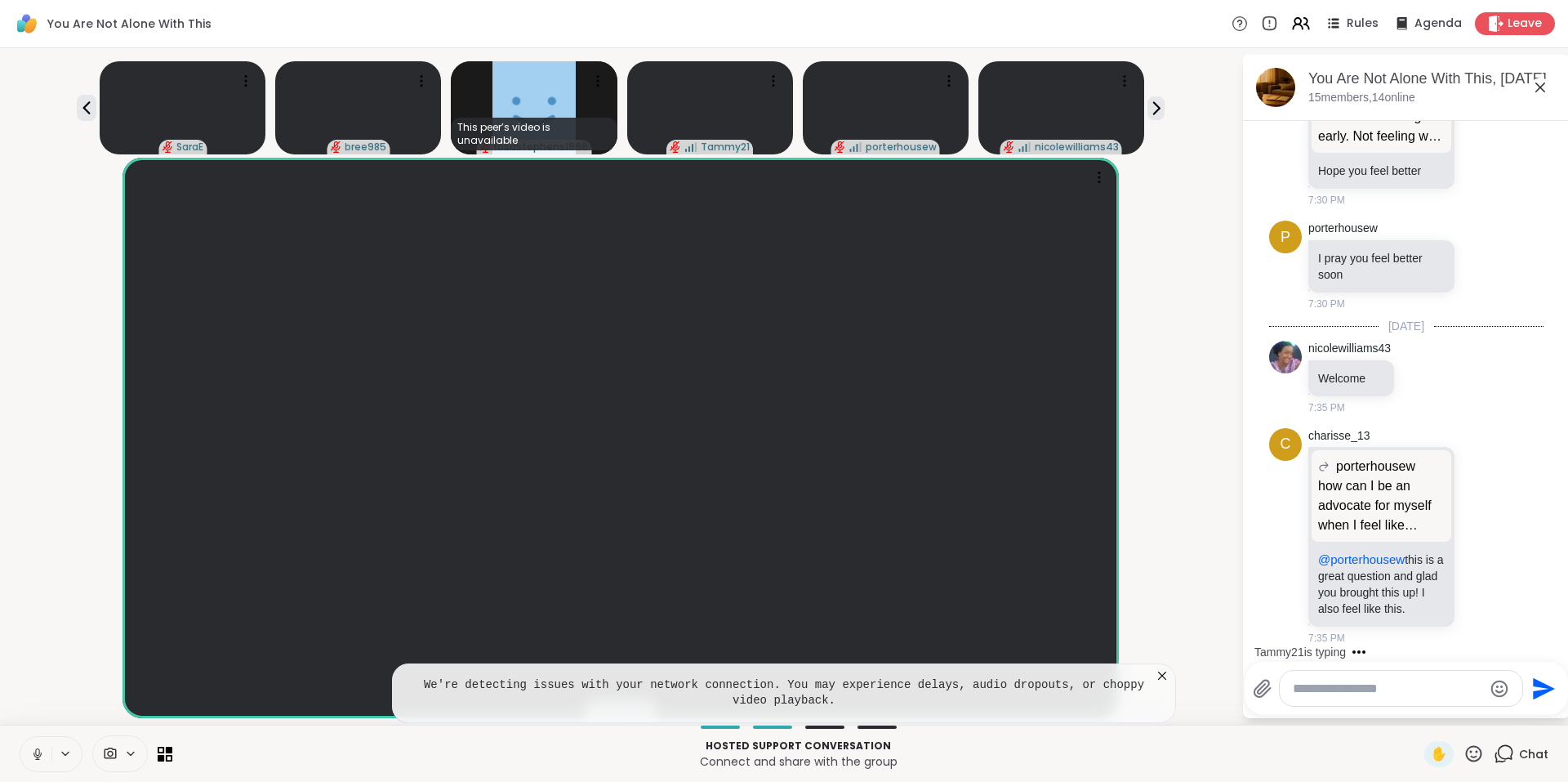
click at [1464, 758] on icon at bounding box center [1474, 753] width 21 height 21
click at [1418, 713] on span "❤️" at bounding box center [1426, 711] width 16 height 20
click at [1163, 674] on icon at bounding box center [1161, 675] width 8 height 8
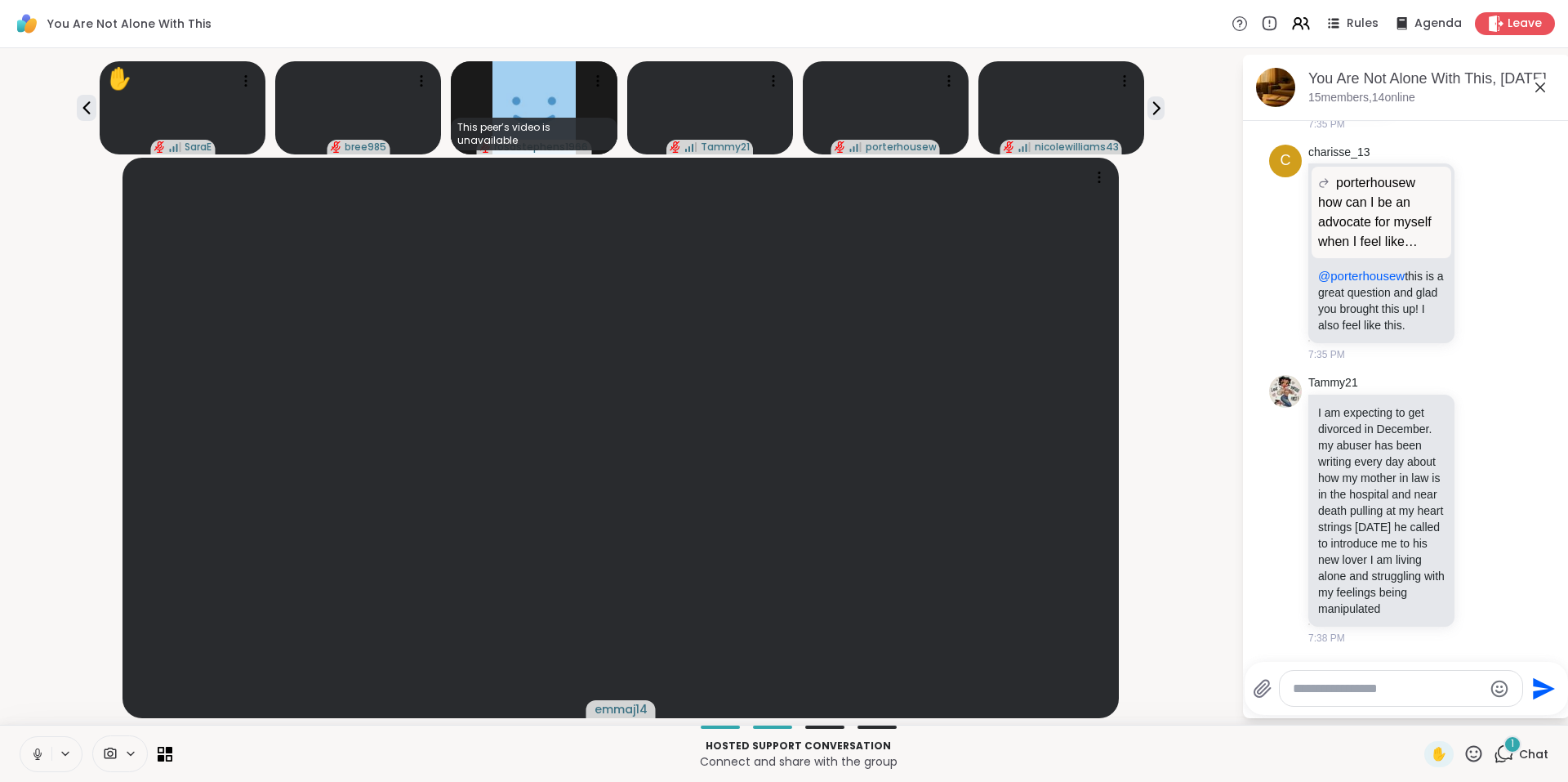
scroll to position [6955, 0]
click at [1221, 465] on div "emmaj14" at bounding box center [620, 438] width 1222 height 560
click at [1537, 90] on icon at bounding box center [1540, 87] width 10 height 10
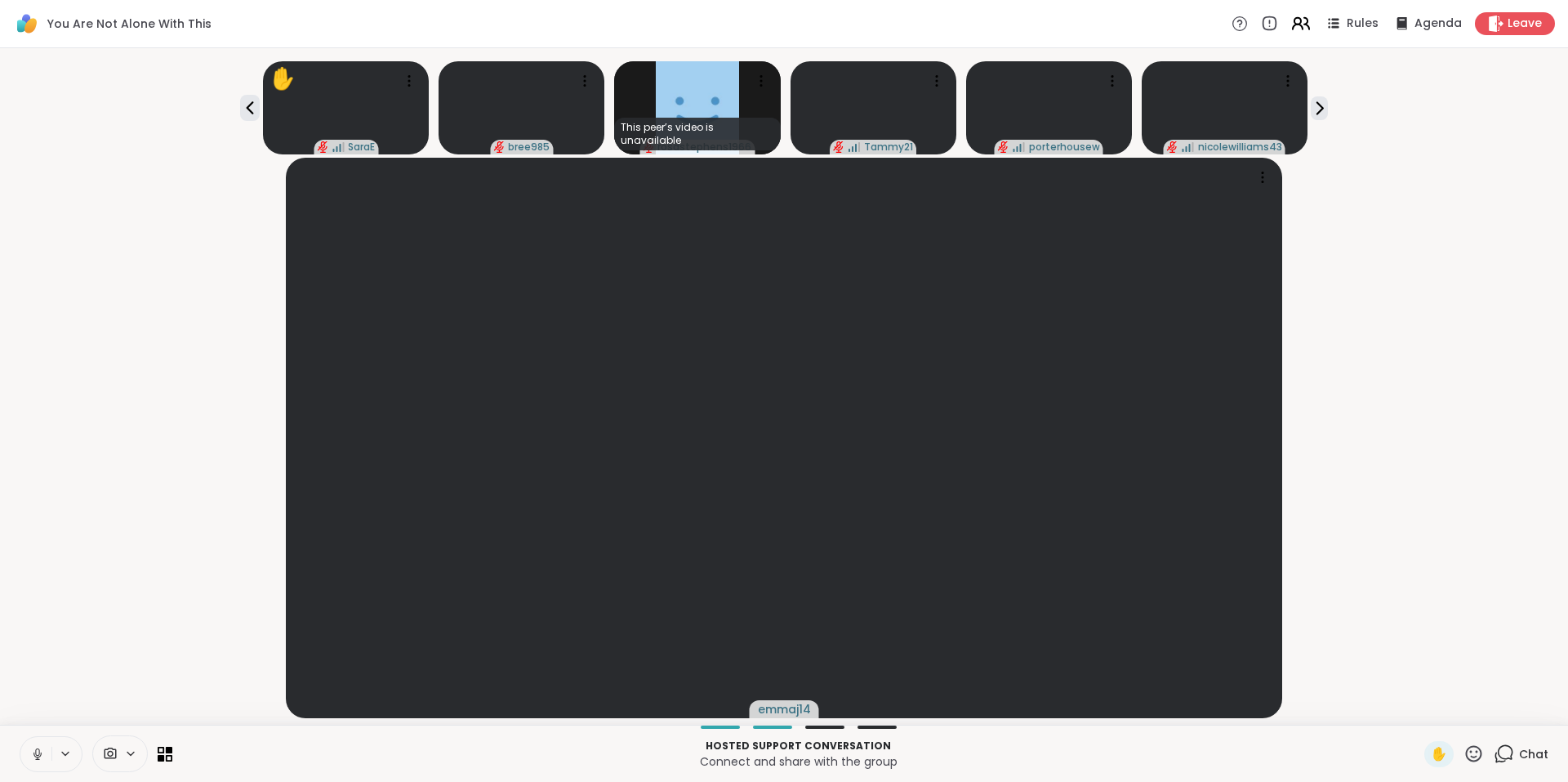
click at [1294, 23] on icon at bounding box center [1297, 21] width 6 height 6
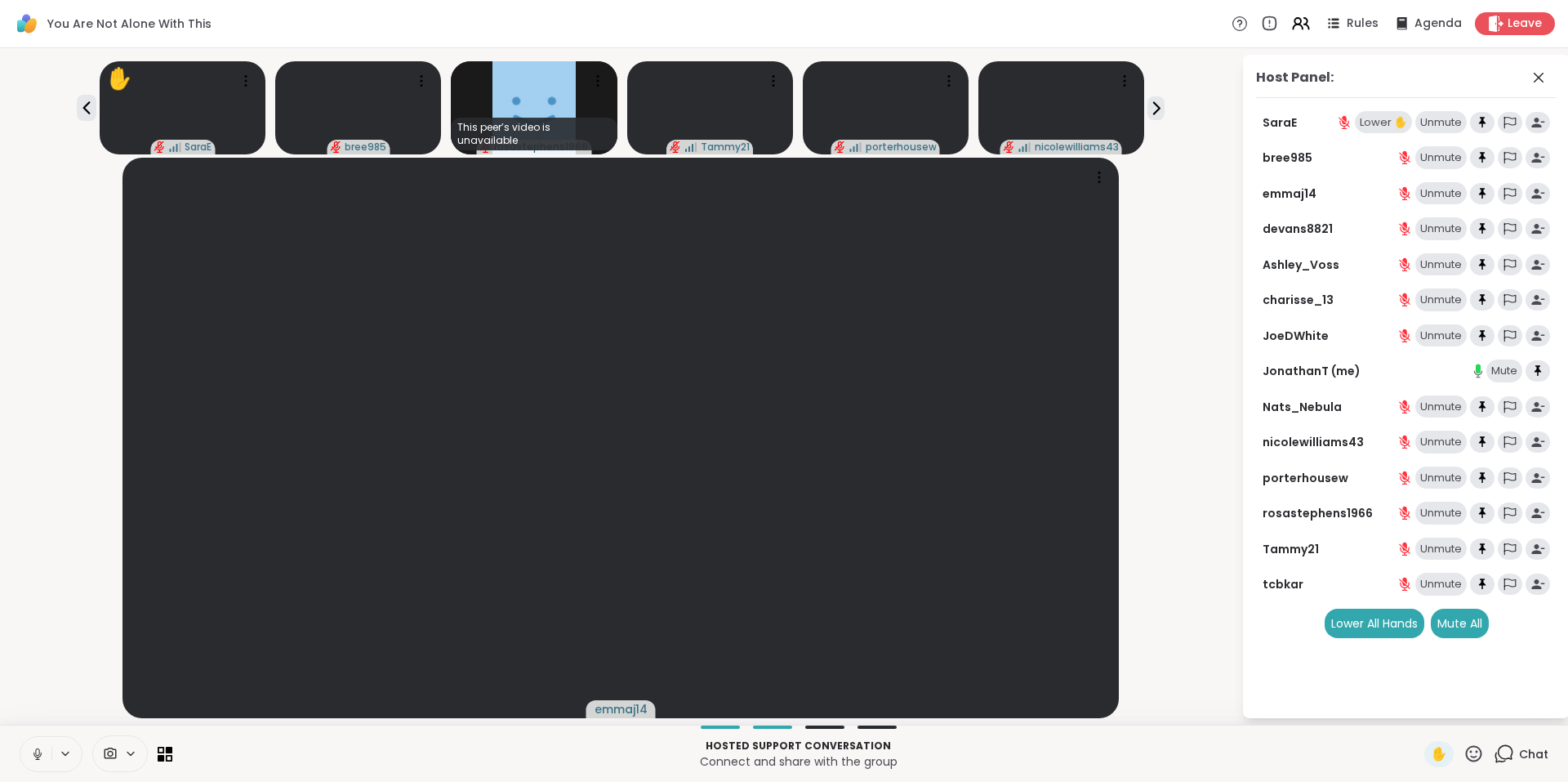
click at [1380, 126] on div "Lower ✋" at bounding box center [1384, 122] width 57 height 22
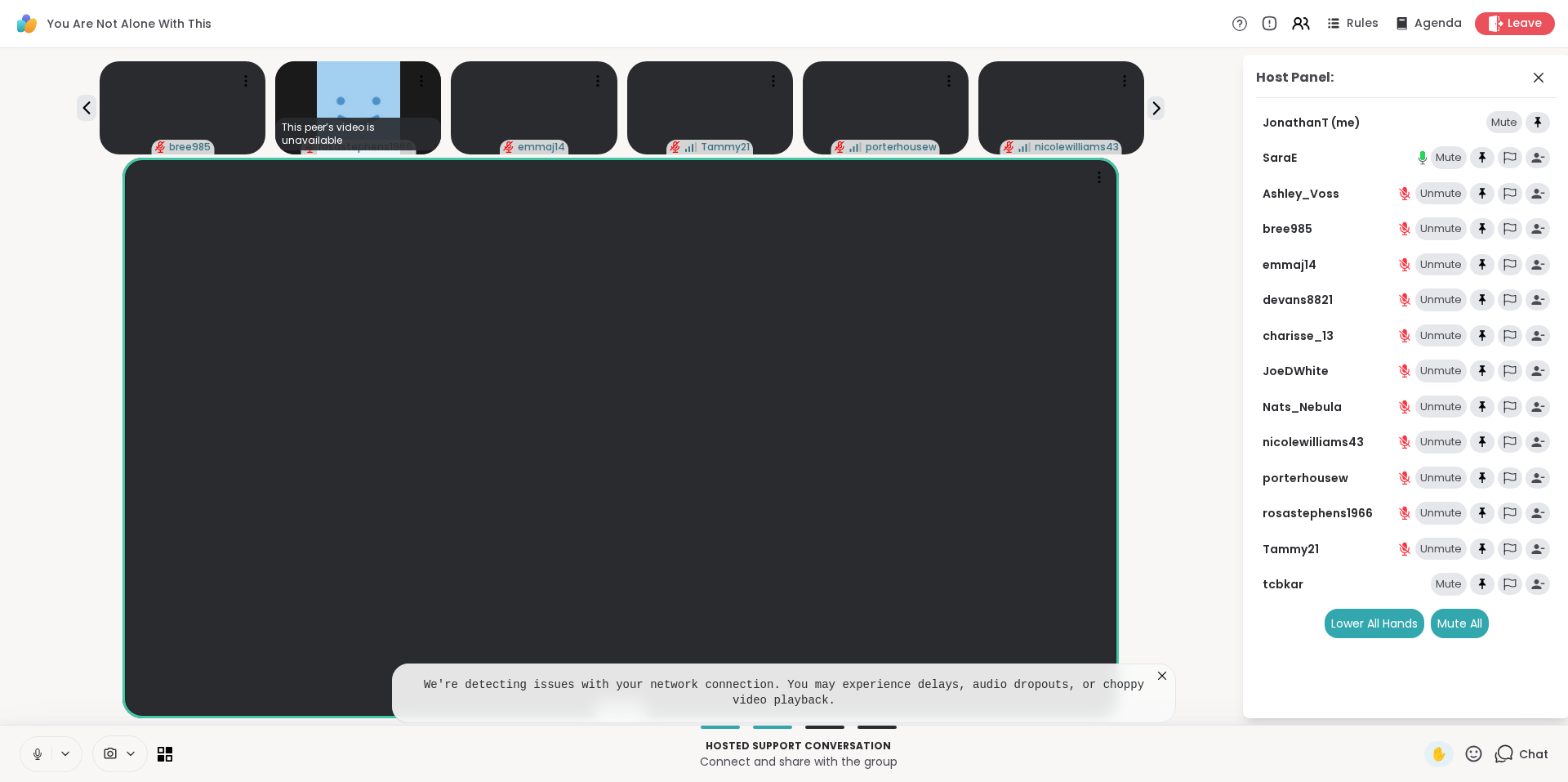
click at [1166, 676] on icon at bounding box center [1162, 675] width 16 height 16
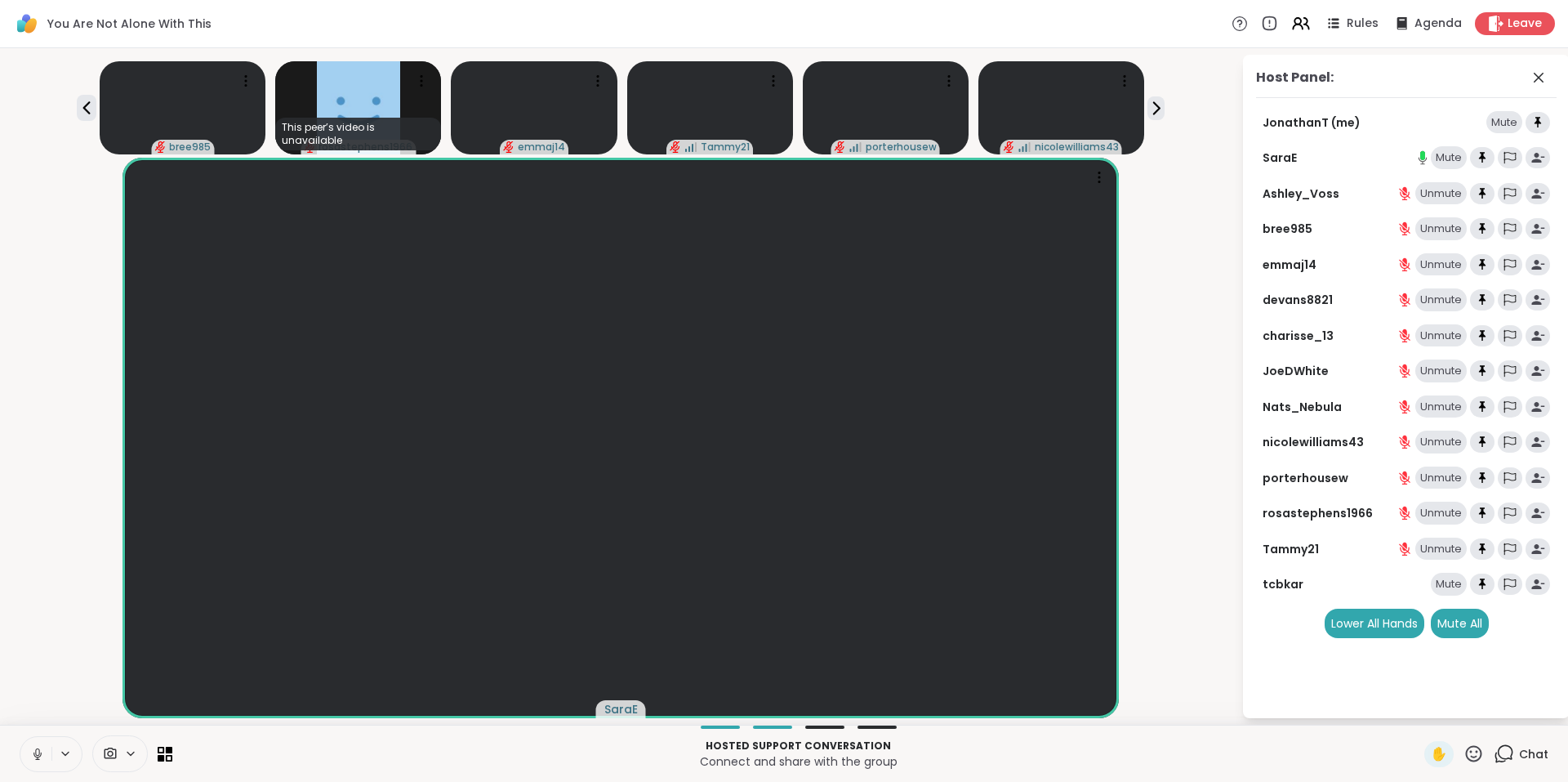
click at [1439, 581] on div "Mute" at bounding box center [1449, 584] width 36 height 22
click at [87, 105] on icon at bounding box center [86, 108] width 7 height 13
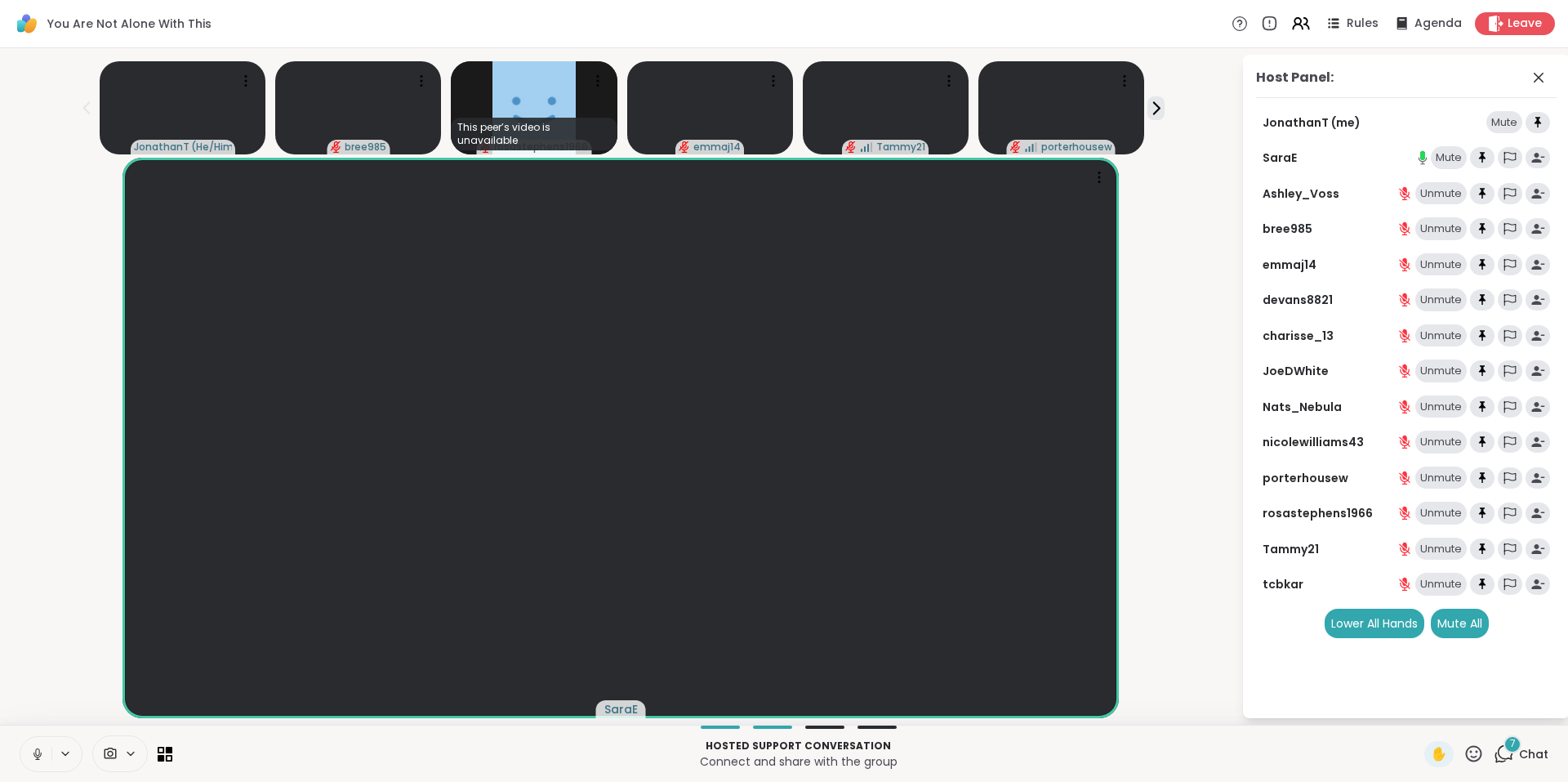
click at [1511, 748] on span "7" at bounding box center [1513, 743] width 5 height 13
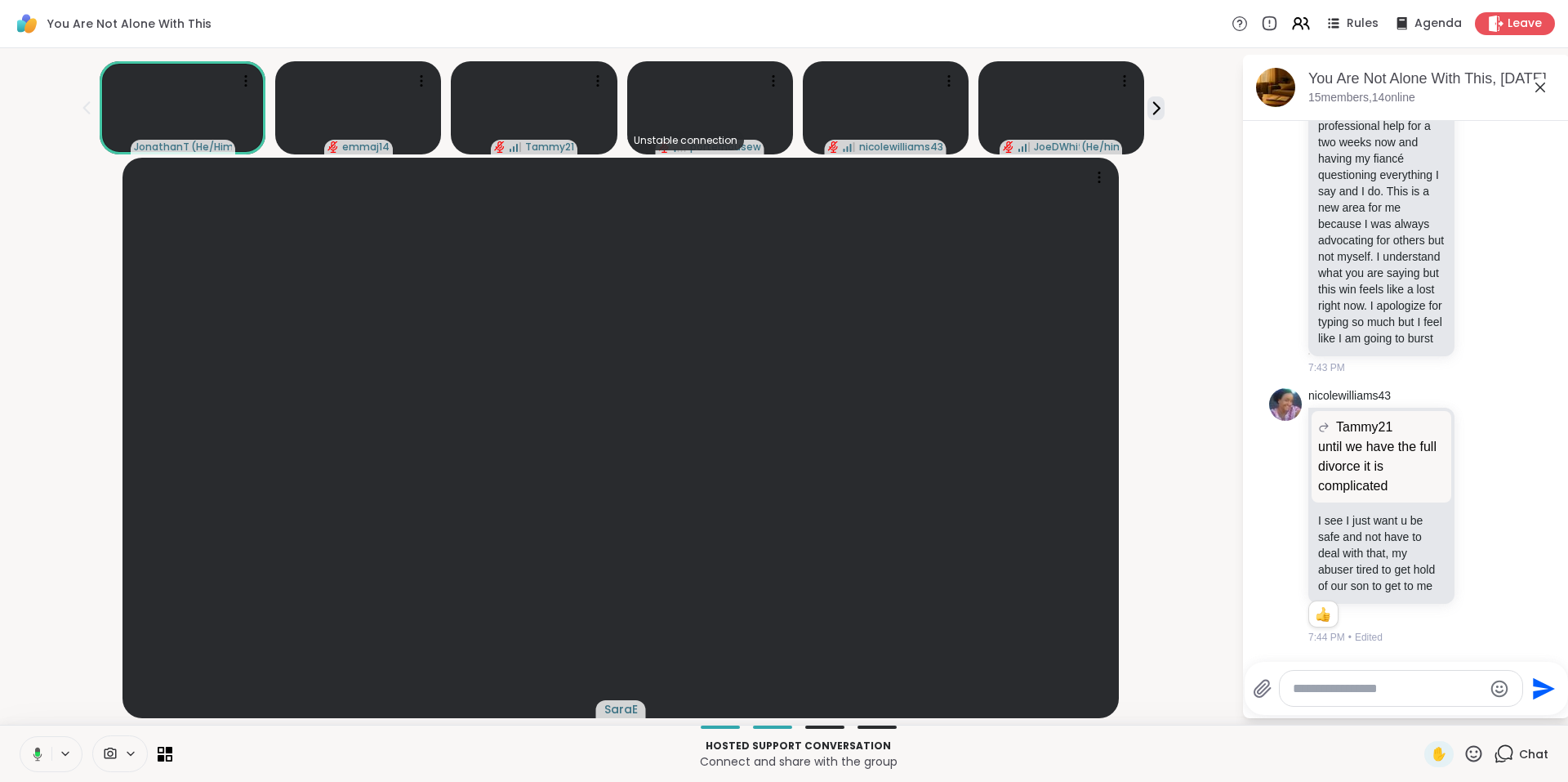
scroll to position [8732, 0]
click at [1291, 20] on icon at bounding box center [1301, 23] width 21 height 21
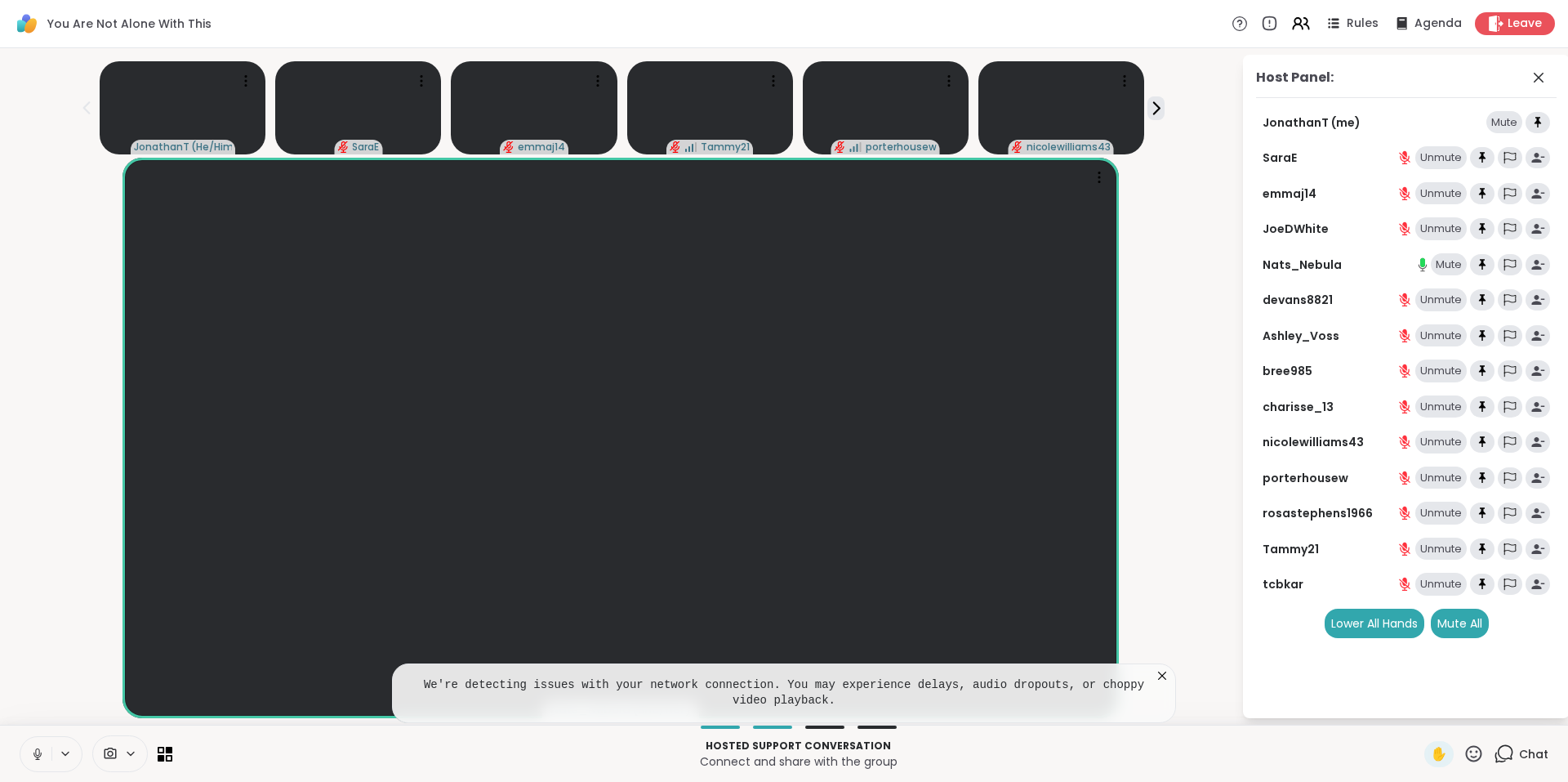
click at [1161, 676] on icon at bounding box center [1161, 675] width 8 height 8
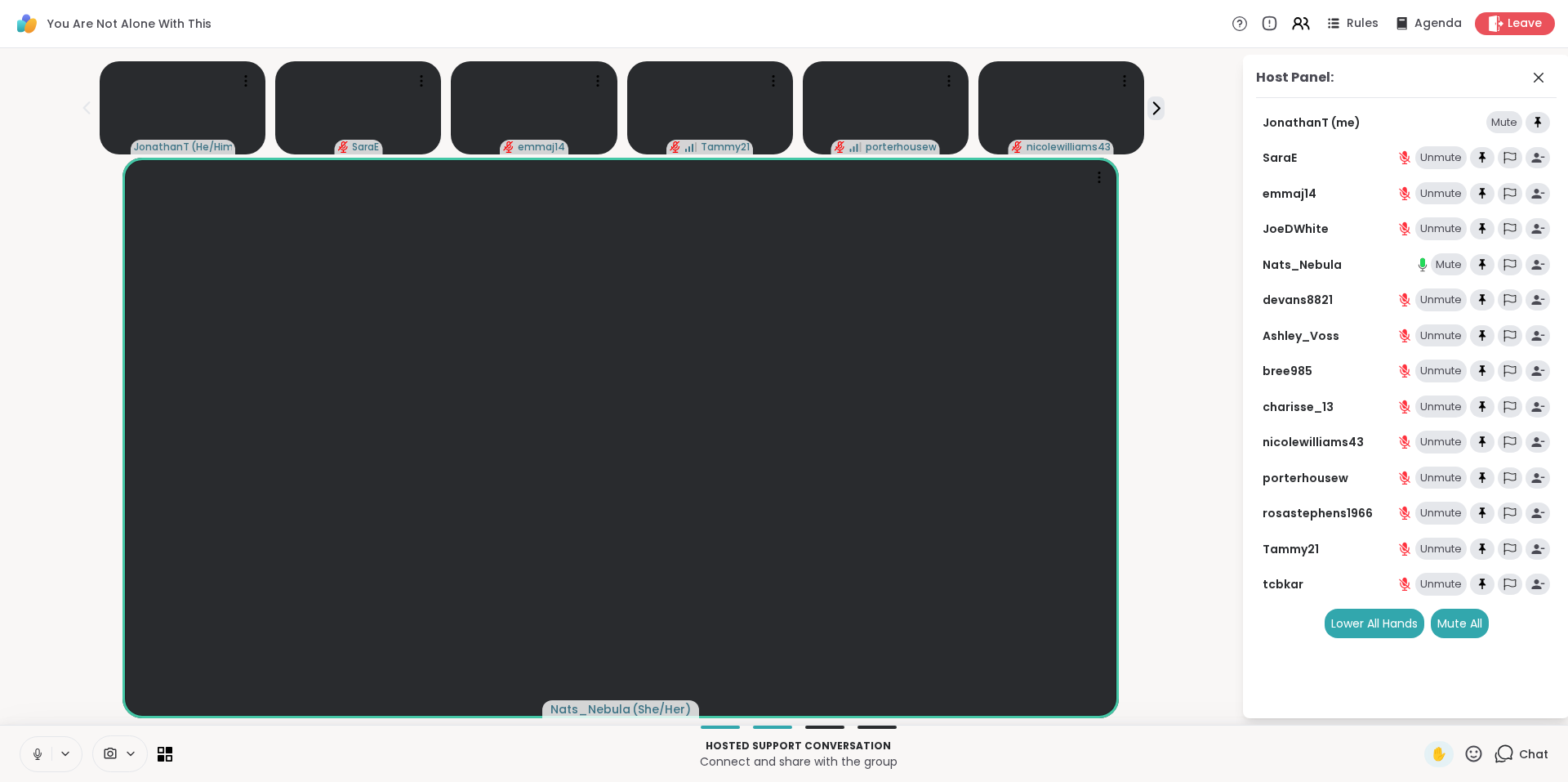
click at [1464, 751] on icon at bounding box center [1474, 753] width 21 height 21
click at [1418, 720] on span "❤️" at bounding box center [1426, 711] width 16 height 20
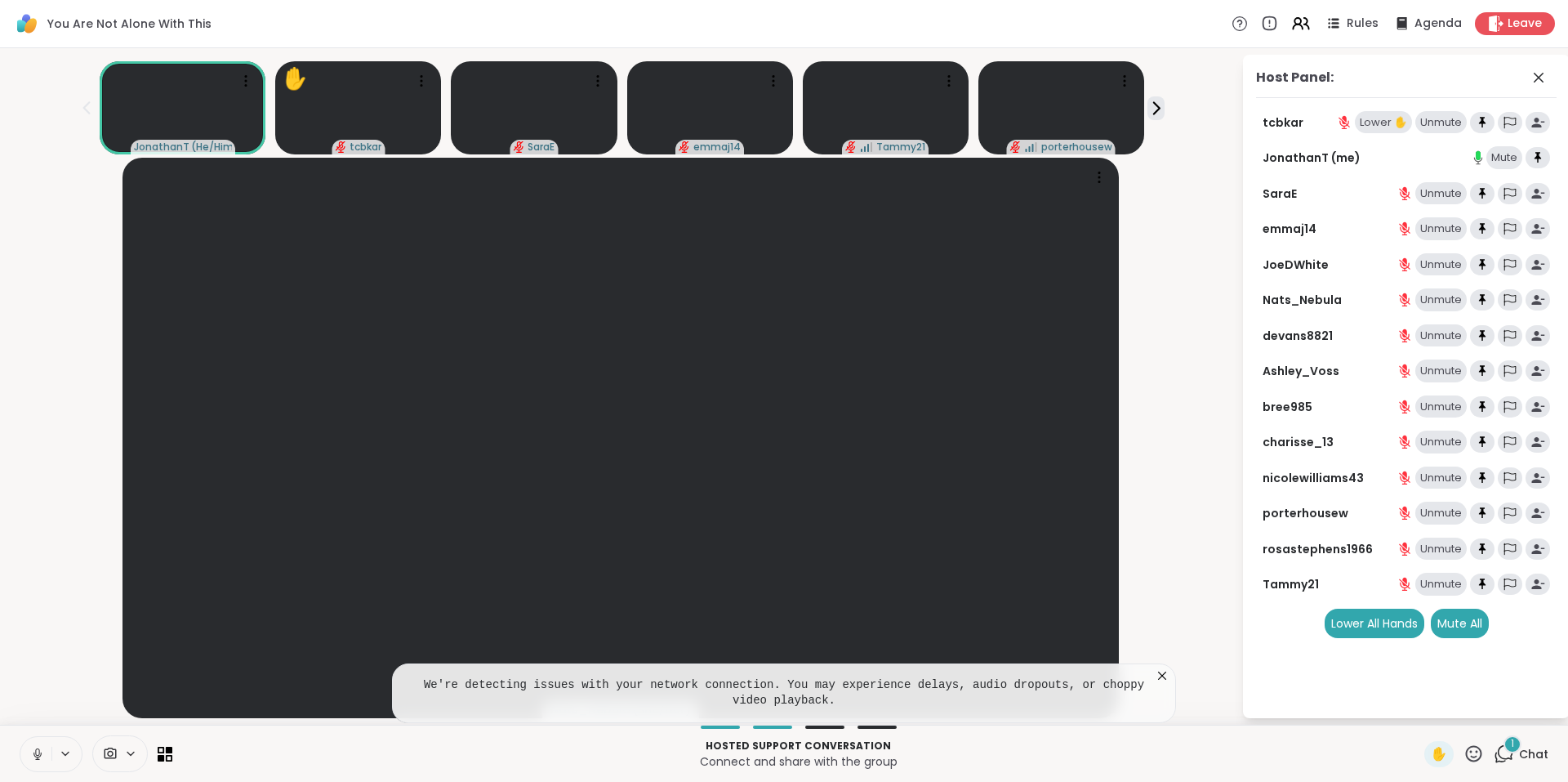
click at [1366, 119] on div "Lower ✋" at bounding box center [1384, 122] width 57 height 22
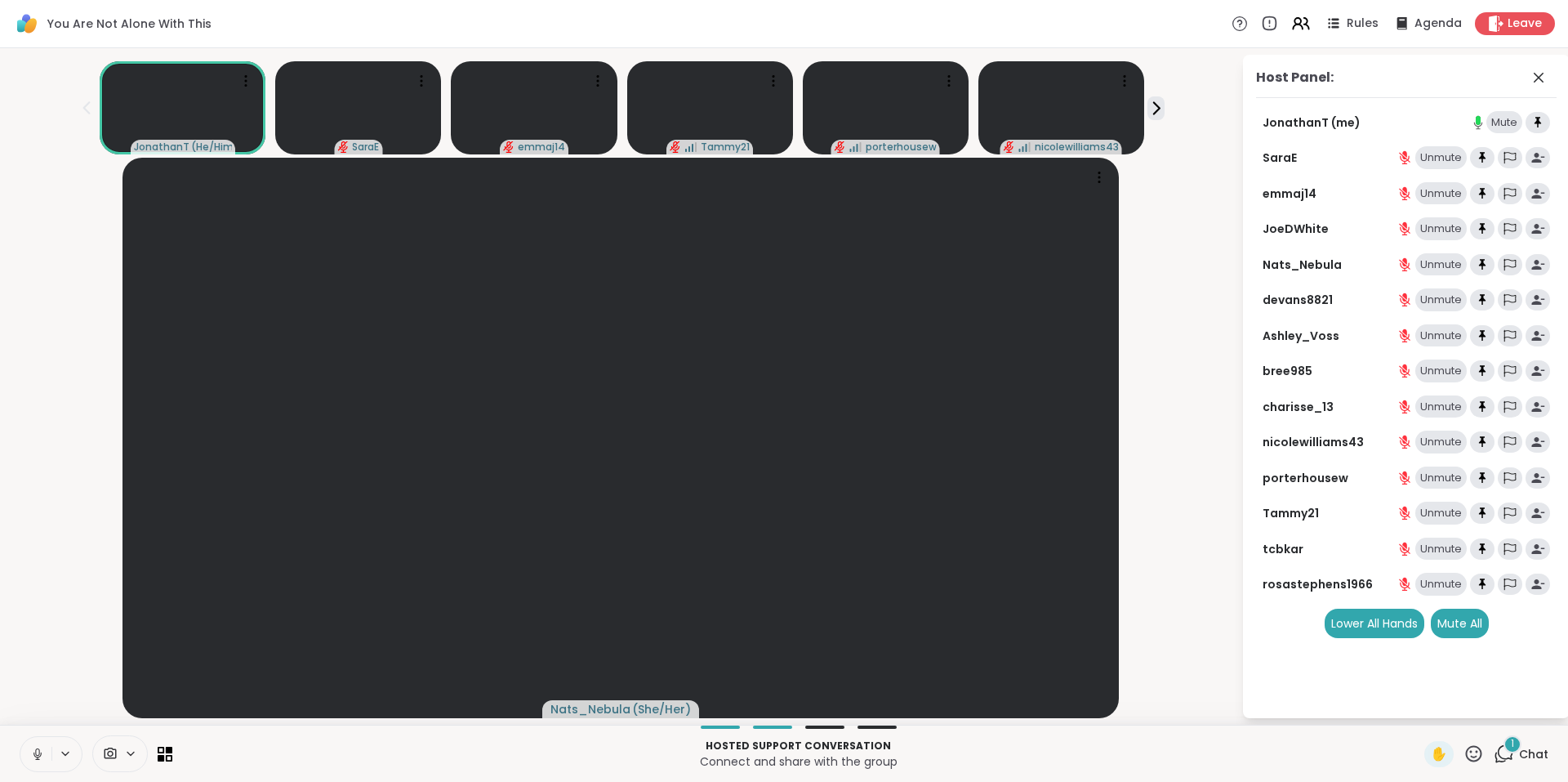
click at [1511, 745] on span "1" at bounding box center [1513, 743] width 4 height 13
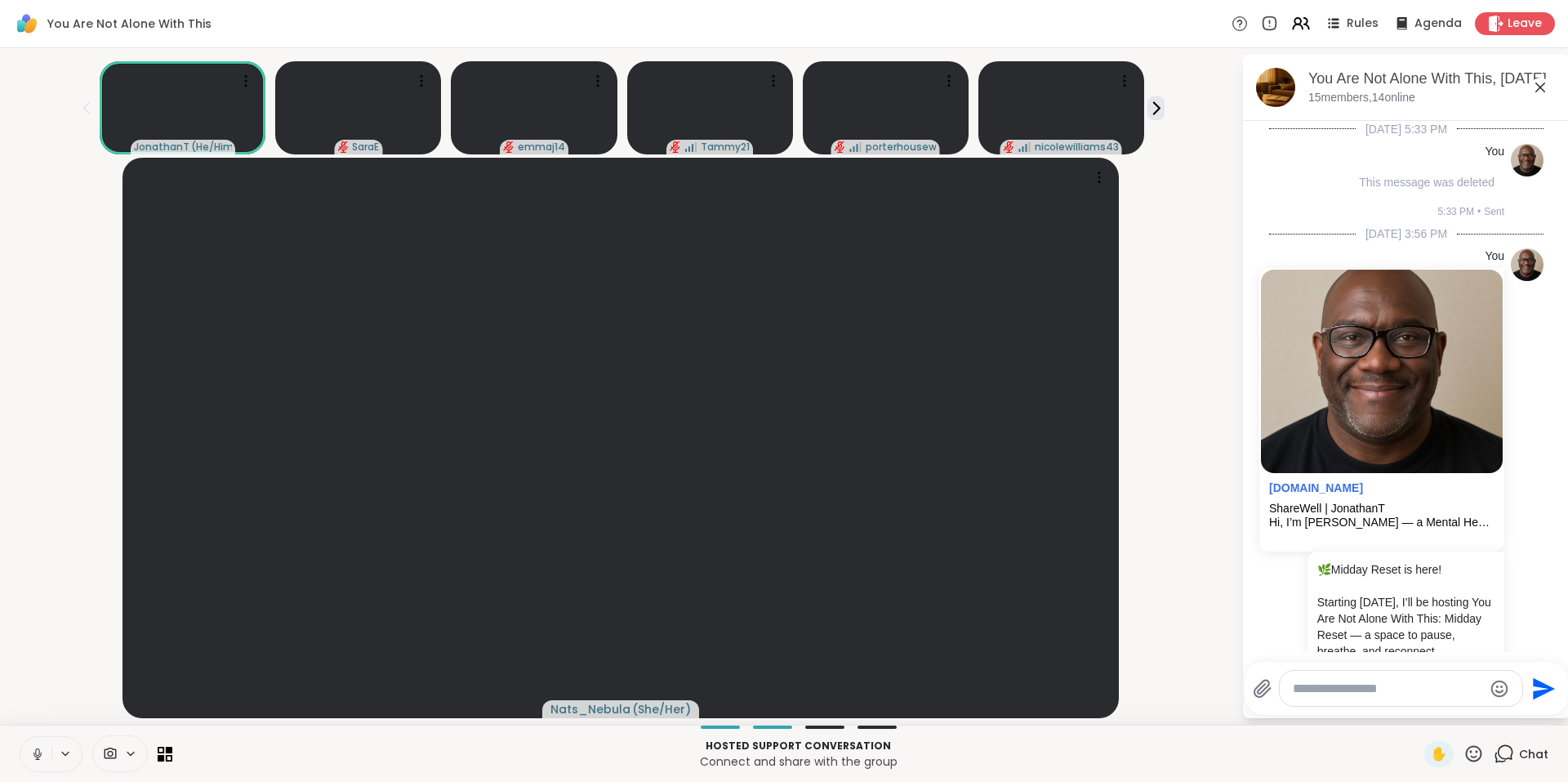
scroll to position [8813, 0]
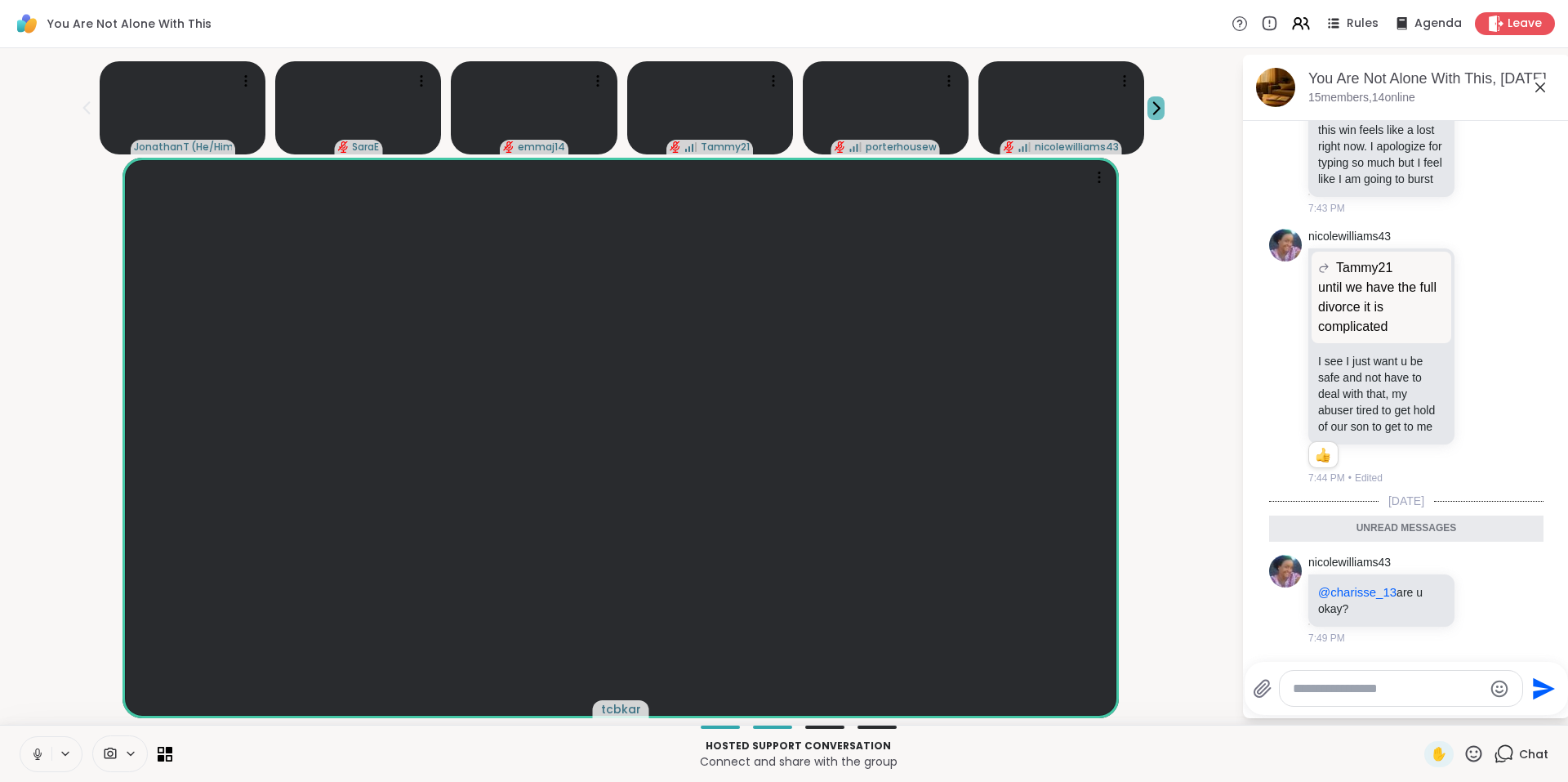
click at [1162, 103] on icon at bounding box center [1156, 108] width 17 height 17
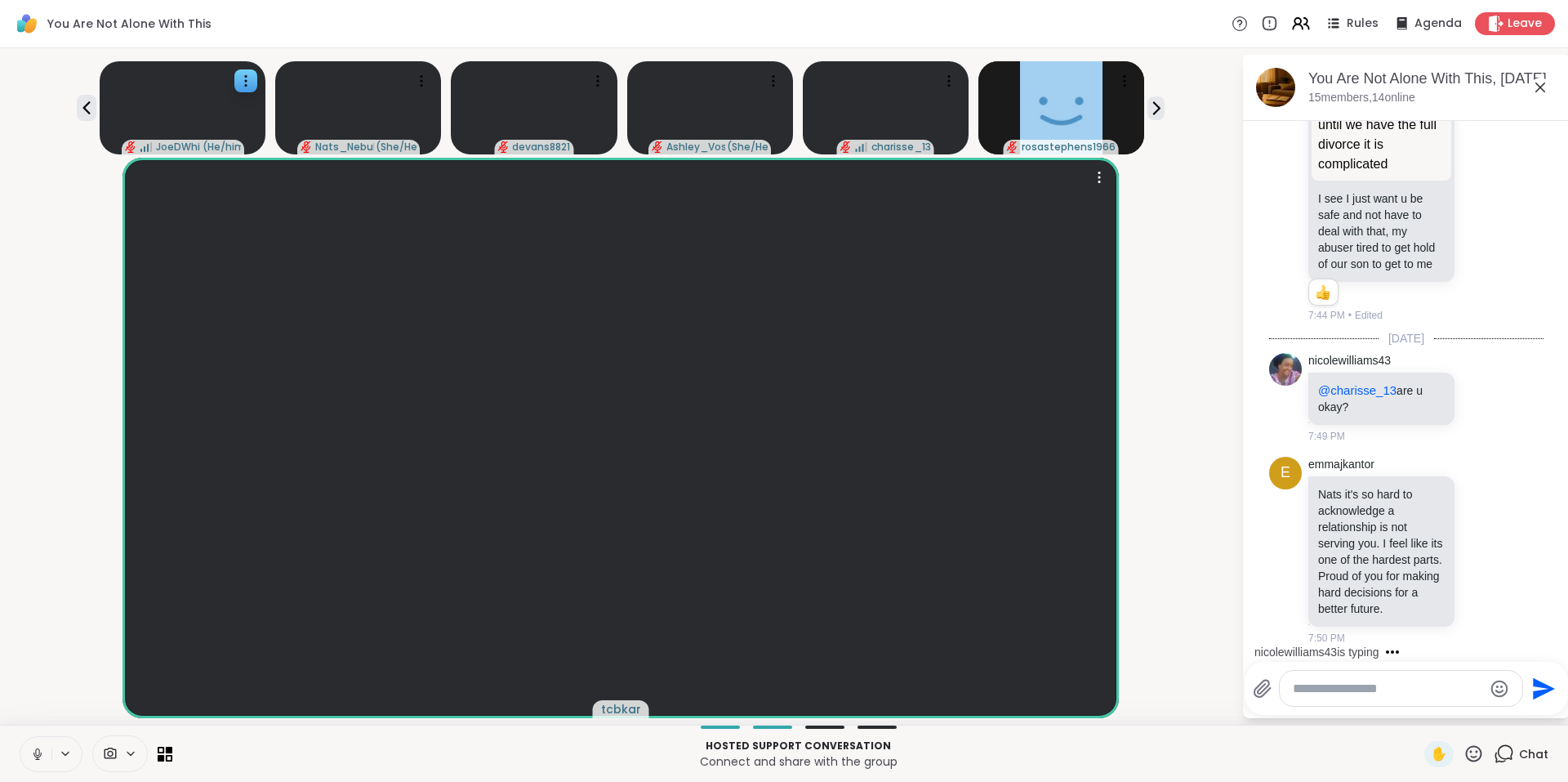
scroll to position [9079, 0]
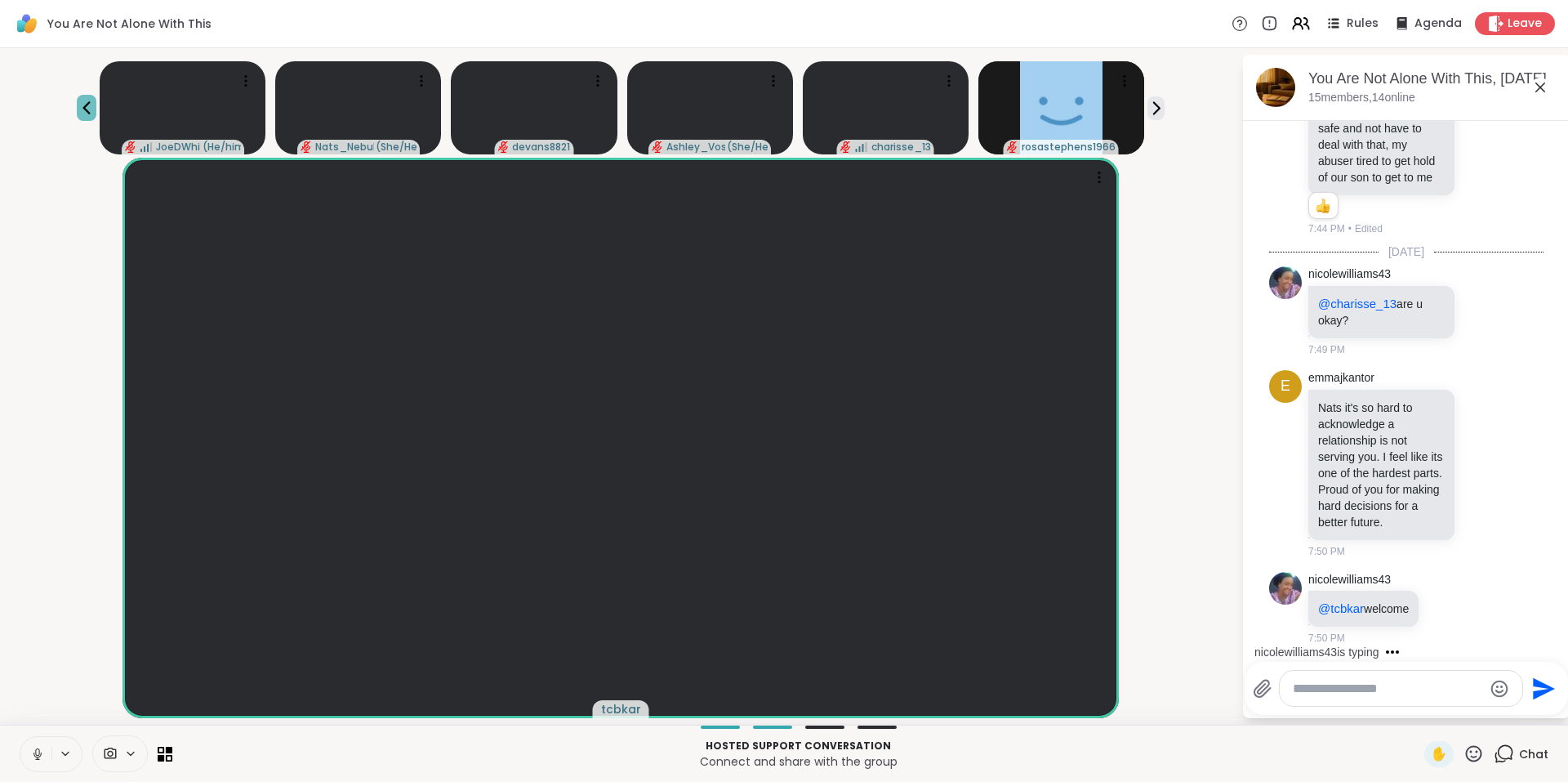
click at [80, 111] on icon at bounding box center [87, 108] width 20 height 20
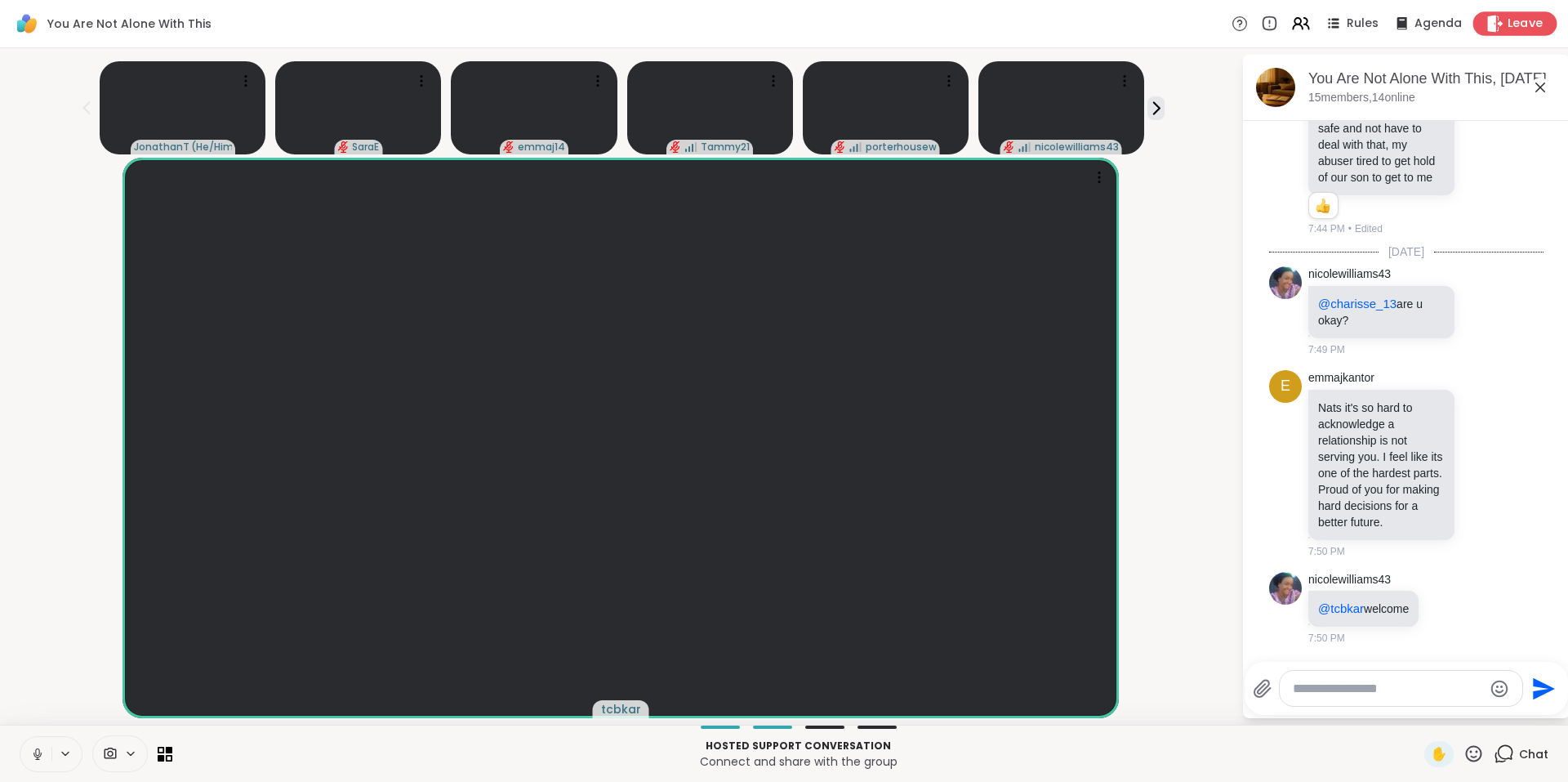
click at [1493, 19] on icon at bounding box center [1494, 22] width 17 height 17
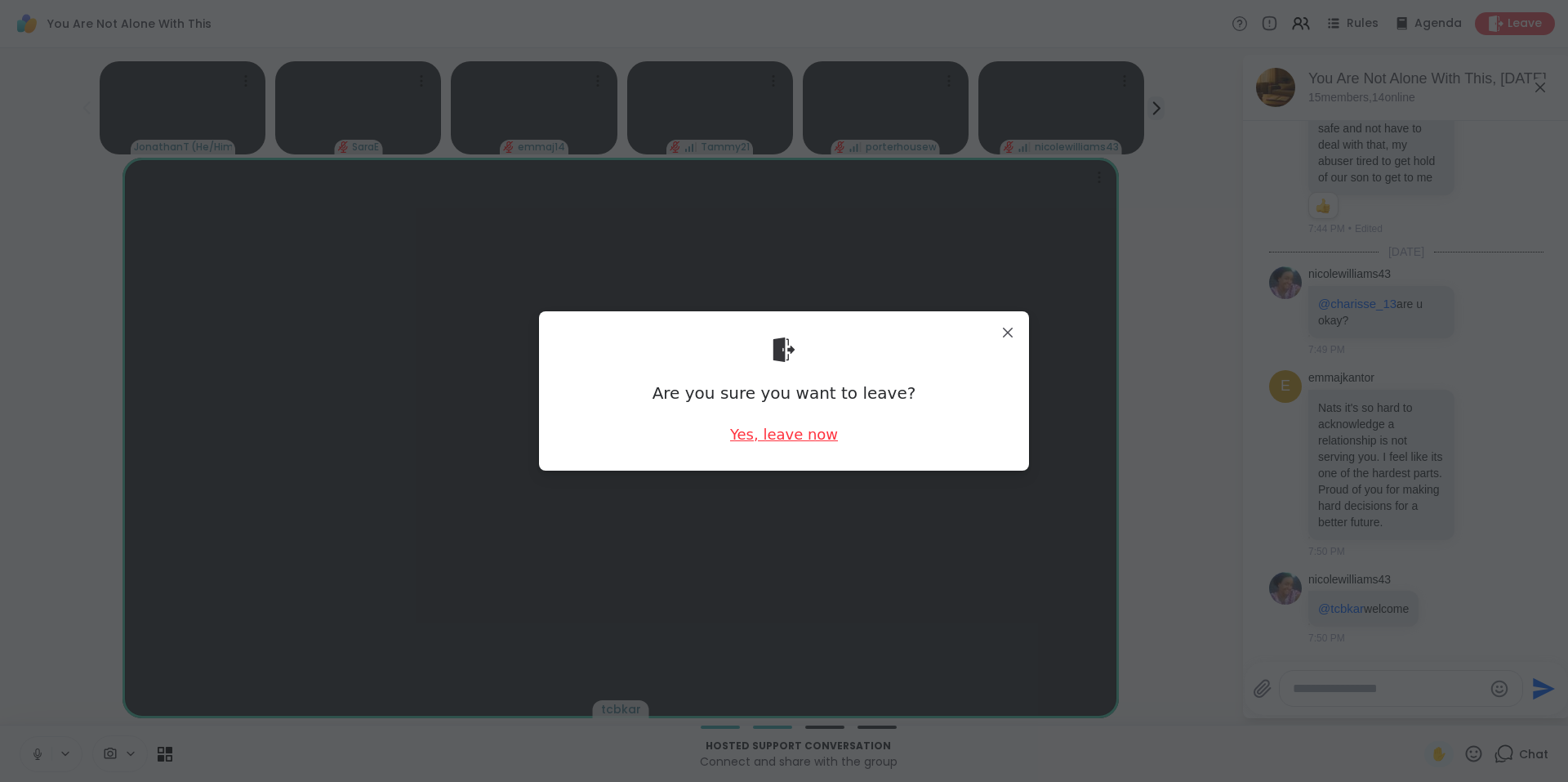
click at [737, 431] on div "Yes, leave now" at bounding box center [784, 434] width 108 height 21
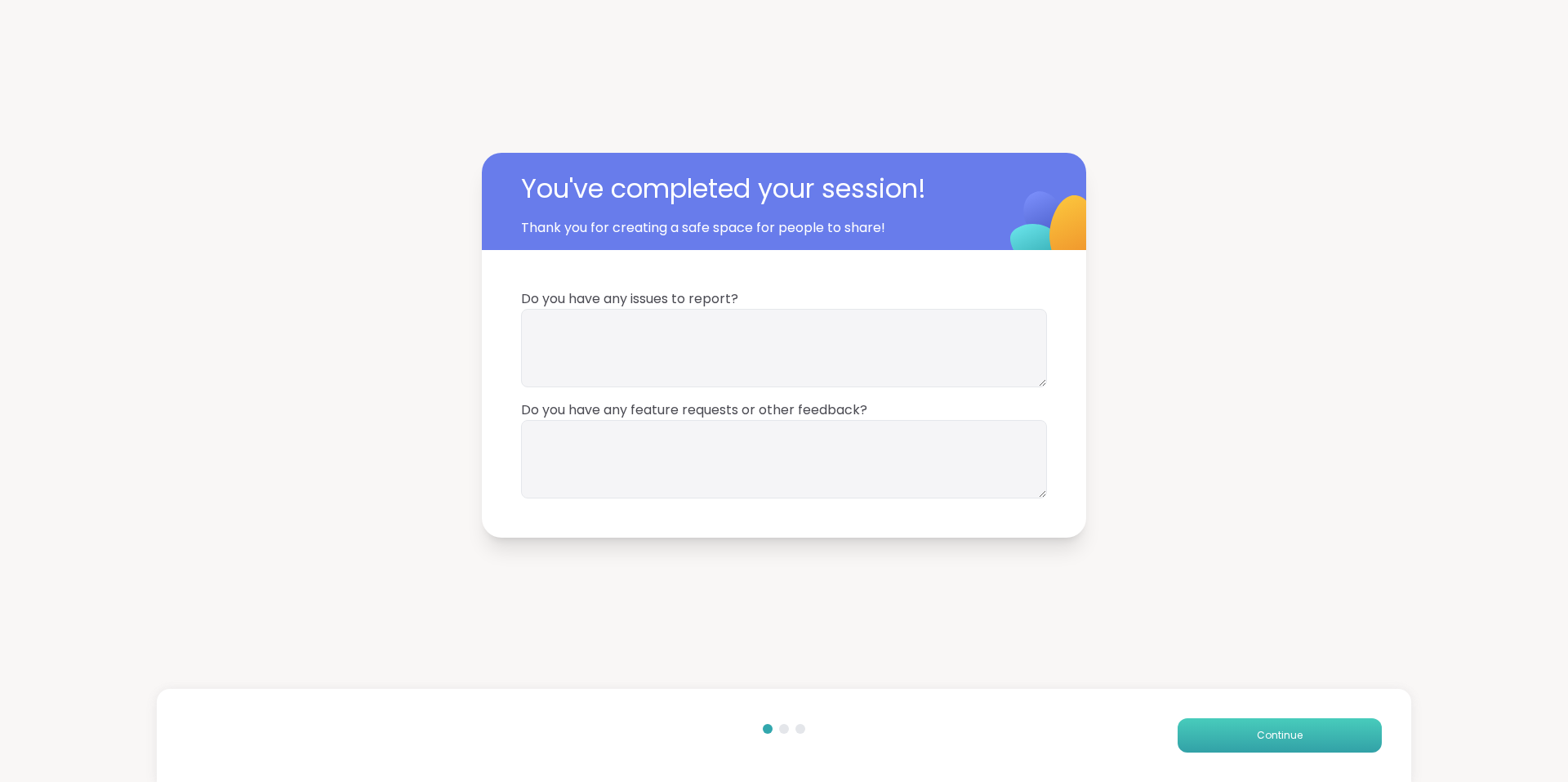
click at [1239, 725] on button "Continue" at bounding box center [1280, 735] width 205 height 34
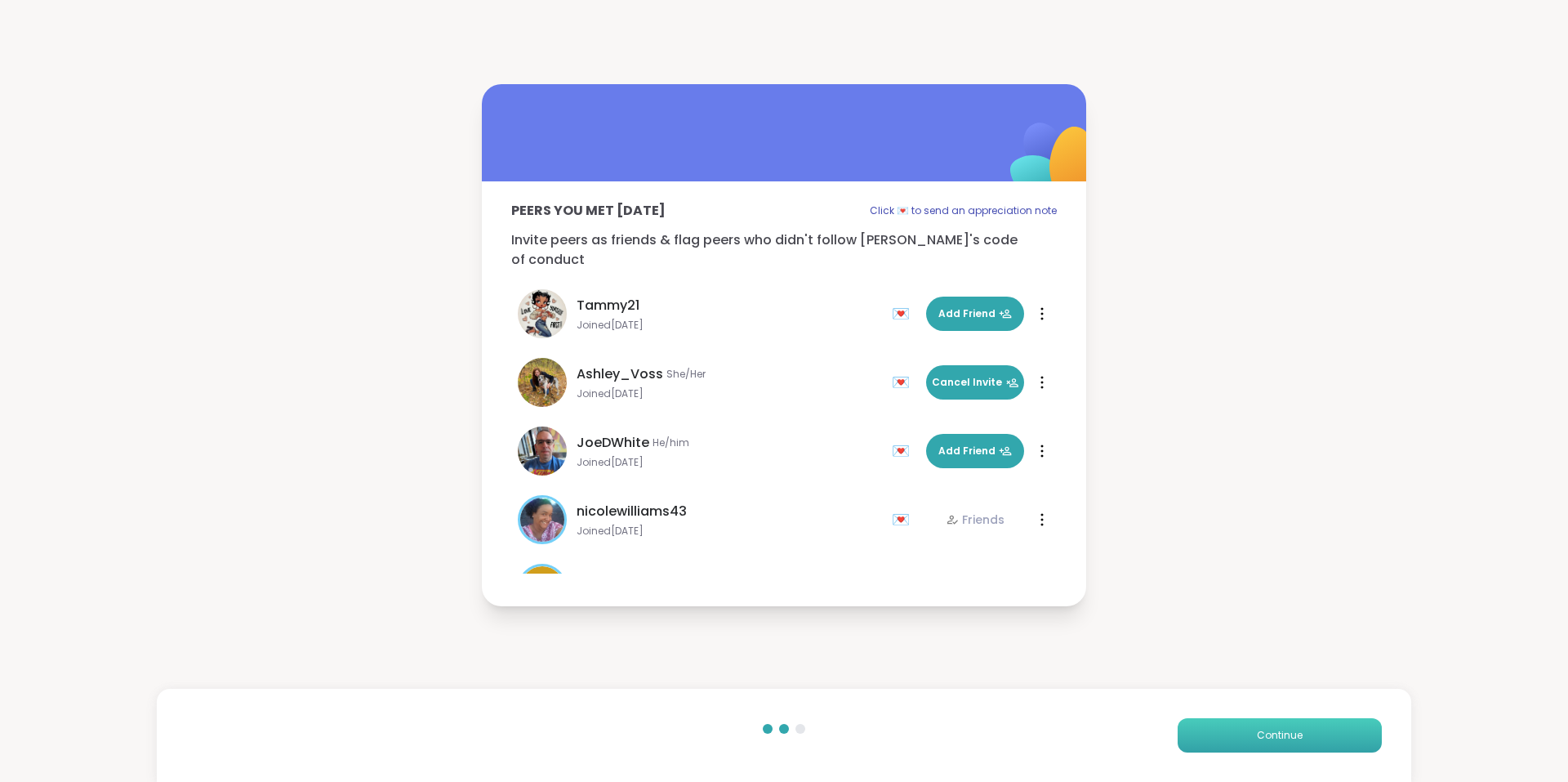
click at [1239, 725] on button "Continue" at bounding box center [1280, 735] width 205 height 34
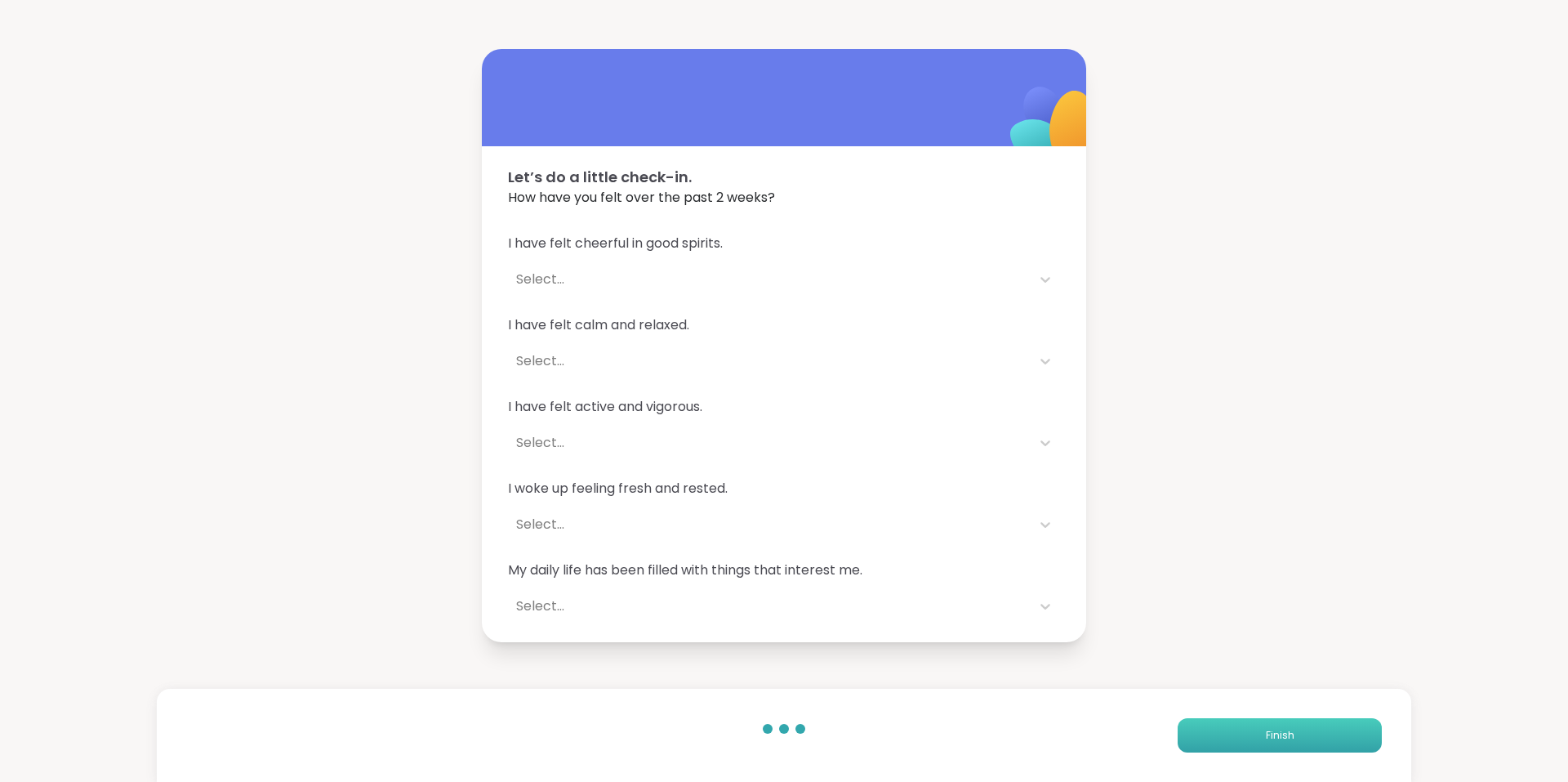
click at [1239, 725] on button "Finish" at bounding box center [1280, 735] width 205 height 34
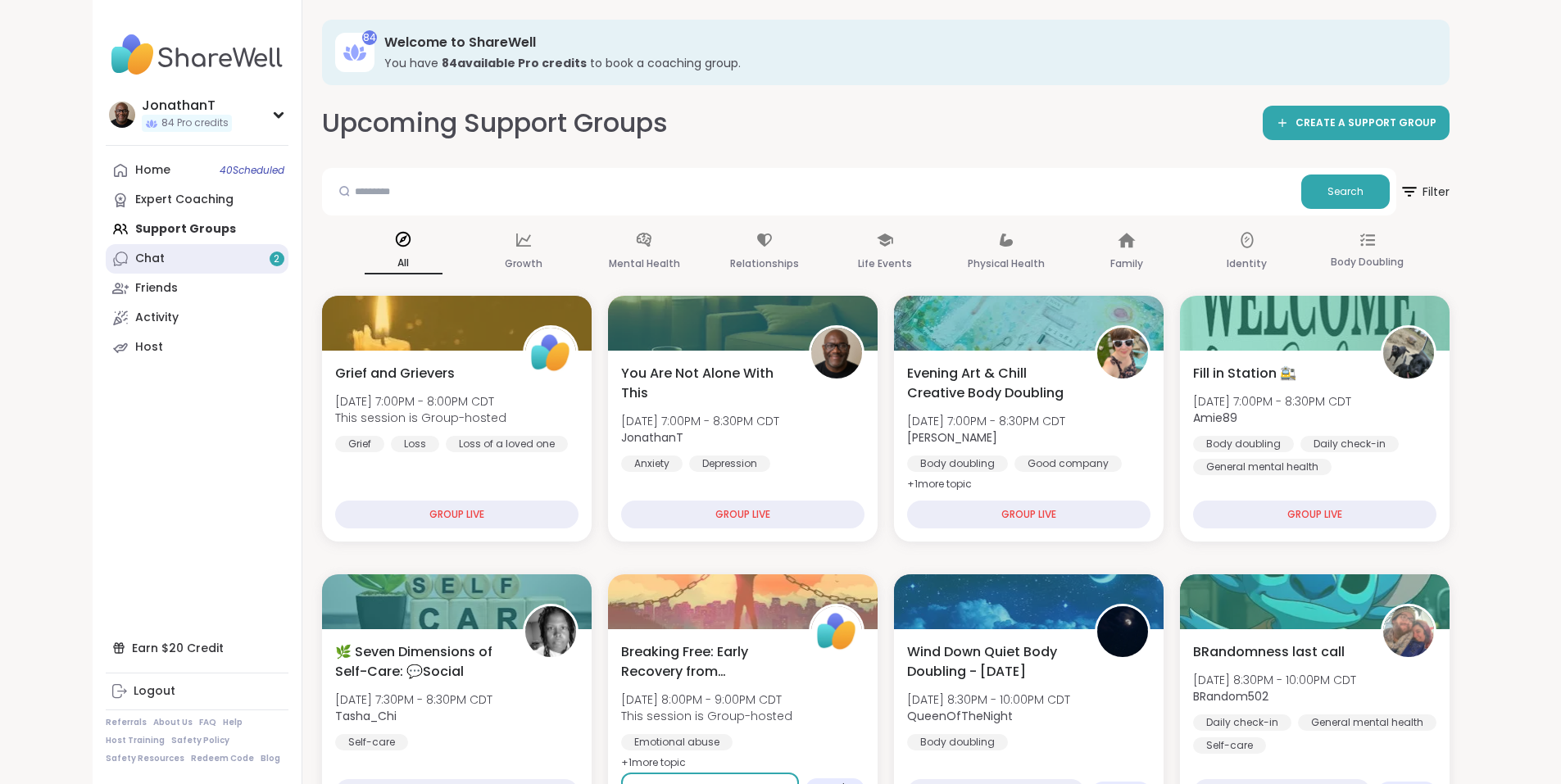
click at [135, 257] on div "Chat 2" at bounding box center [149, 258] width 30 height 16
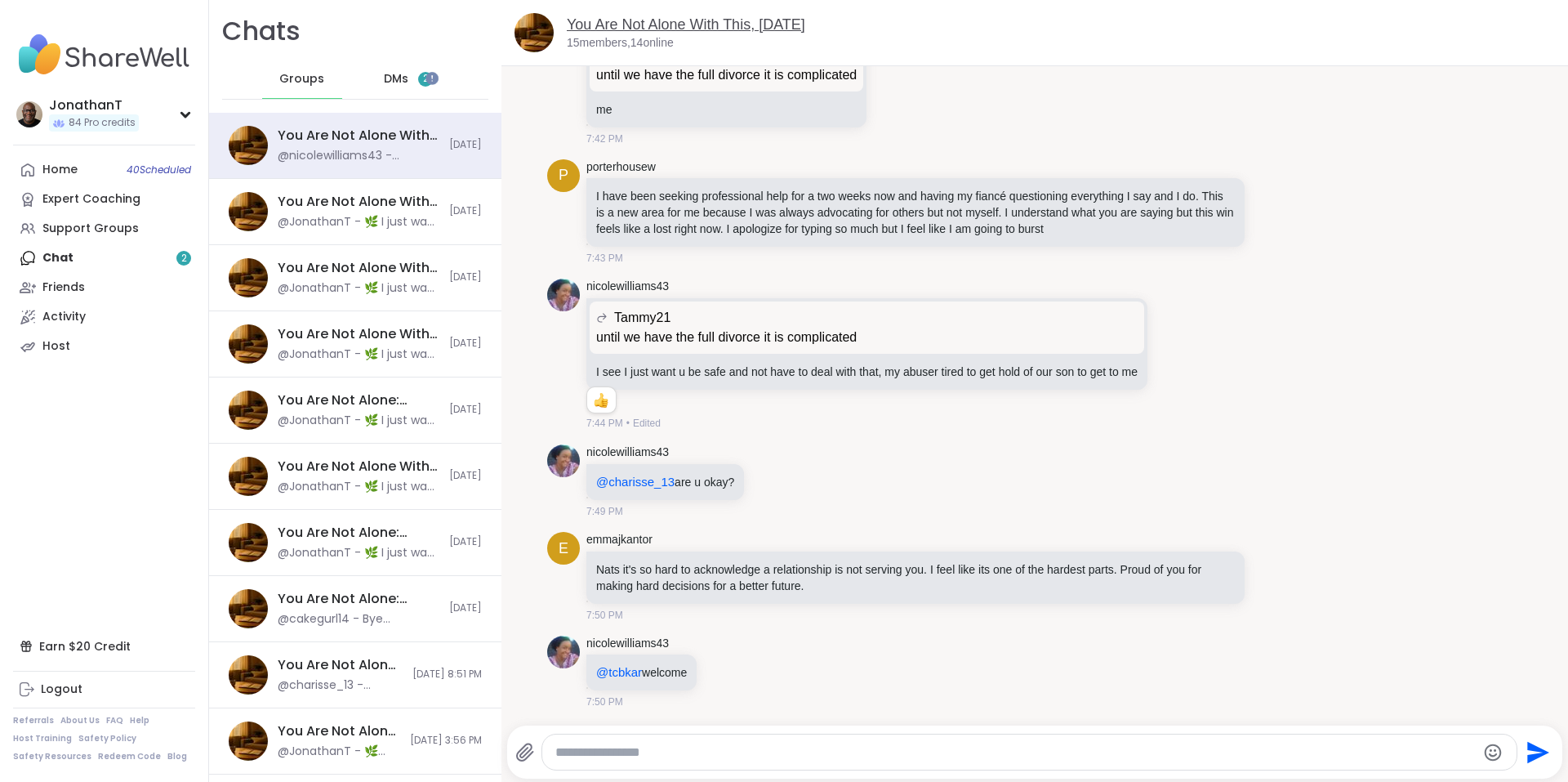
click at [644, 22] on link "You Are Not Alone With This, [DATE]" at bounding box center [687, 24] width 239 height 16
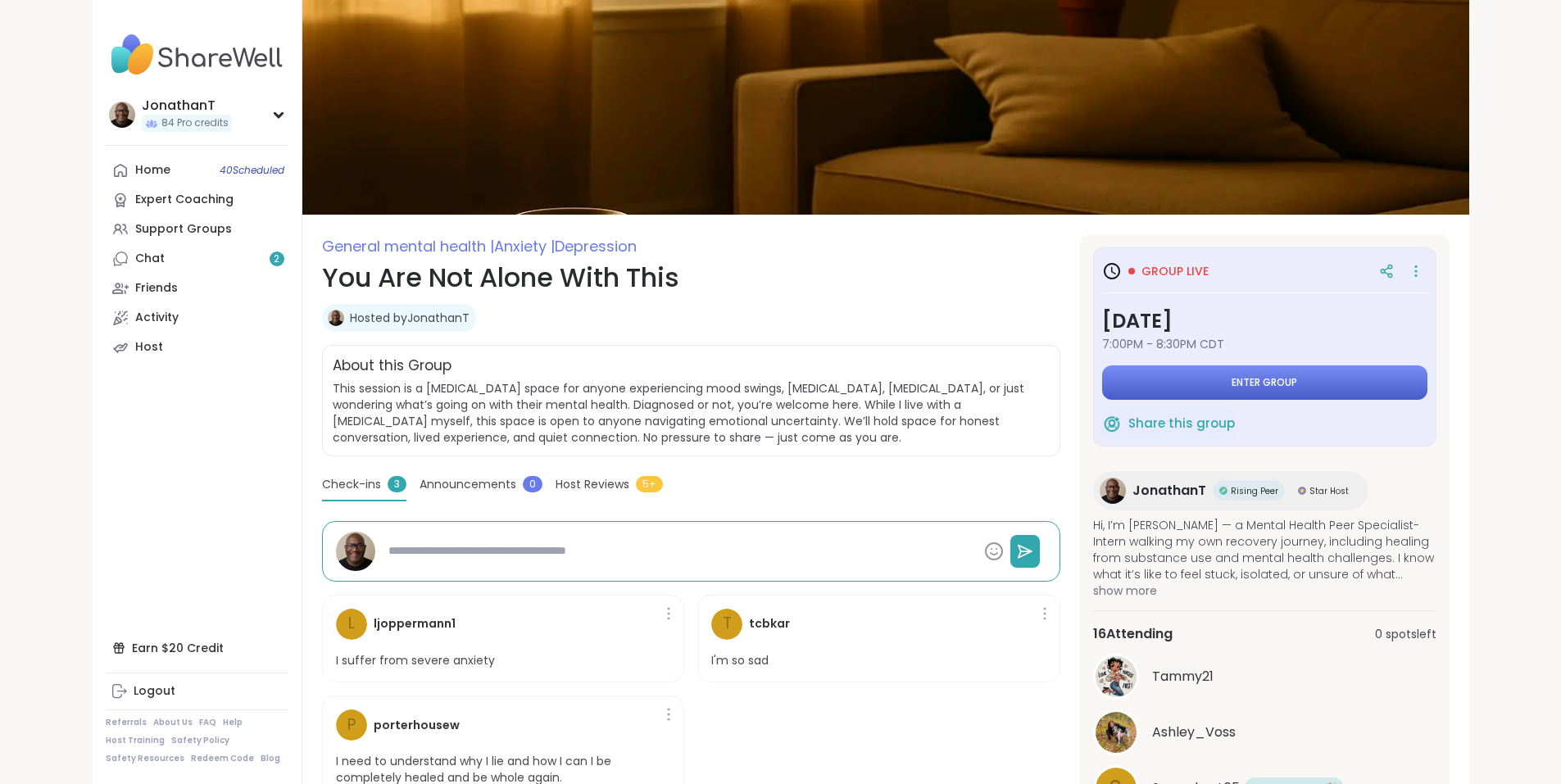
click at [1179, 382] on button "Enter group" at bounding box center [1264, 383] width 325 height 34
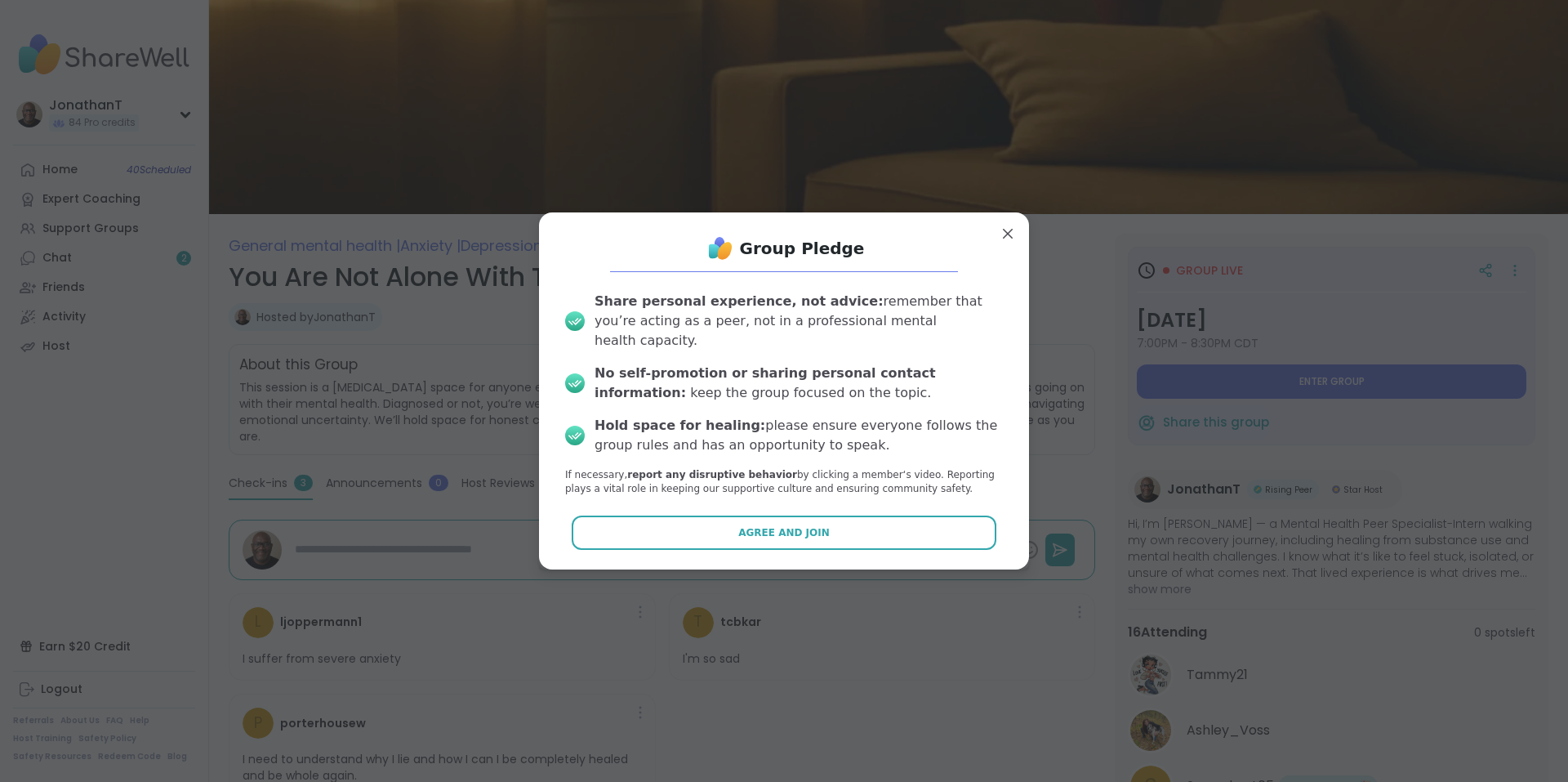
click at [721, 533] on button "Agree and Join" at bounding box center [784, 532] width 425 height 34
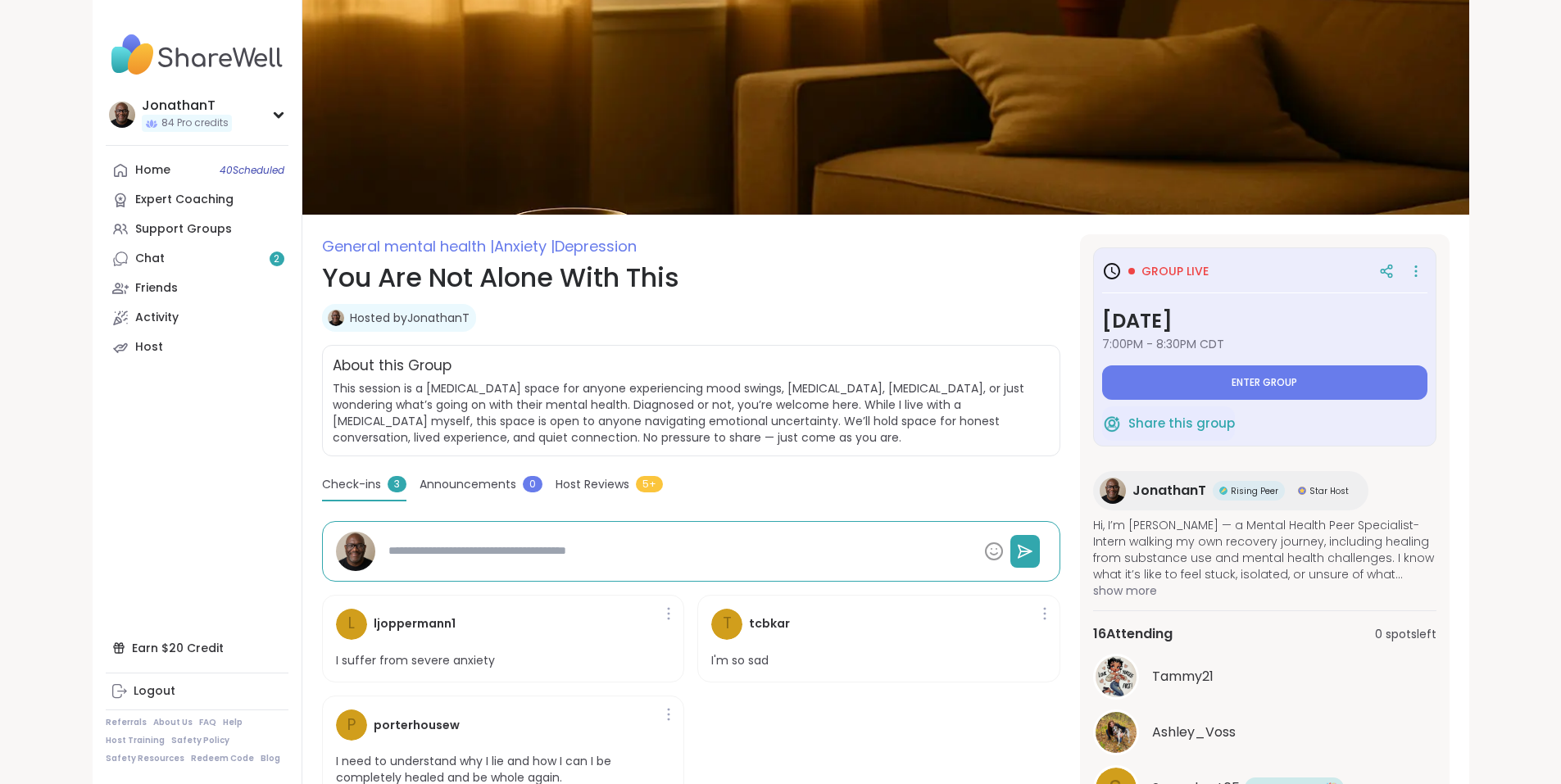
type textarea "*"
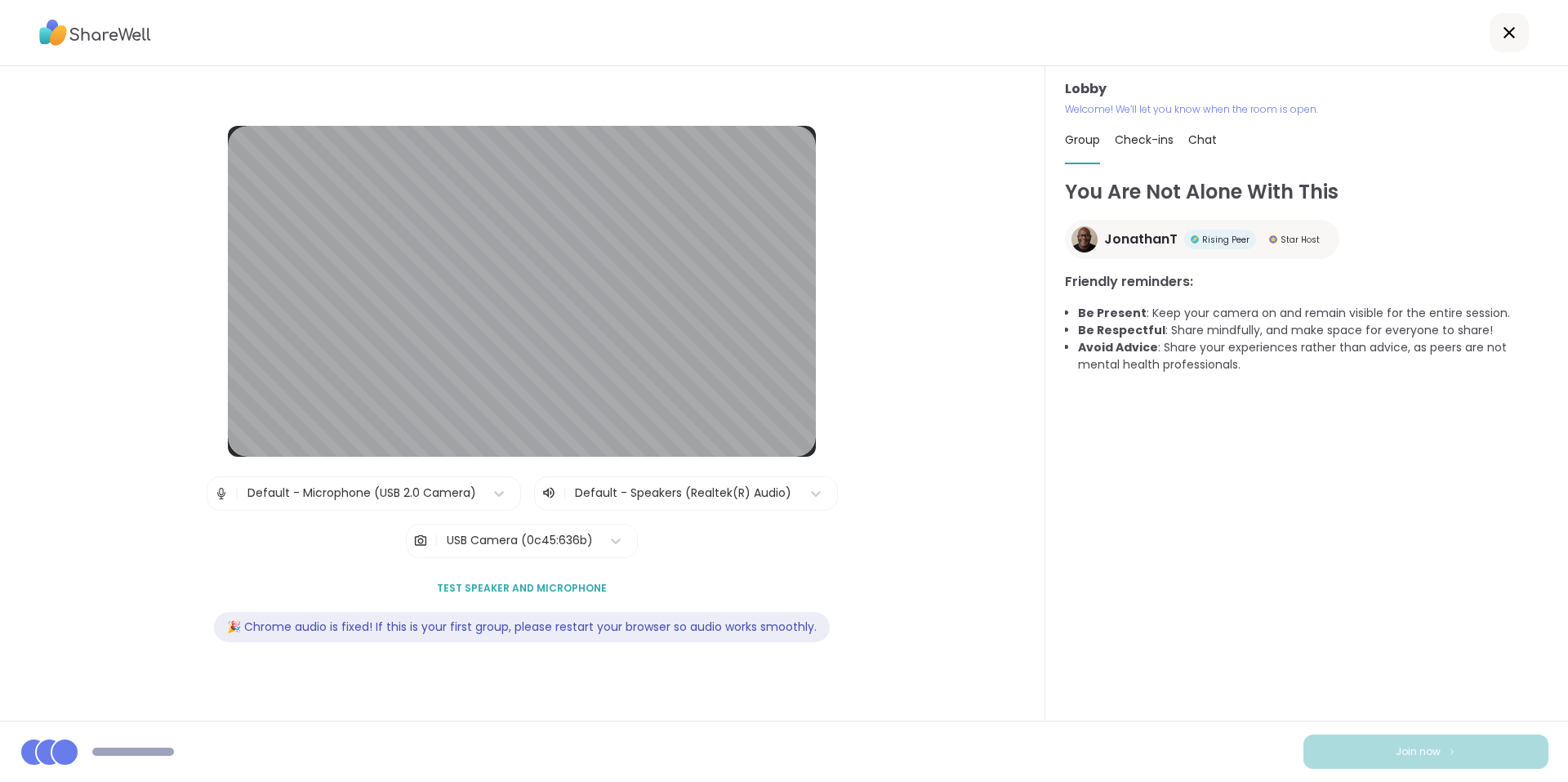
click at [544, 546] on div "USB Camera (0c45:636b)" at bounding box center [520, 540] width 146 height 17
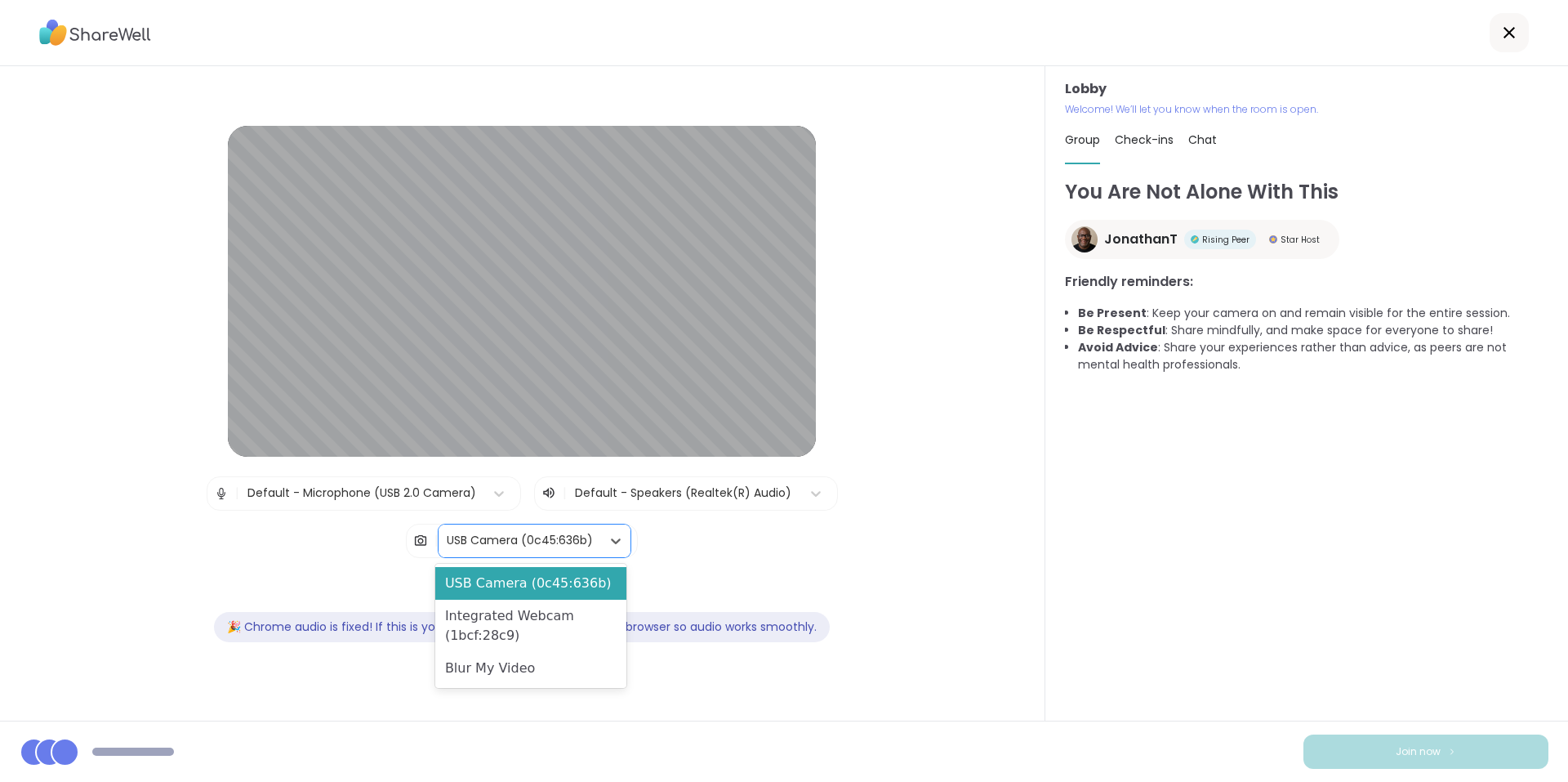
click at [515, 668] on div "Blur My Video" at bounding box center [530, 668] width 191 height 32
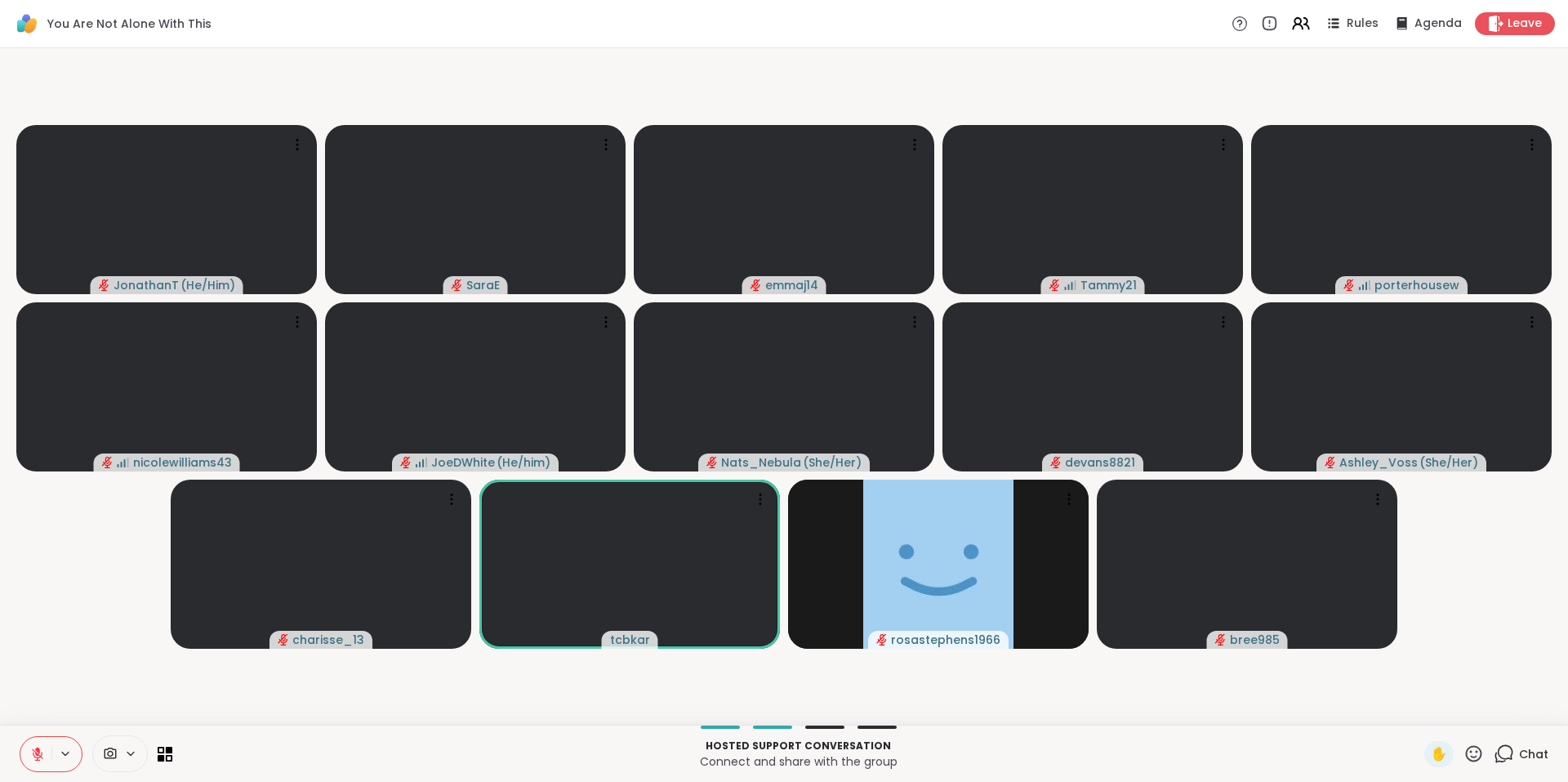
click at [31, 747] on icon at bounding box center [38, 754] width 14 height 14
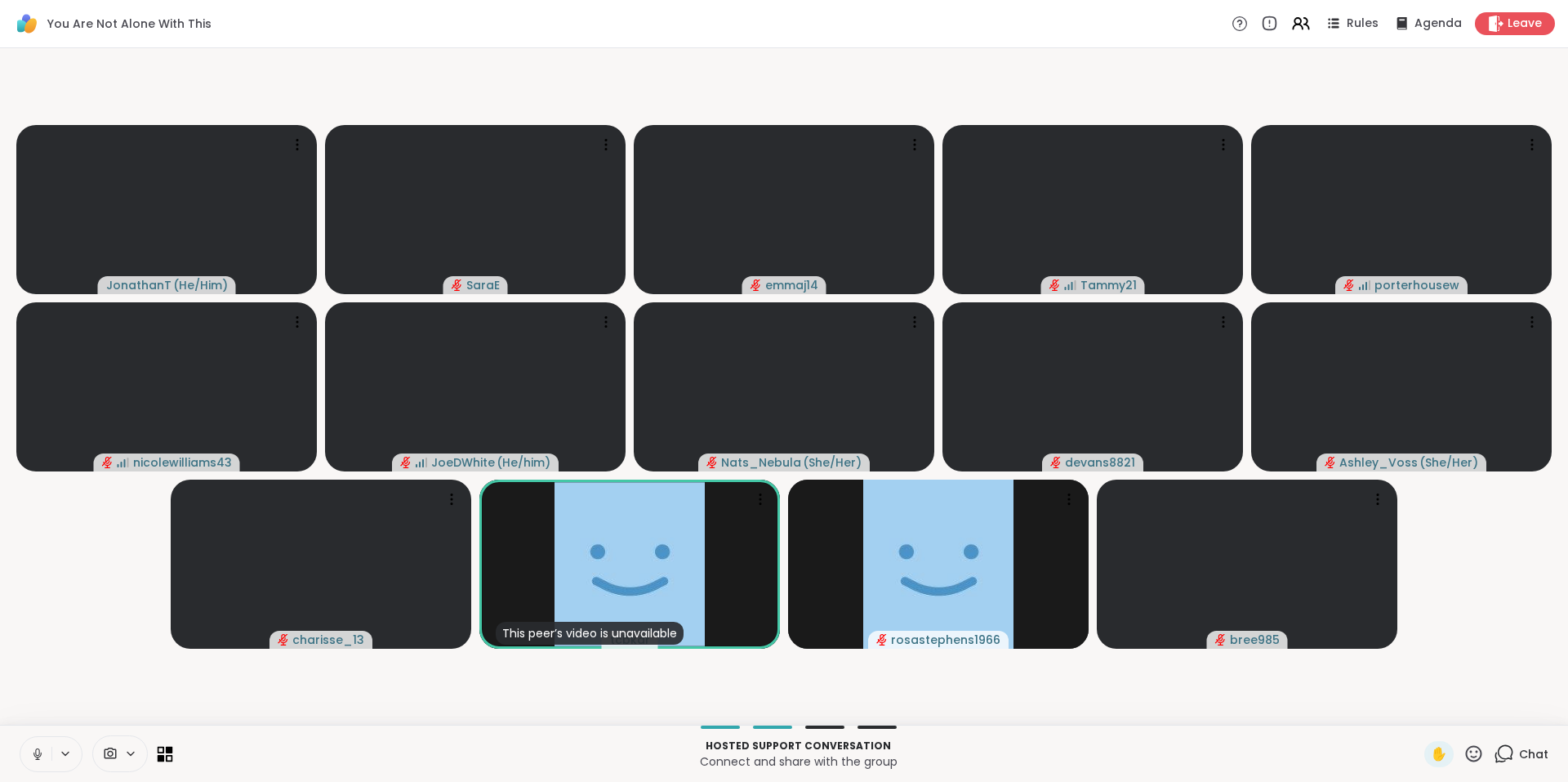
click at [162, 756] on icon at bounding box center [162, 758] width 7 height 7
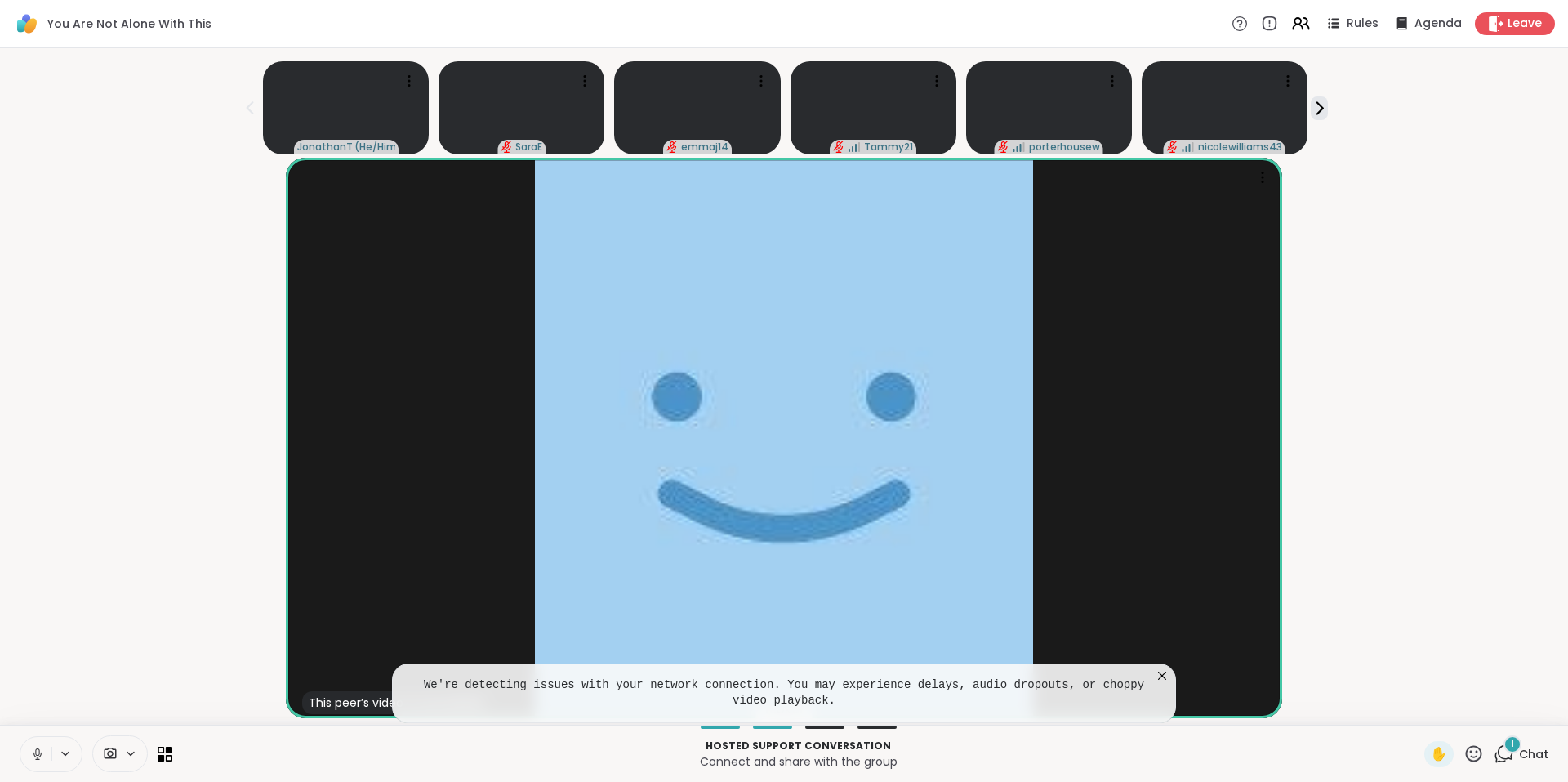
click at [1163, 673] on icon at bounding box center [1162, 675] width 16 height 16
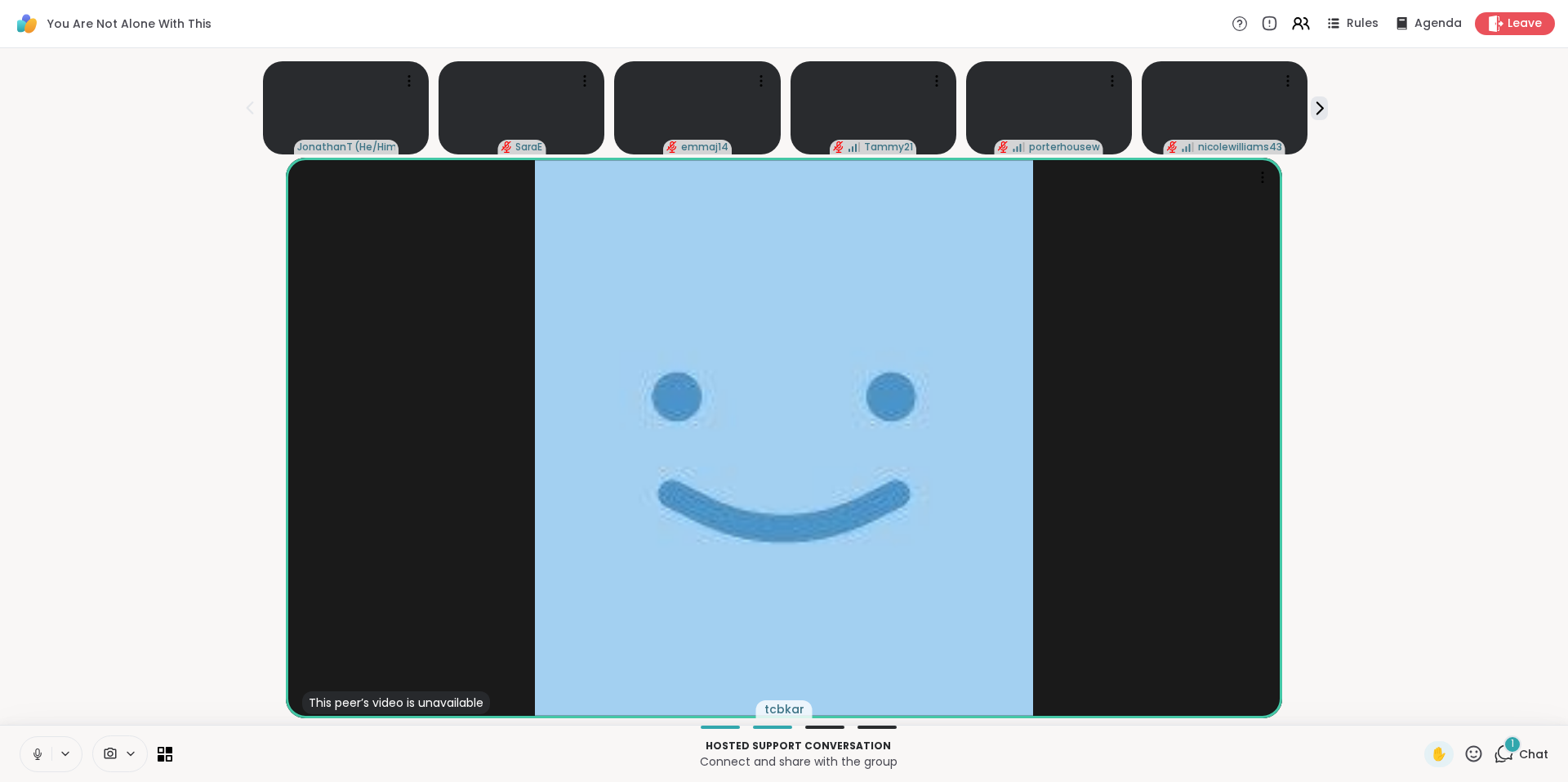
click at [1498, 753] on icon at bounding box center [1503, 753] width 21 height 21
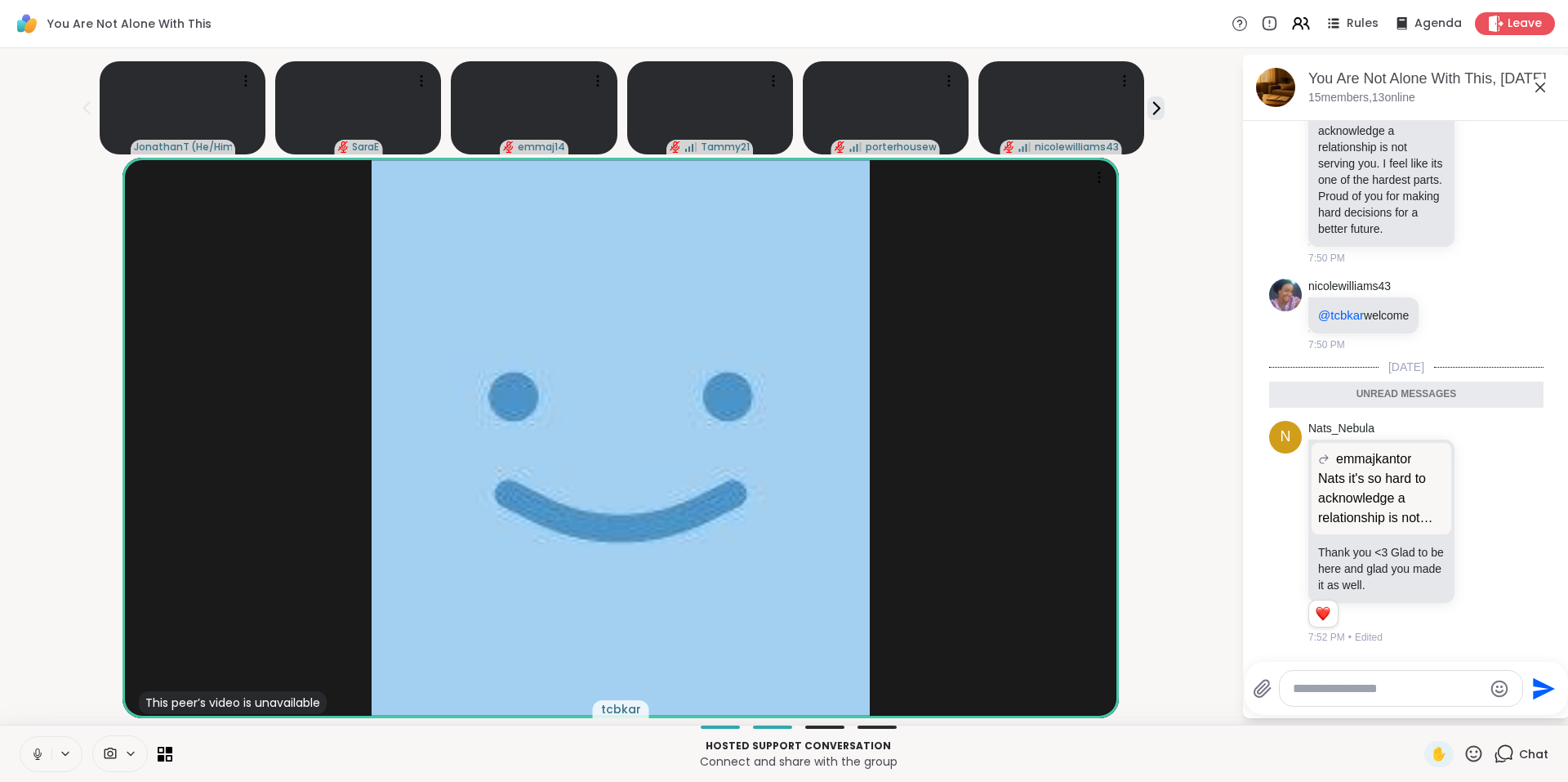
scroll to position [9147, 0]
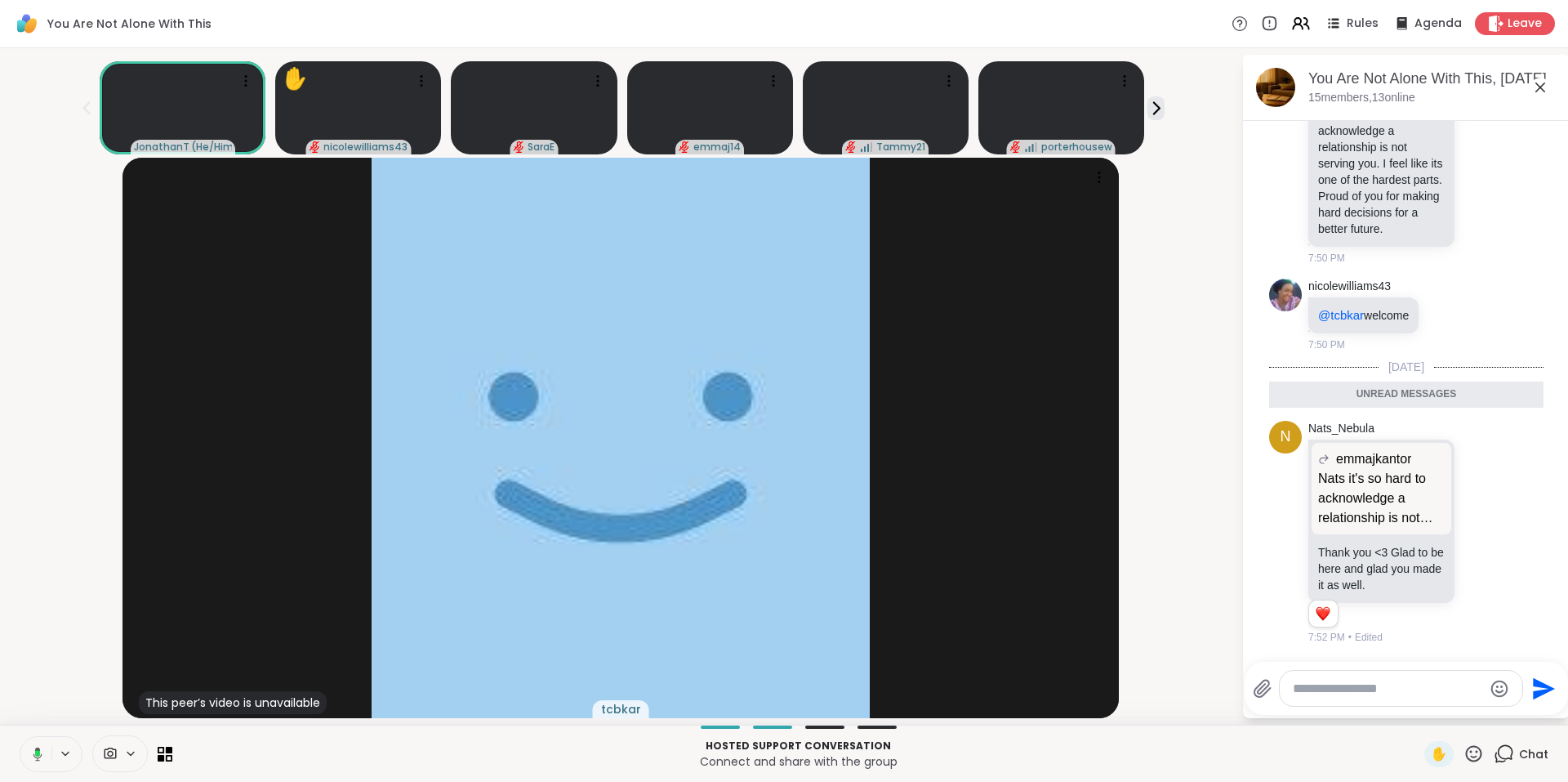
click at [1545, 87] on icon at bounding box center [1540, 87] width 20 height 20
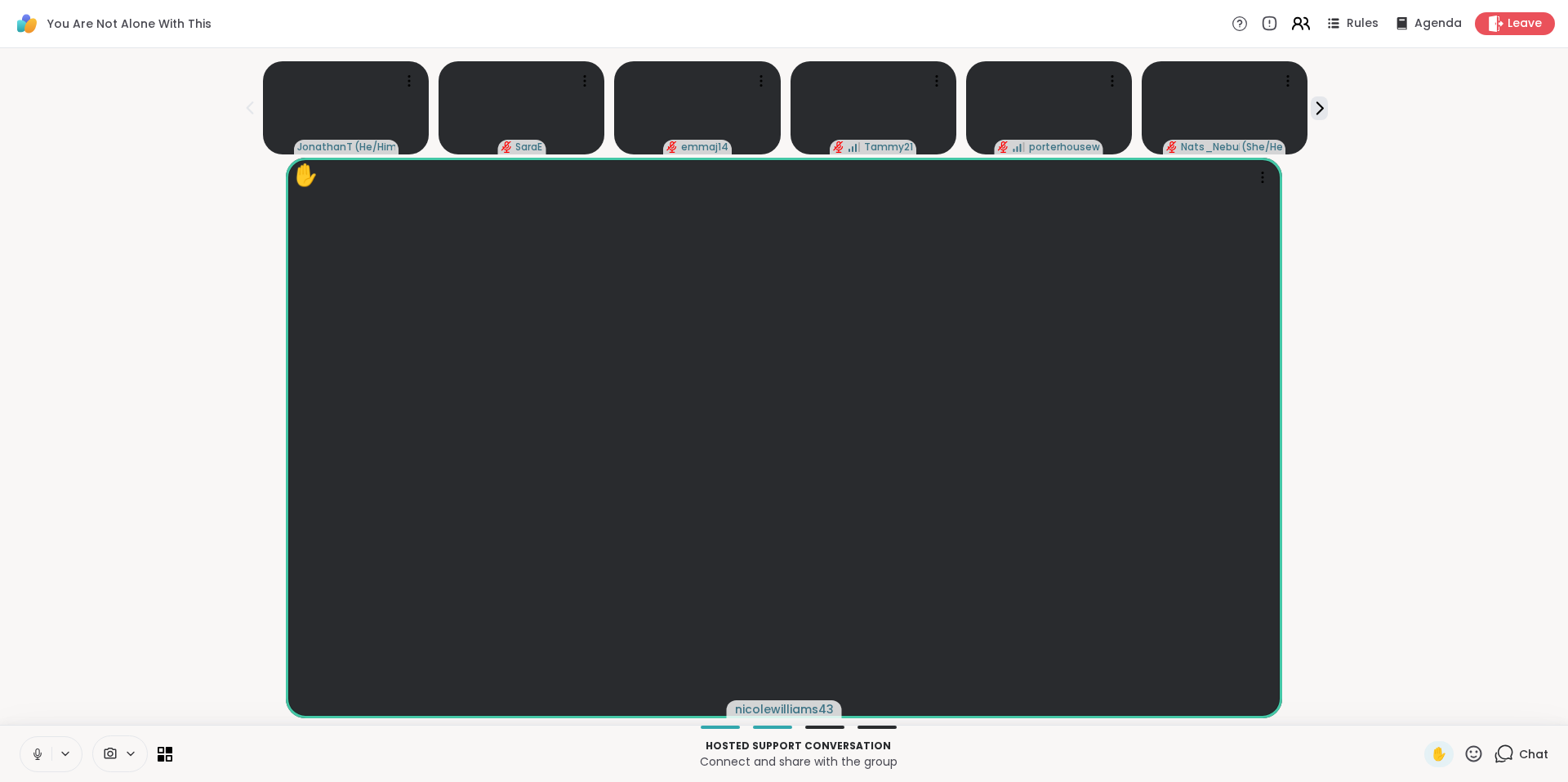
click at [1291, 26] on icon at bounding box center [1301, 23] width 21 height 21
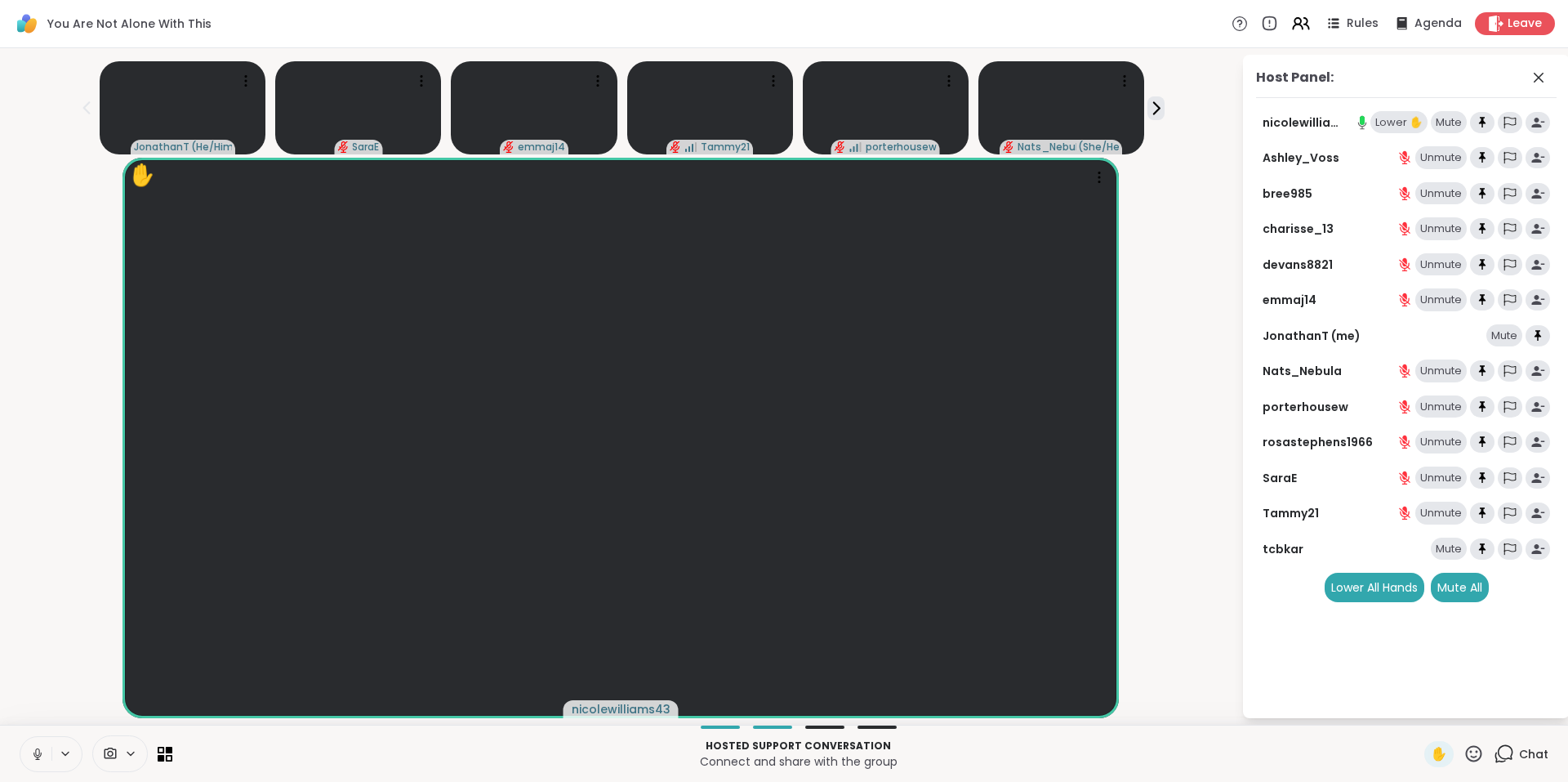
click at [1394, 118] on div "Lower ✋" at bounding box center [1399, 122] width 57 height 22
click at [1494, 754] on icon at bounding box center [1503, 753] width 21 height 21
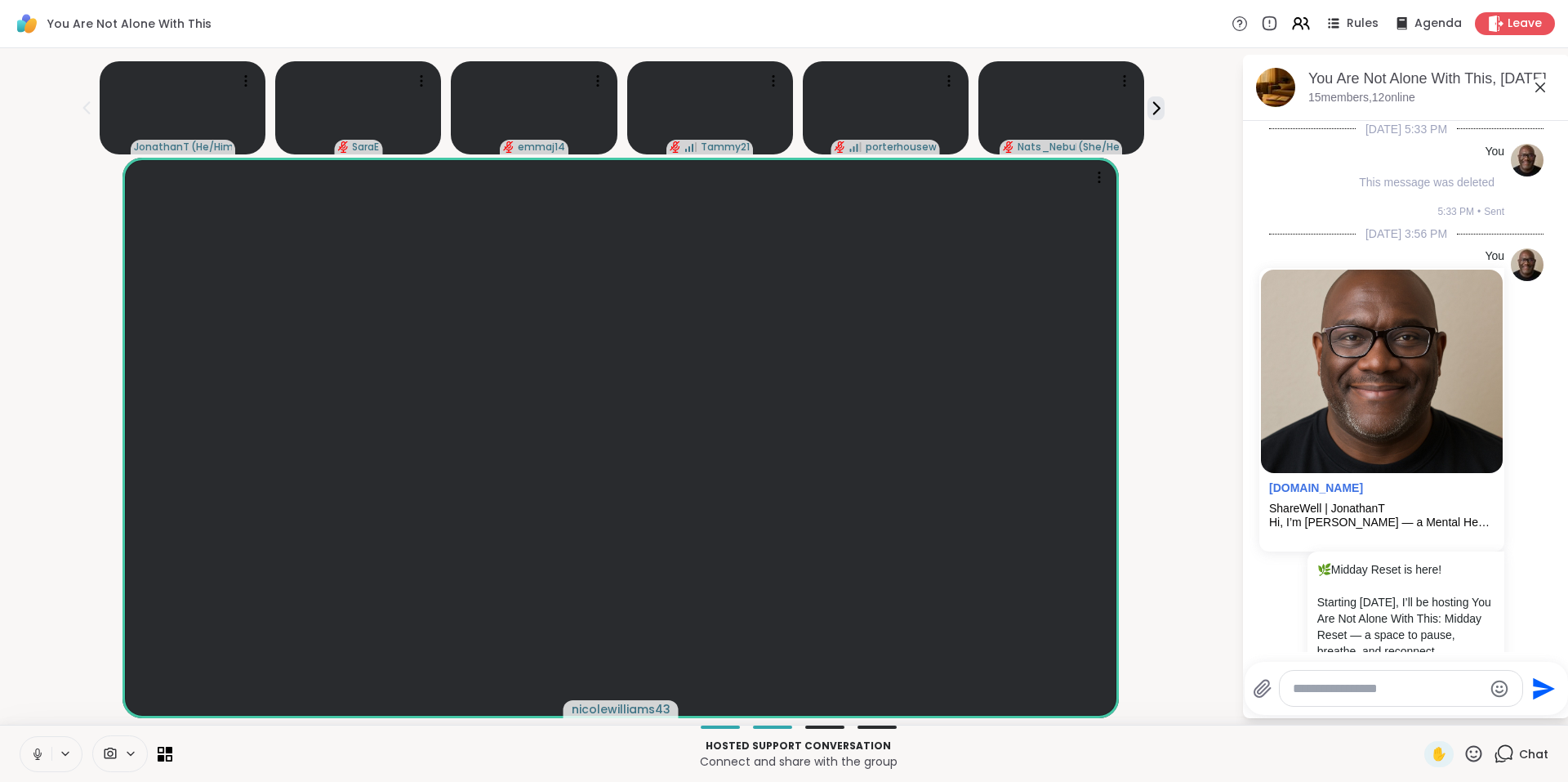
scroll to position [9301, 0]
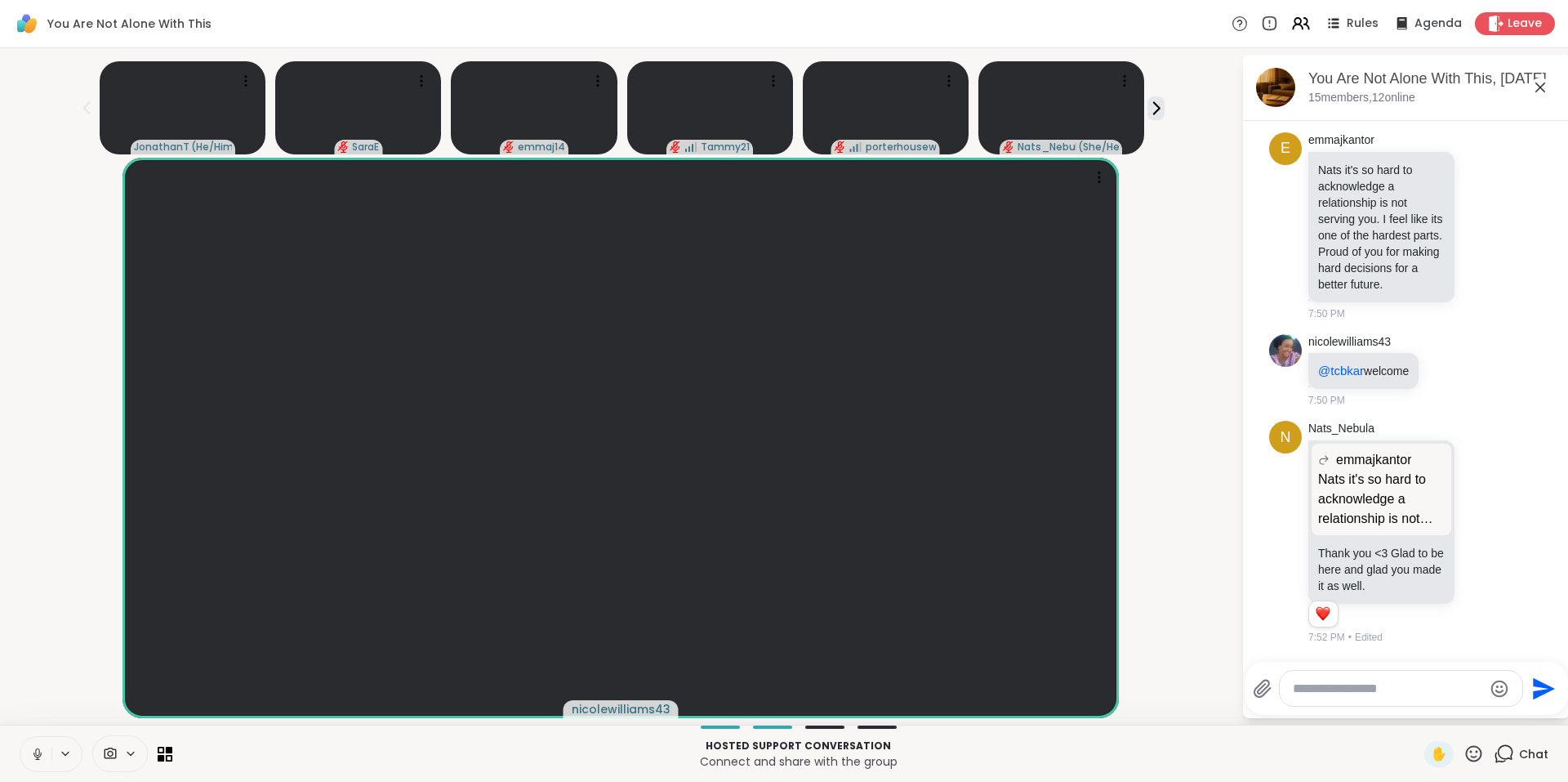
click at [1537, 87] on icon at bounding box center [1540, 87] width 20 height 20
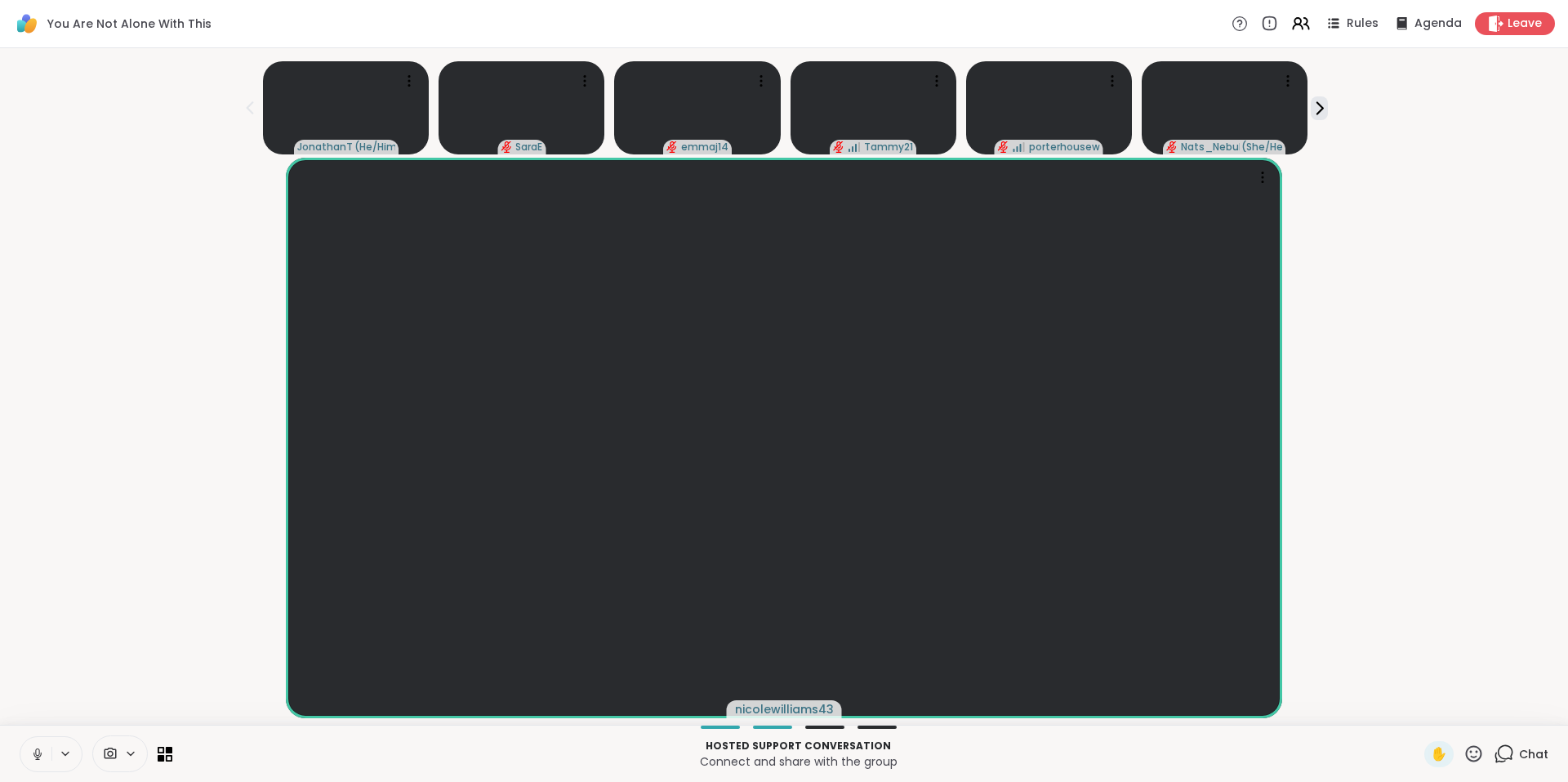
click at [1498, 751] on icon at bounding box center [1505, 752] width 15 height 14
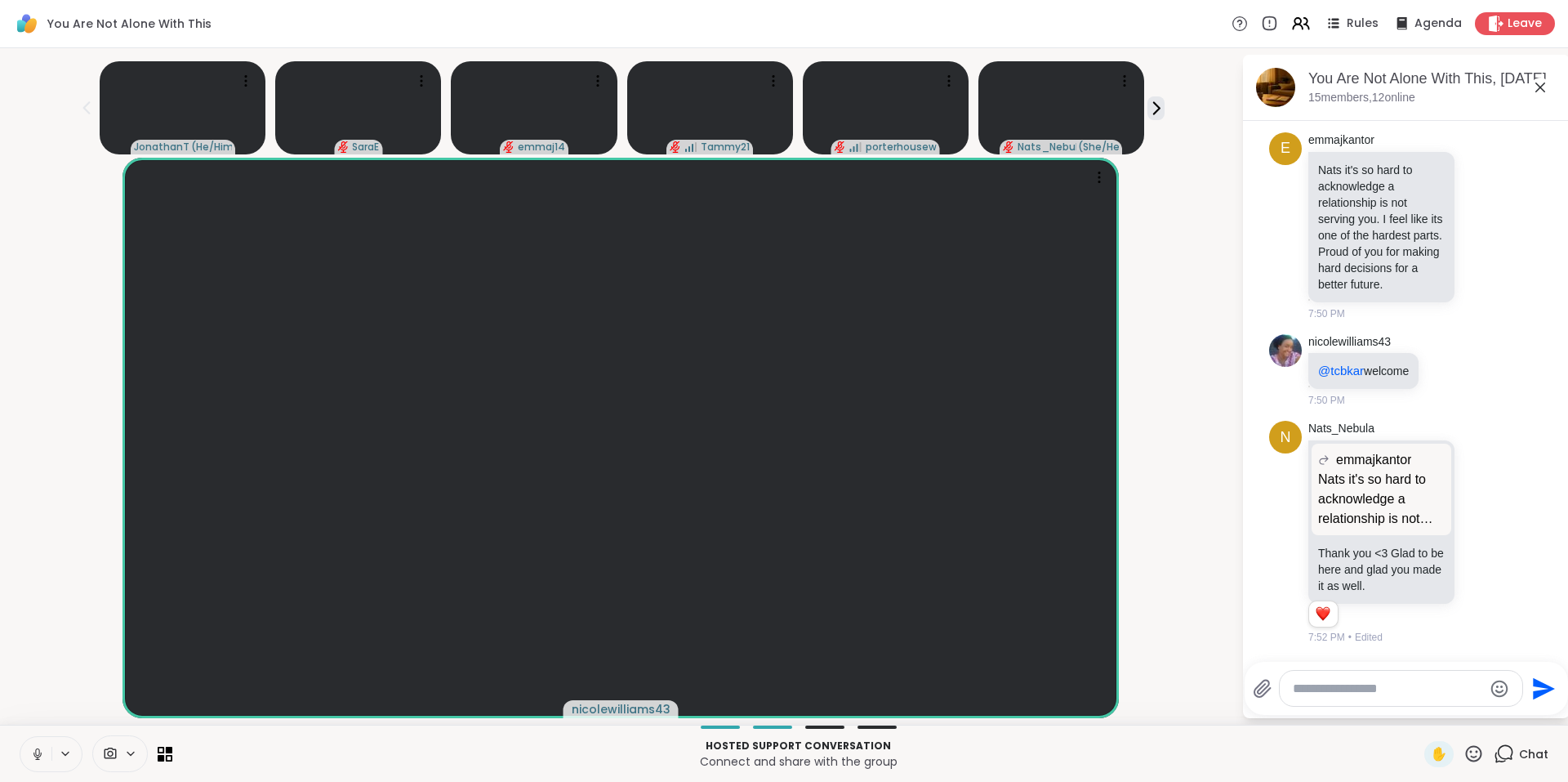
click at [1534, 84] on icon at bounding box center [1540, 87] width 20 height 20
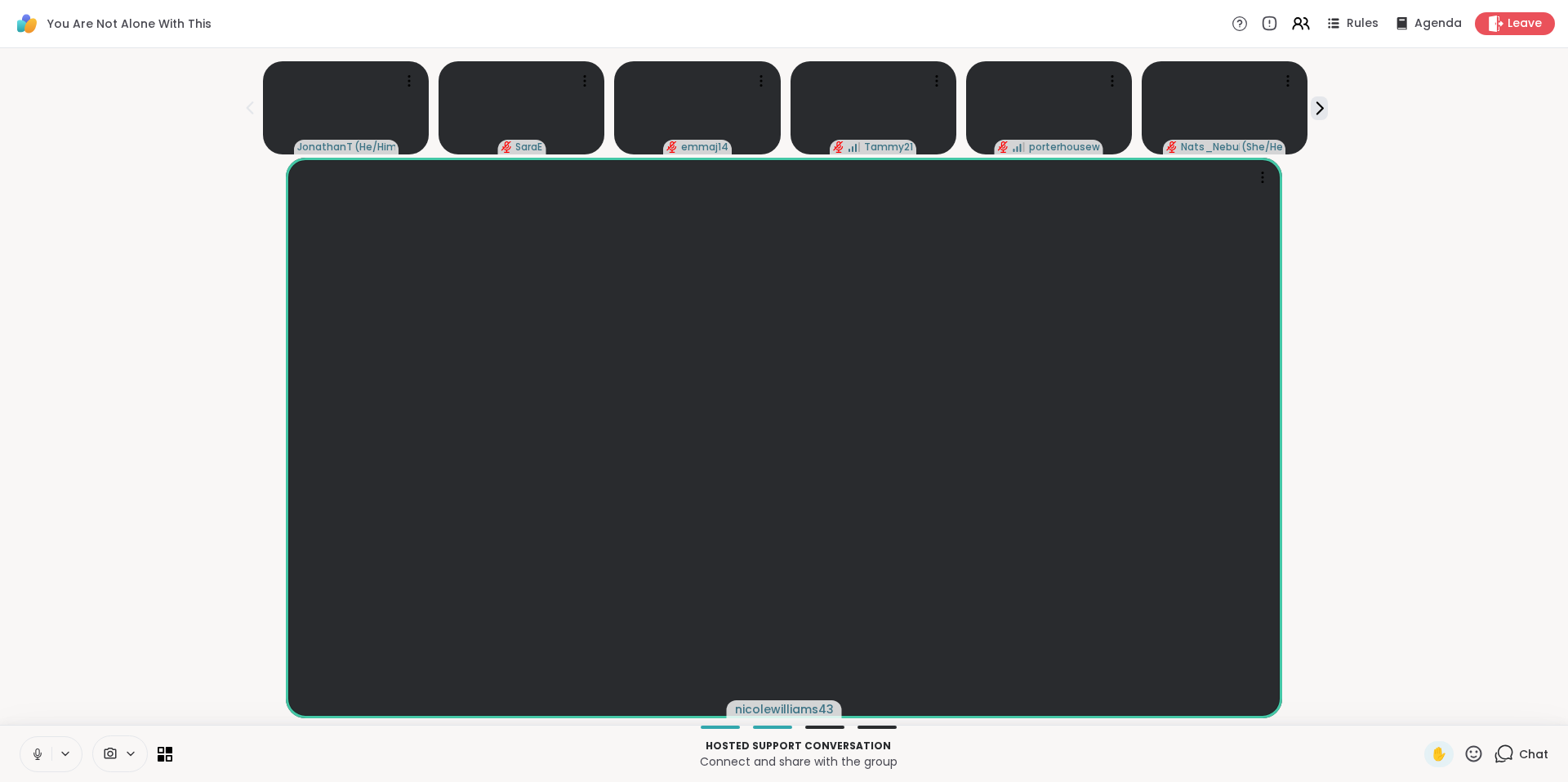
click at [1464, 749] on icon at bounding box center [1474, 753] width 21 height 21
click at [1418, 712] on span "❤️" at bounding box center [1426, 711] width 16 height 20
click at [1520, 746] on span "Chat" at bounding box center [1534, 754] width 30 height 16
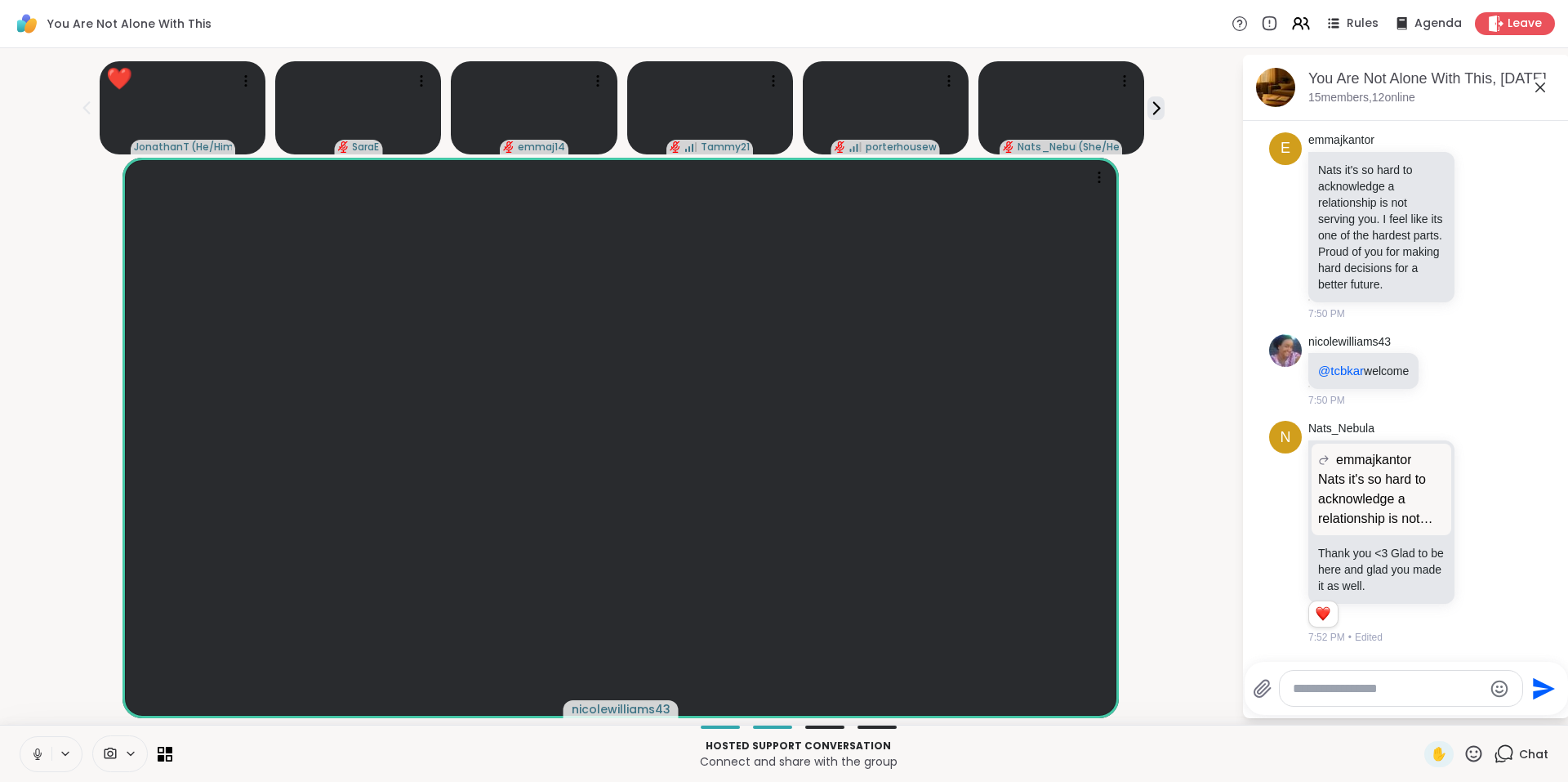
click at [1520, 749] on span "Chat" at bounding box center [1534, 754] width 30 height 16
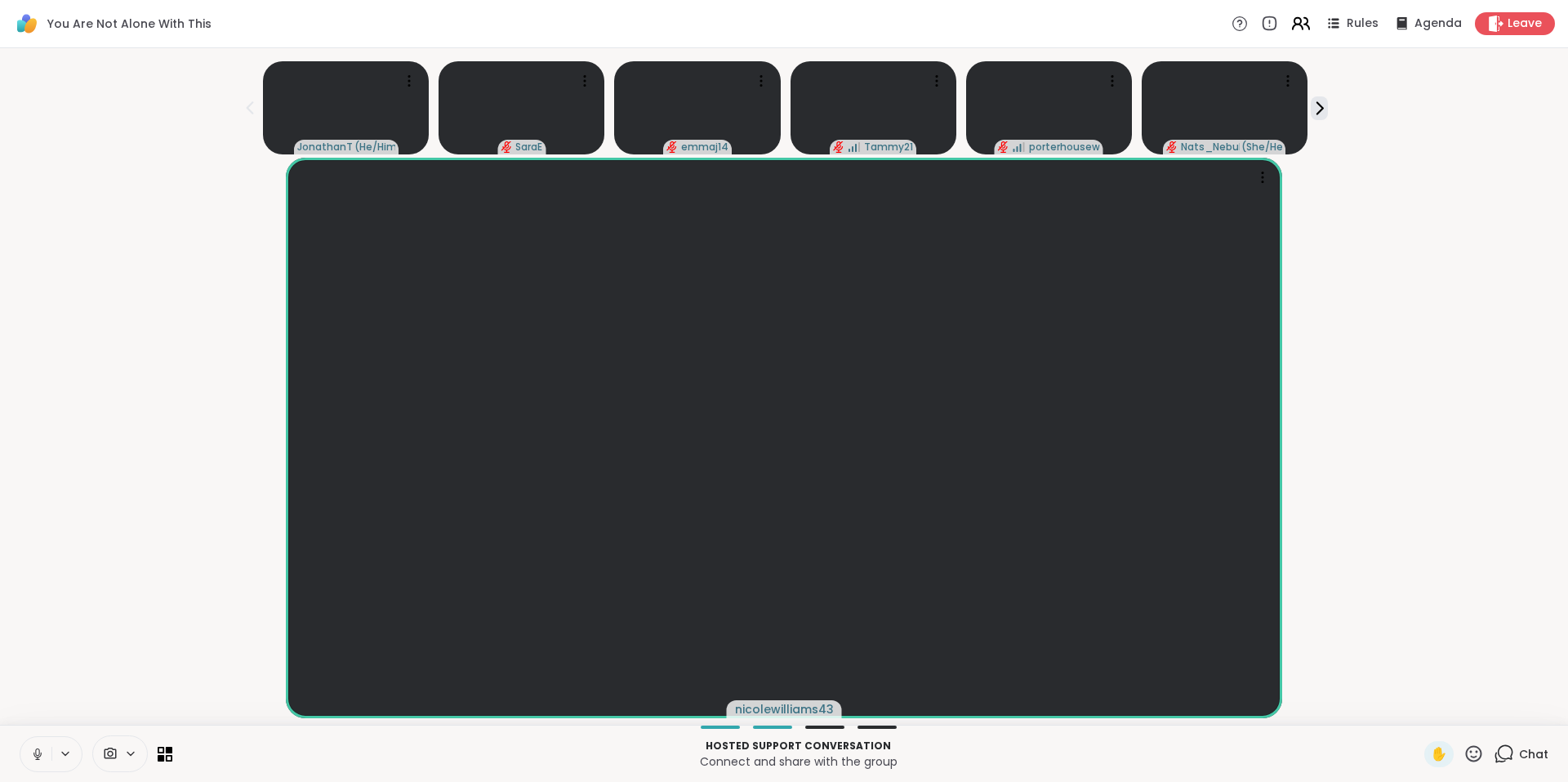
click at [1291, 20] on icon at bounding box center [1301, 23] width 21 height 21
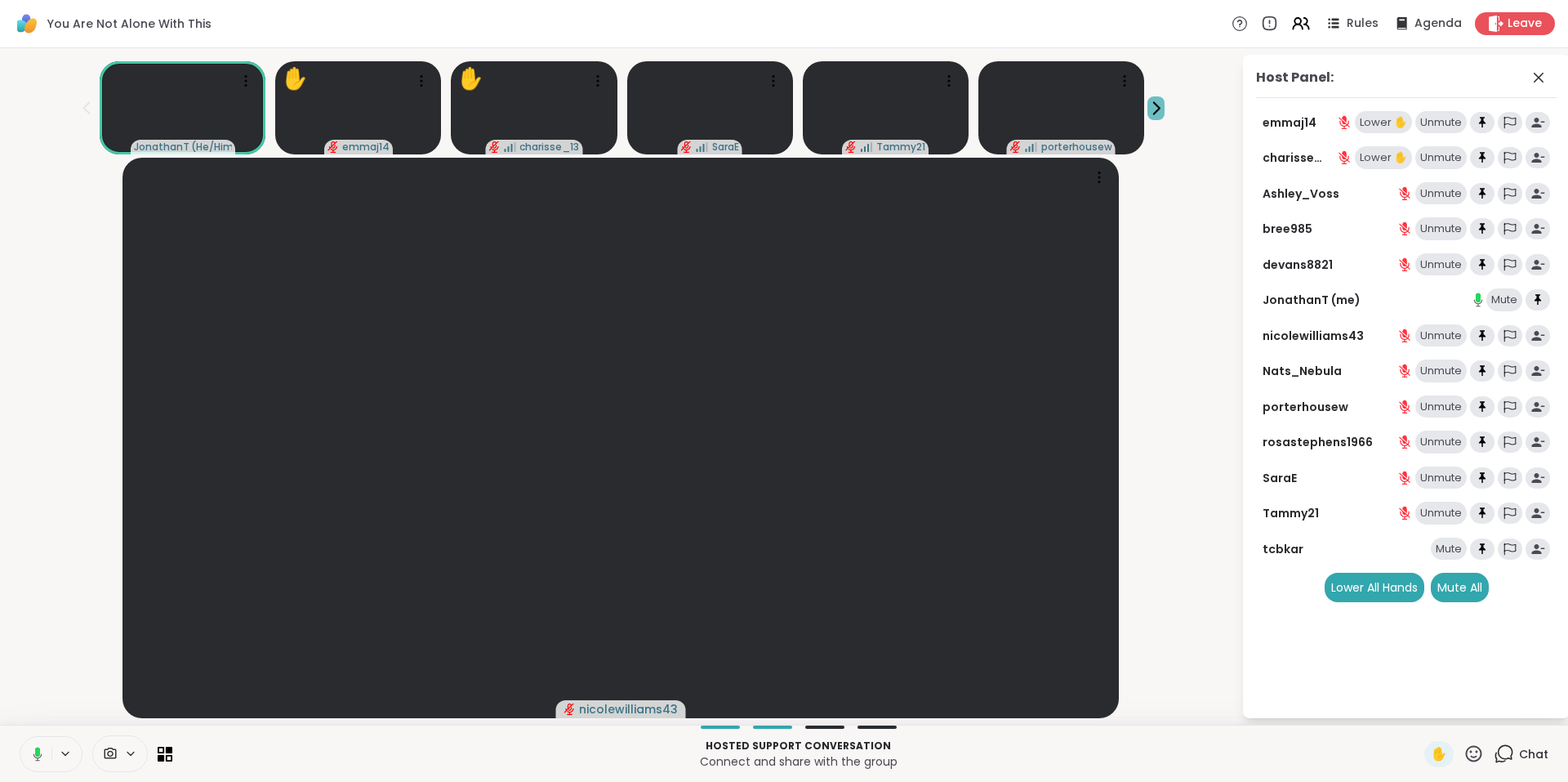
click at [1157, 110] on icon at bounding box center [1157, 108] width 5 height 12
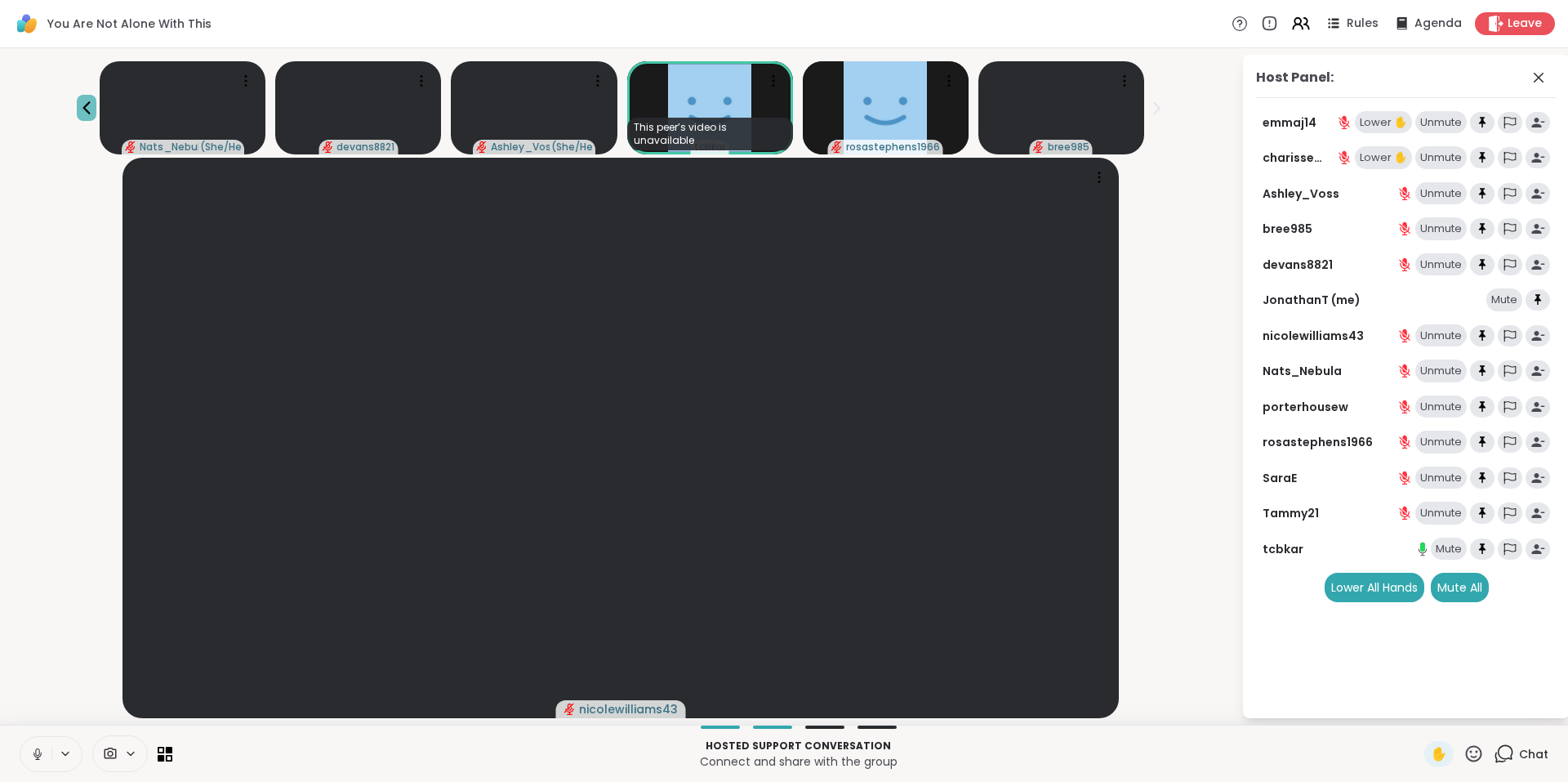
click at [84, 106] on icon at bounding box center [86, 108] width 7 height 13
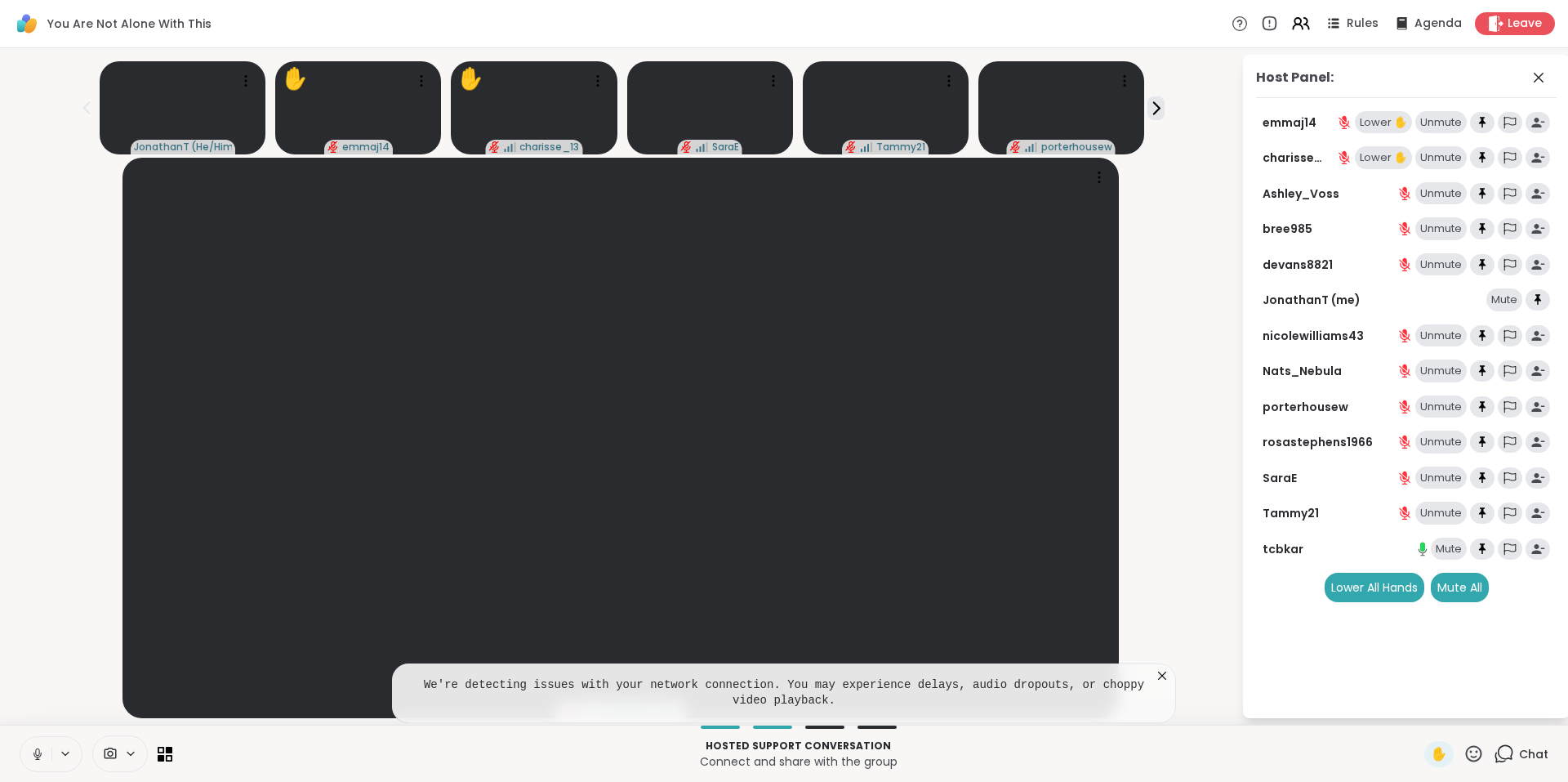
click at [1165, 676] on icon at bounding box center [1162, 675] width 16 height 16
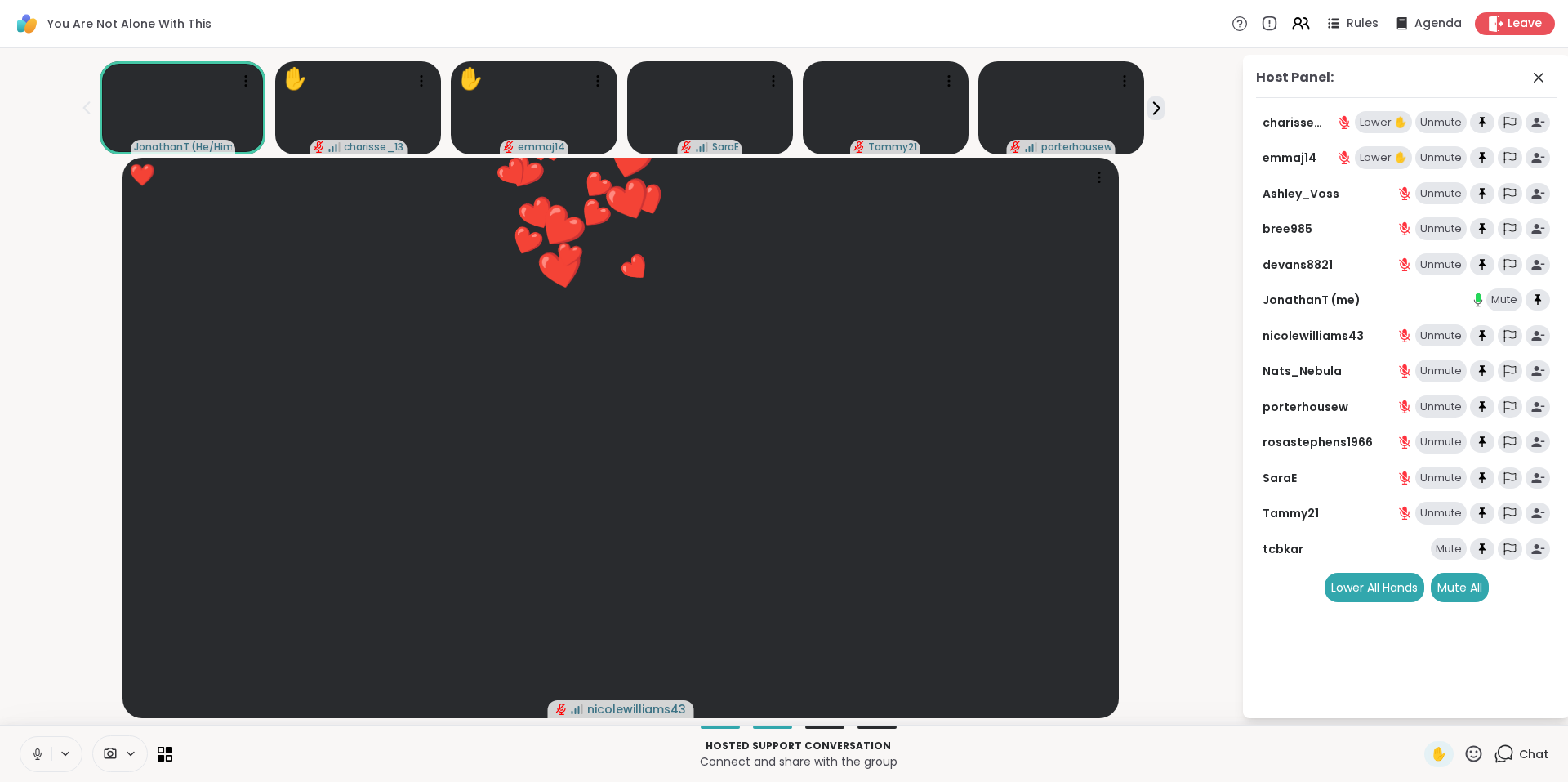
click at [1454, 549] on div "Mute" at bounding box center [1449, 549] width 36 height 22
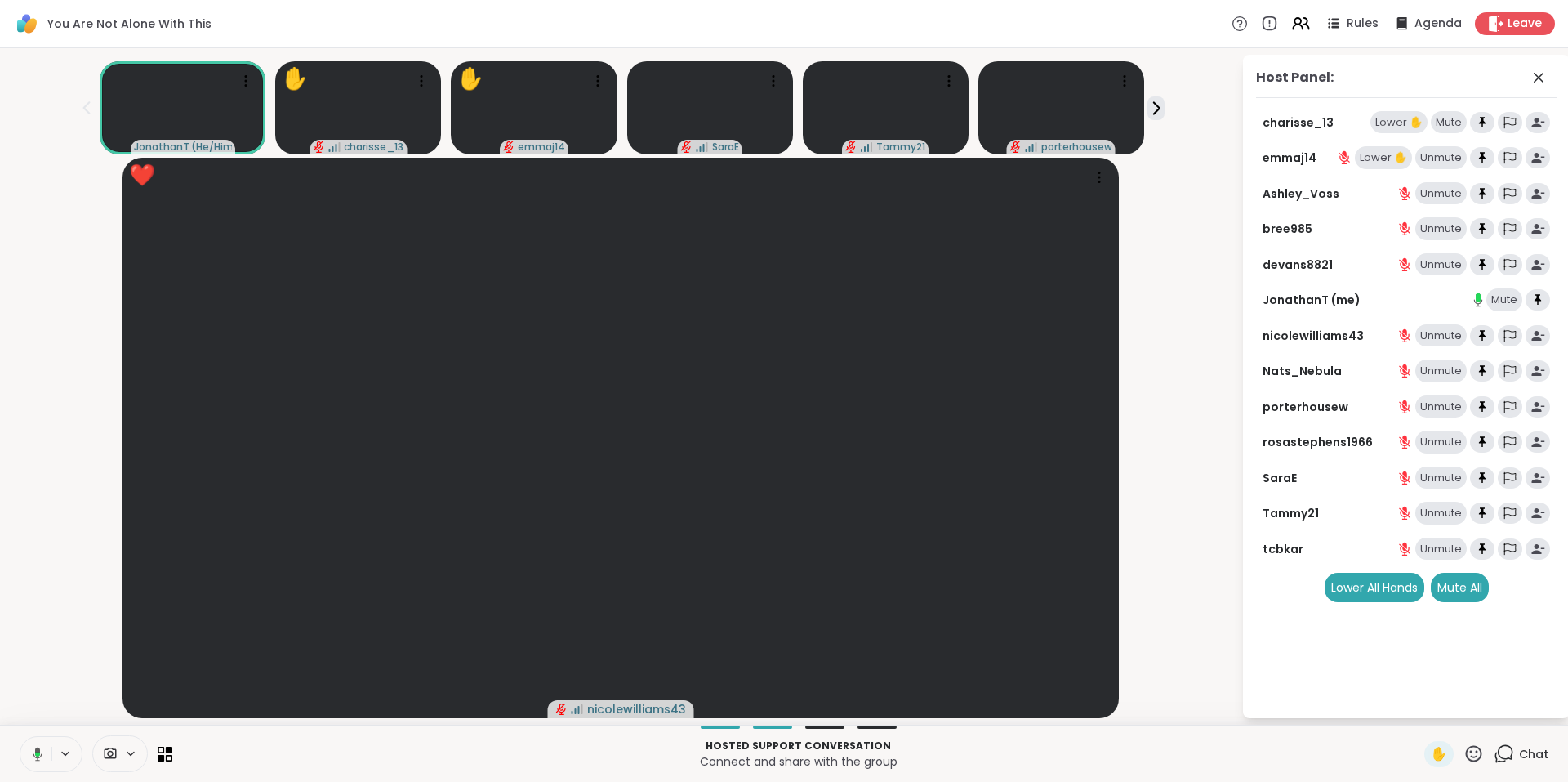
click at [1381, 121] on div "Lower ✋" at bounding box center [1399, 122] width 57 height 22
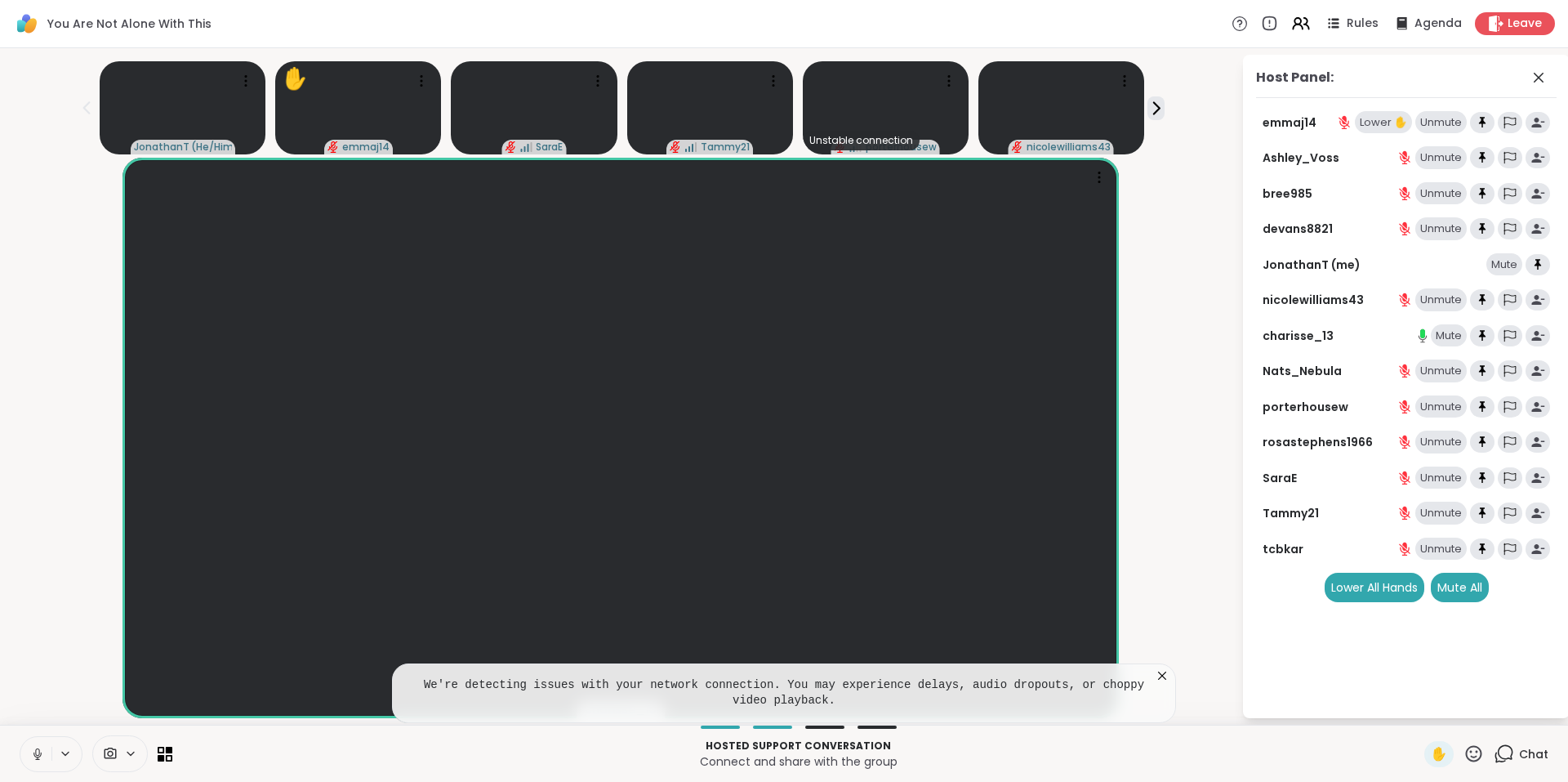
click at [1161, 676] on icon at bounding box center [1161, 675] width 8 height 8
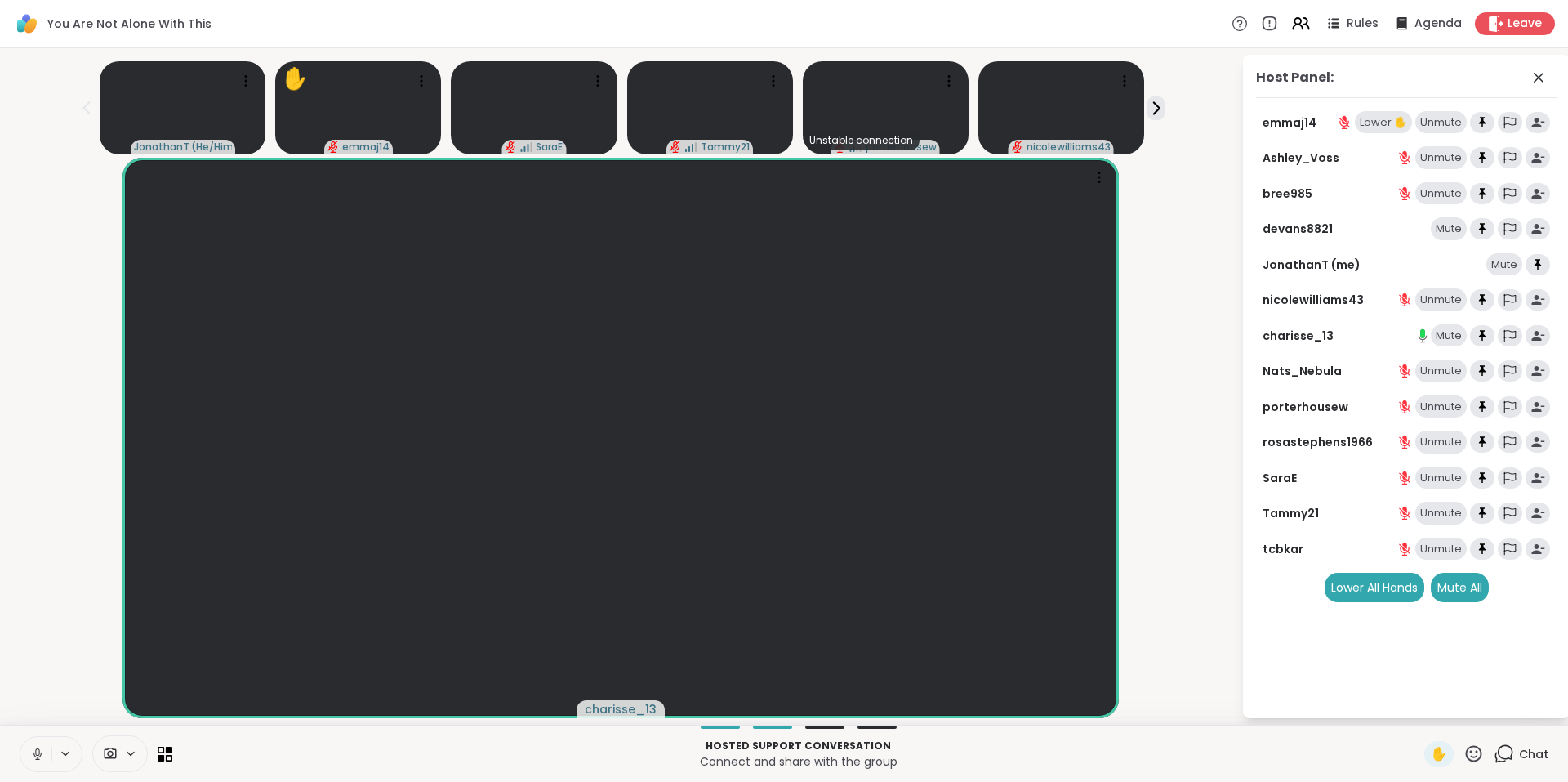
click at [176, 759] on div "Hosted support conversation Connect and share with the group ✋ Chat" at bounding box center [784, 753] width 1568 height 57
click at [168, 760] on icon at bounding box center [165, 753] width 15 height 15
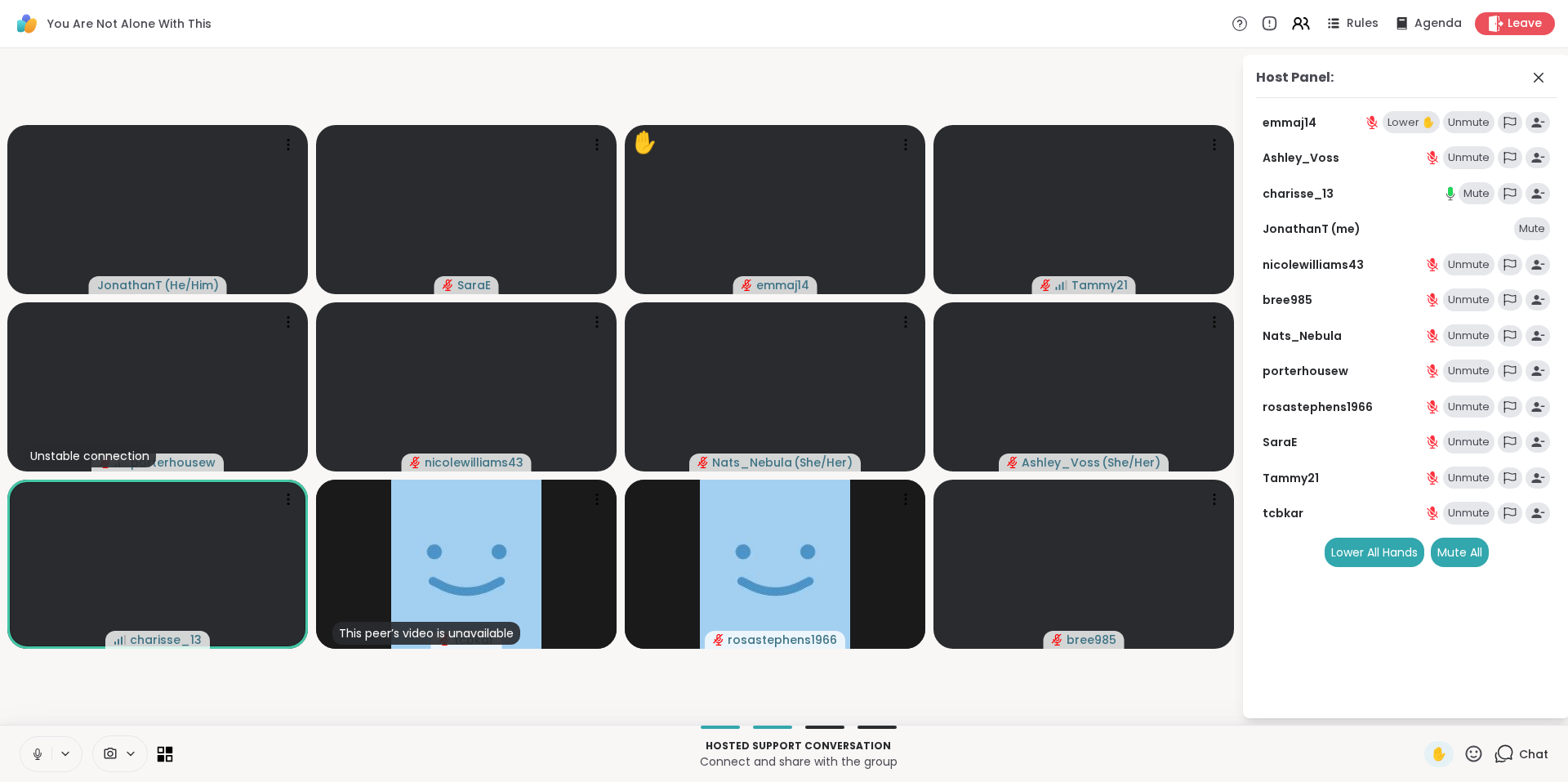
click at [162, 751] on icon at bounding box center [165, 753] width 15 height 15
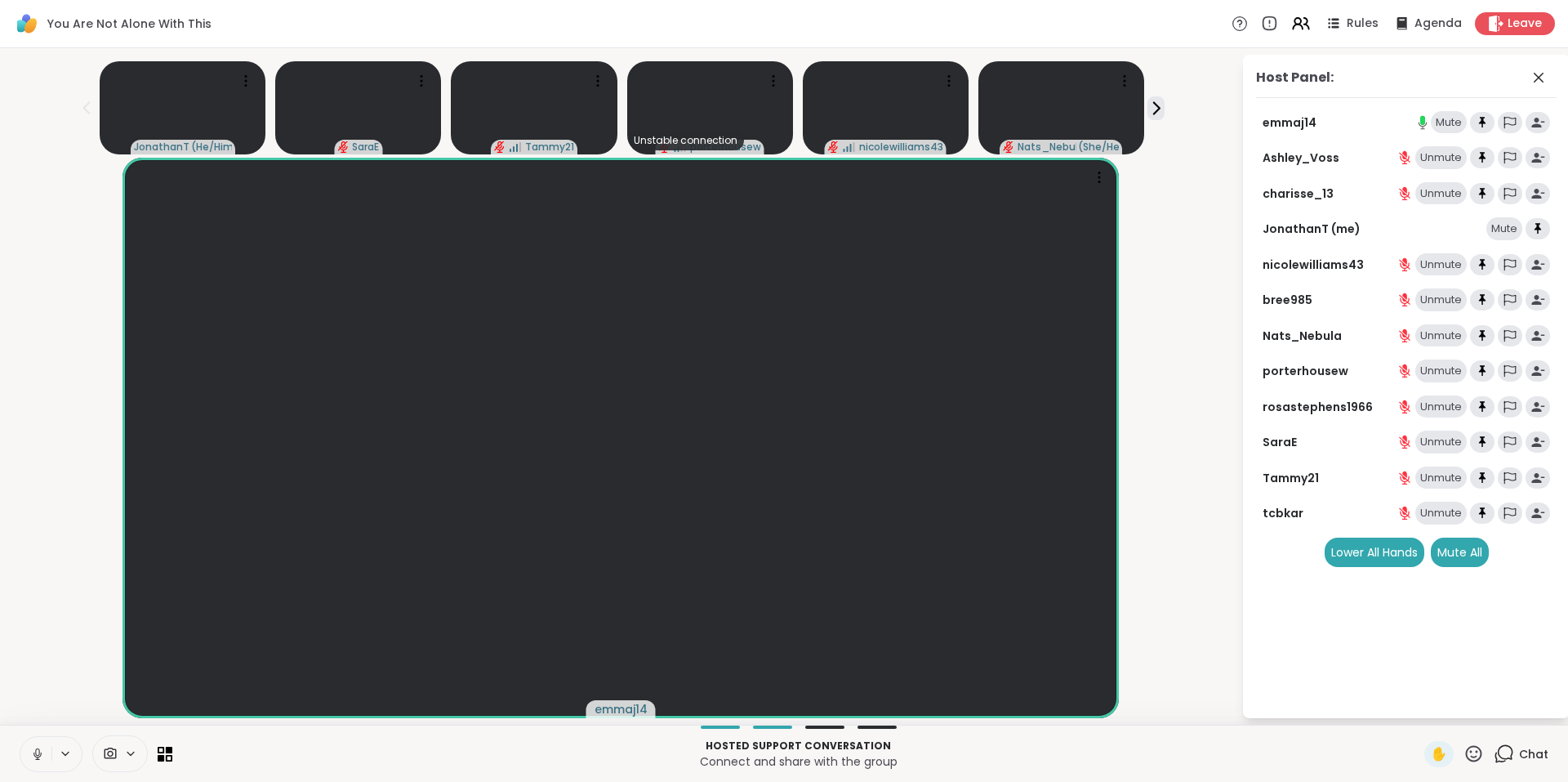
click at [1494, 754] on icon at bounding box center [1503, 753] width 21 height 21
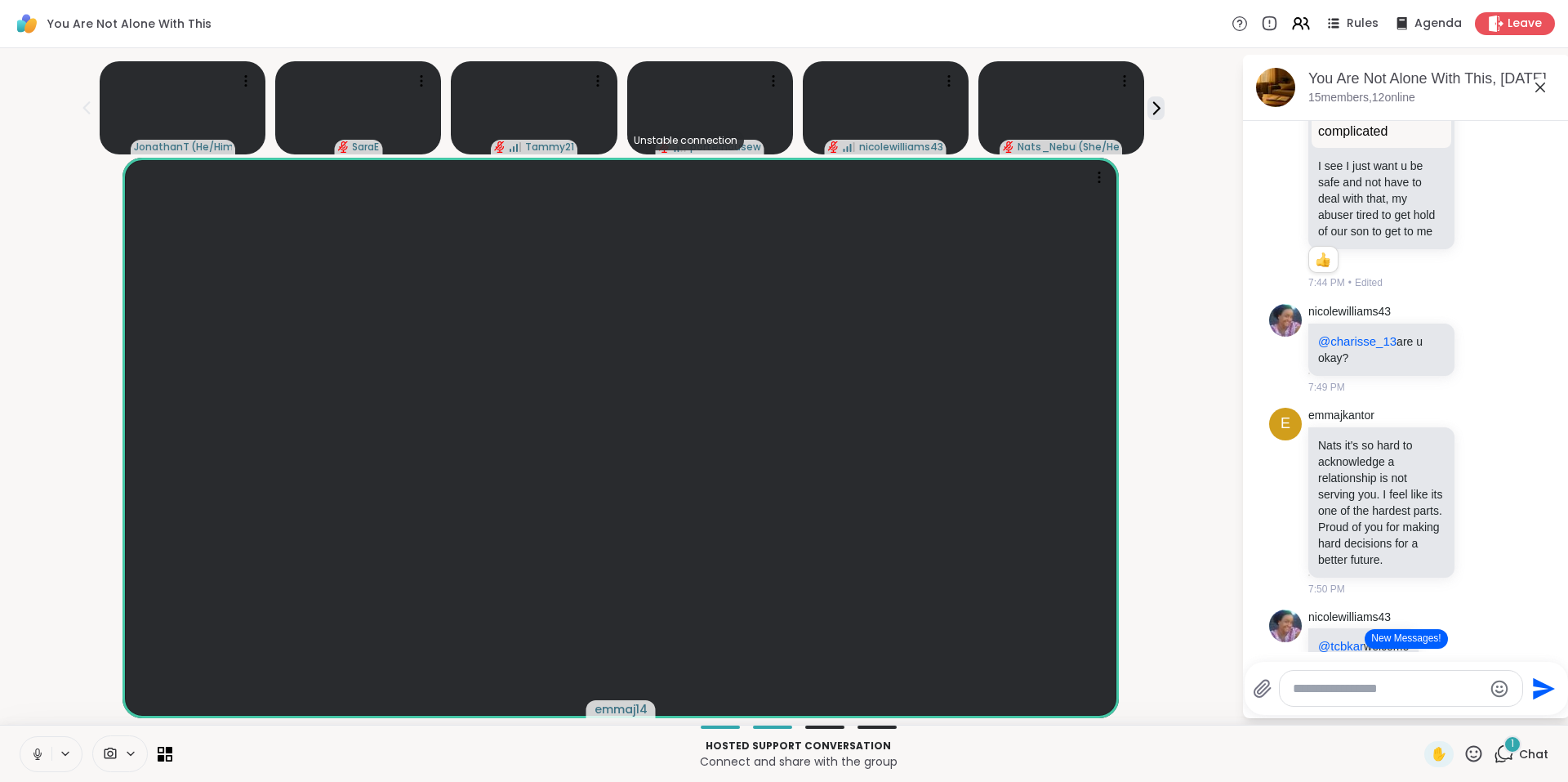
scroll to position [8453, 0]
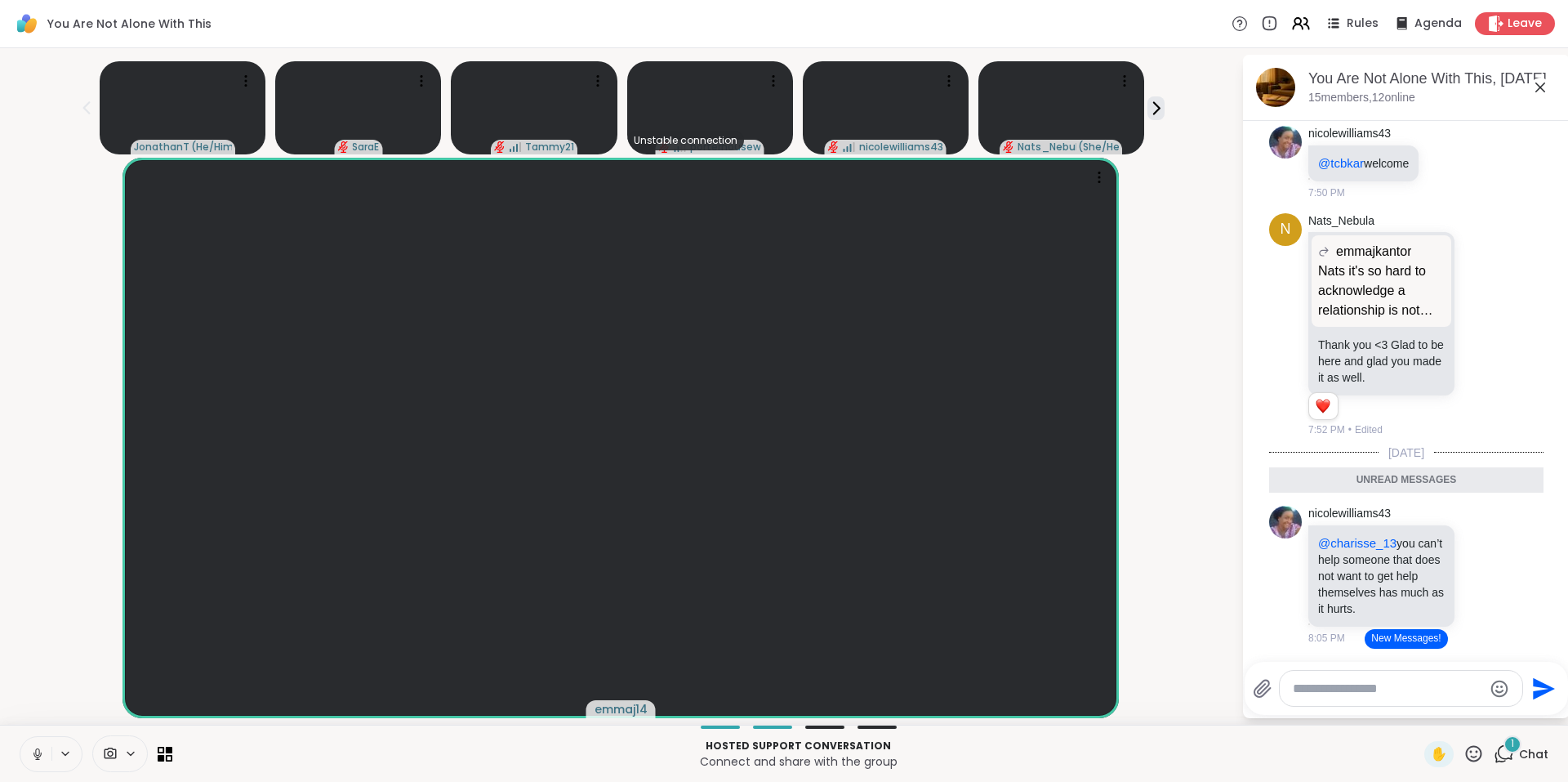
scroll to position [9075, 0]
click at [1481, 21] on icon at bounding box center [1483, 20] width 4 height 2
click at [1382, 636] on button "New Messages!" at bounding box center [1406, 639] width 83 height 20
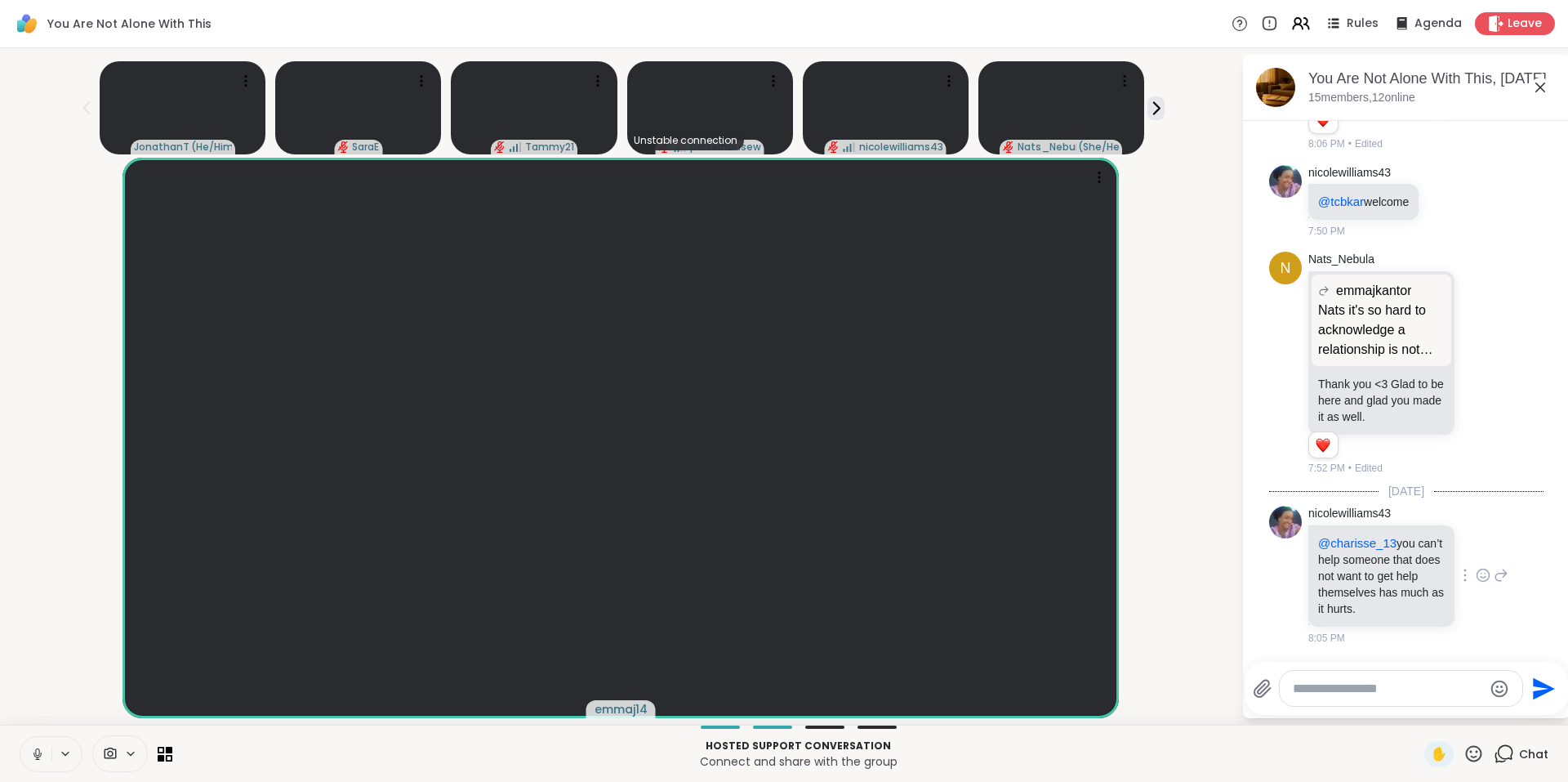
click at [1481, 577] on icon at bounding box center [1483, 577] width 4 height 2
click at [1476, 549] on div "Select Reaction: Heart" at bounding box center [1483, 549] width 14 height 14
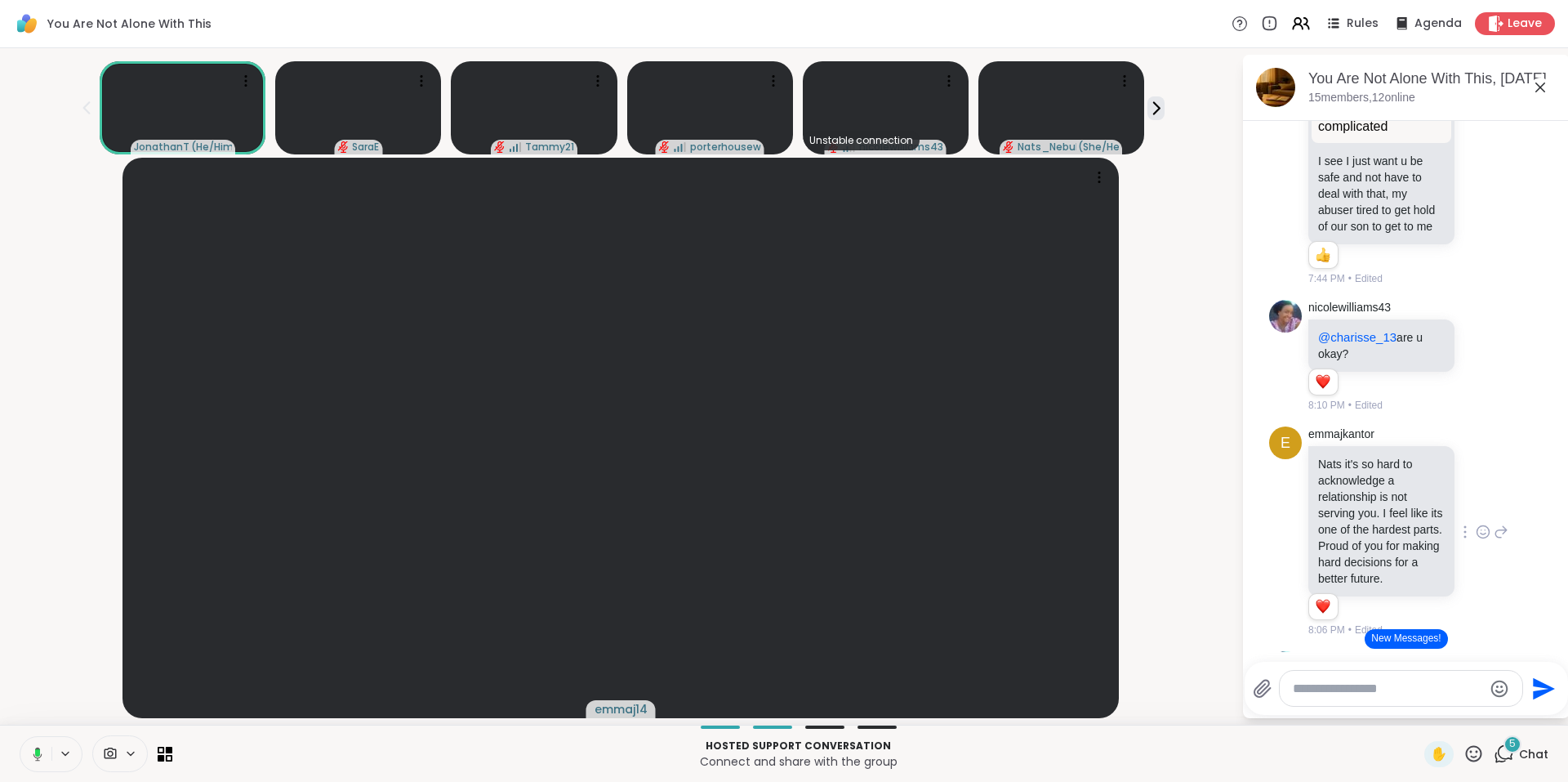
scroll to position [8501, 0]
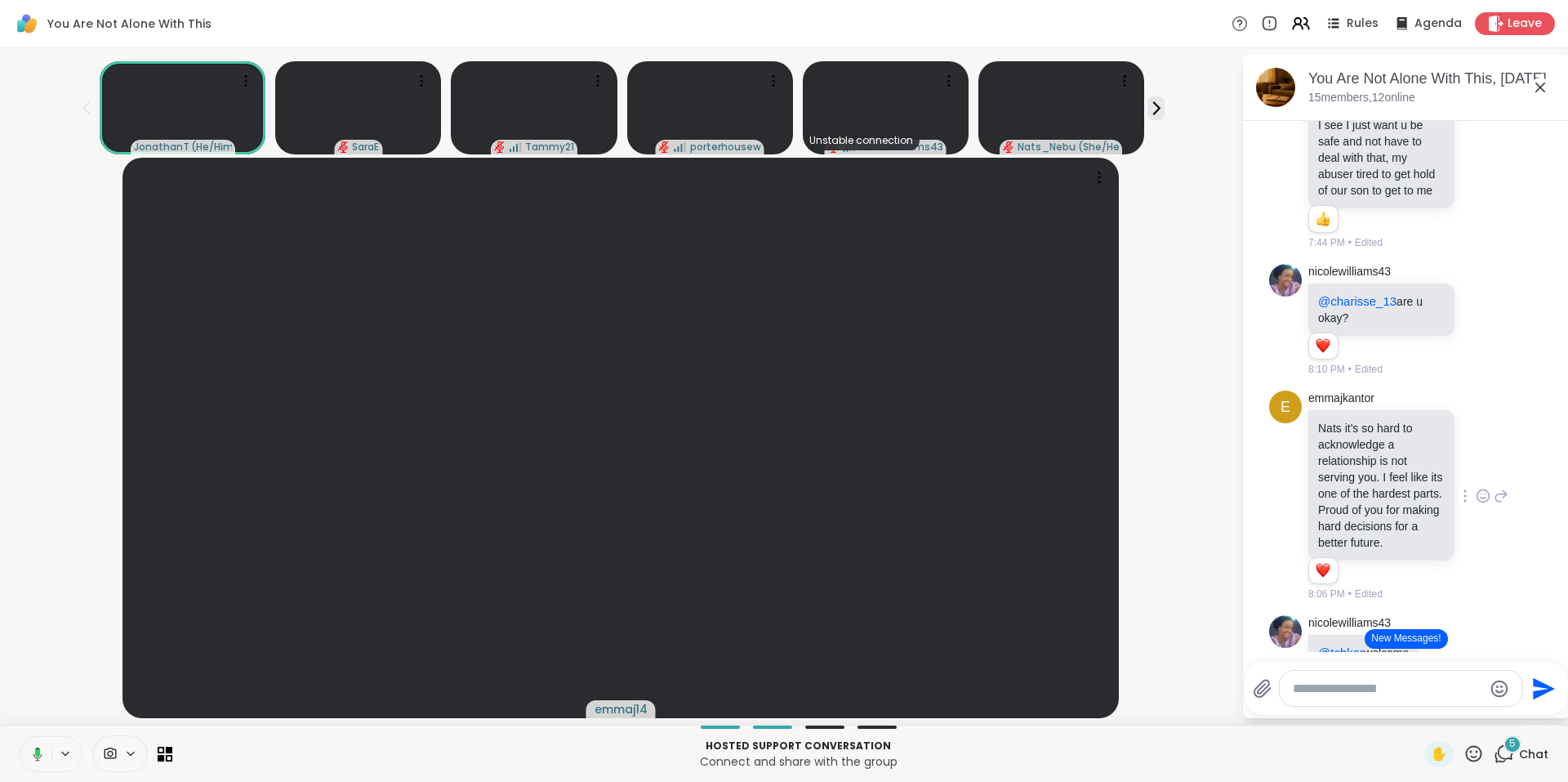
click at [1432, 642] on button "New Messages!" at bounding box center [1406, 639] width 83 height 20
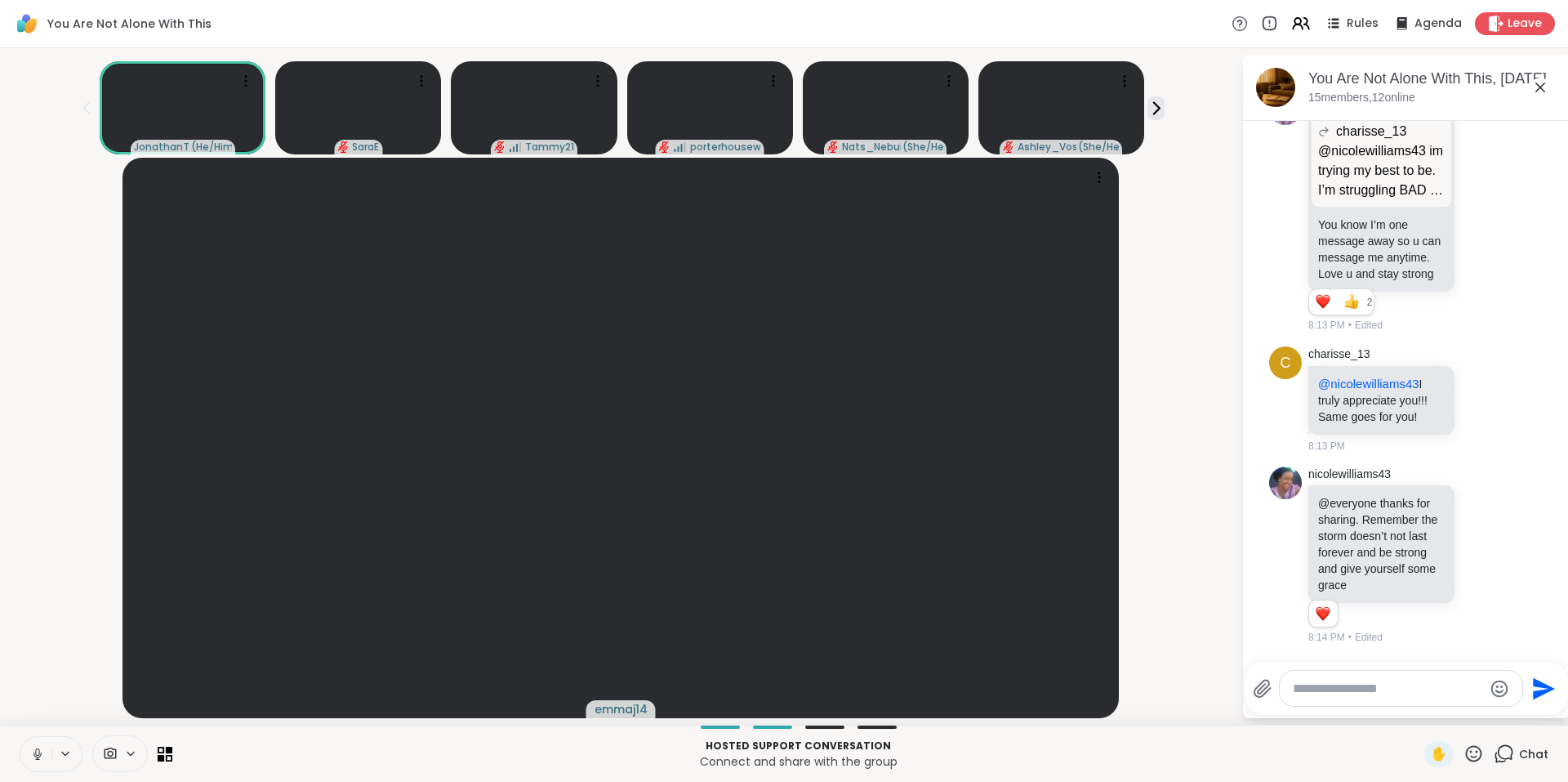
scroll to position [10724, 0]
click at [1476, 549] on icon at bounding box center [1483, 555] width 14 height 16
click at [1476, 522] on div "Select Reaction: Heart" at bounding box center [1483, 529] width 14 height 14
click at [1148, 104] on icon at bounding box center [1156, 108] width 17 height 17
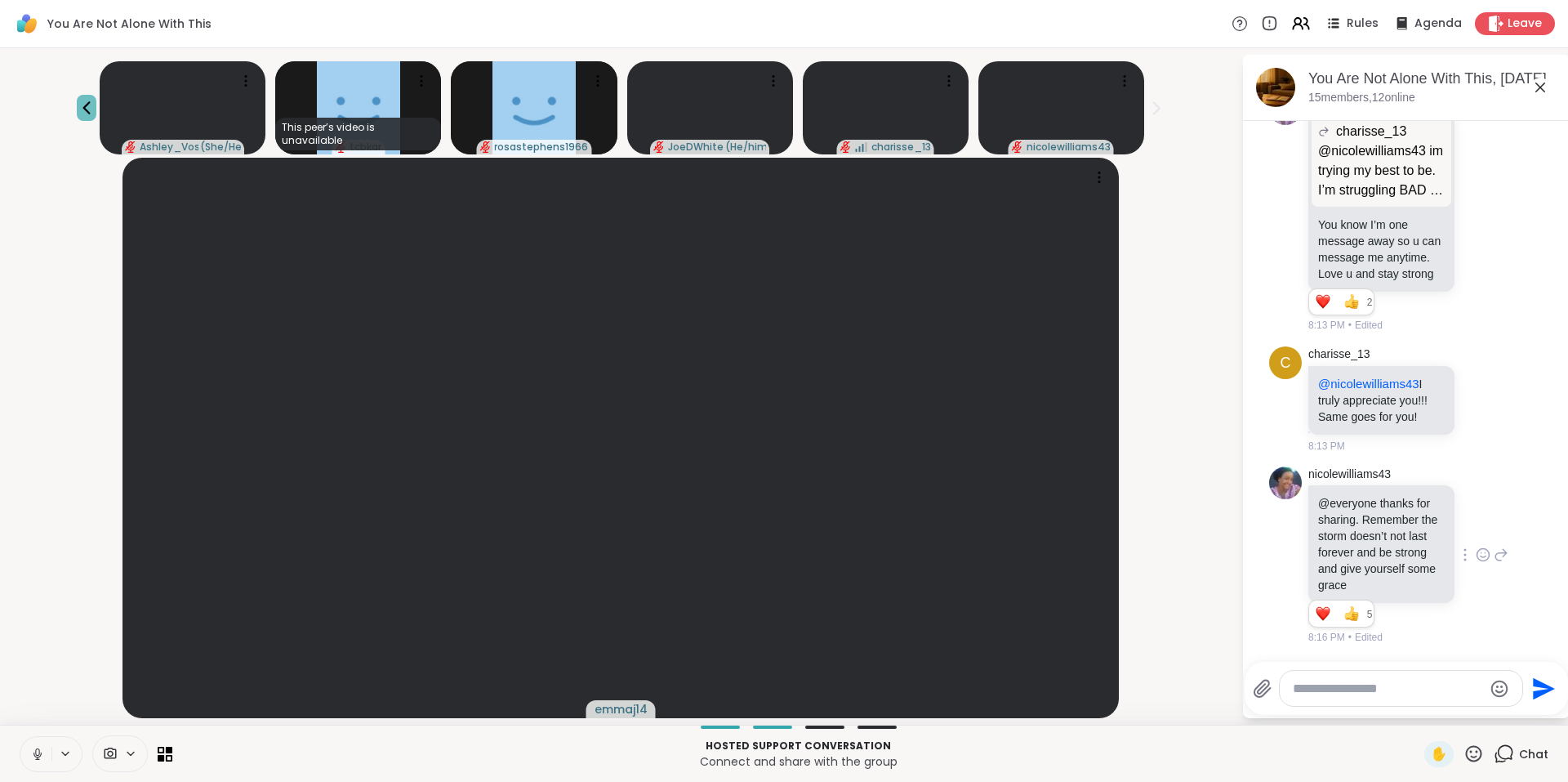
click at [96, 98] on icon at bounding box center [87, 108] width 20 height 20
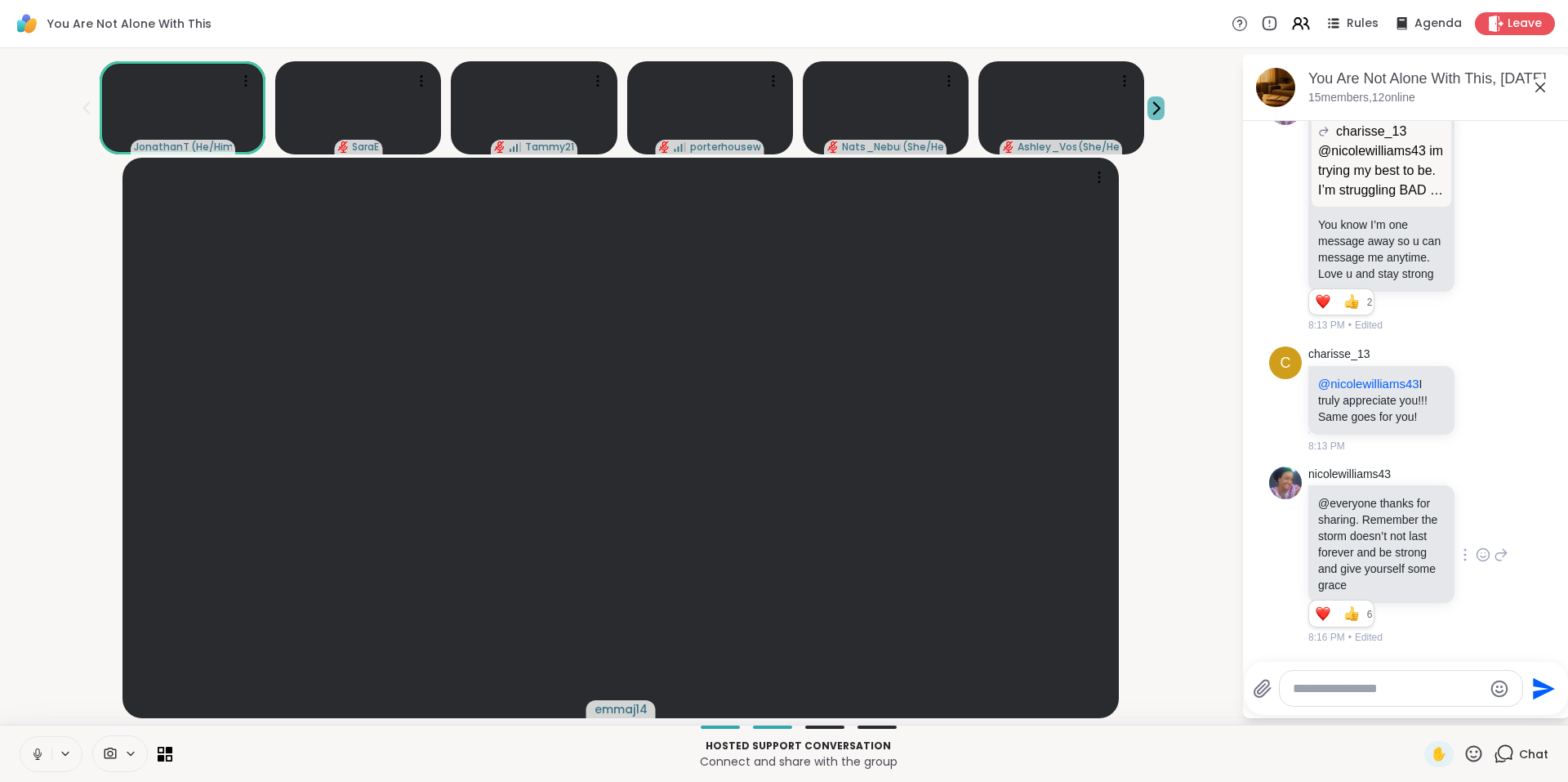
click at [1148, 108] on icon at bounding box center [1156, 108] width 17 height 17
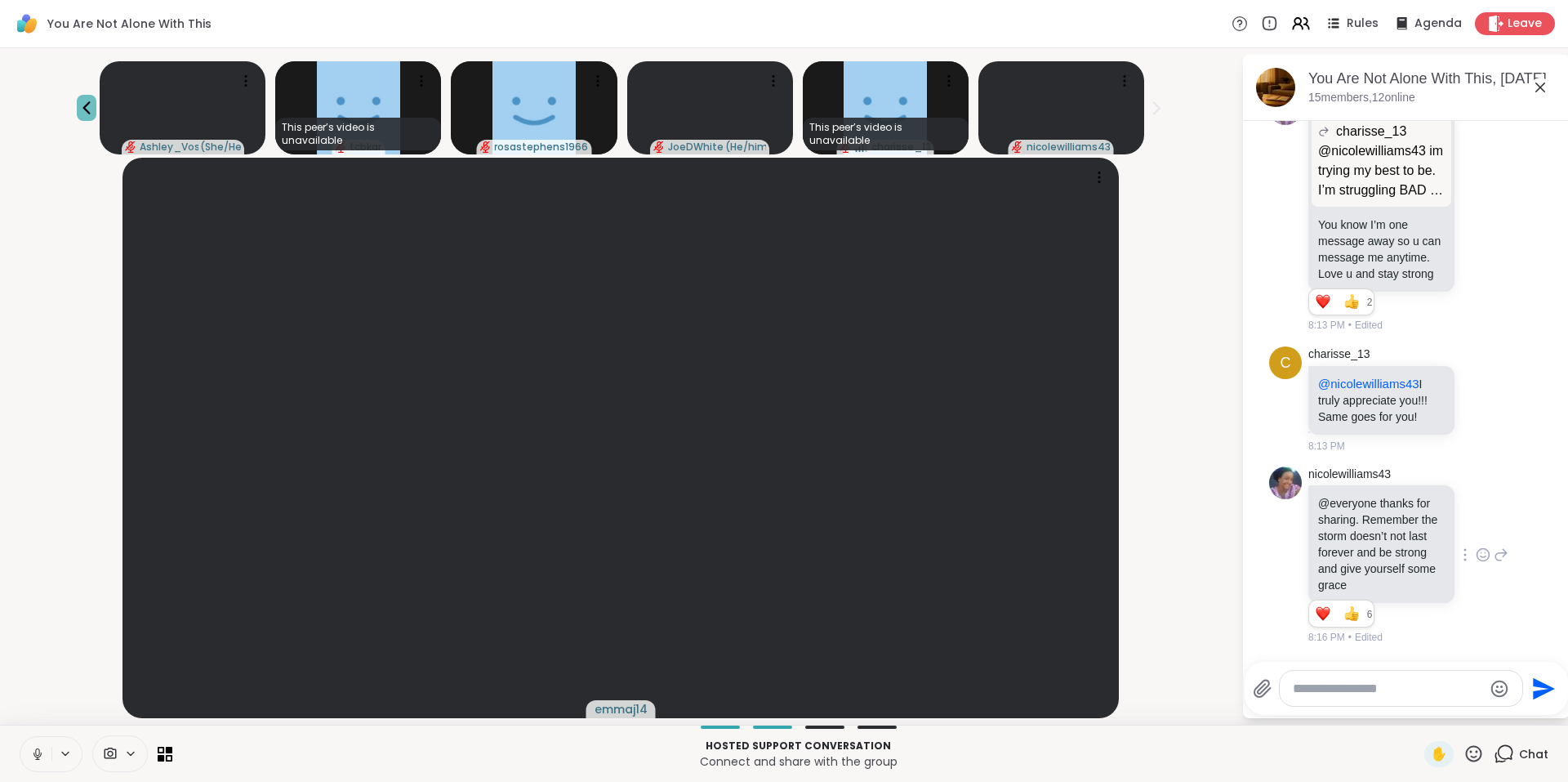
click at [96, 107] on icon at bounding box center [87, 108] width 20 height 20
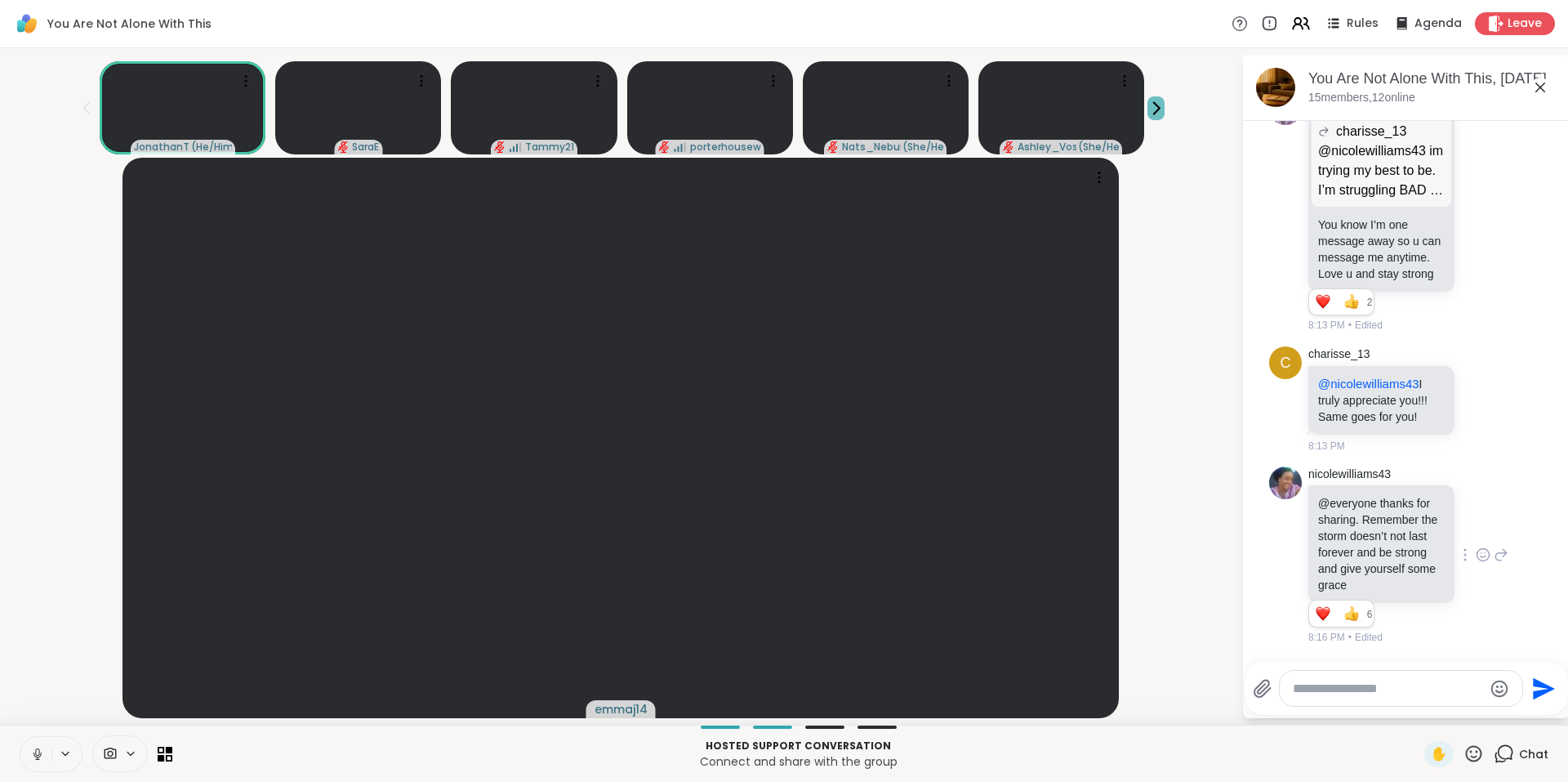
click at [1148, 109] on icon at bounding box center [1156, 108] width 17 height 17
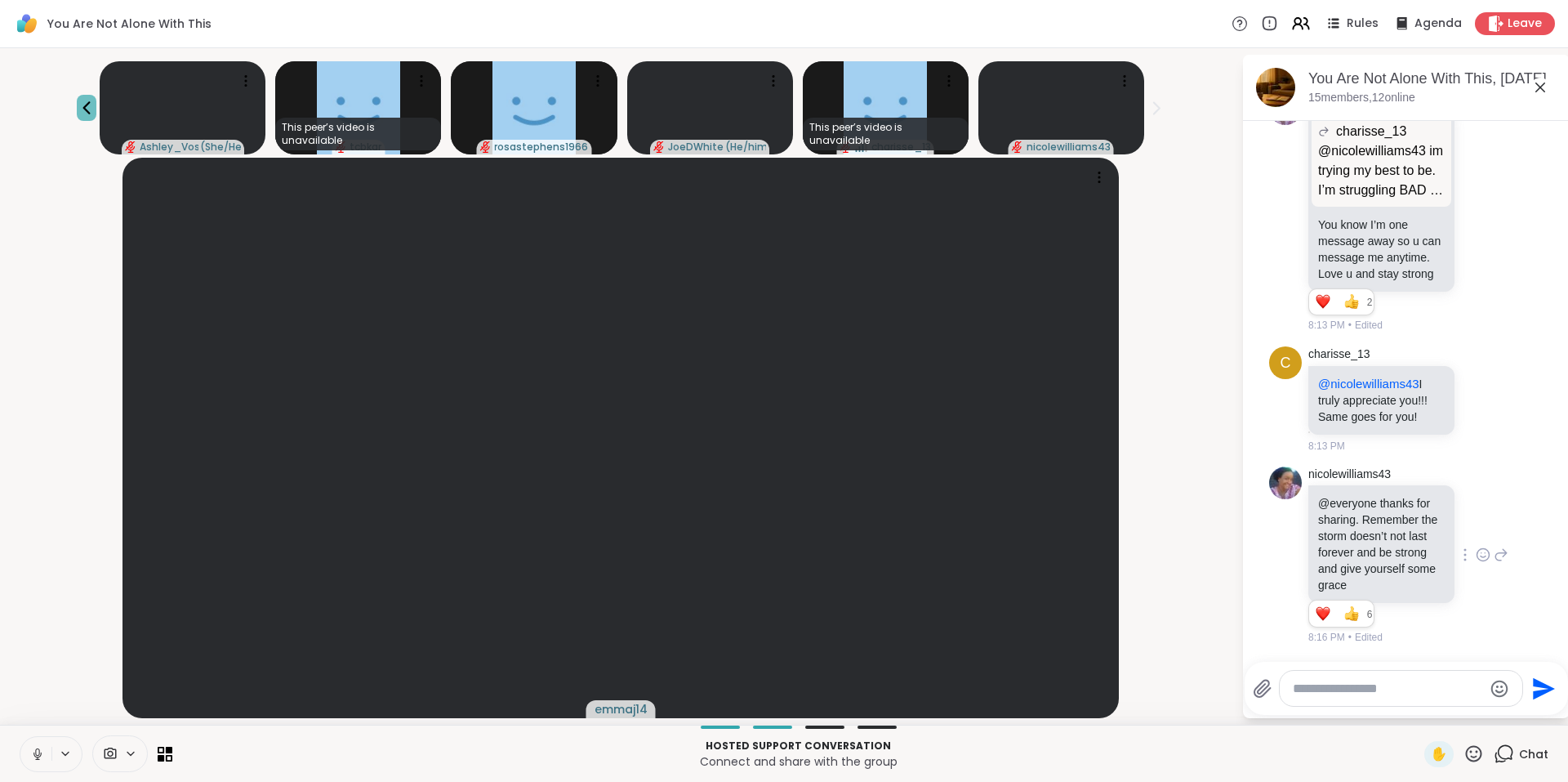
click at [96, 101] on icon at bounding box center [87, 108] width 20 height 20
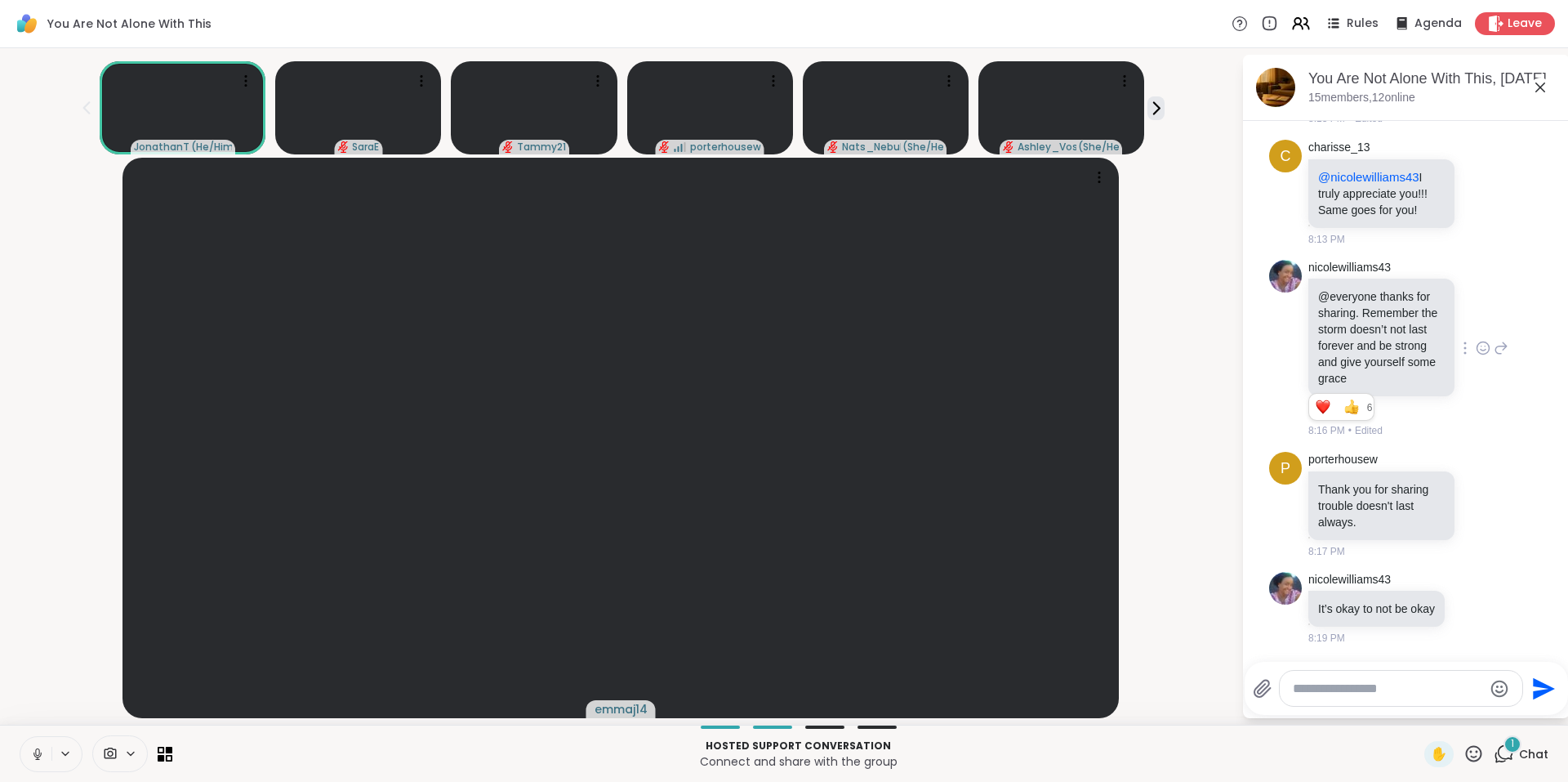
scroll to position [10946, 0]
click at [1498, 746] on icon at bounding box center [1505, 752] width 15 height 14
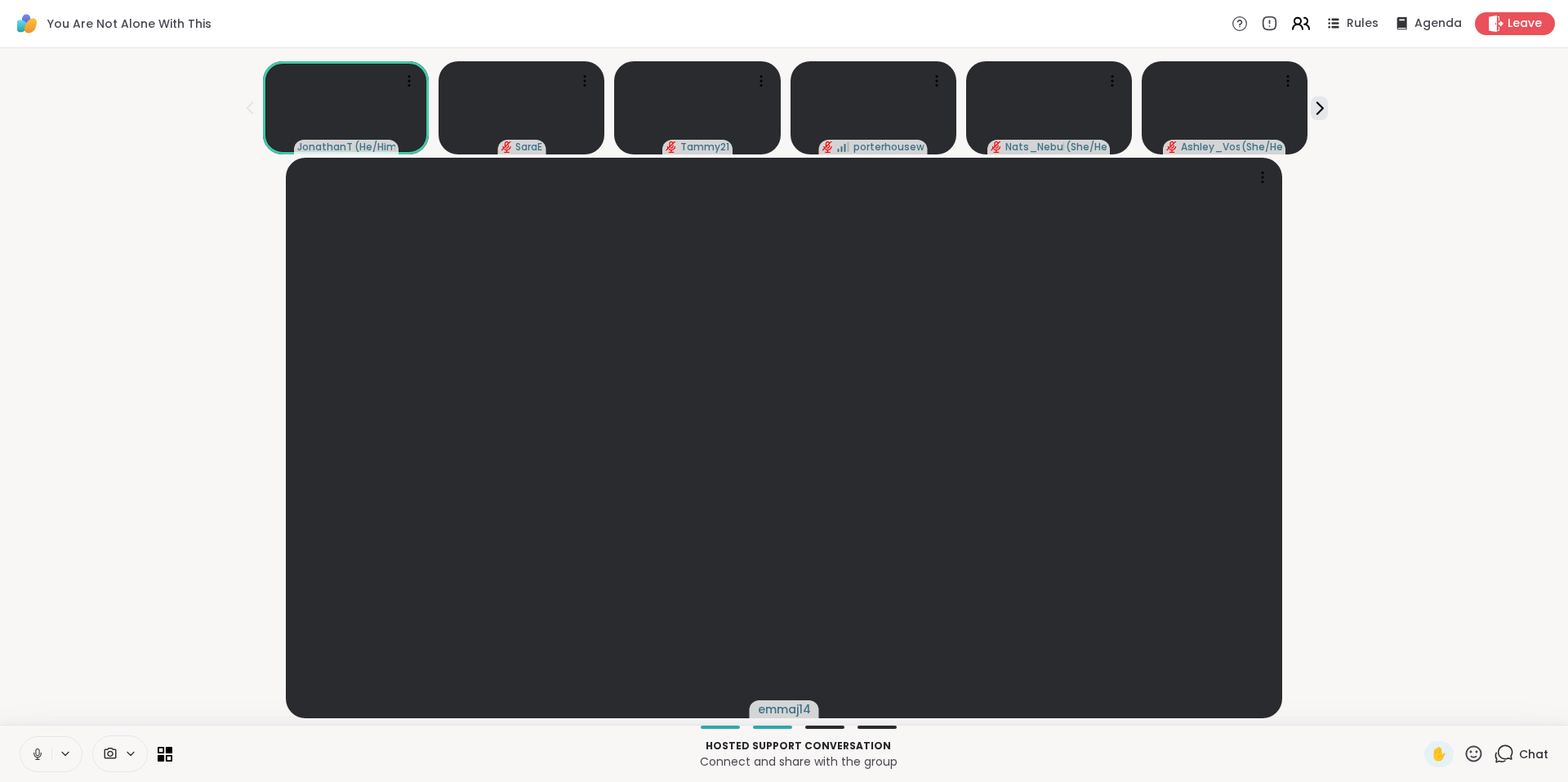
click at [1298, 28] on icon at bounding box center [1301, 23] width 21 height 21
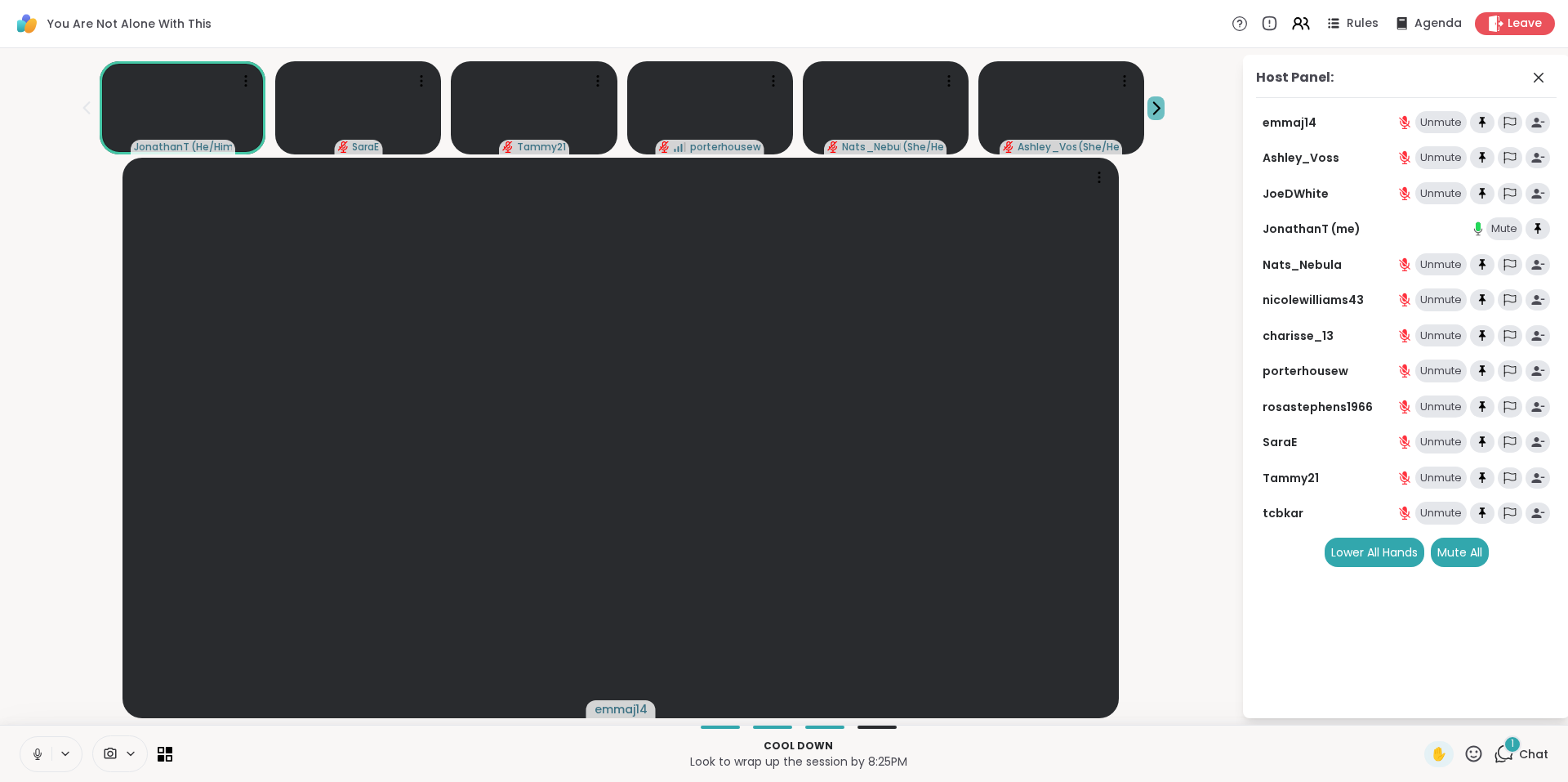
click at [1148, 107] on icon at bounding box center [1156, 108] width 17 height 17
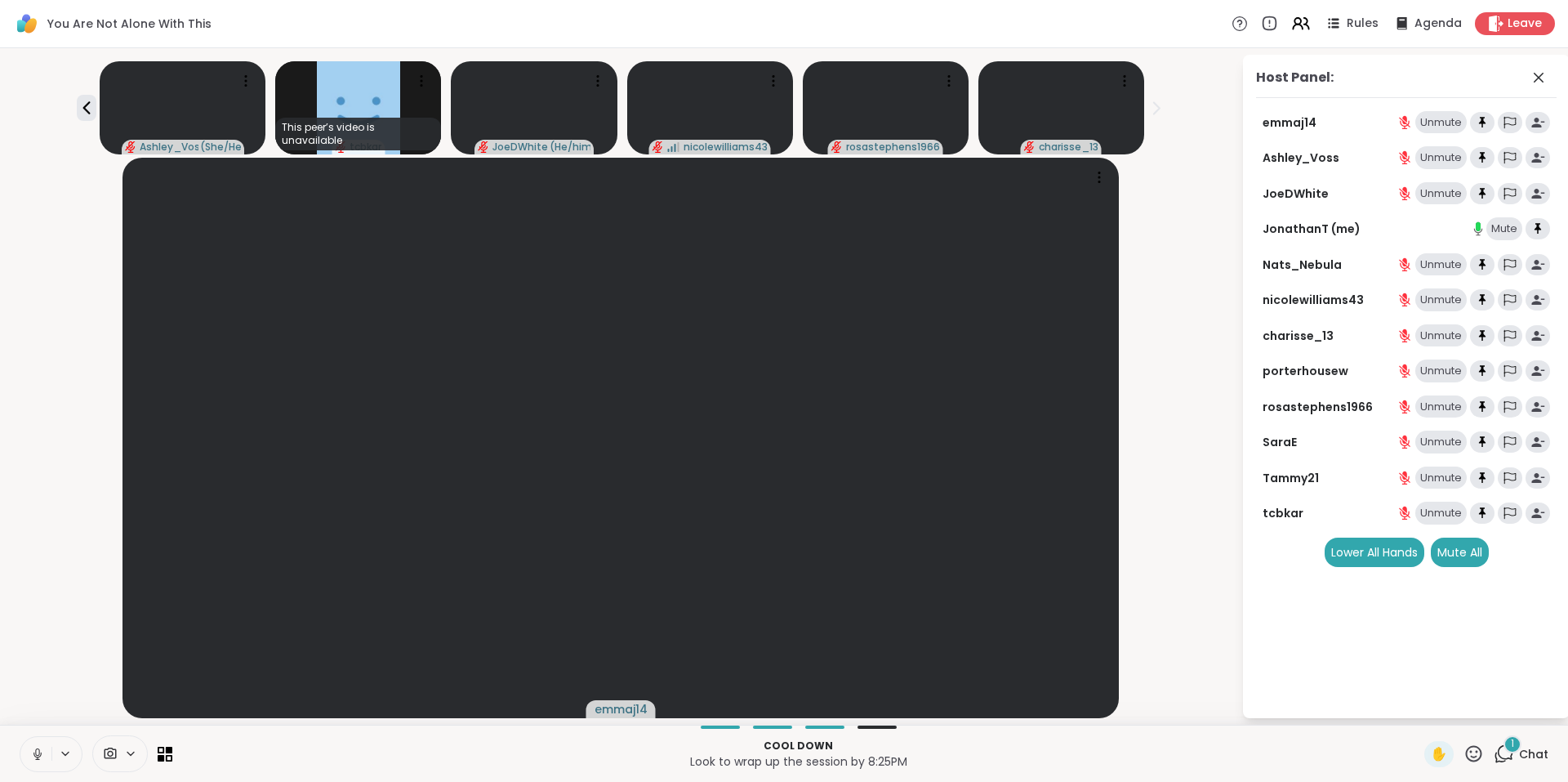
click at [1503, 739] on div "1" at bounding box center [1512, 744] width 18 height 18
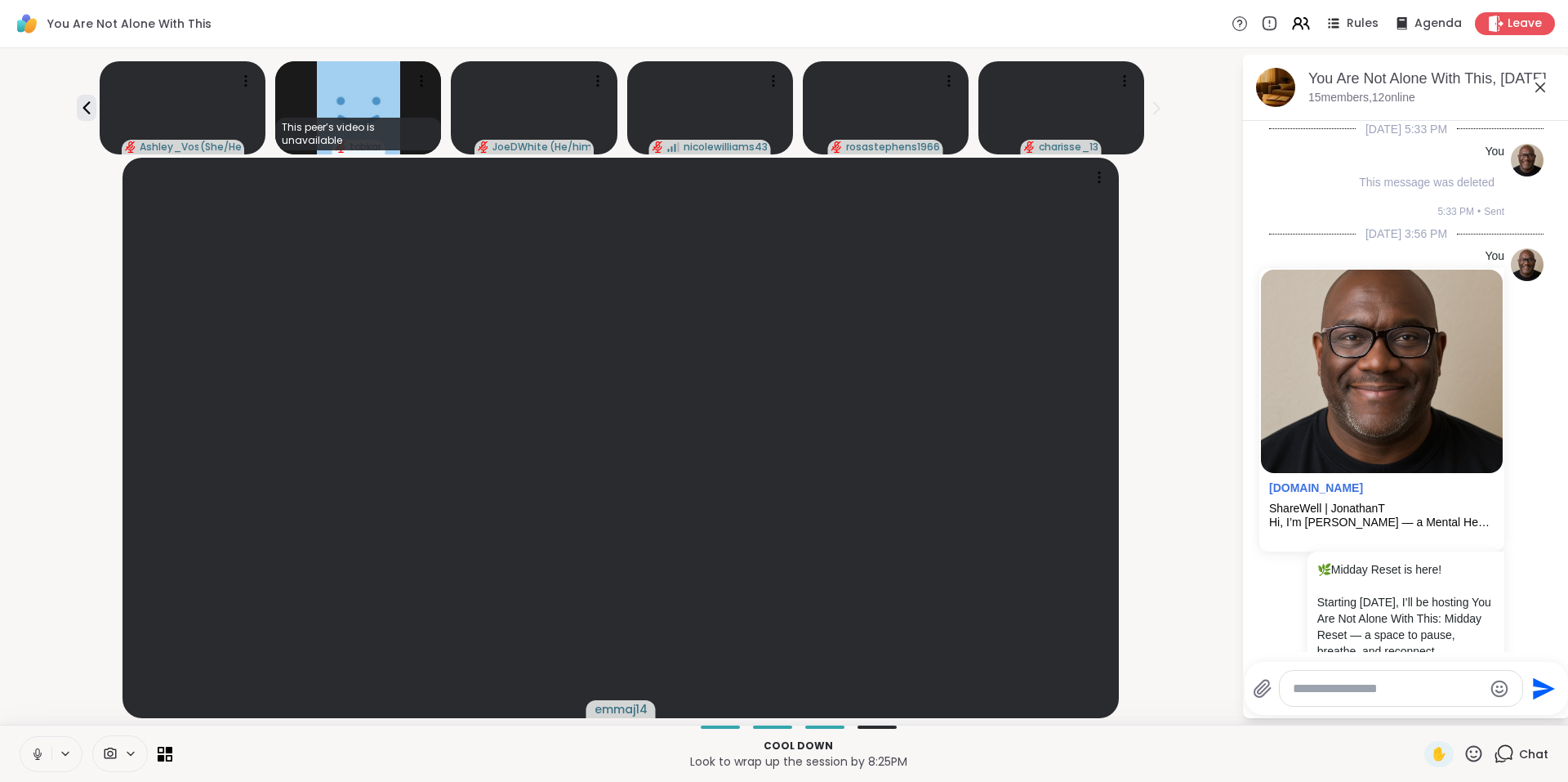
scroll to position [11137, 0]
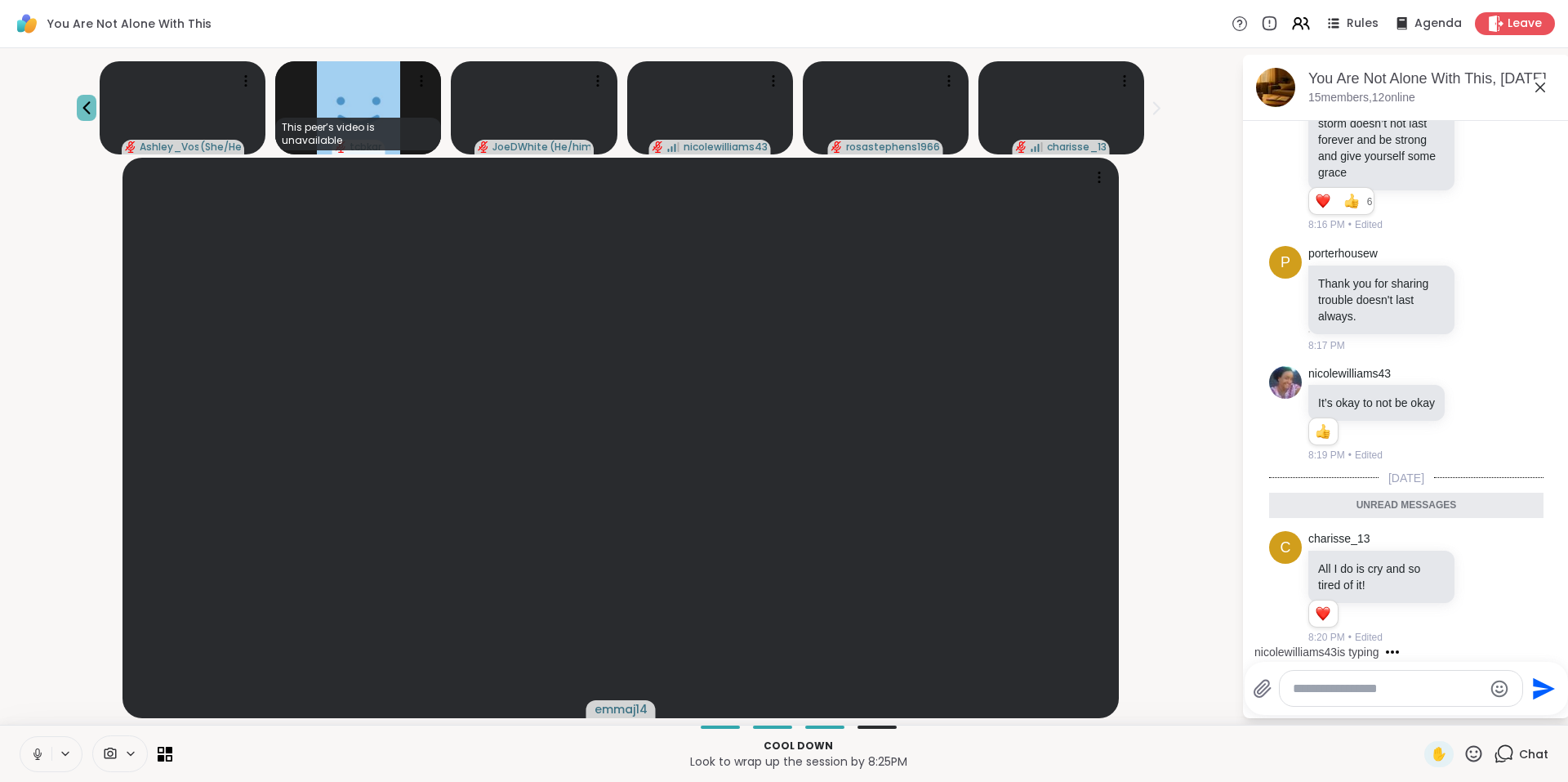
click at [92, 110] on icon at bounding box center [87, 108] width 20 height 20
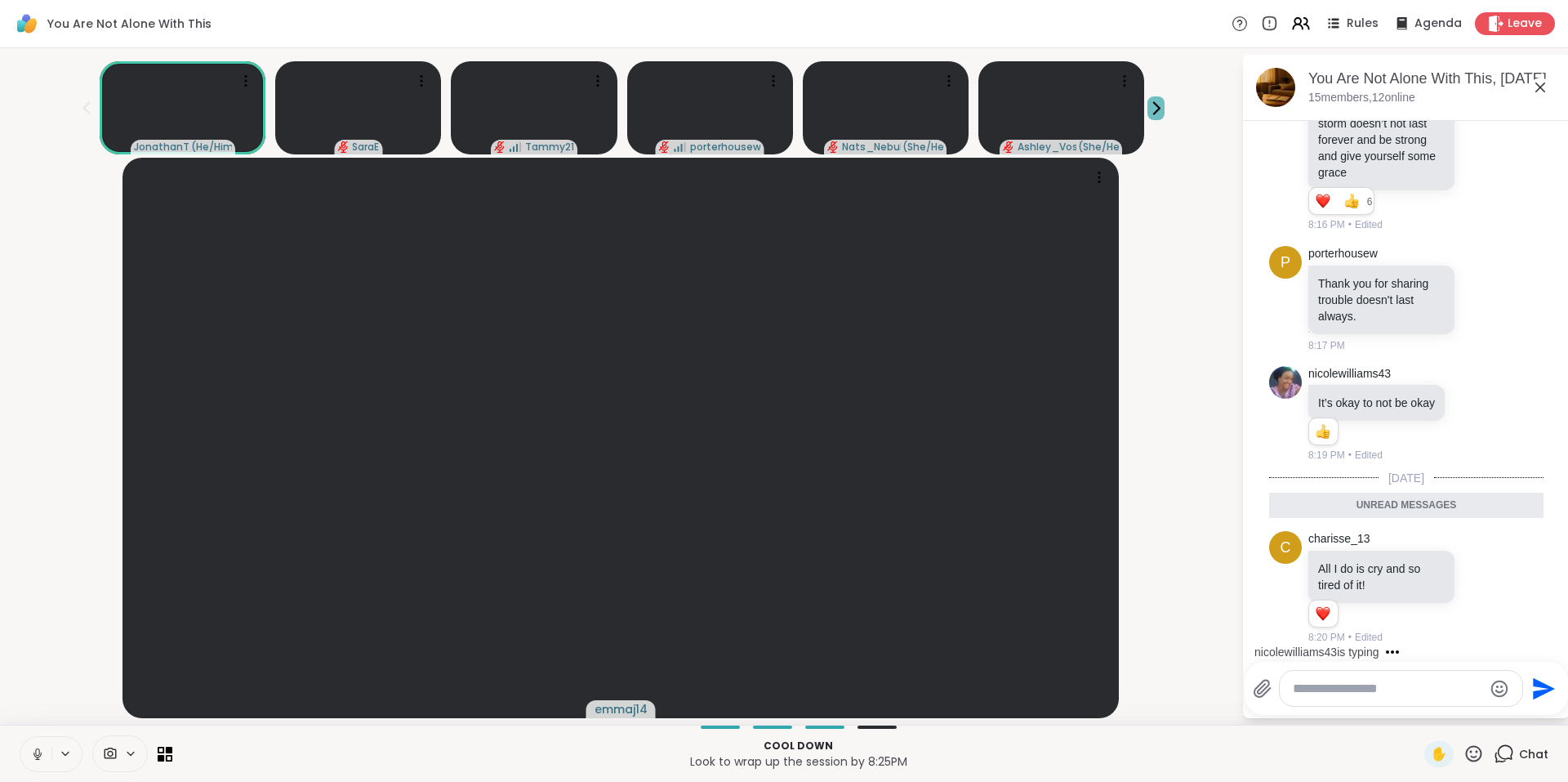
click at [1152, 108] on icon at bounding box center [1156, 108] width 17 height 17
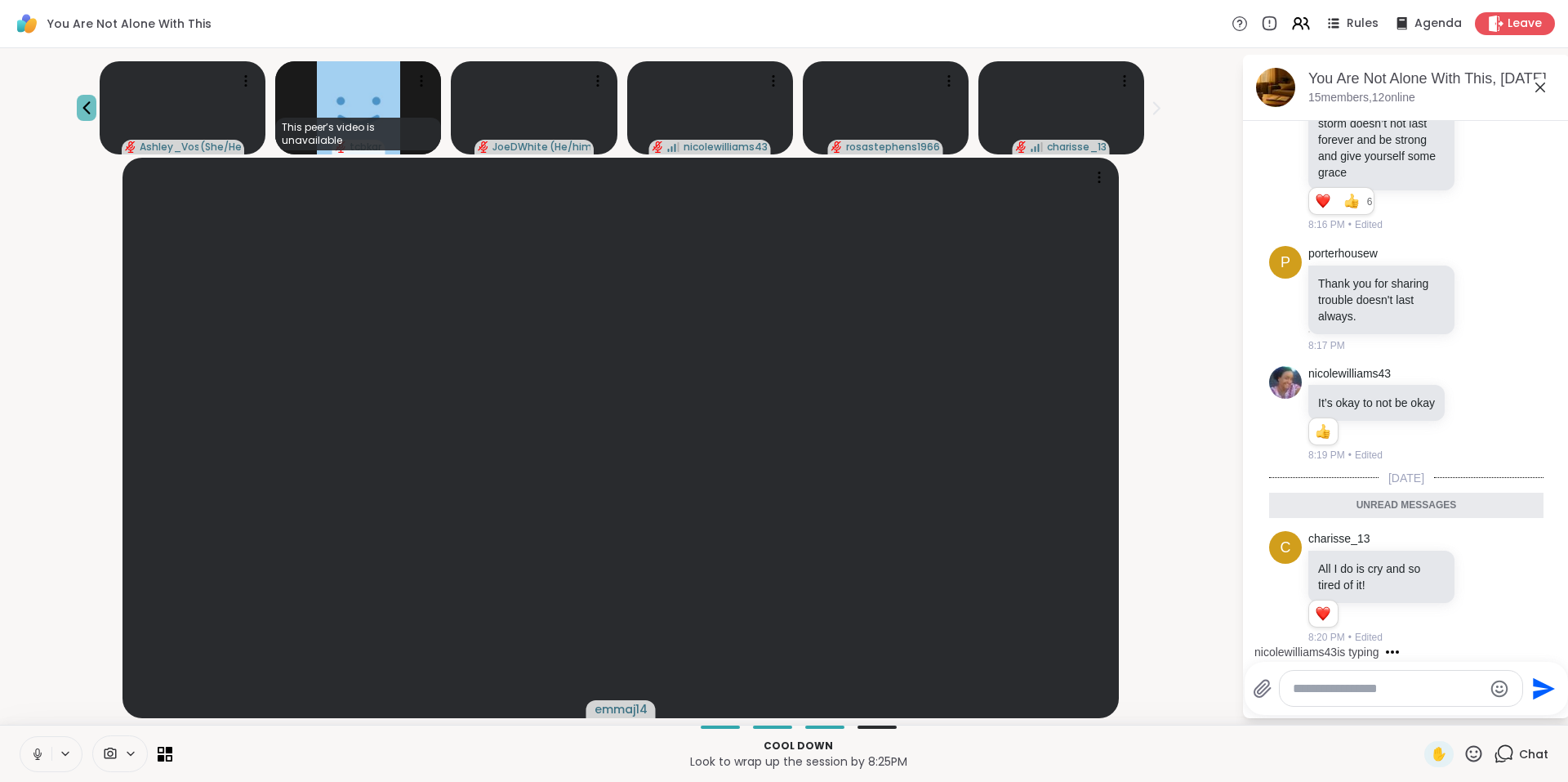
click at [87, 99] on icon at bounding box center [87, 108] width 20 height 20
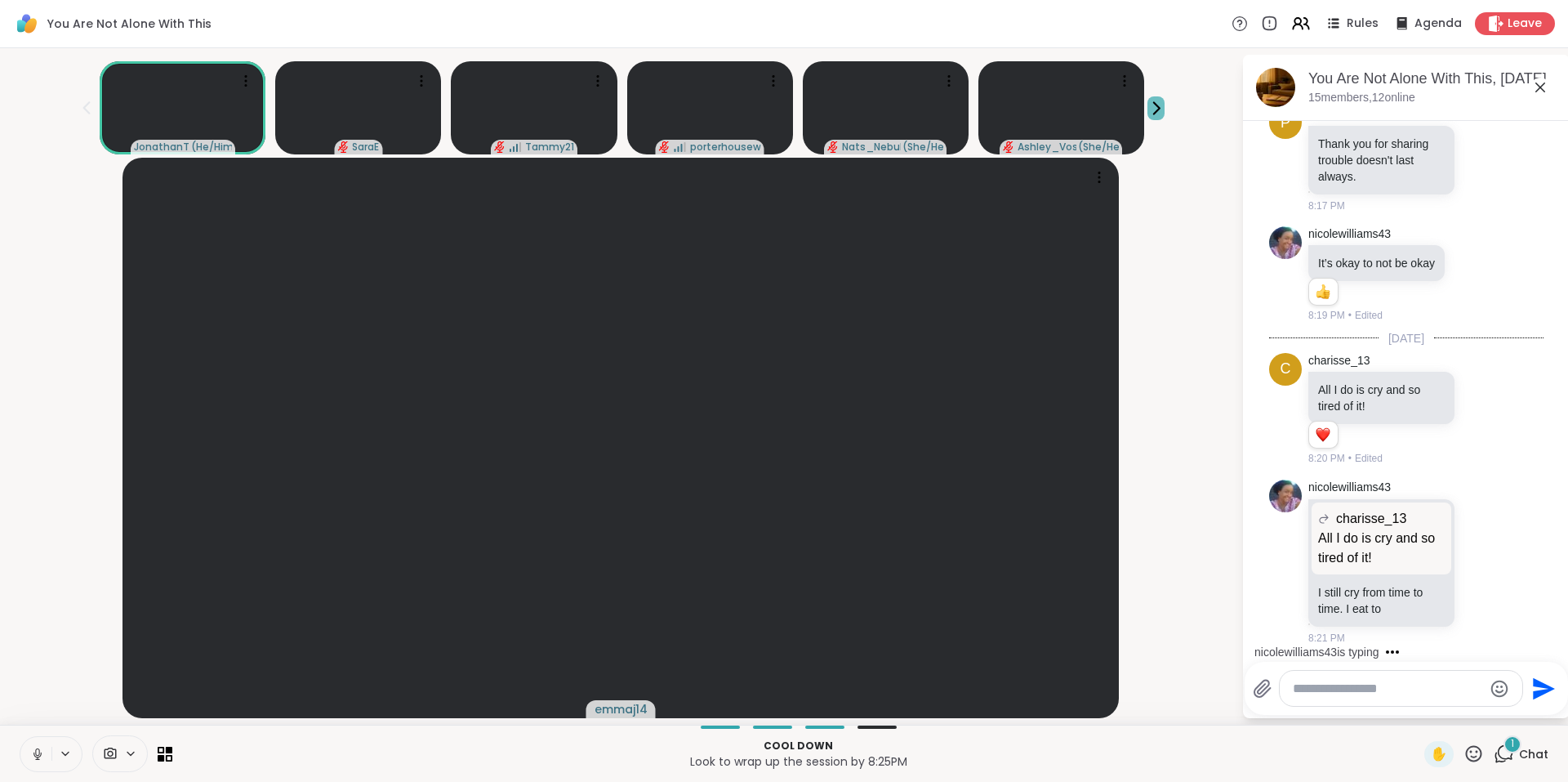
scroll to position [11276, 0]
click at [1161, 104] on icon at bounding box center [1156, 108] width 17 height 17
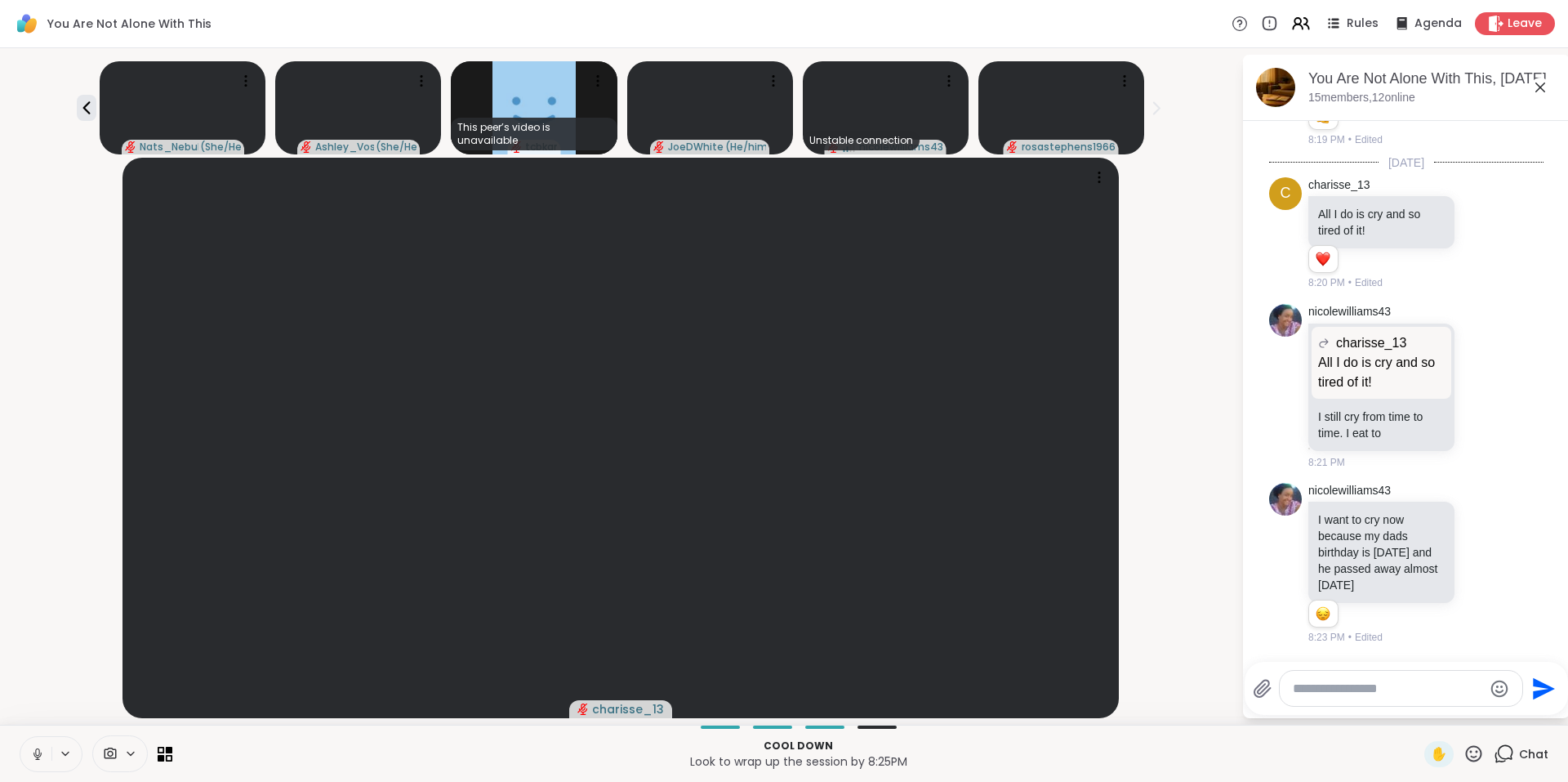
scroll to position [11452, 0]
click at [1476, 564] on icon at bounding box center [1483, 563] width 14 height 16
click at [1511, 533] on div "Select Reaction: Sad" at bounding box center [1519, 537] width 14 height 14
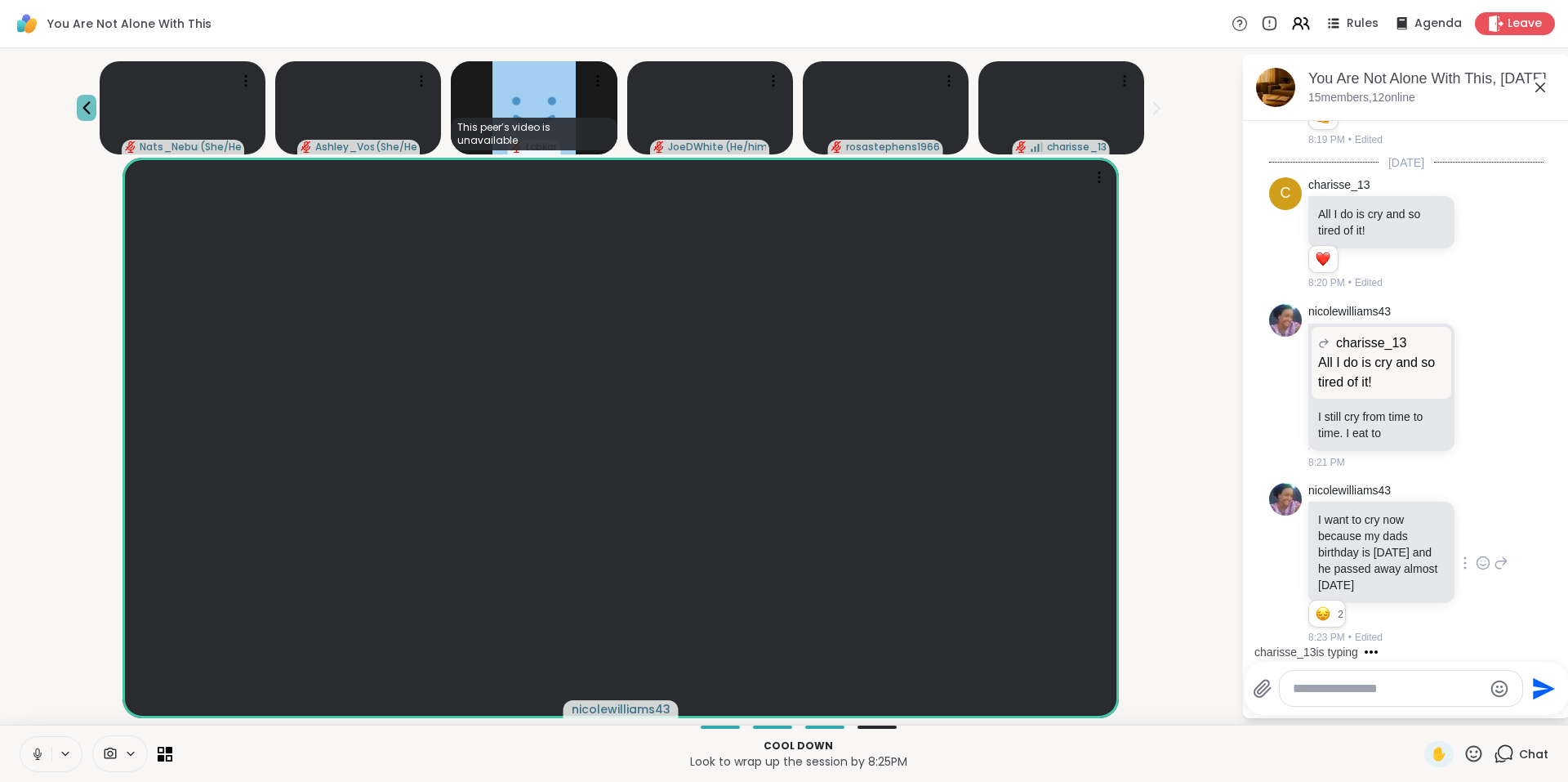
click at [90, 101] on icon at bounding box center [87, 108] width 20 height 20
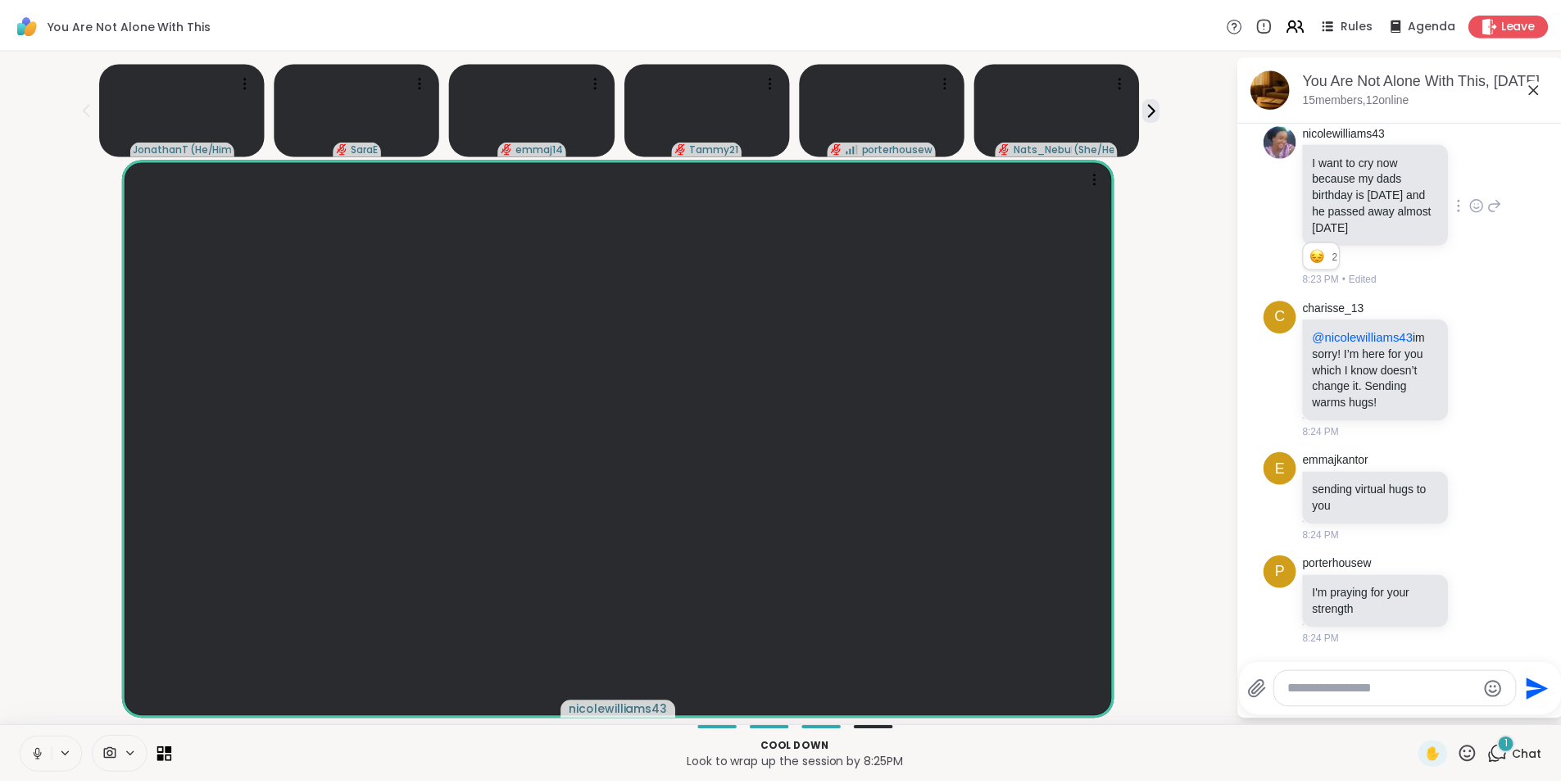
scroll to position [11841, 0]
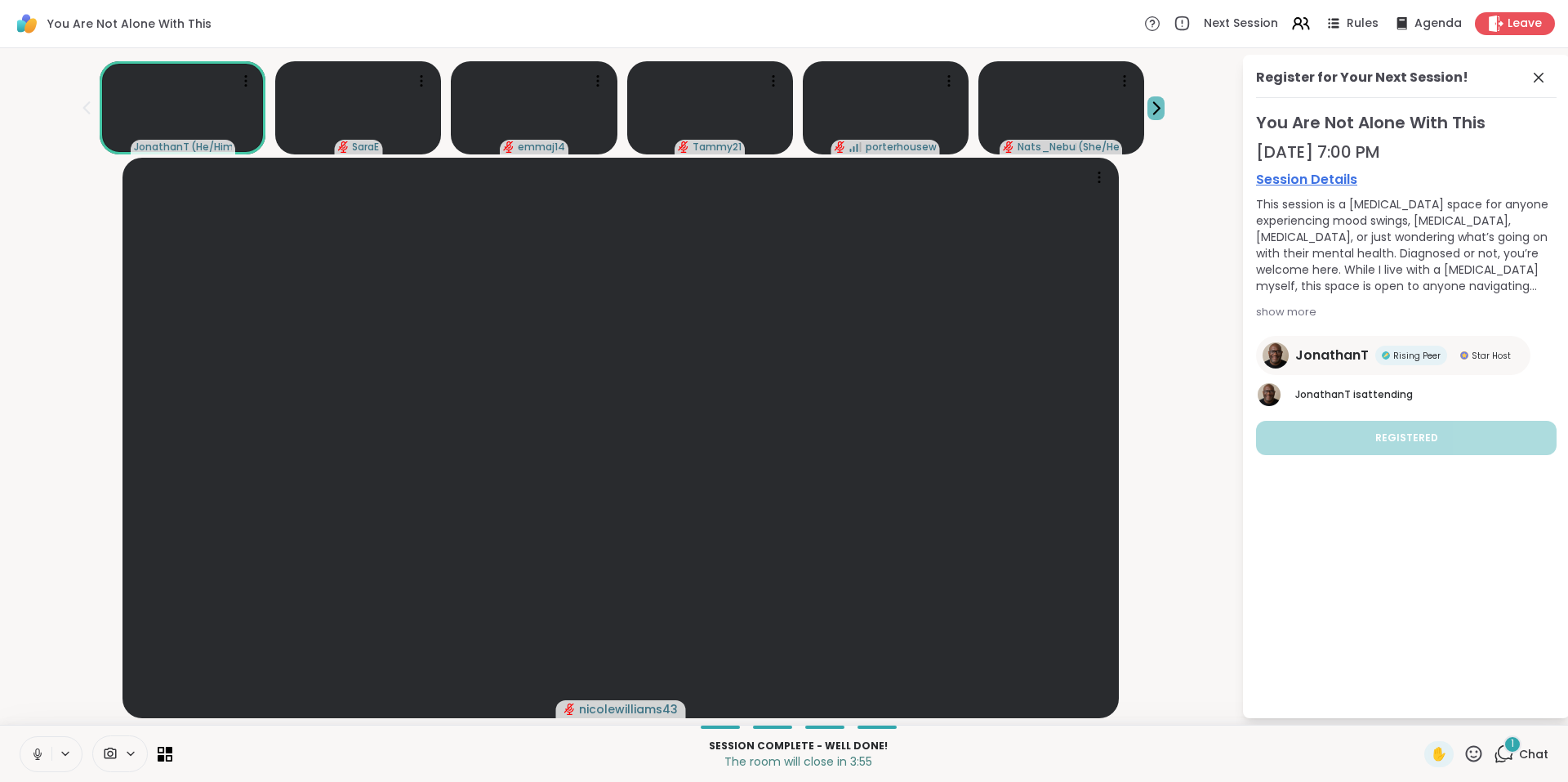
click at [1150, 103] on icon at bounding box center [1156, 108] width 17 height 17
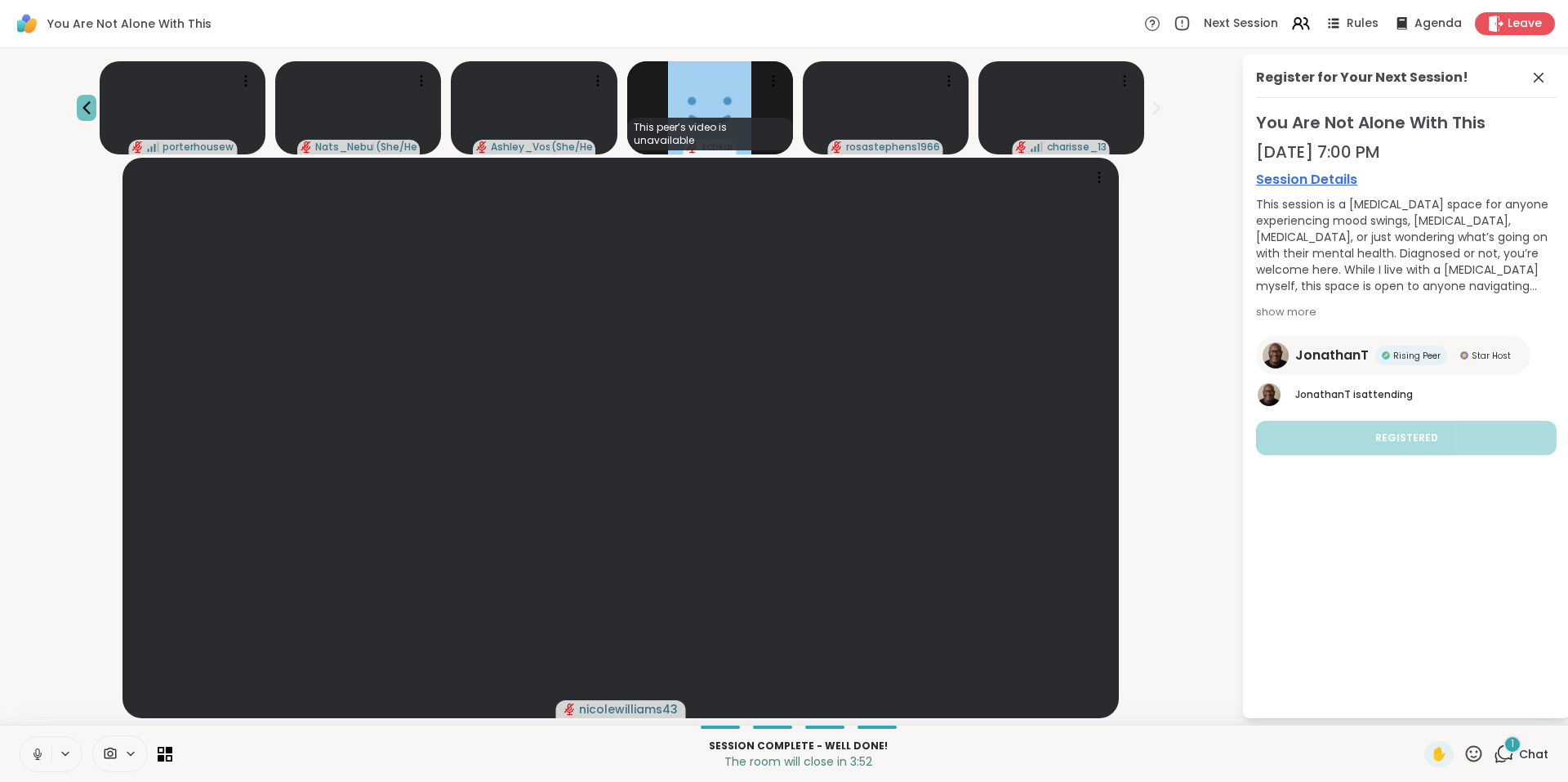
click at [83, 101] on icon at bounding box center [87, 108] width 20 height 20
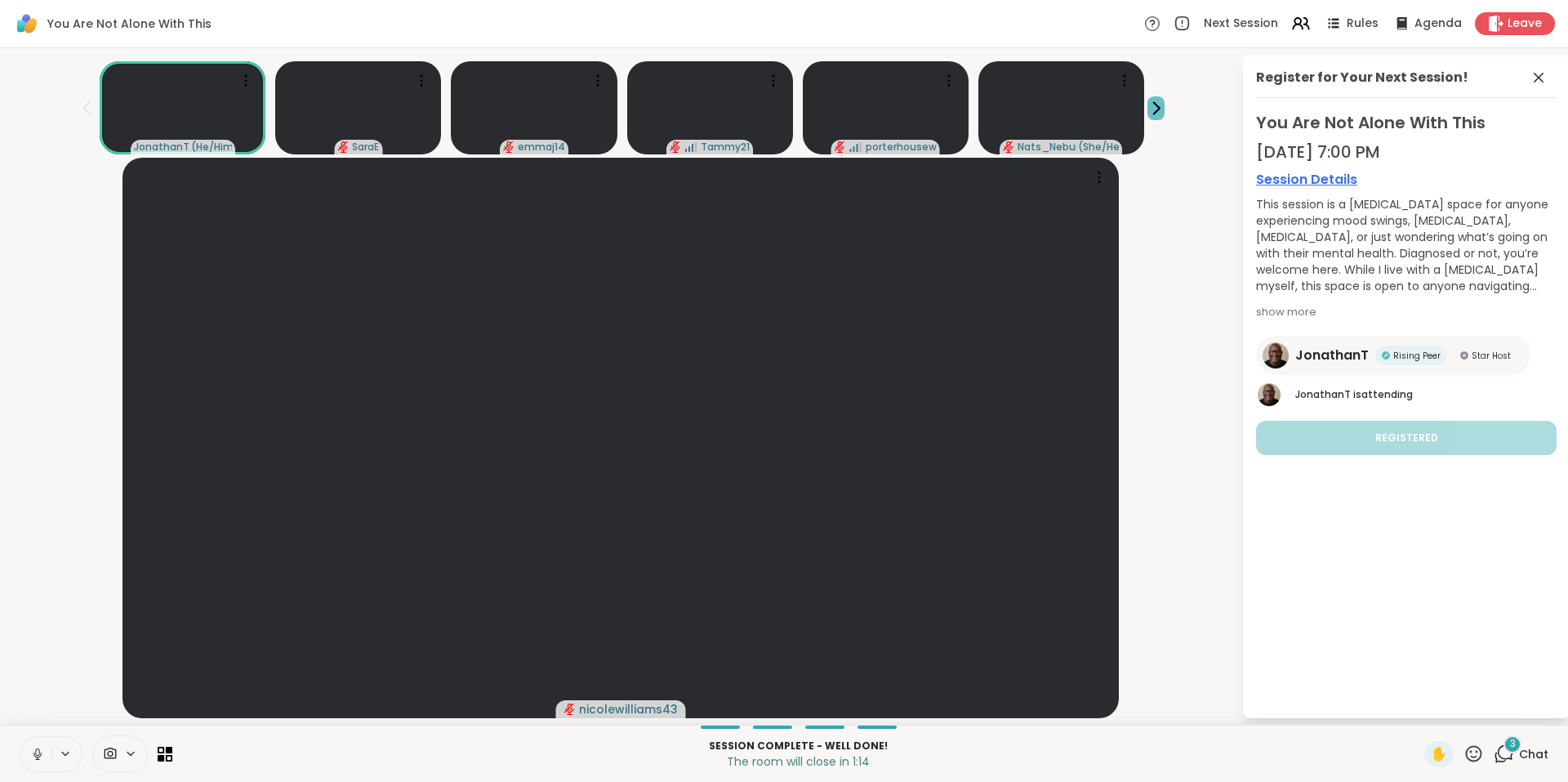
click at [1159, 100] on icon at bounding box center [1156, 108] width 17 height 17
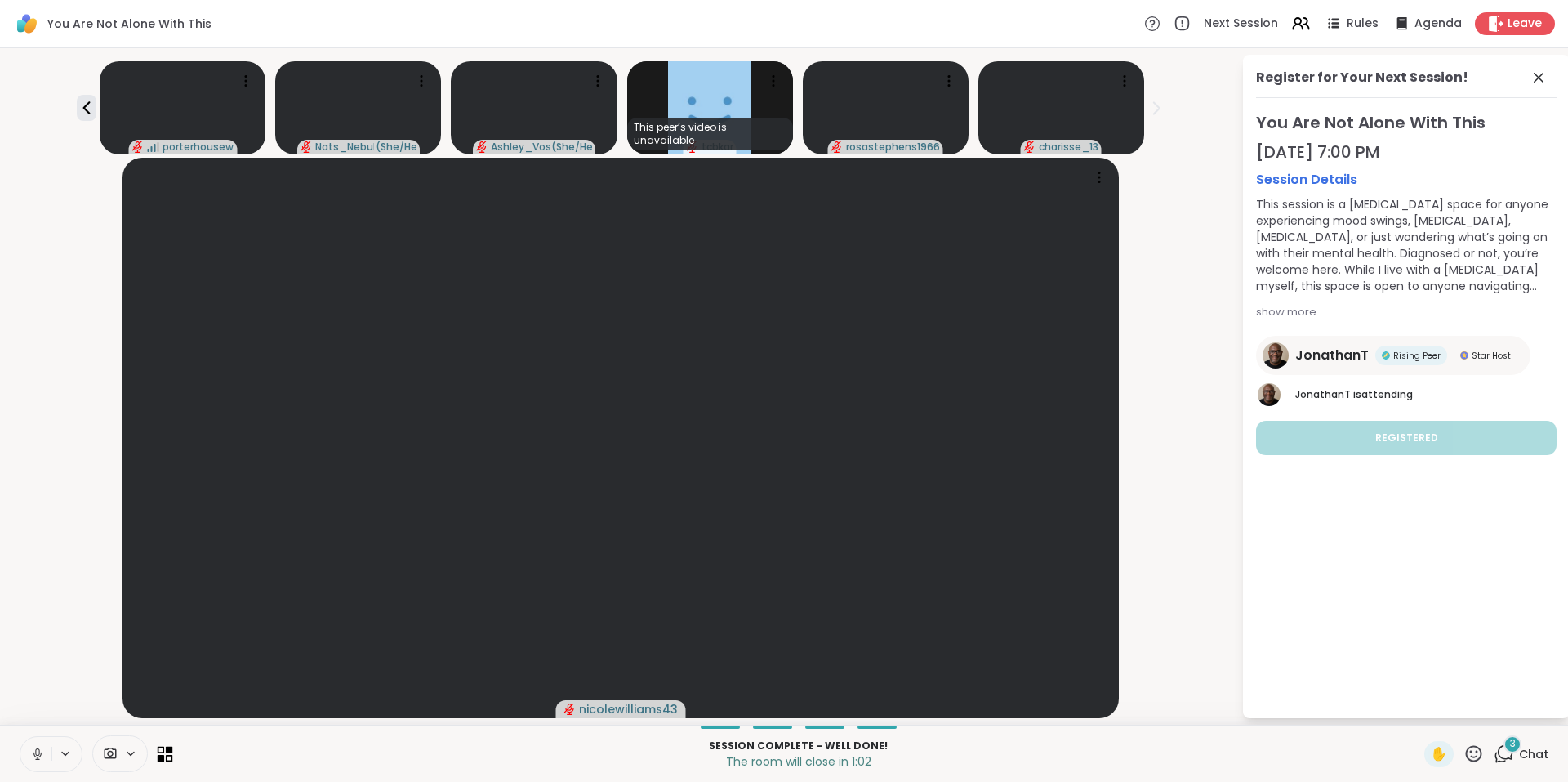
click at [162, 752] on icon at bounding box center [162, 750] width 7 height 7
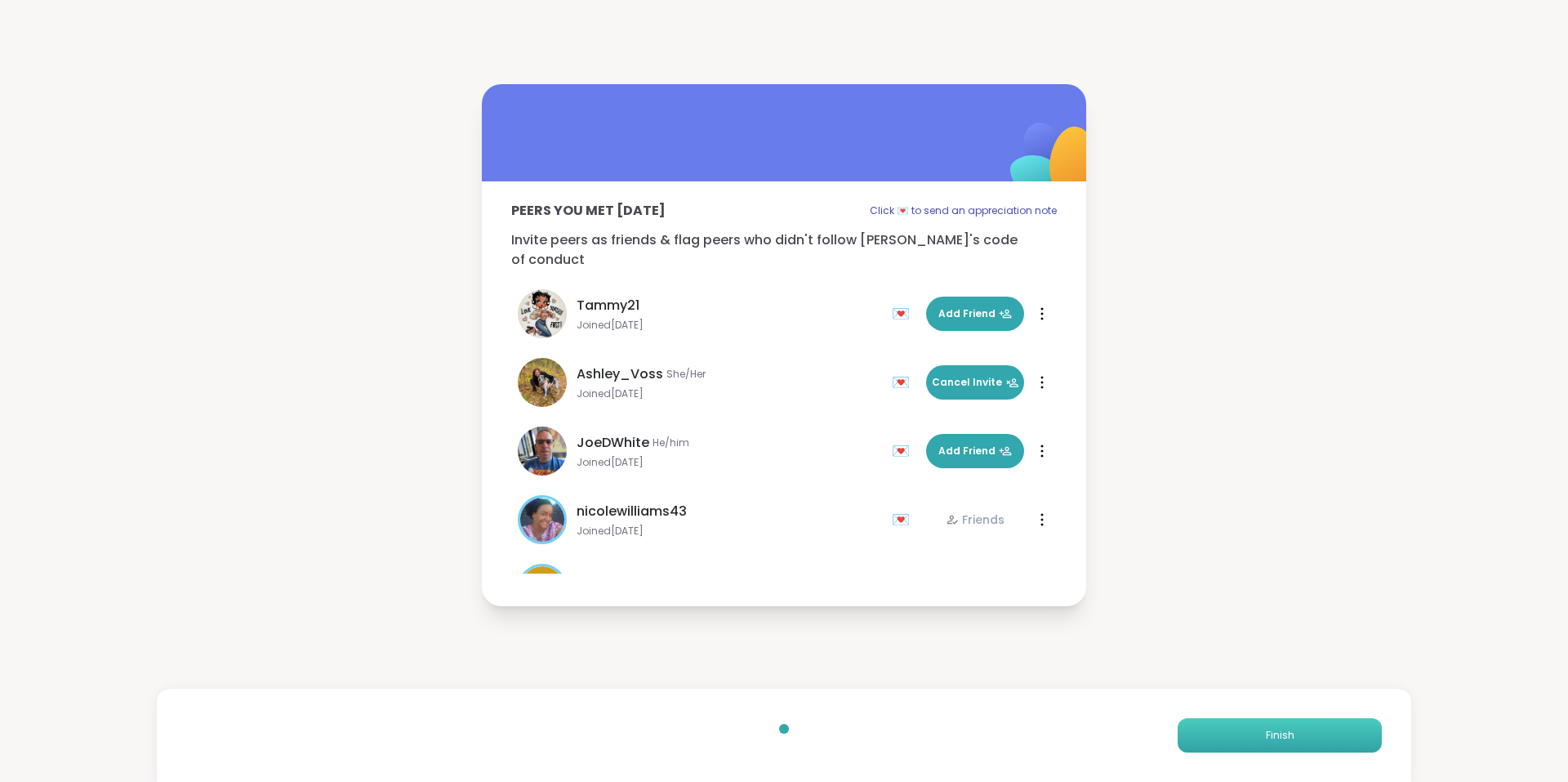
click at [1266, 726] on button "Finish" at bounding box center [1280, 735] width 205 height 34
